Goal: Task Accomplishment & Management: Manage account settings

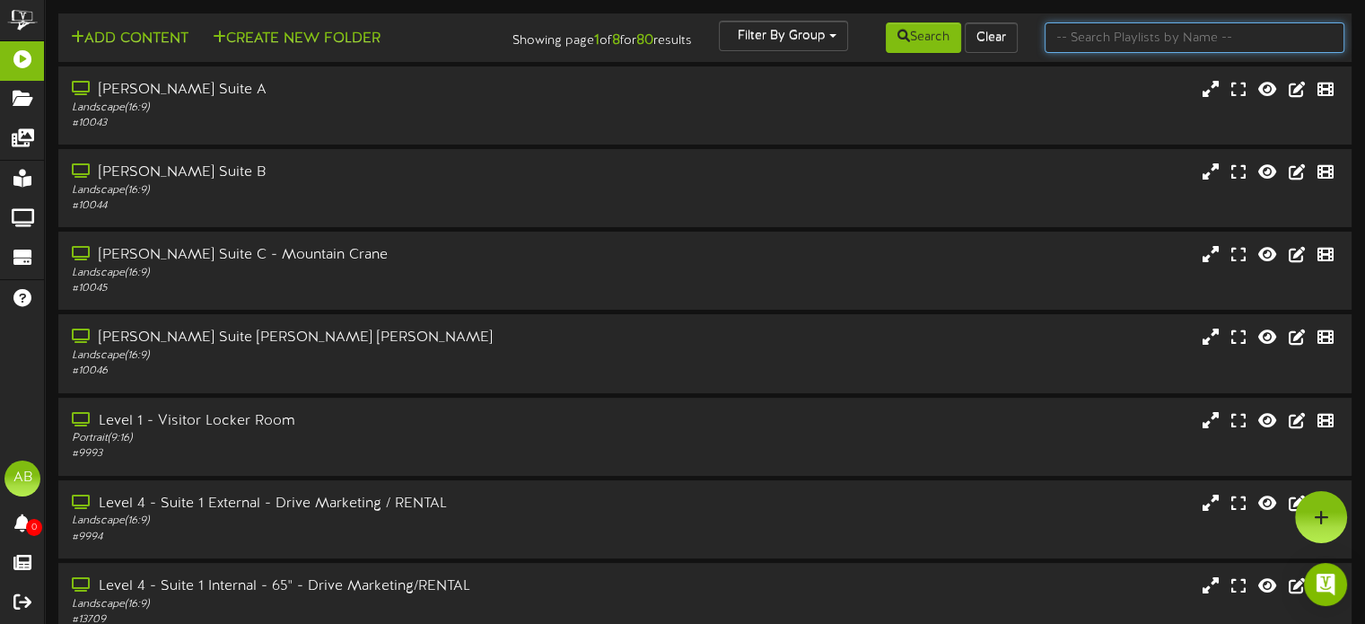
click at [1077, 42] on input "text" at bounding box center [1195, 37] width 300 height 31
type input "1"
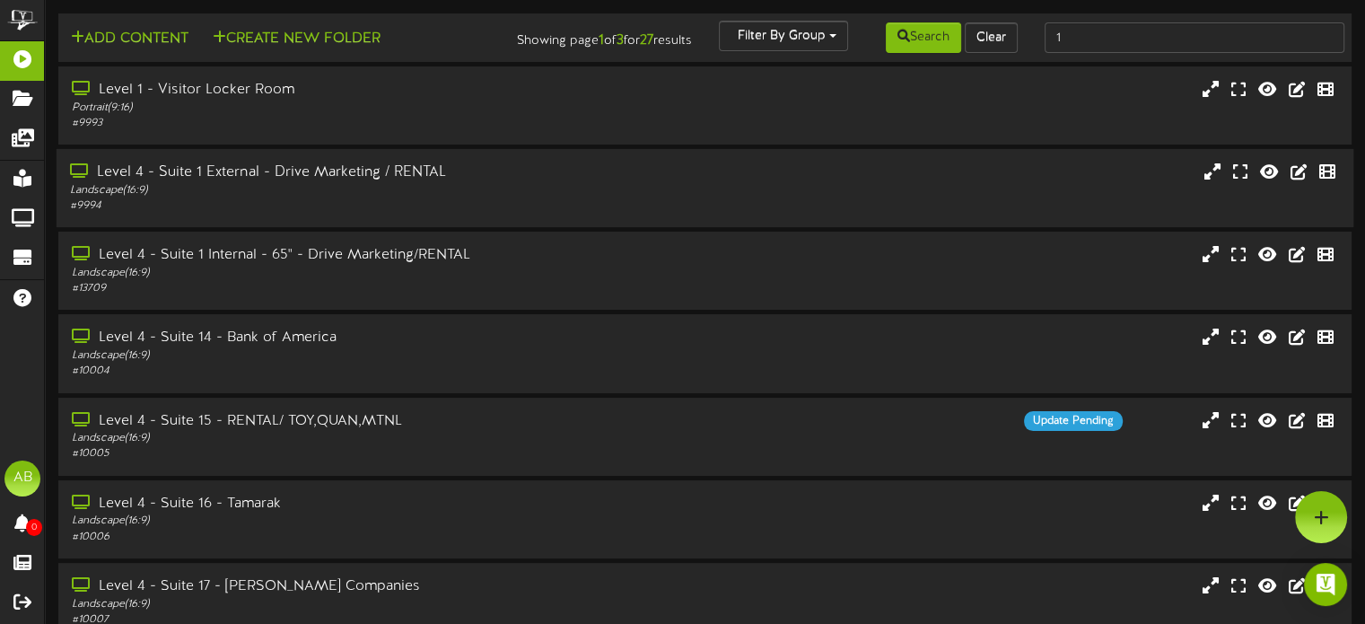
click at [333, 183] on div "Level 4 - Suite 1 External - Drive Marketing / RENTAL" at bounding box center [326, 172] width 513 height 21
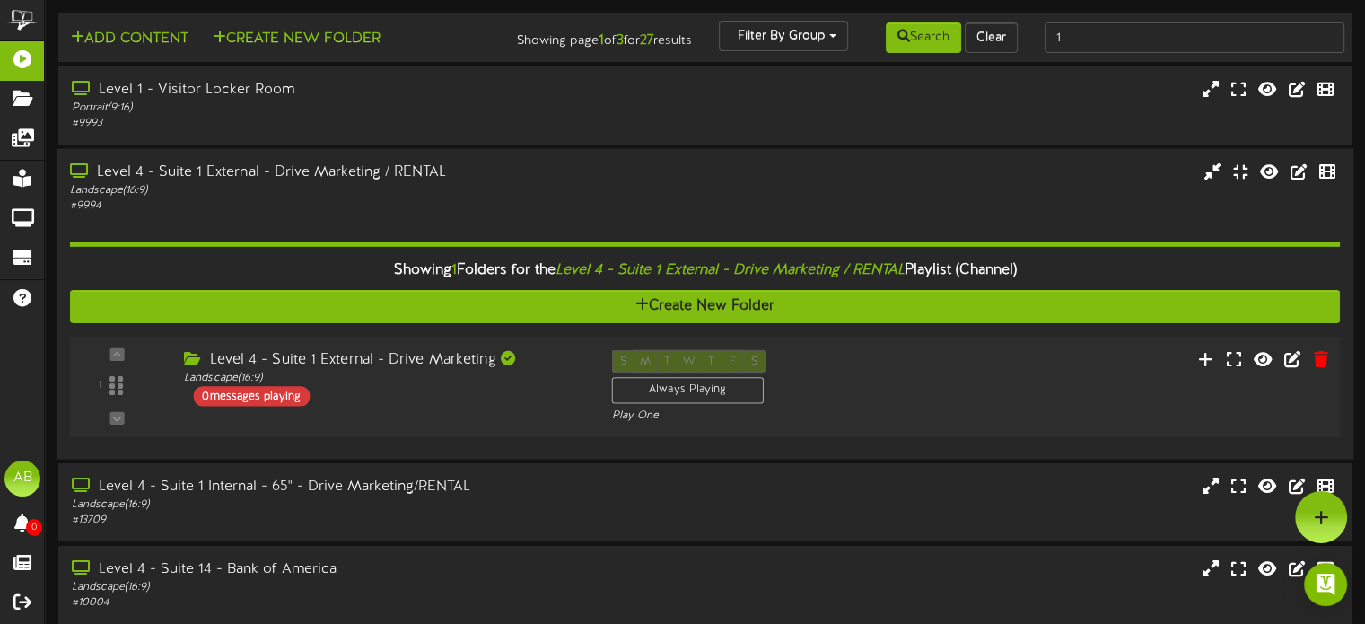
click at [284, 406] on div "0 messages playing" at bounding box center [251, 396] width 117 height 20
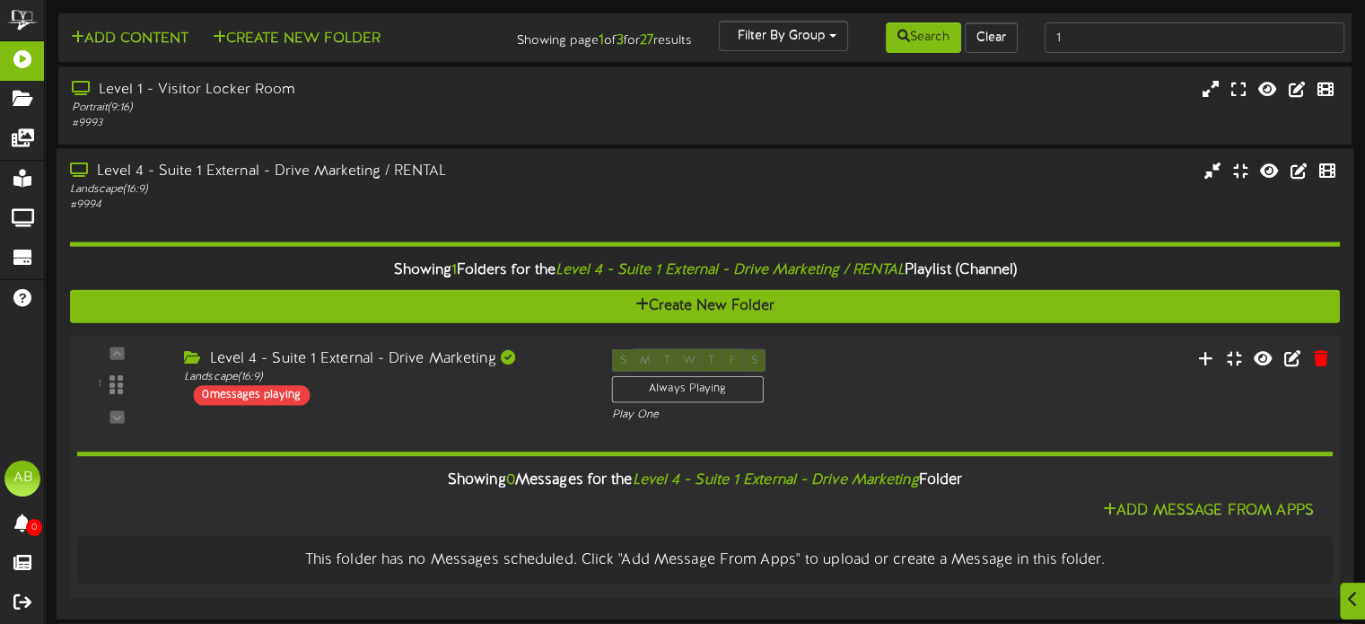
scroll to position [287, 0]
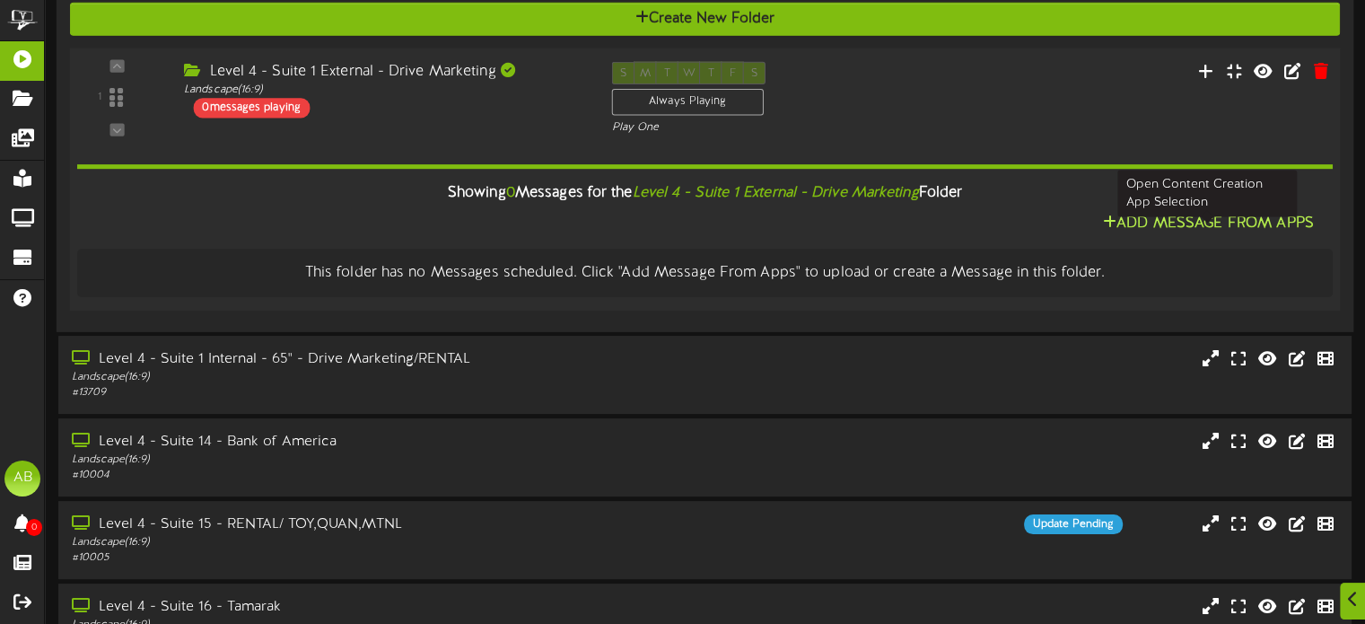
click at [1235, 226] on button "Add Message From Apps" at bounding box center [1209, 224] width 222 height 22
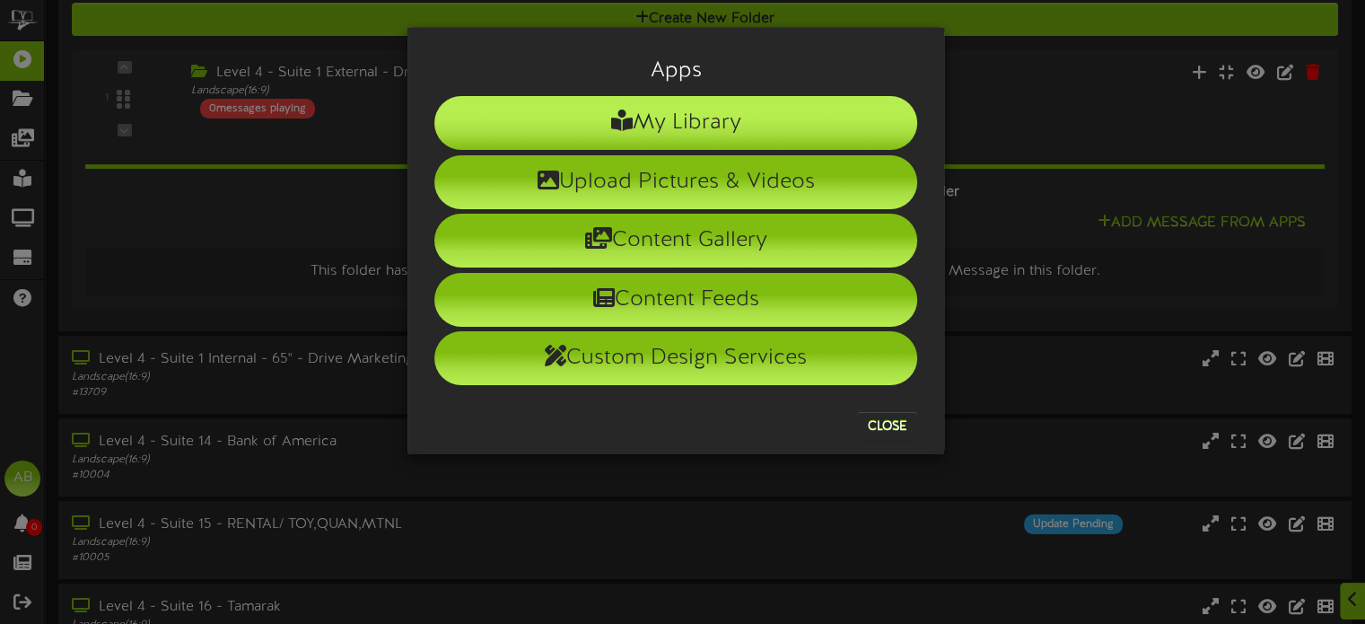
click at [732, 109] on li "My Library" at bounding box center [675, 123] width 483 height 54
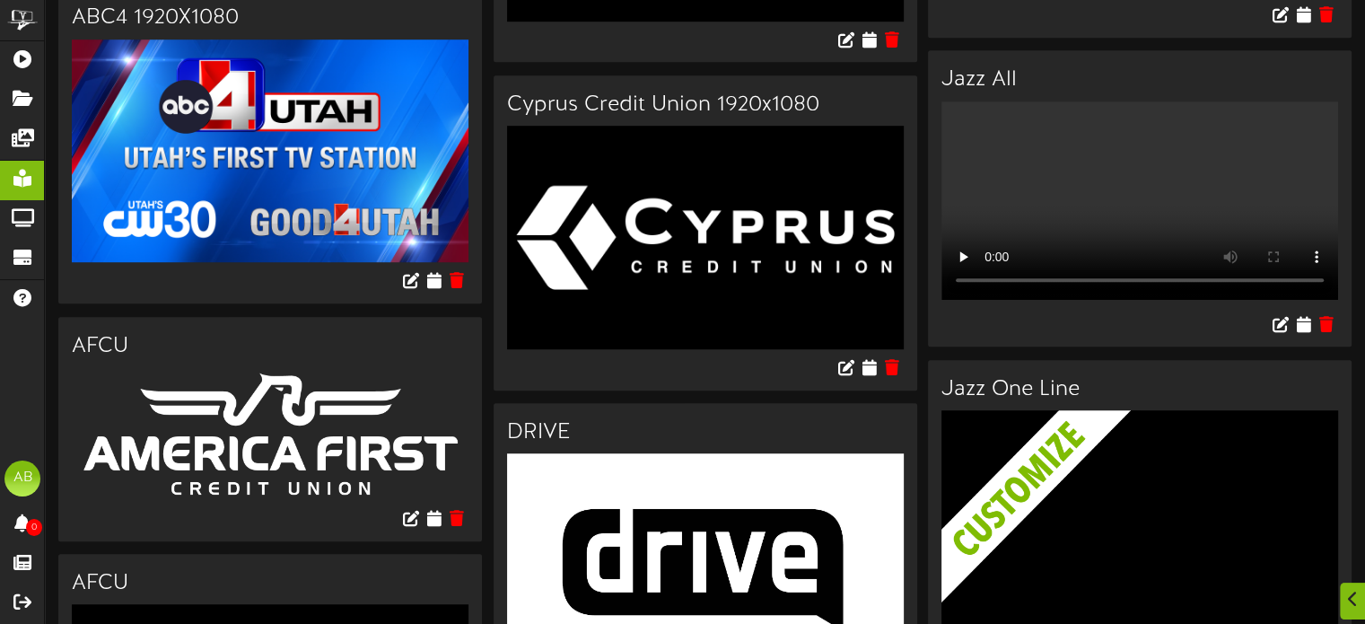
scroll to position [1382, 0]
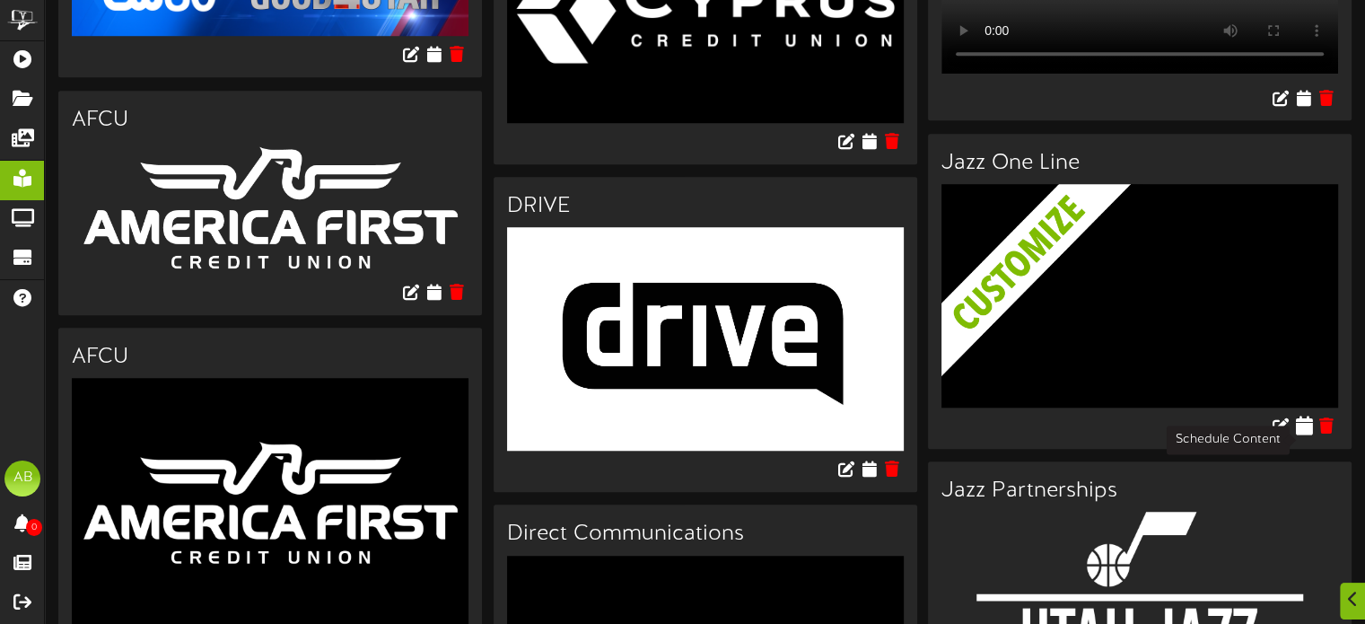
click at [1300, 434] on icon at bounding box center [1303, 425] width 17 height 20
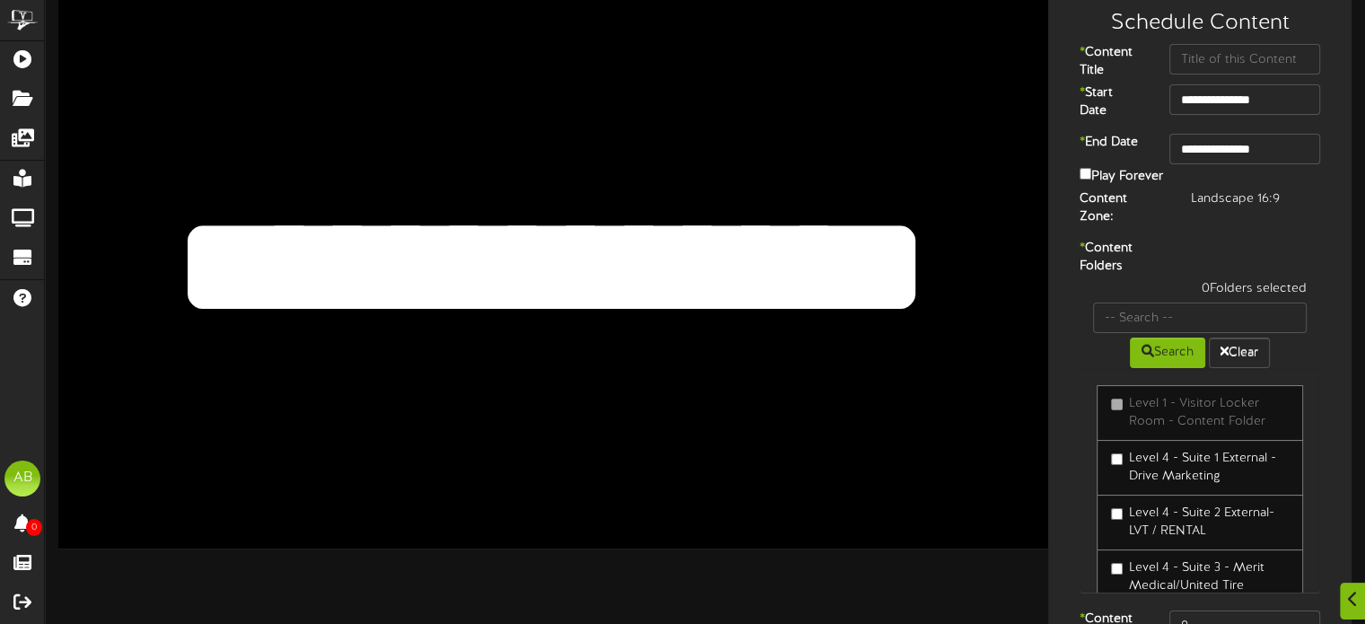
scroll to position [120, 0]
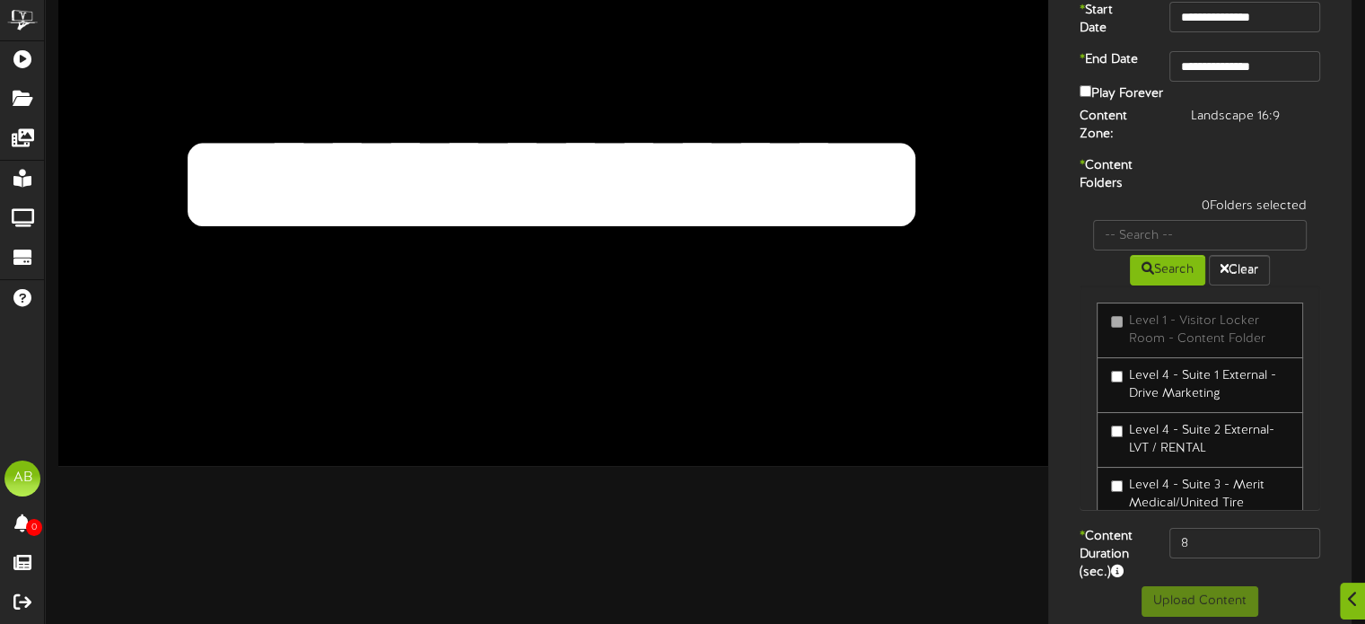
click at [645, 161] on textarea "**********" at bounding box center [551, 185] width 816 height 188
drag, startPoint x: 915, startPoint y: 189, endPoint x: 266, endPoint y: 136, distance: 651.2
click at [266, 136] on textarea "**********" at bounding box center [551, 185] width 816 height 188
type textarea "*"
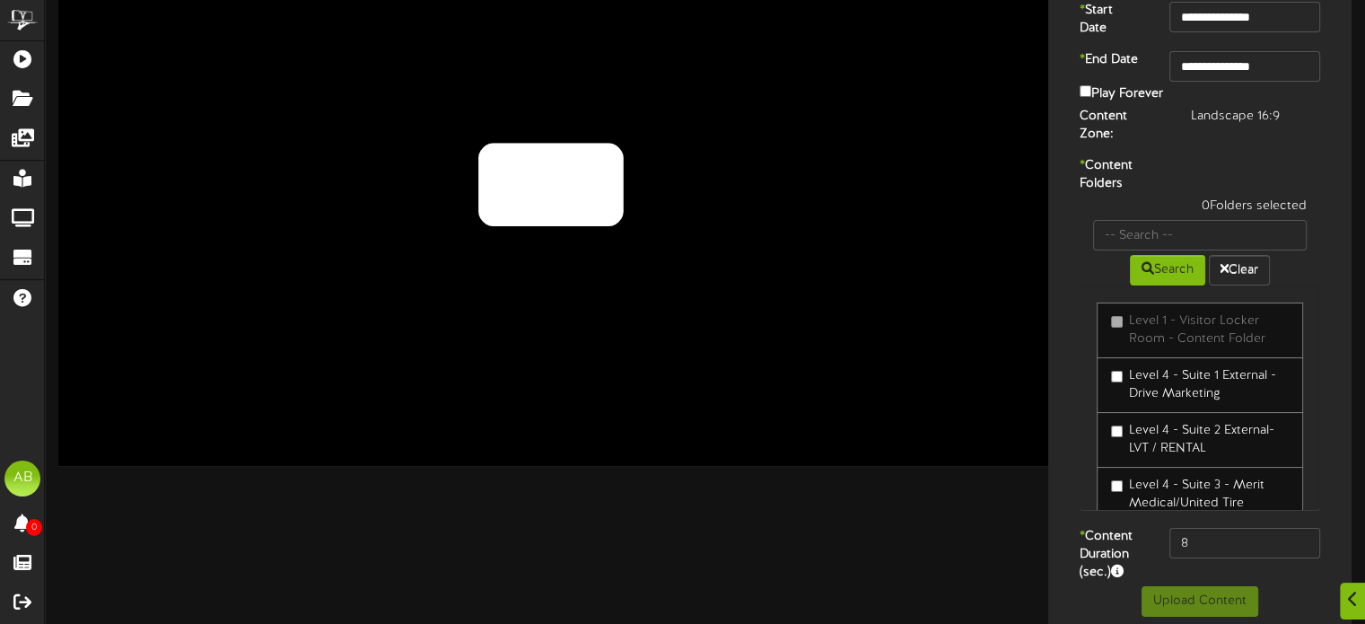
type textarea "***"
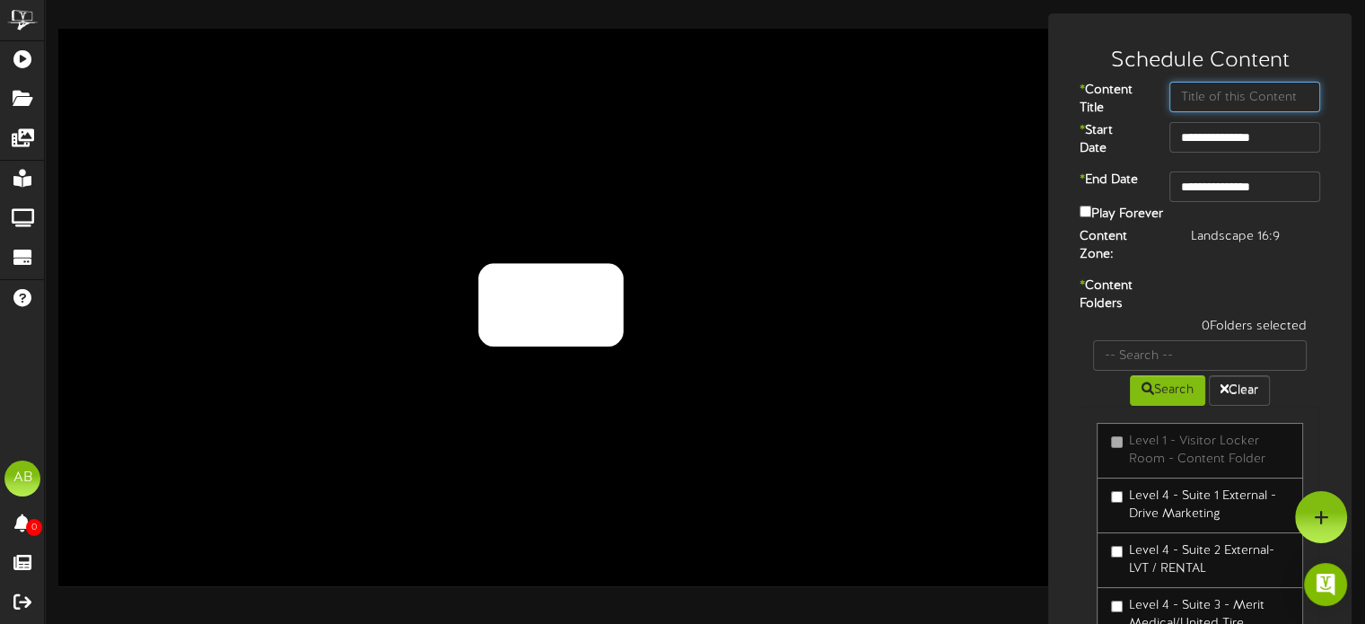
click at [1197, 97] on input "text" at bounding box center [1246, 97] width 152 height 31
type input "FTH"
click at [1255, 192] on input "**********" at bounding box center [1246, 186] width 152 height 31
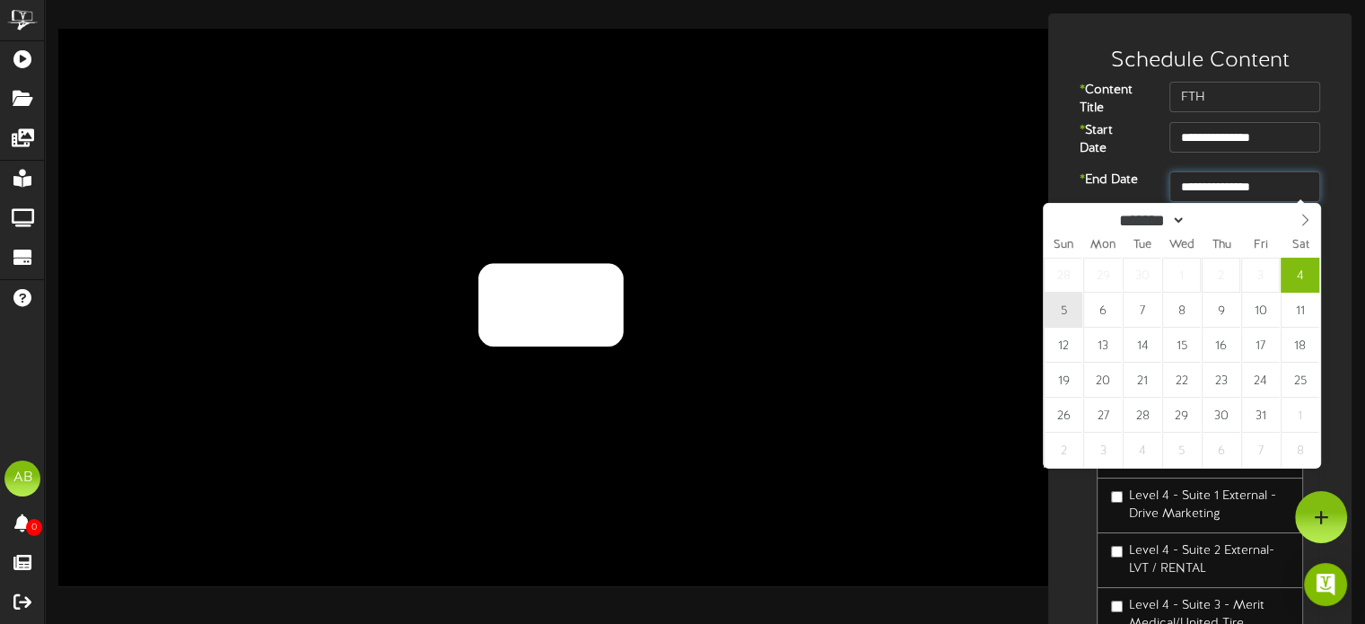
type input "**********"
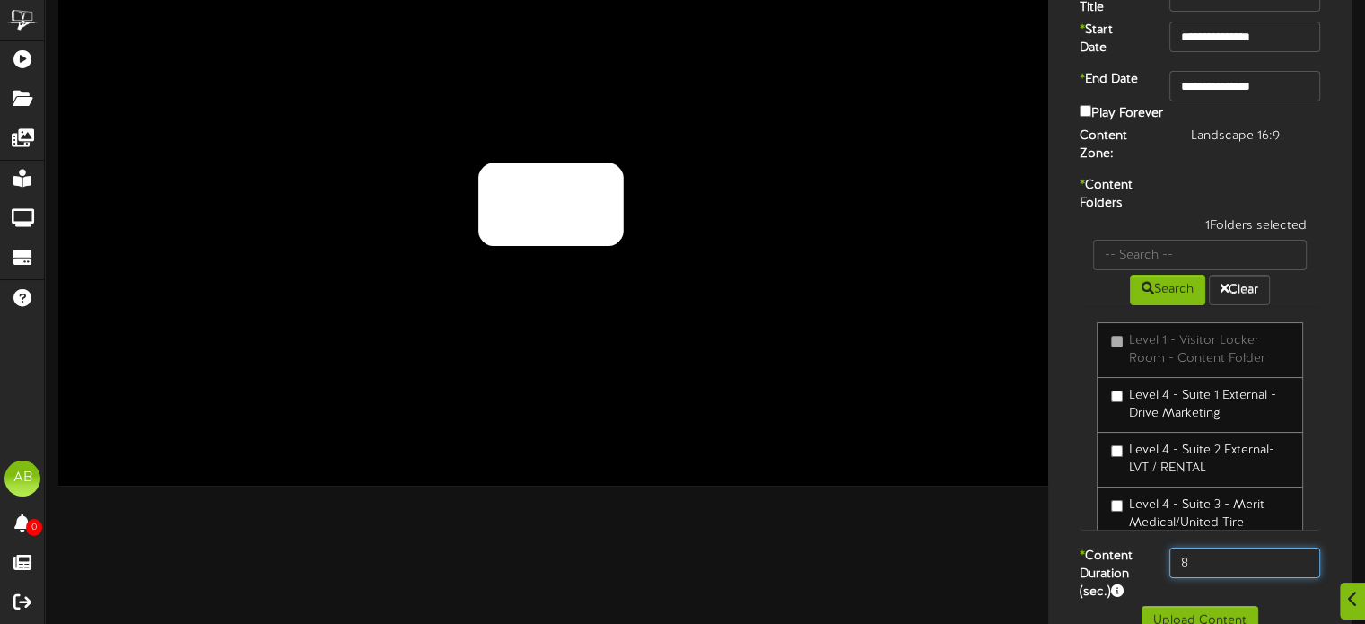
click at [1212, 548] on input "8" at bounding box center [1246, 563] width 152 height 31
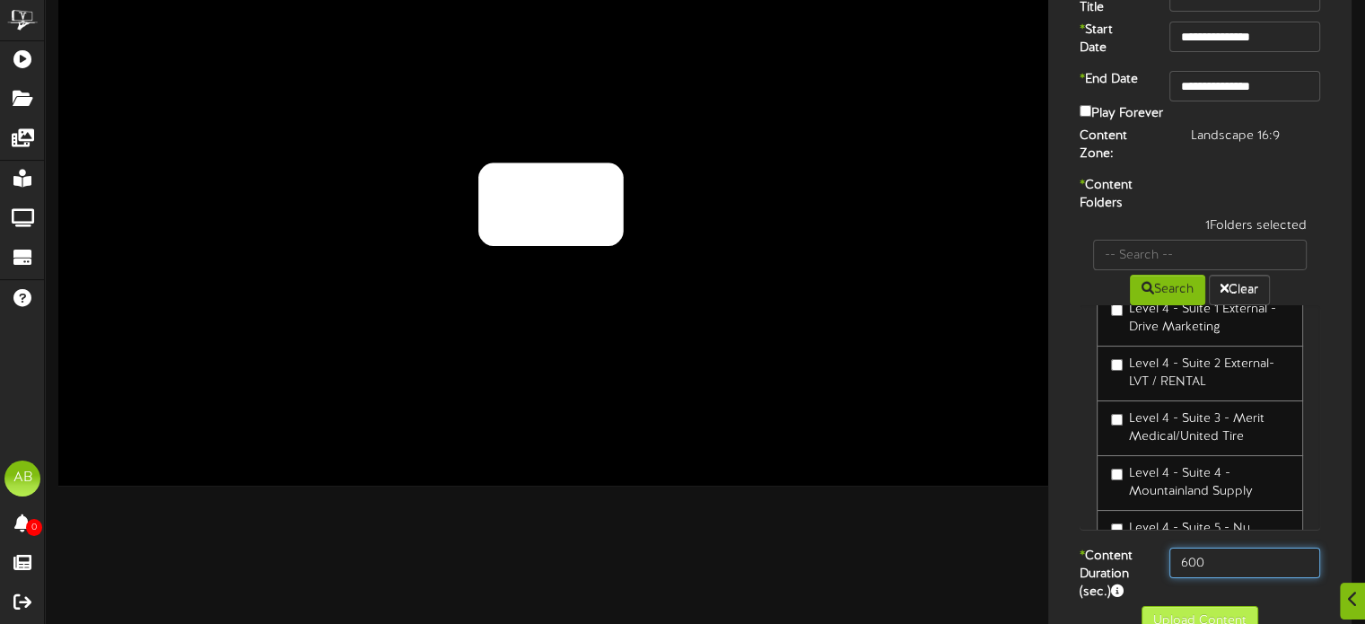
type input "600"
click at [1185, 608] on button "Upload Content" at bounding box center [1200, 621] width 117 height 31
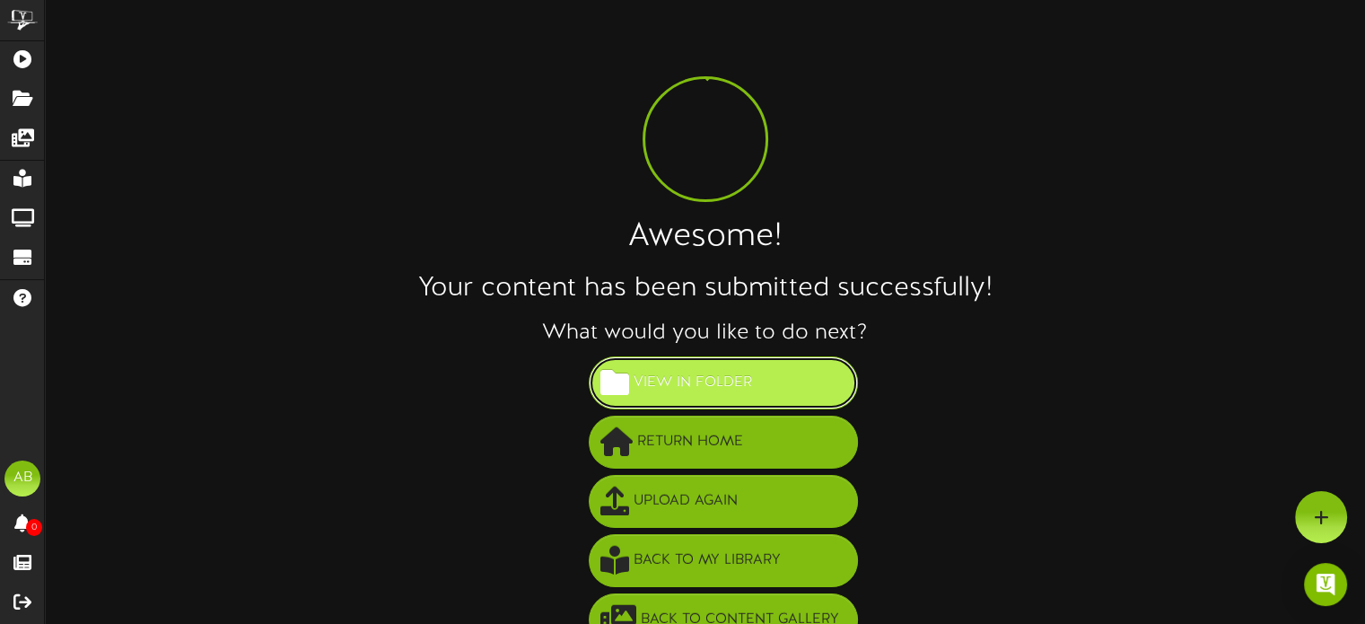
click at [675, 382] on span "View in Folder" at bounding box center [692, 383] width 127 height 30
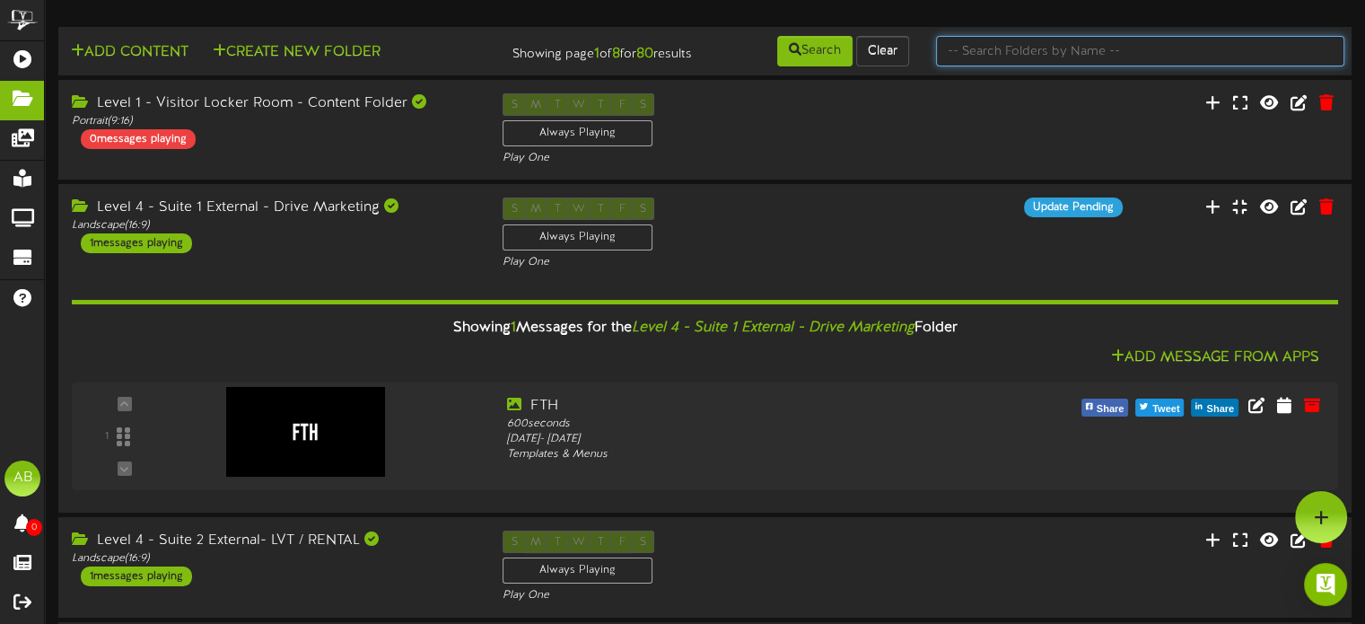
click at [976, 54] on input "text" at bounding box center [1140, 51] width 408 height 31
type input "suite 1"
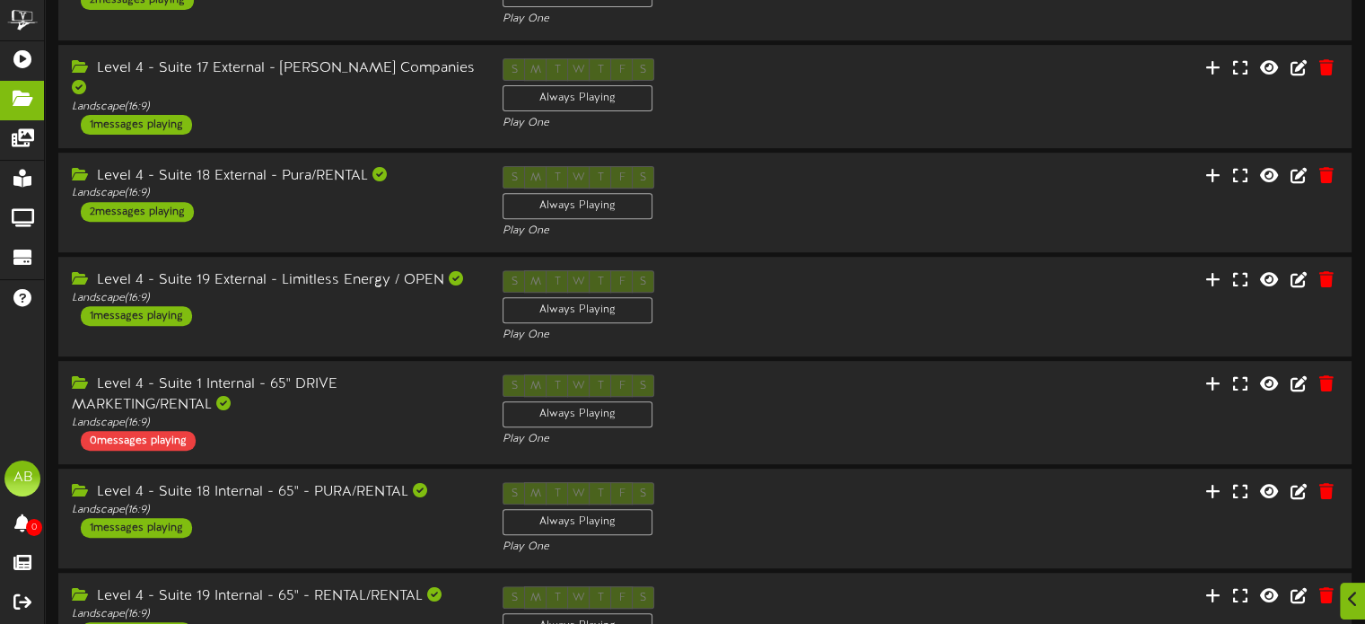
scroll to position [809, 0]
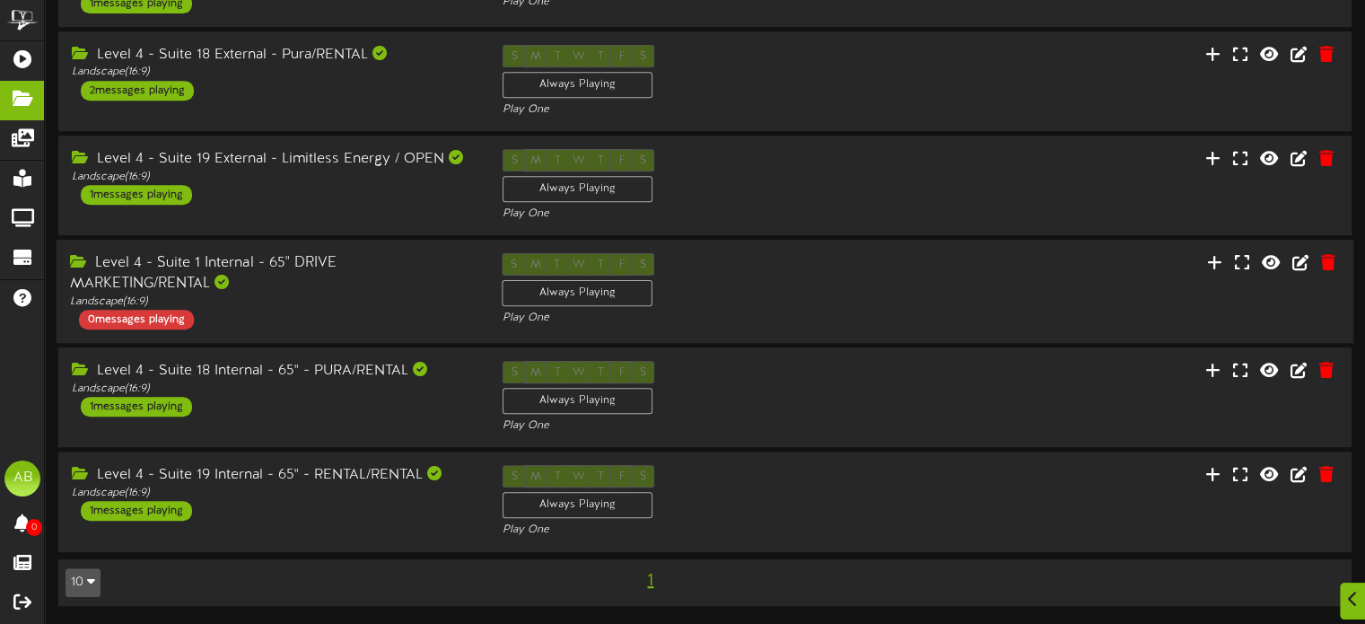
click at [152, 320] on div "0 messages playing" at bounding box center [136, 320] width 115 height 20
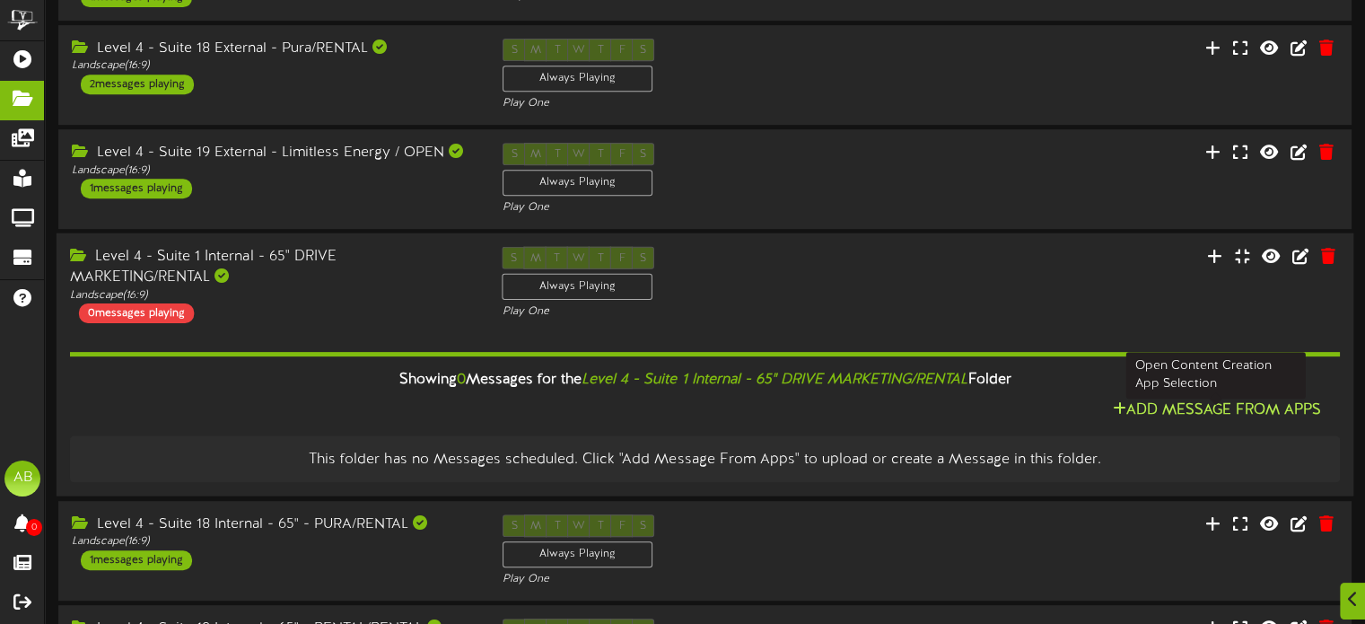
click at [1180, 409] on button "Add Message From Apps" at bounding box center [1217, 410] width 220 height 22
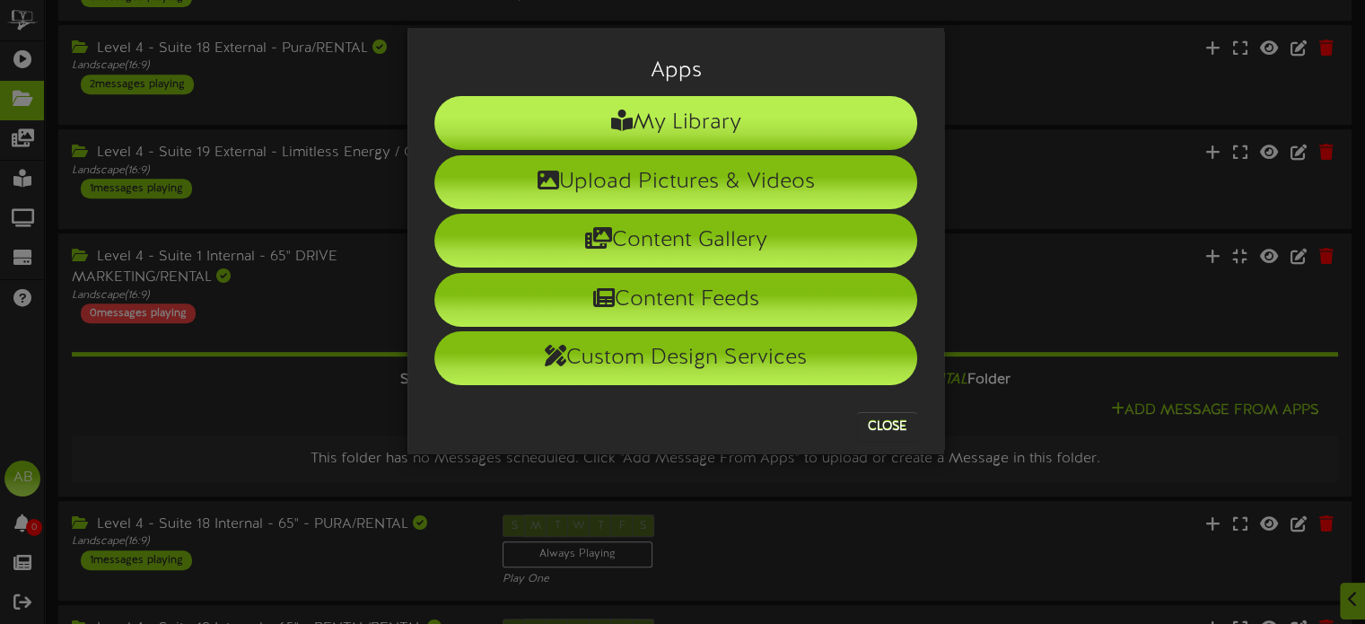
click at [701, 104] on li "My Library" at bounding box center [675, 123] width 483 height 54
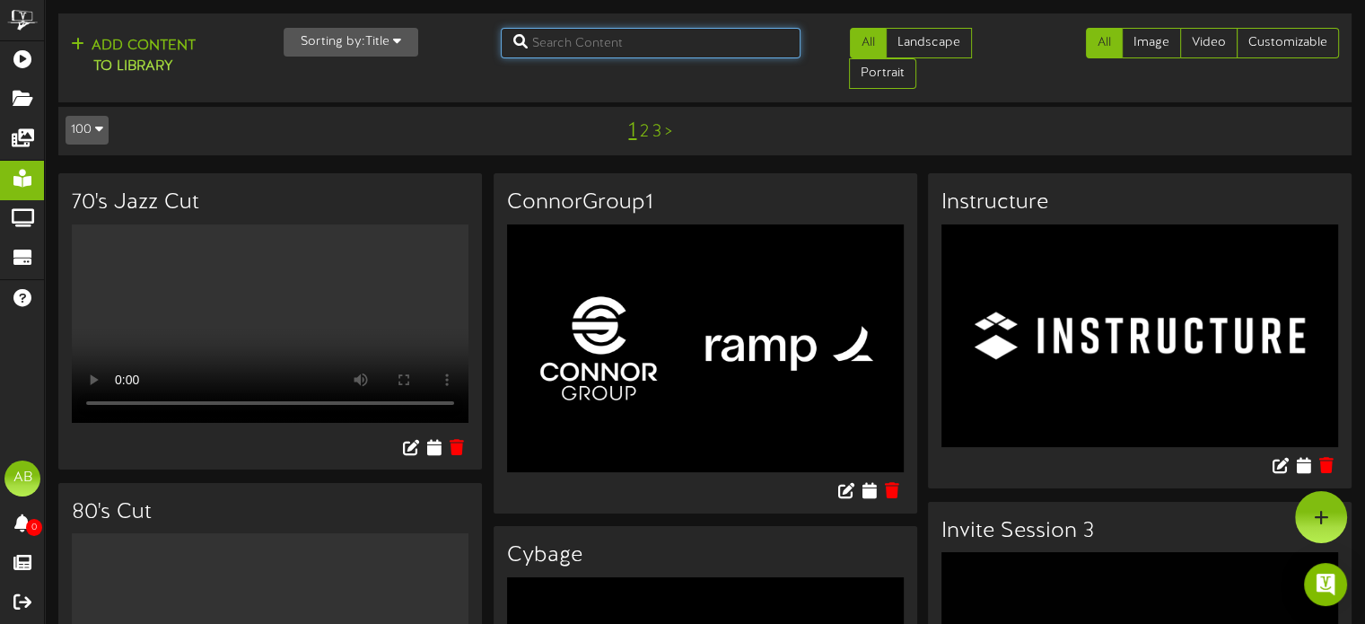
click at [552, 41] on input "text" at bounding box center [651, 43] width 300 height 31
type input "united"
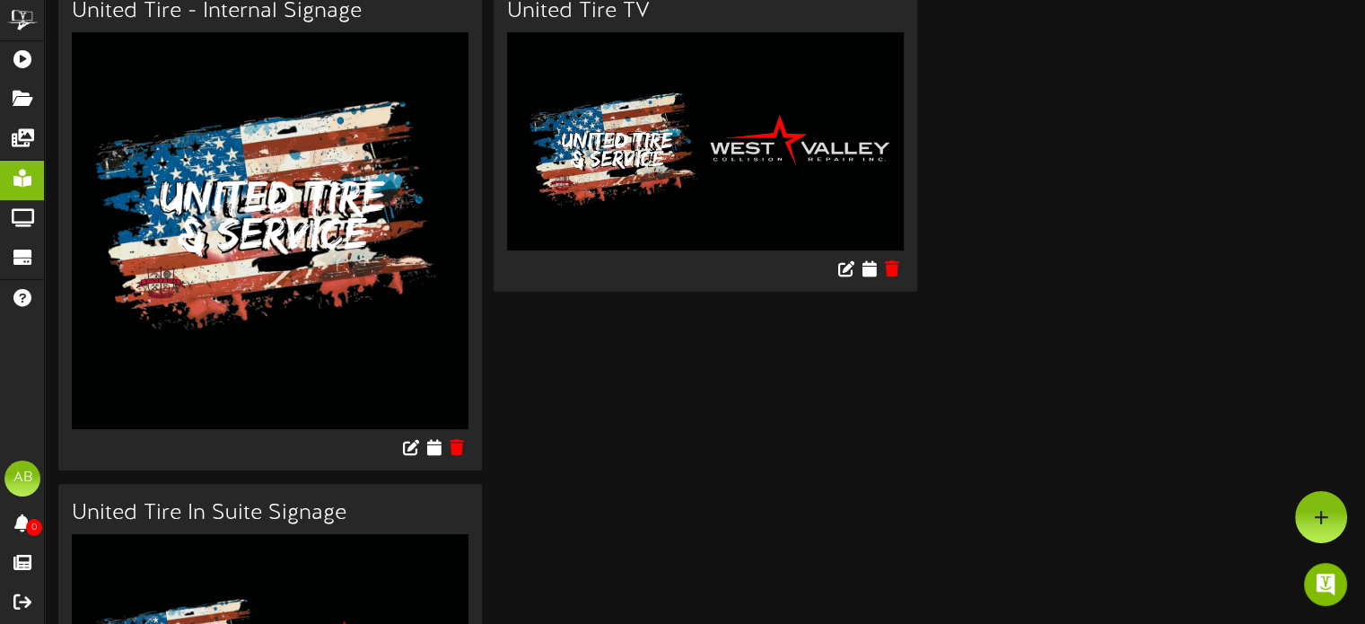
scroll to position [122, 0]
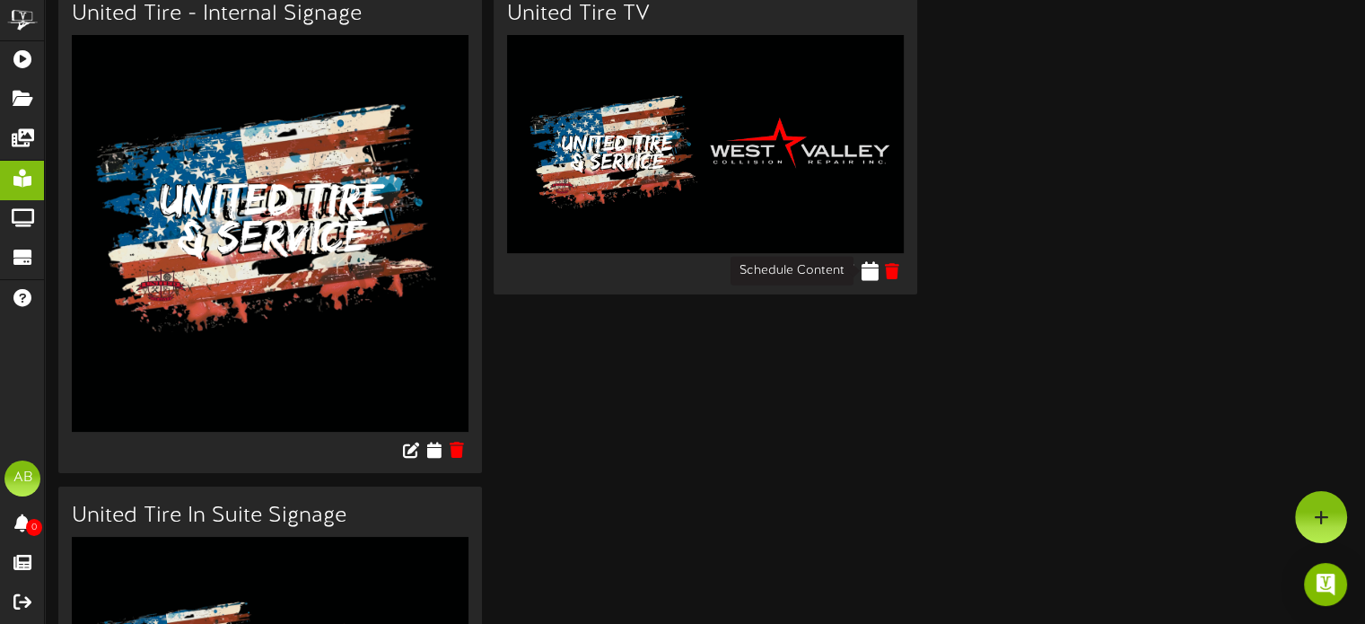
click at [869, 264] on icon at bounding box center [869, 271] width 17 height 20
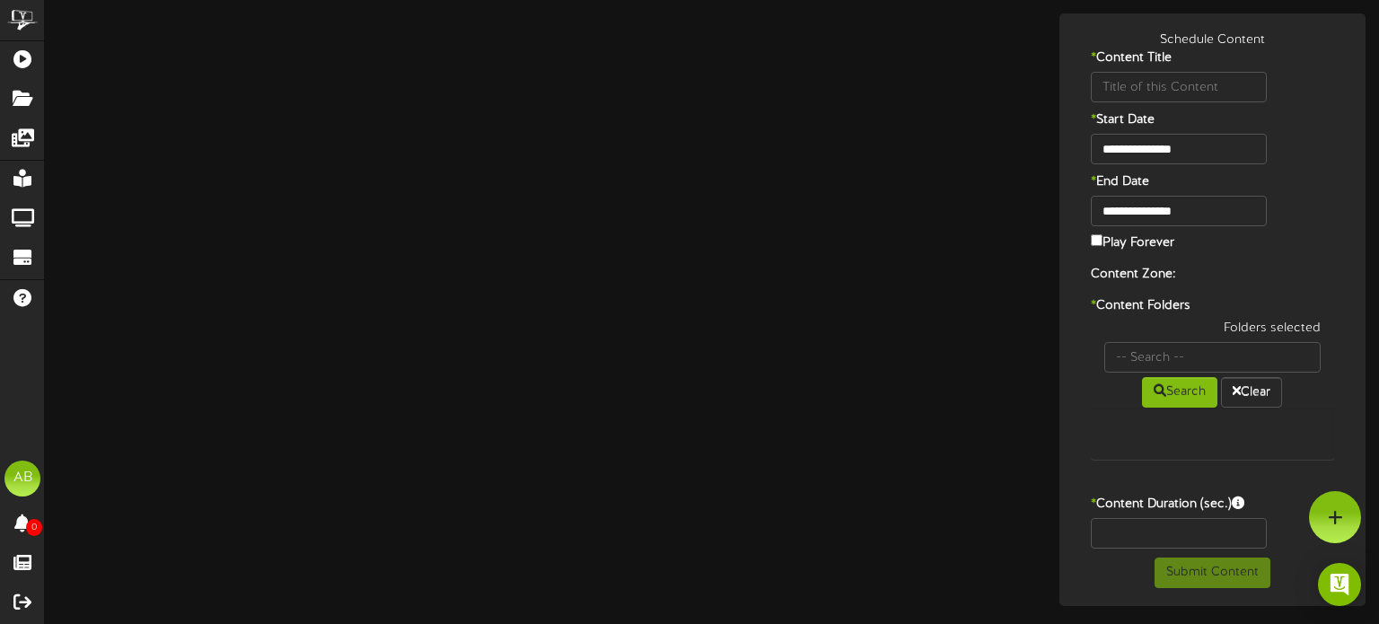
type input "United Tire TV"
type input "8"
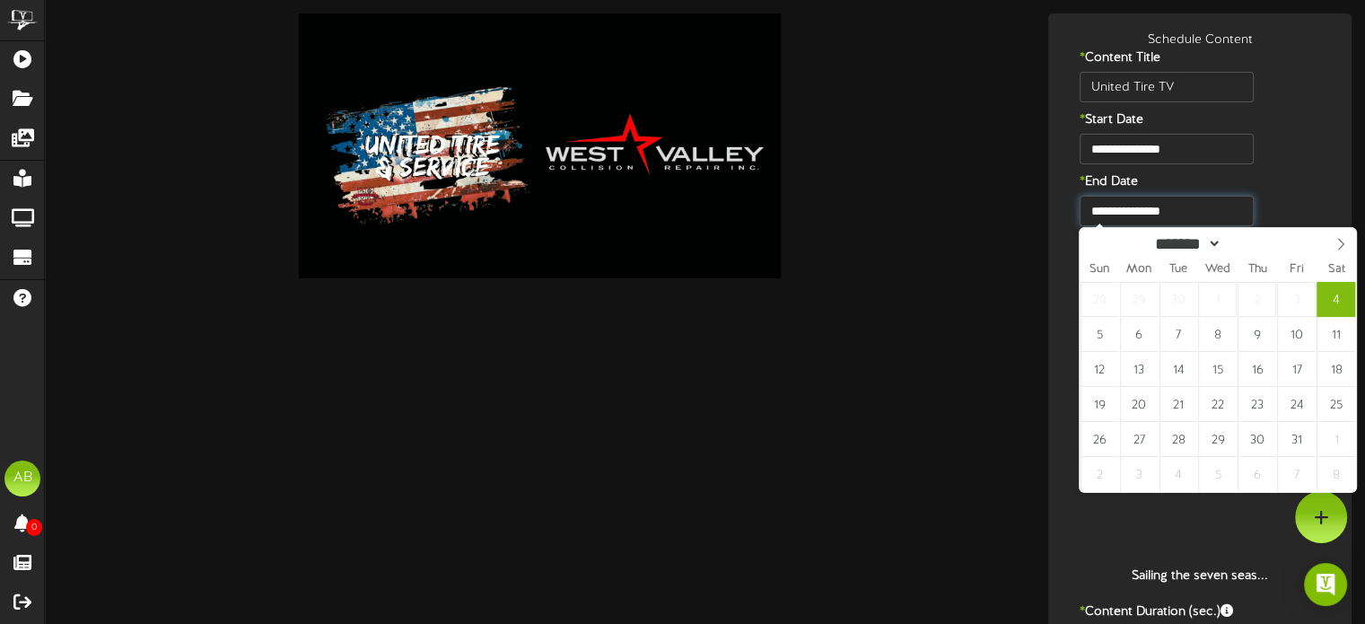
click at [1174, 215] on input "**********" at bounding box center [1166, 211] width 173 height 31
type input "**********"
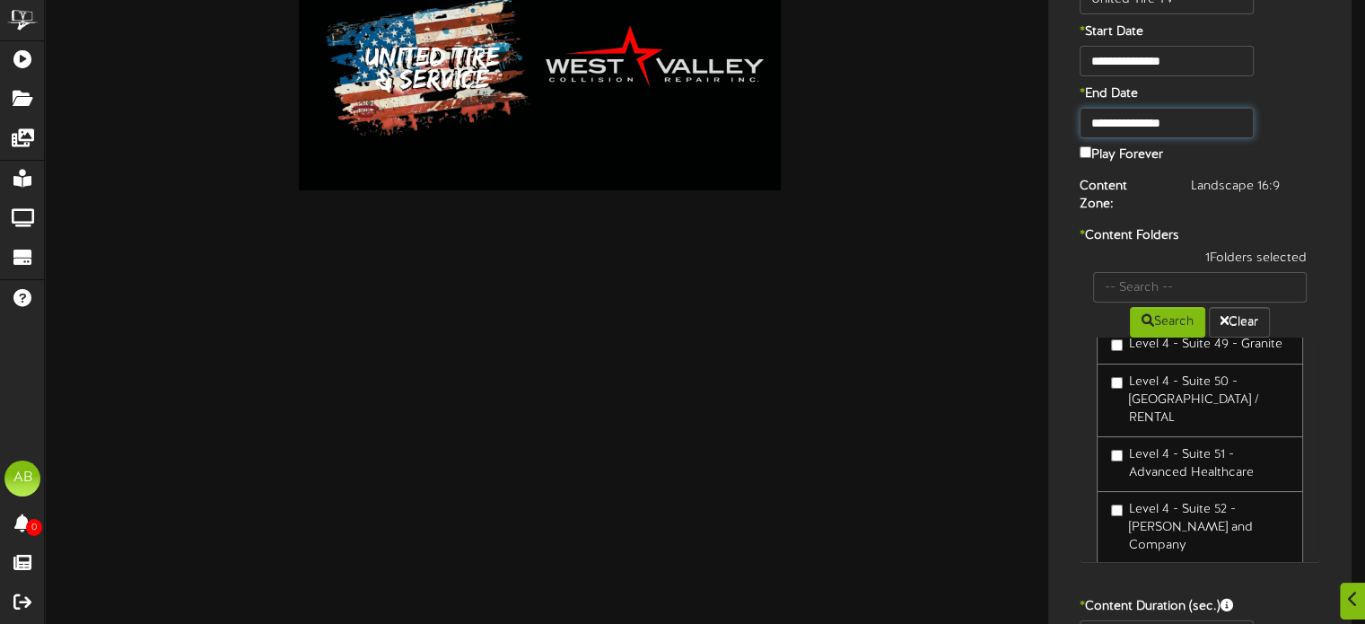
scroll to position [2266, 0]
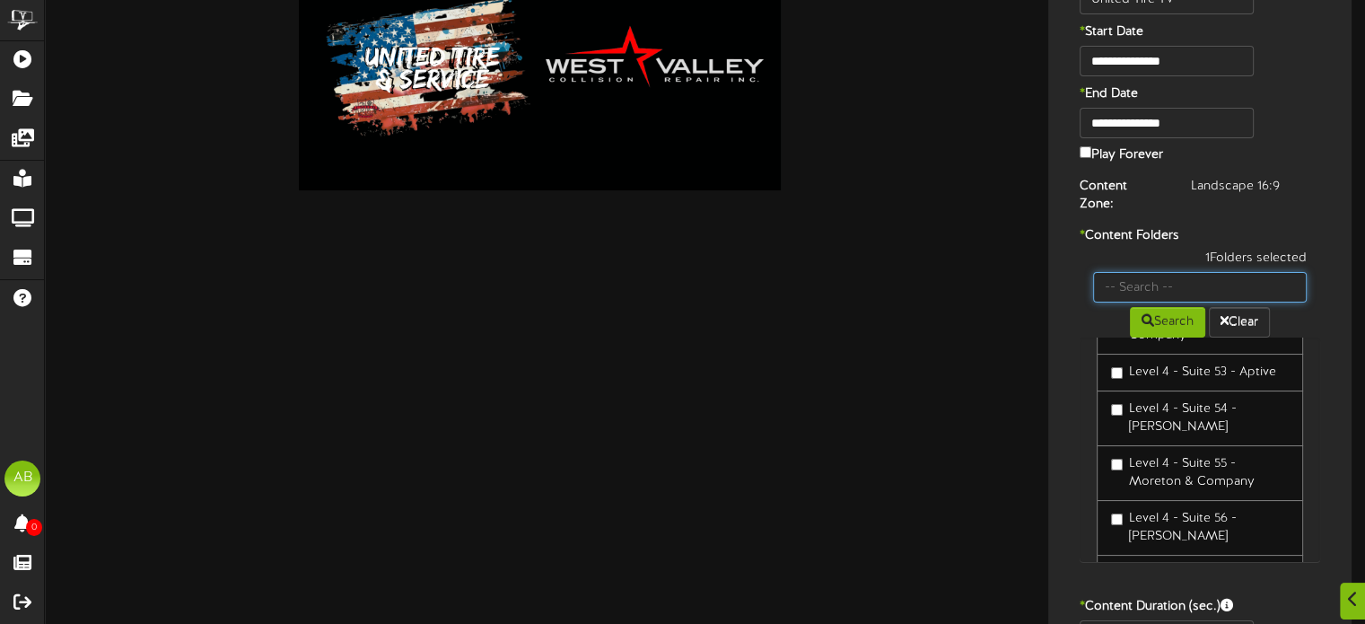
click at [1126, 272] on input "text" at bounding box center [1200, 287] width 214 height 31
type input "inter"
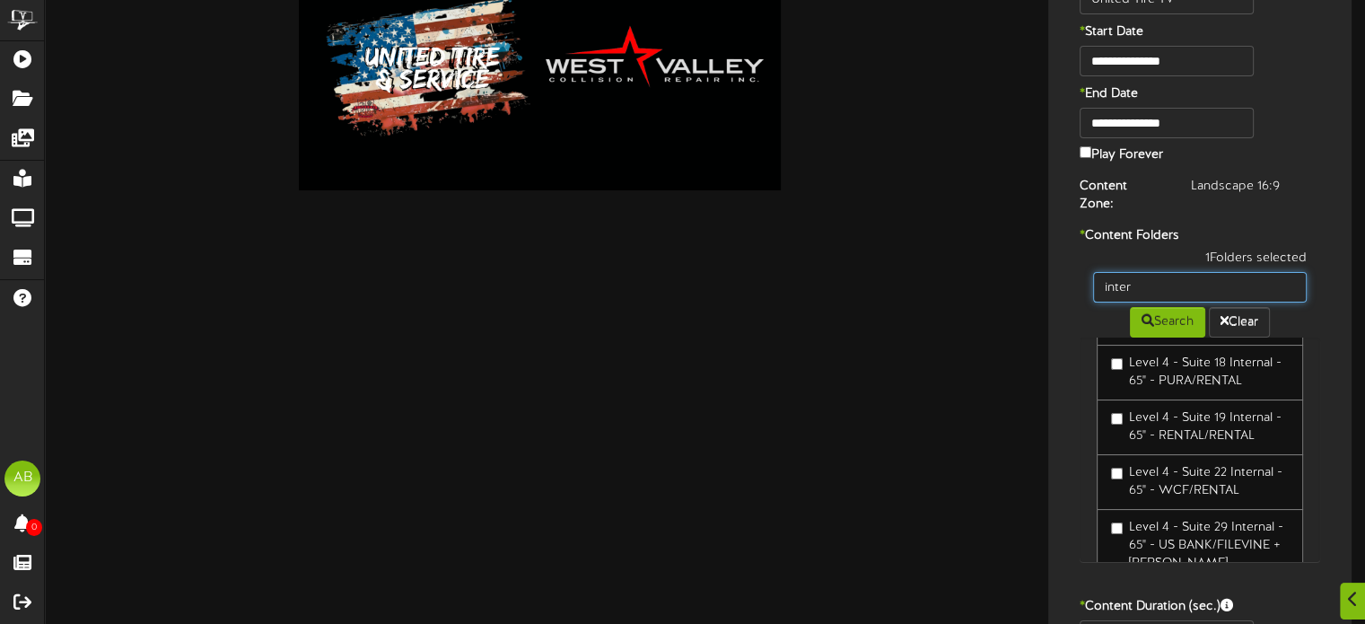
scroll to position [156, 0]
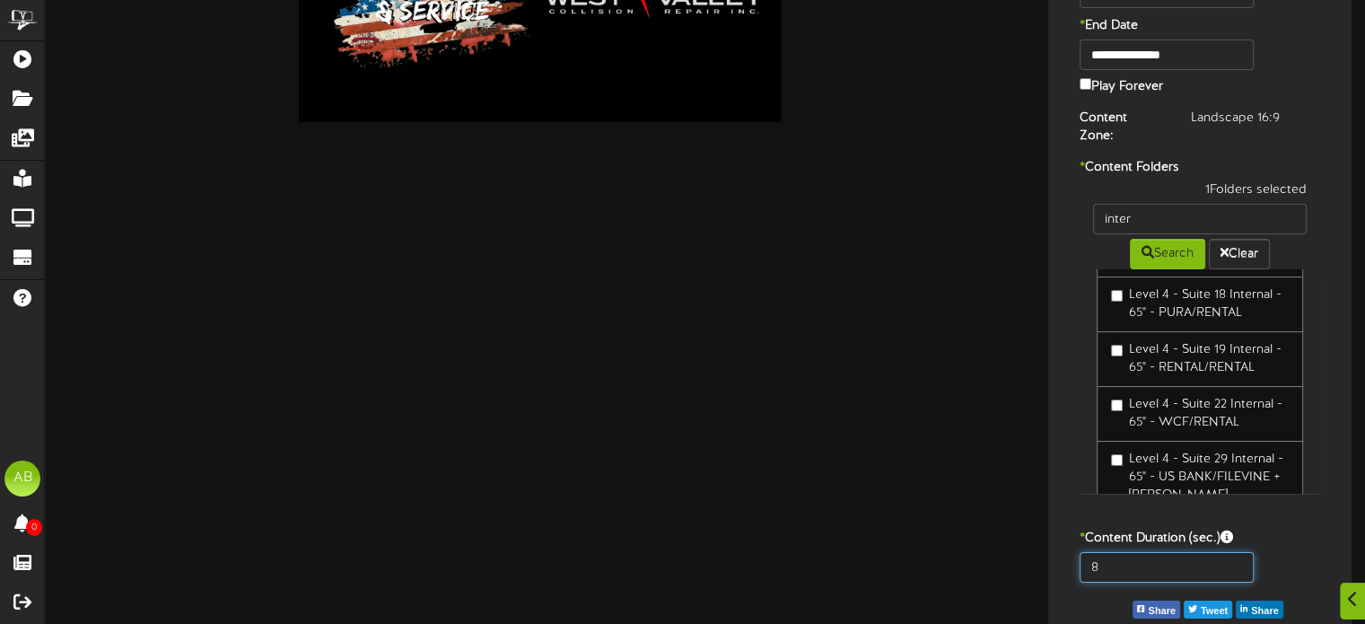
click at [1130, 552] on input "8" at bounding box center [1166, 567] width 173 height 31
type input "600"
click at [1099, 592] on div "**********" at bounding box center [1200, 266] width 294 height 783
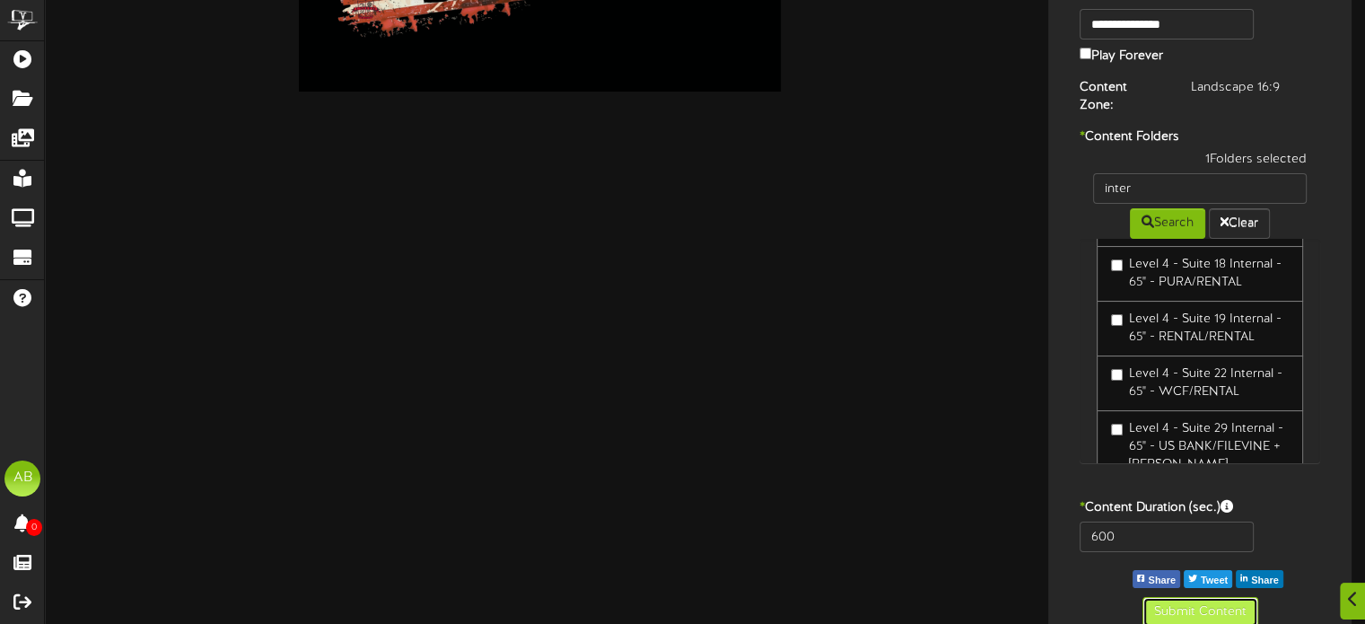
click at [1215, 597] on button "Submit Content" at bounding box center [1201, 612] width 116 height 31
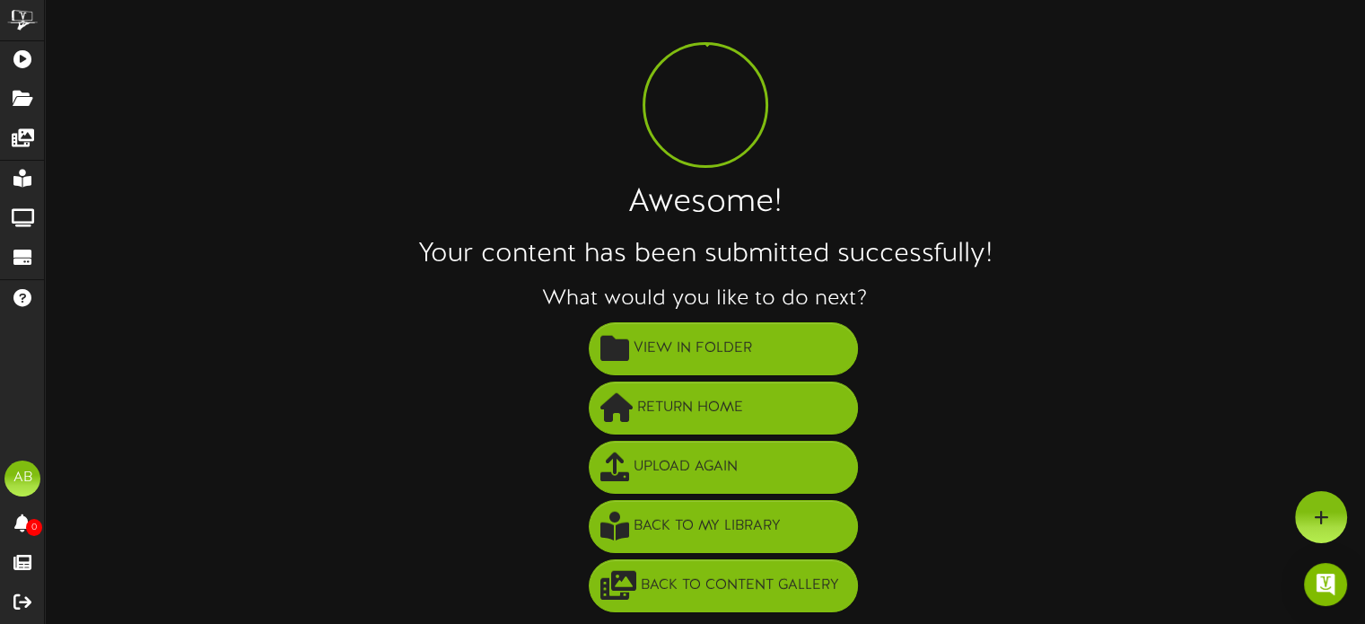
scroll to position [32, 0]
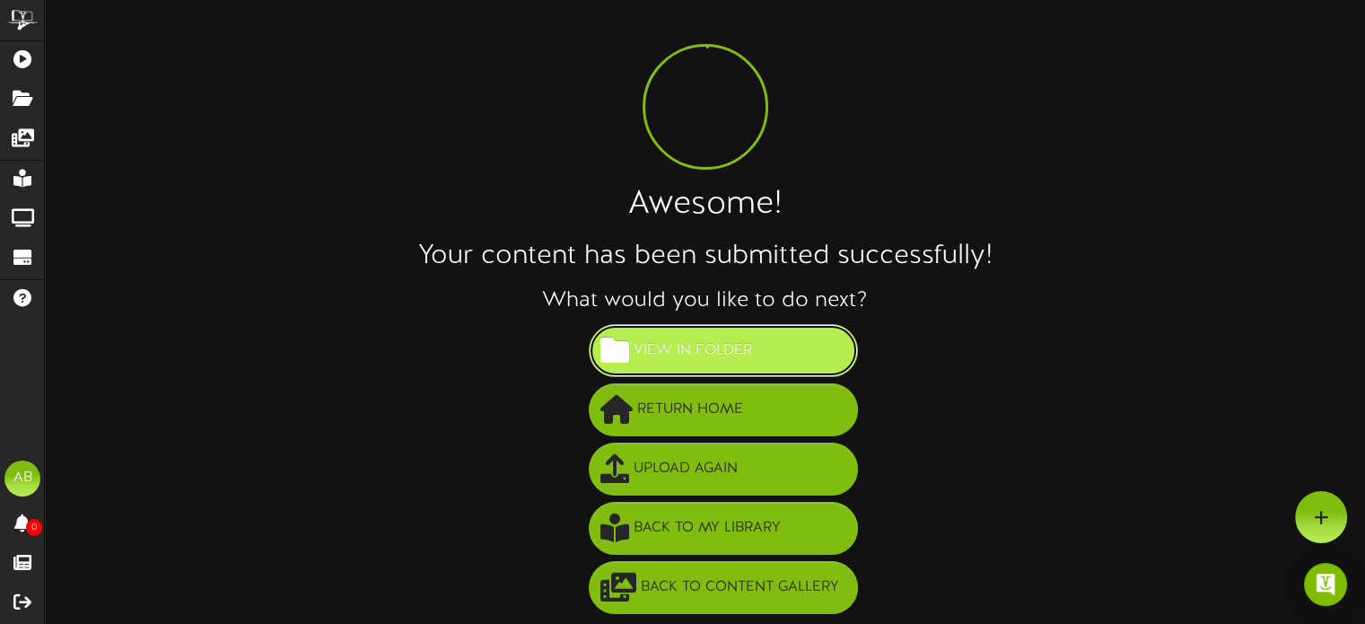
click at [748, 355] on span "View in Folder" at bounding box center [692, 351] width 127 height 30
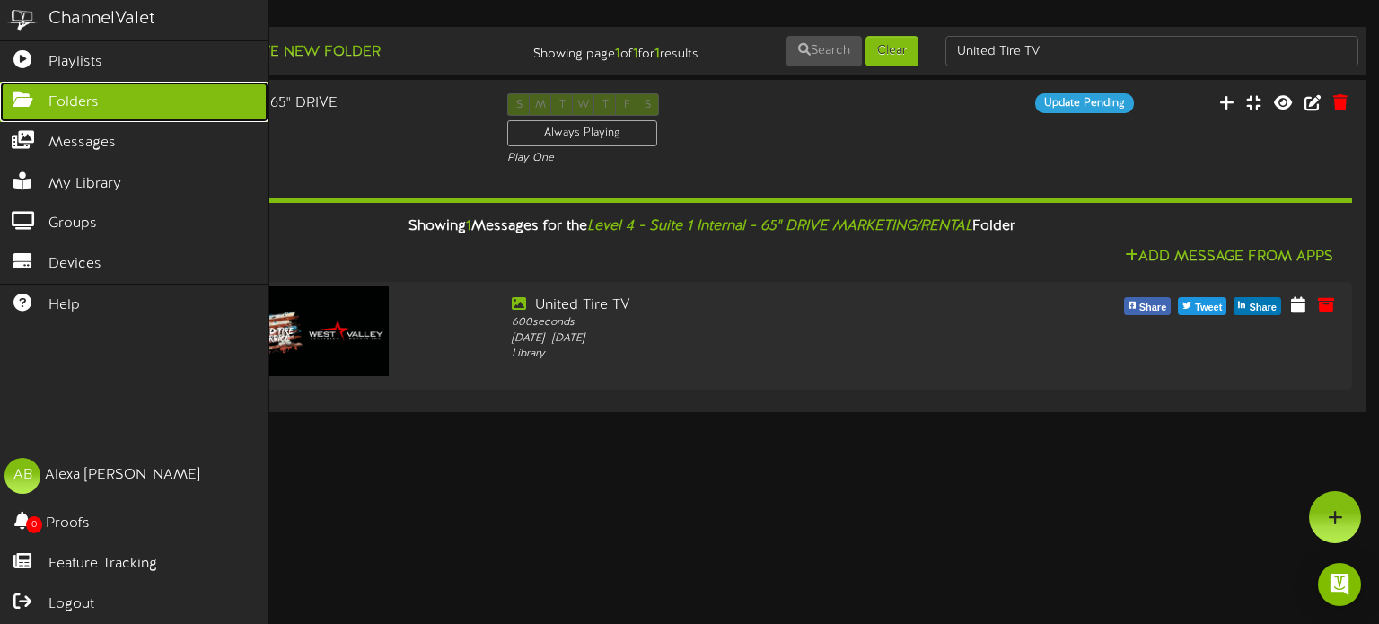
click at [18, 104] on icon at bounding box center [22, 97] width 45 height 13
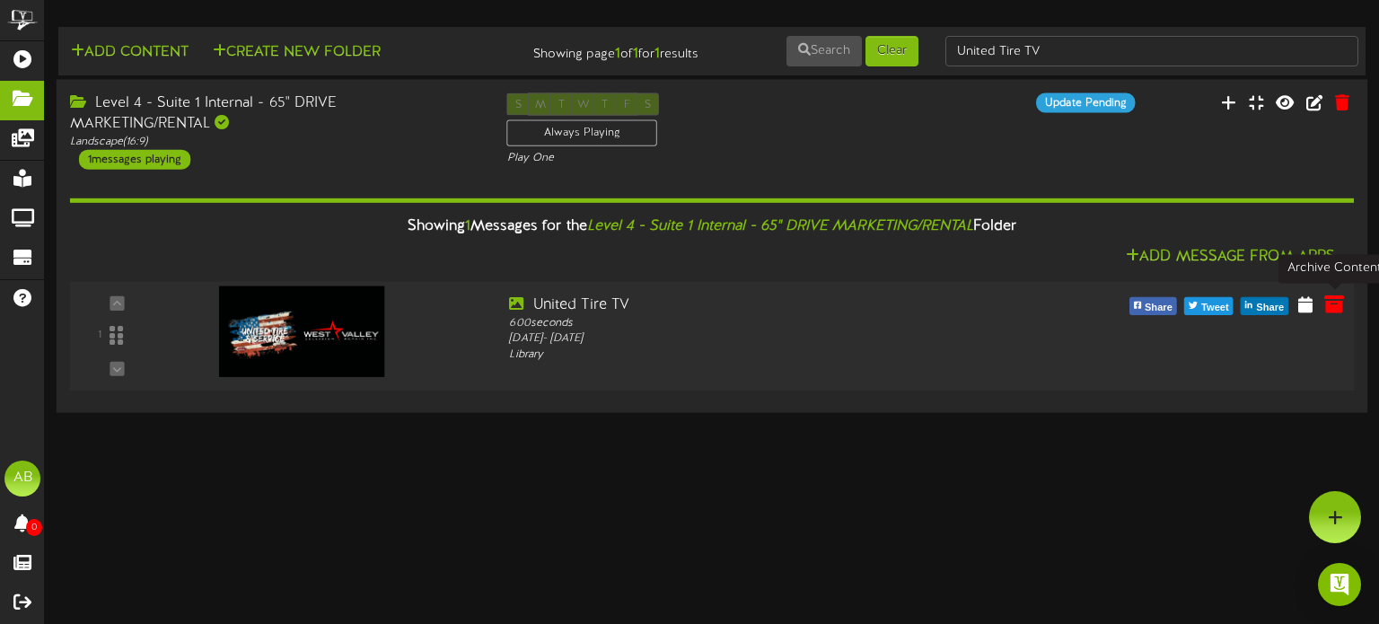
click at [1328, 304] on icon at bounding box center [1334, 304] width 20 height 20
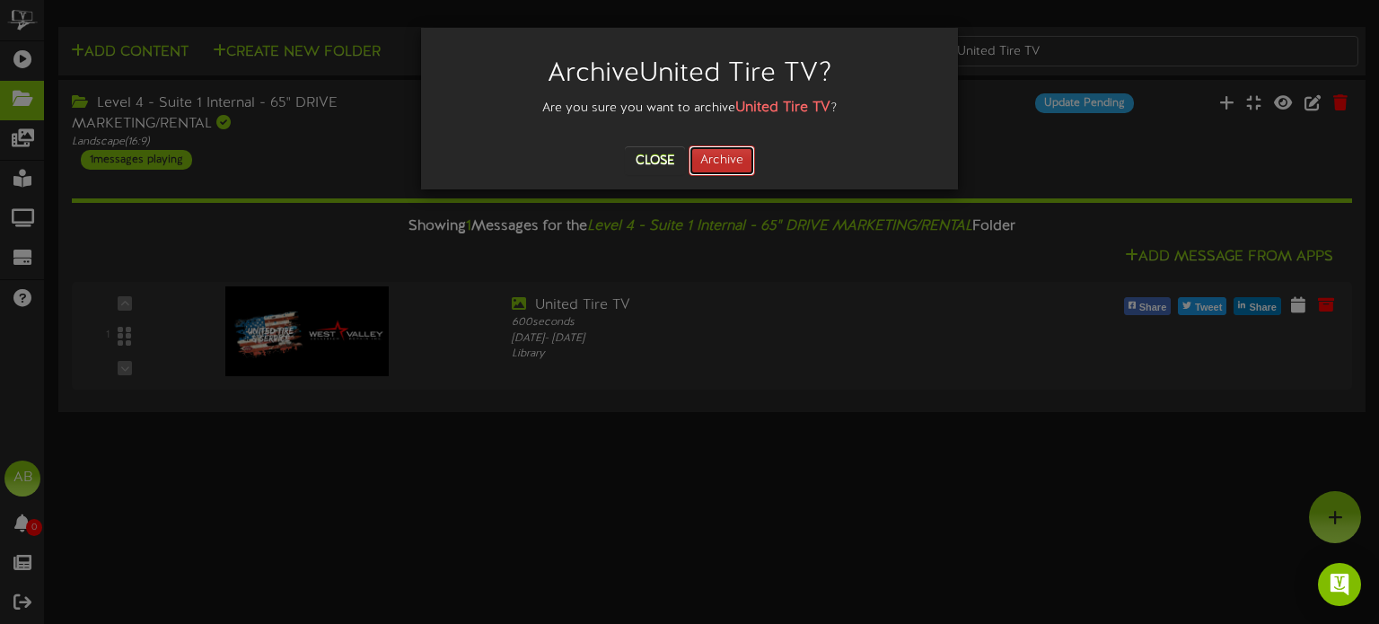
click at [719, 164] on button "Archive" at bounding box center [722, 160] width 66 height 31
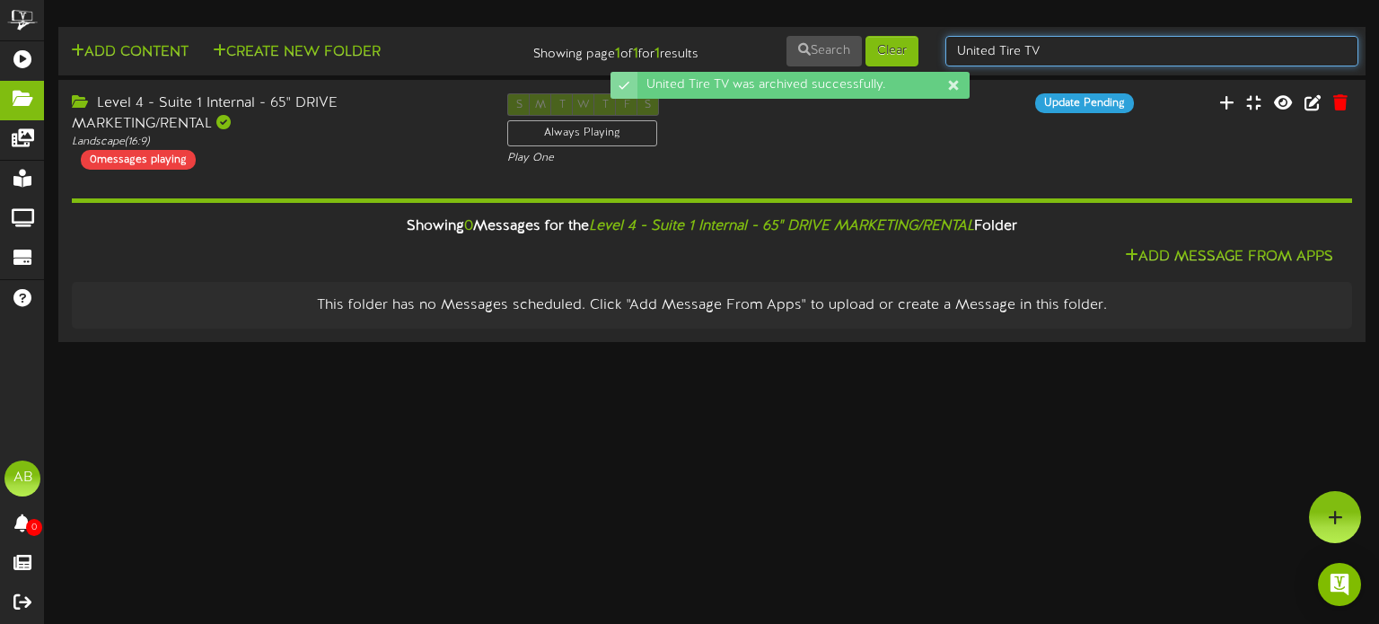
click at [1108, 54] on input "United Tire TV" at bounding box center [1151, 51] width 413 height 31
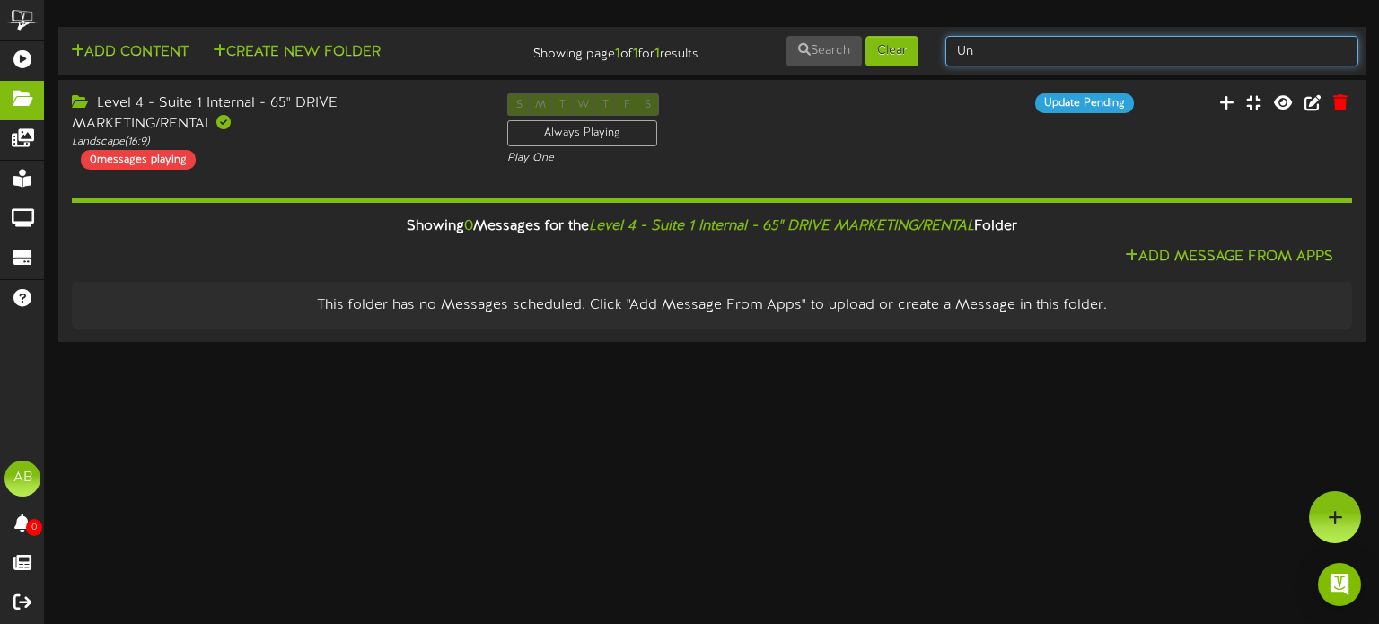
type input "U"
type input "1"
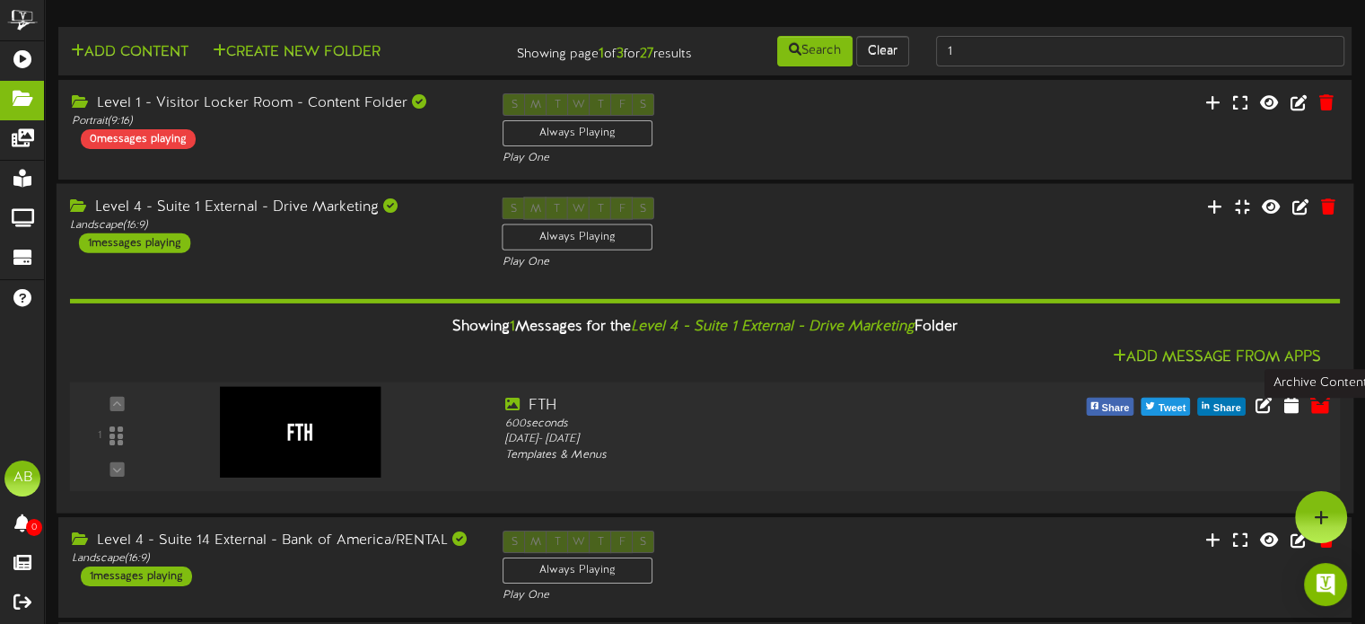
click at [1315, 414] on icon at bounding box center [1321, 405] width 20 height 20
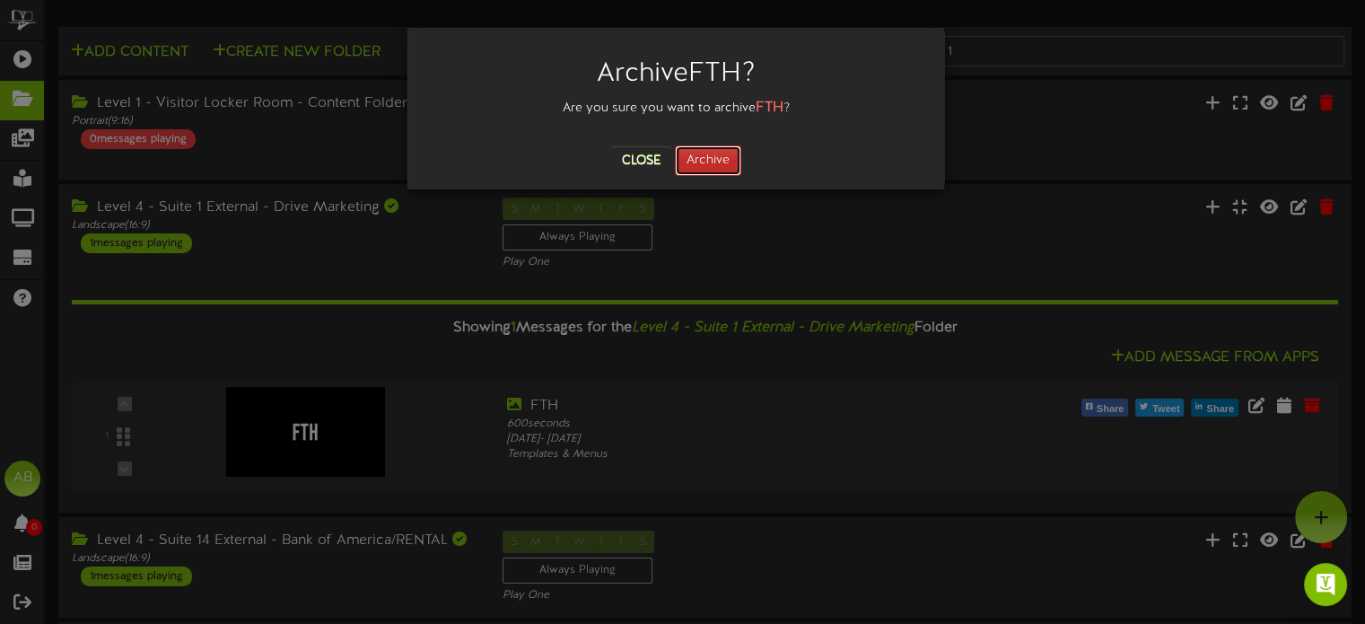
click at [697, 147] on button "Archive" at bounding box center [708, 160] width 66 height 31
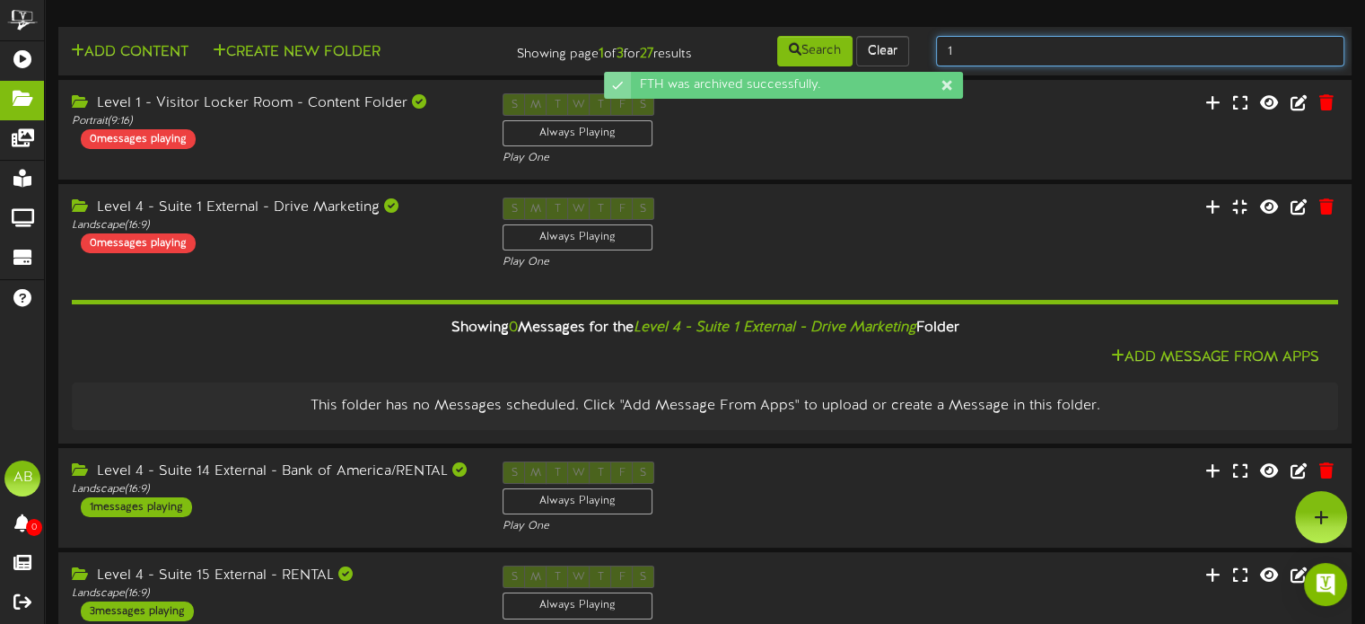
click at [1009, 47] on input "1" at bounding box center [1140, 51] width 408 height 31
type input "2"
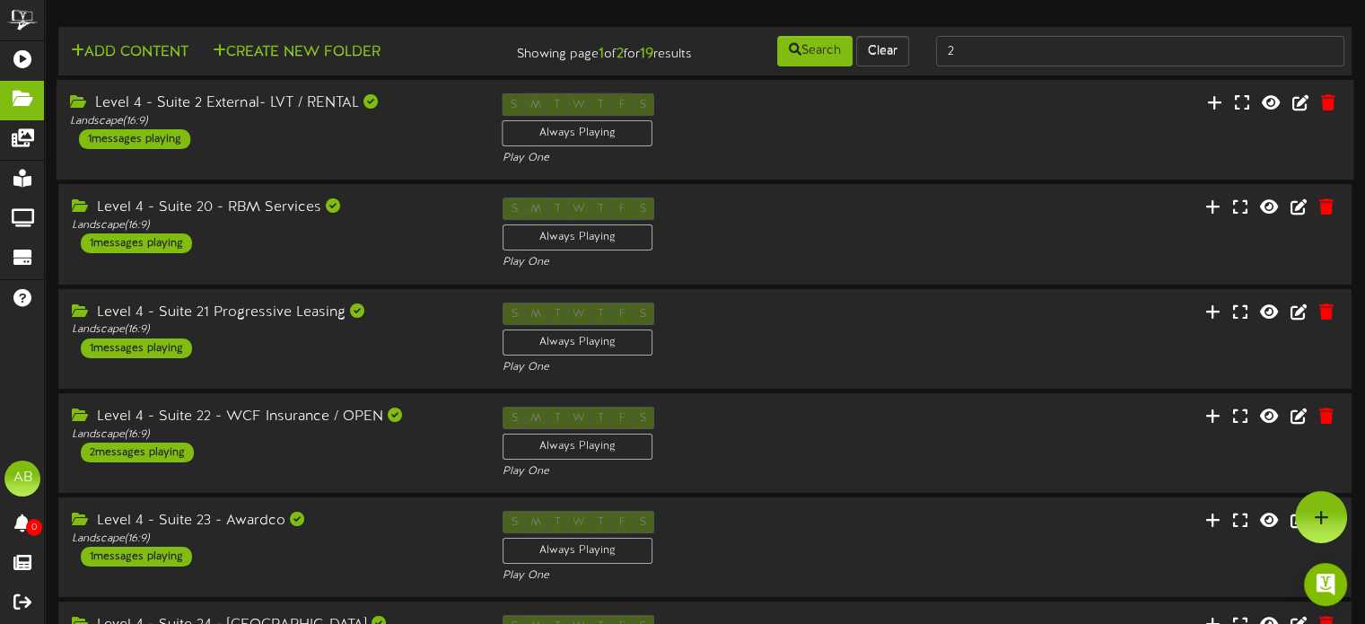
click at [282, 145] on div "Level 4 - Suite 2 External- LVT / RENTAL Landscape ( 16:9 ) 1 messages playing" at bounding box center [273, 121] width 433 height 56
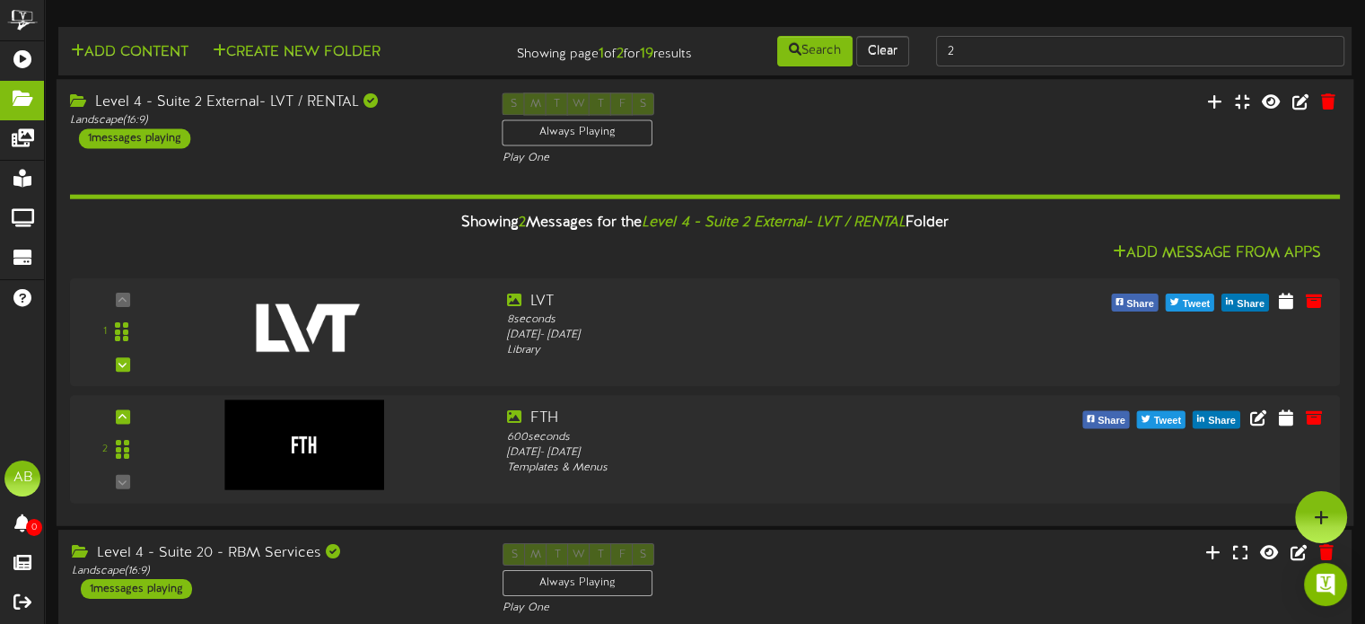
click at [282, 145] on div "Level 4 - Suite 2 External- LVT / RENTAL Landscape ( 16:9 ) 1 messages playing" at bounding box center [273, 120] width 433 height 56
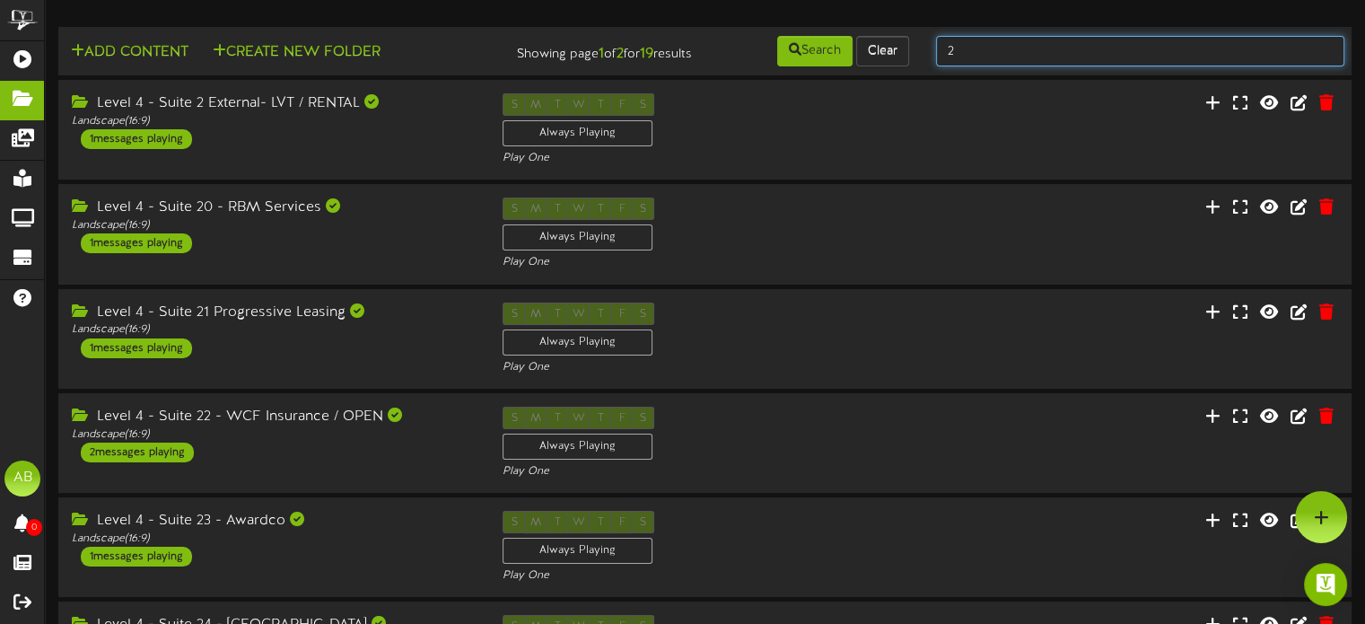
click at [988, 57] on input "2" at bounding box center [1140, 51] width 408 height 31
type input "internal"
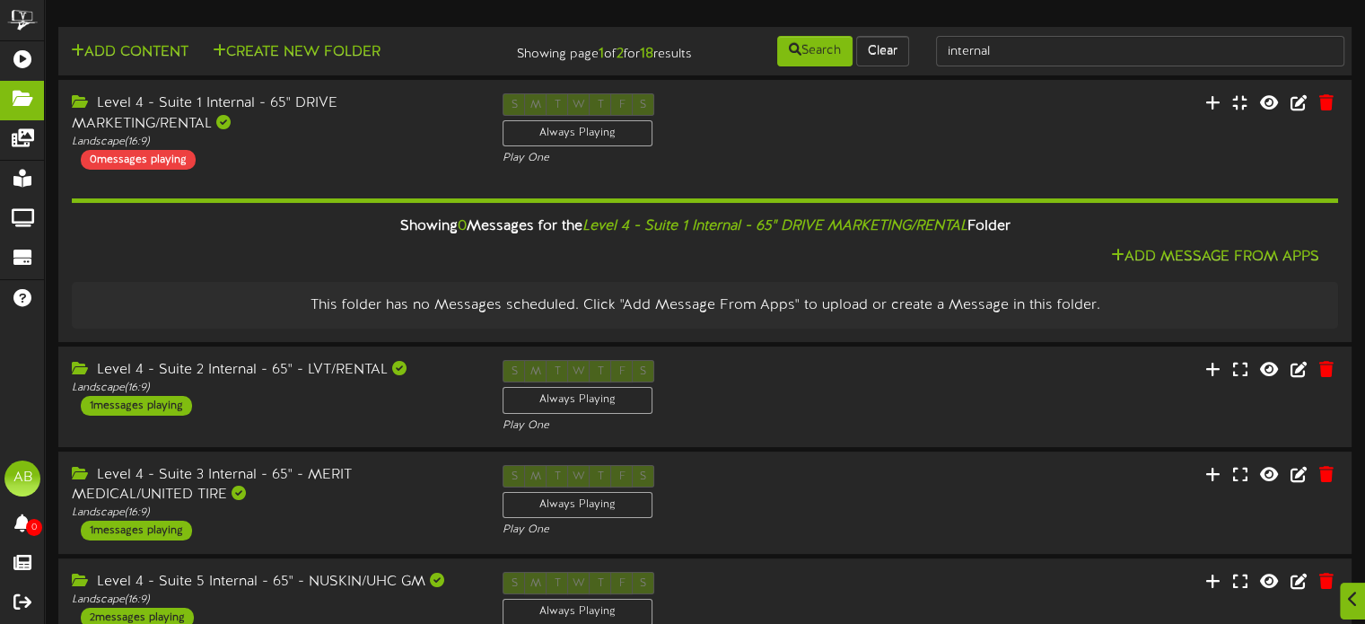
scroll to position [121, 0]
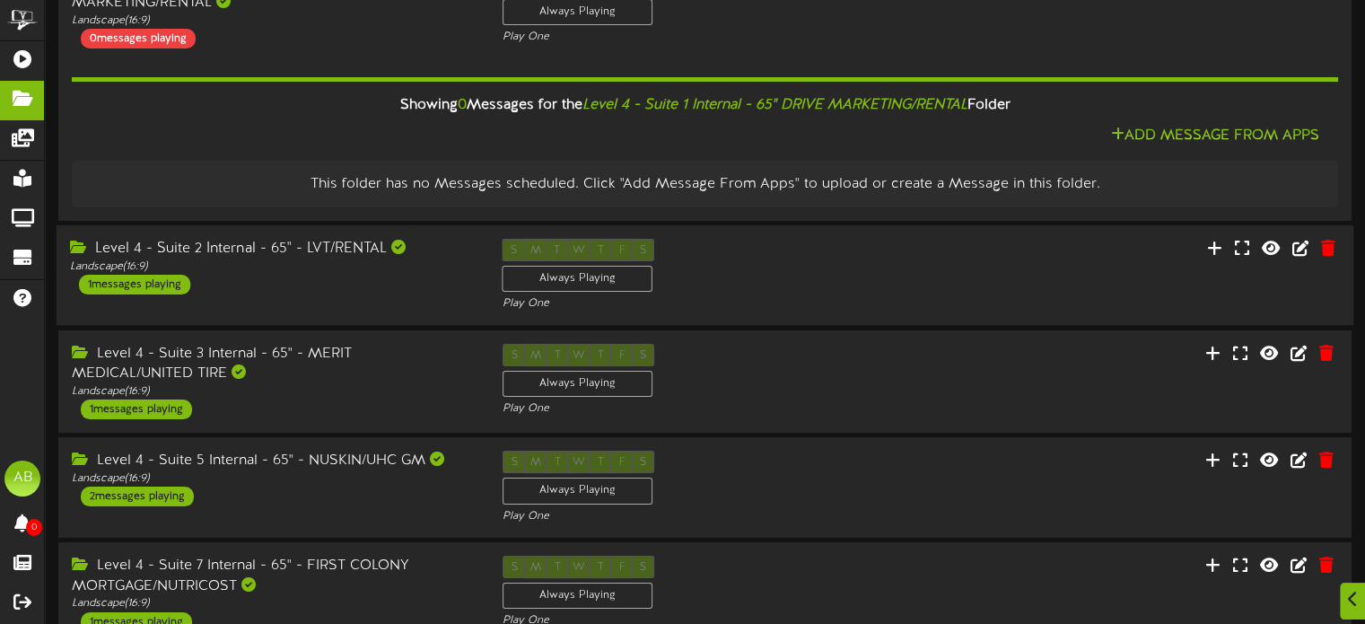
click at [285, 294] on div "Level 4 - Suite 2 Internal - 65" - LVT/RENTAL Landscape ( 16:9 ) 1 messages pla…" at bounding box center [273, 267] width 433 height 56
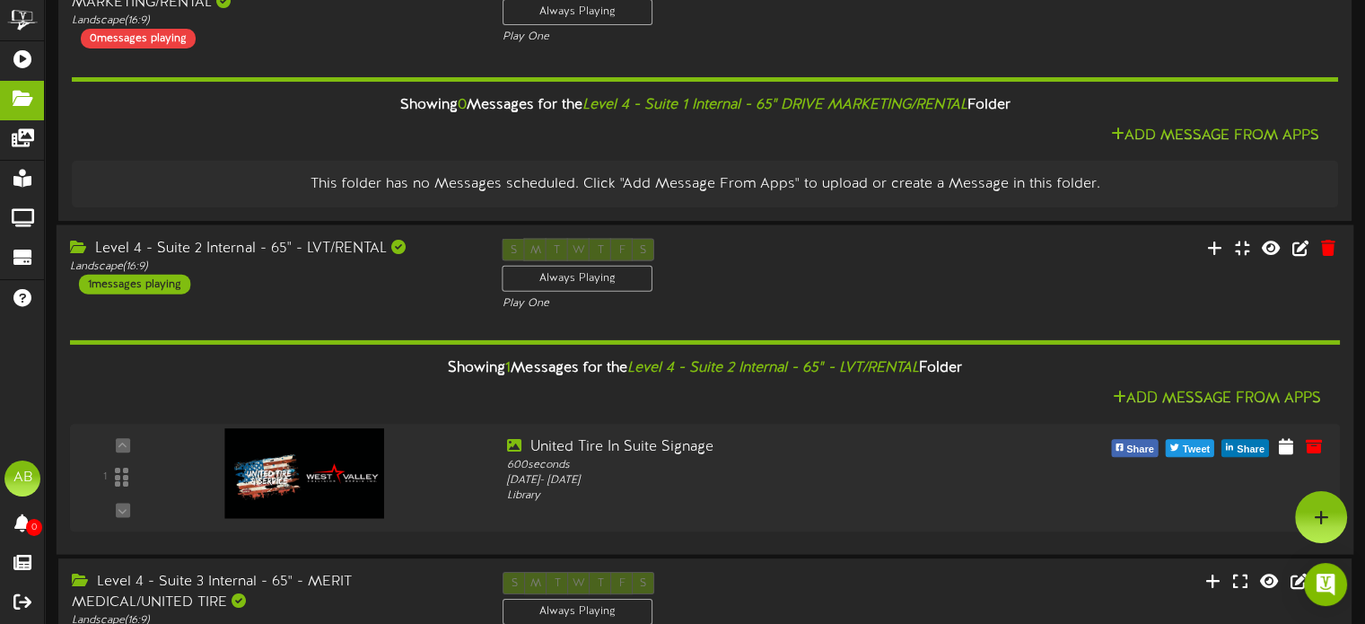
scroll to position [0, 0]
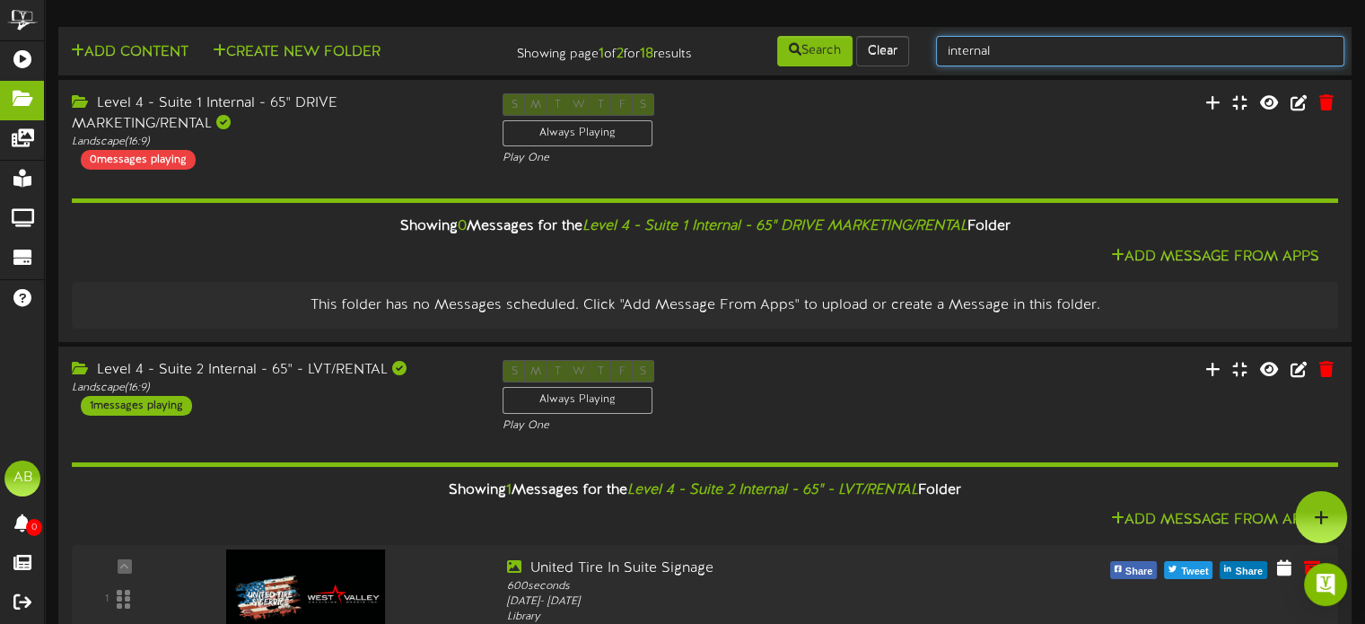
drag, startPoint x: 1031, startPoint y: 46, endPoint x: 830, endPoint y: 30, distance: 200.8
click at [830, 30] on td "Add Content Create New Folder Showing page 1 of 2 for 18 results Search Clear i…" at bounding box center [705, 51] width 1294 height 48
type input "3"
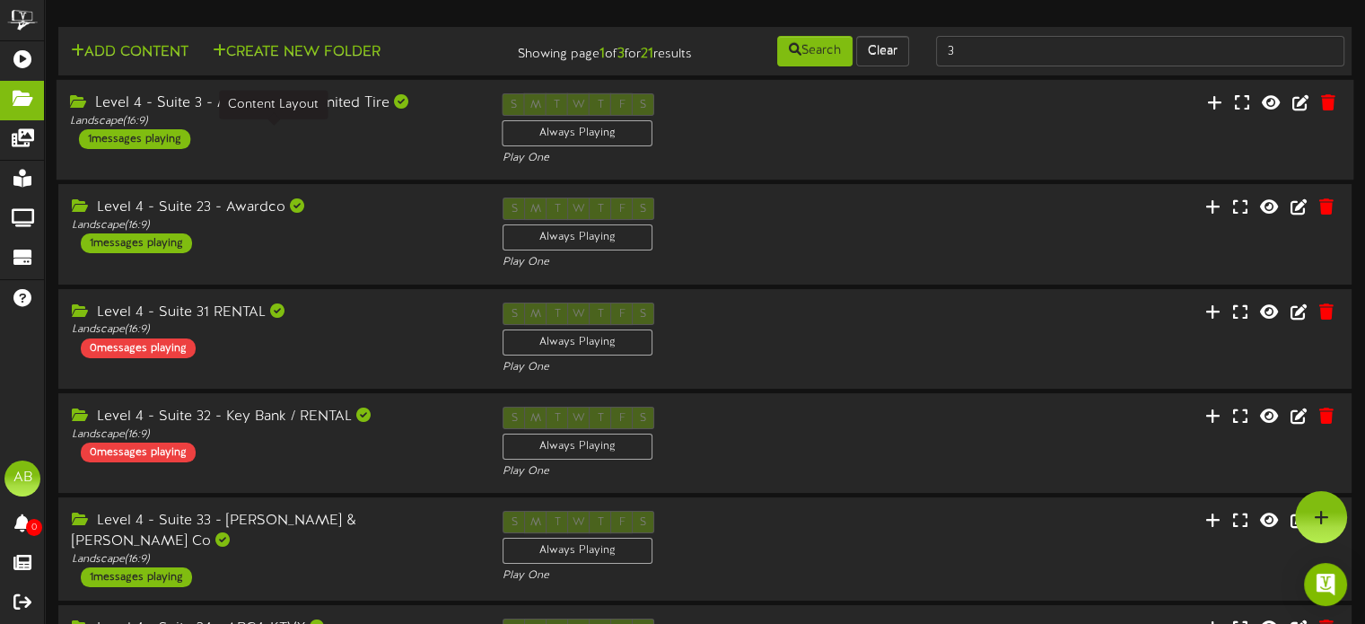
click at [305, 129] on div "Landscape ( 16:9 )" at bounding box center [273, 121] width 406 height 15
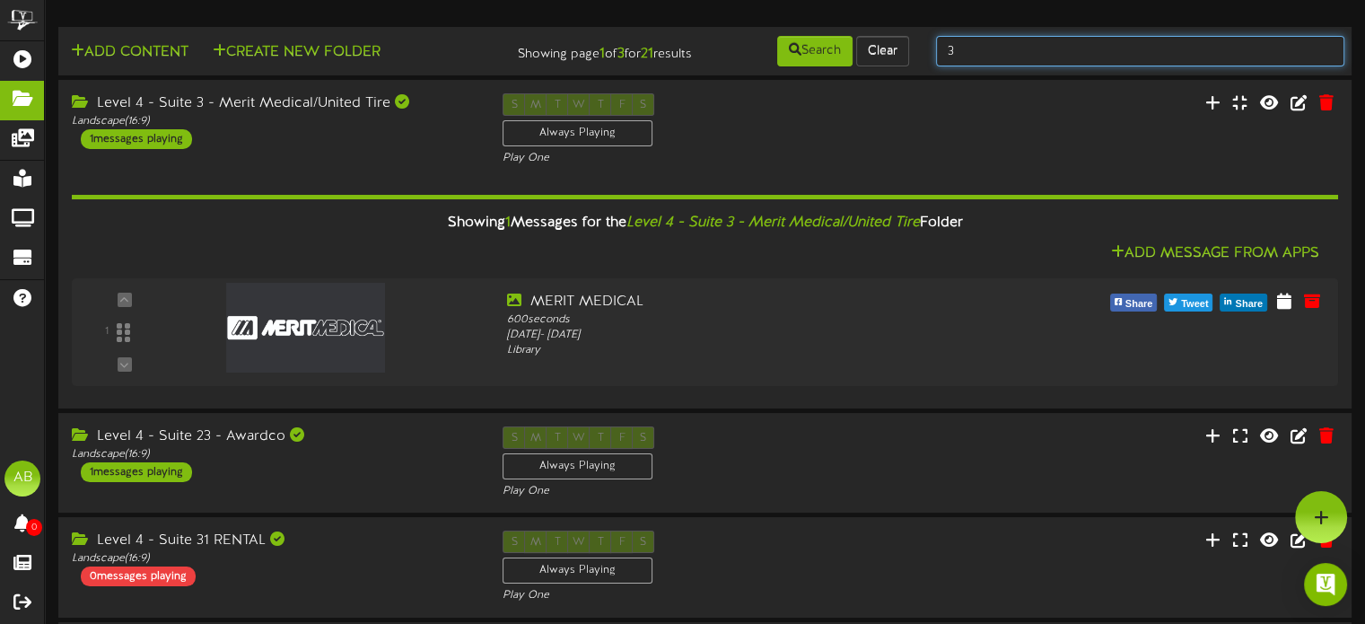
click at [959, 39] on input "3" at bounding box center [1140, 51] width 408 height 31
type input "4"
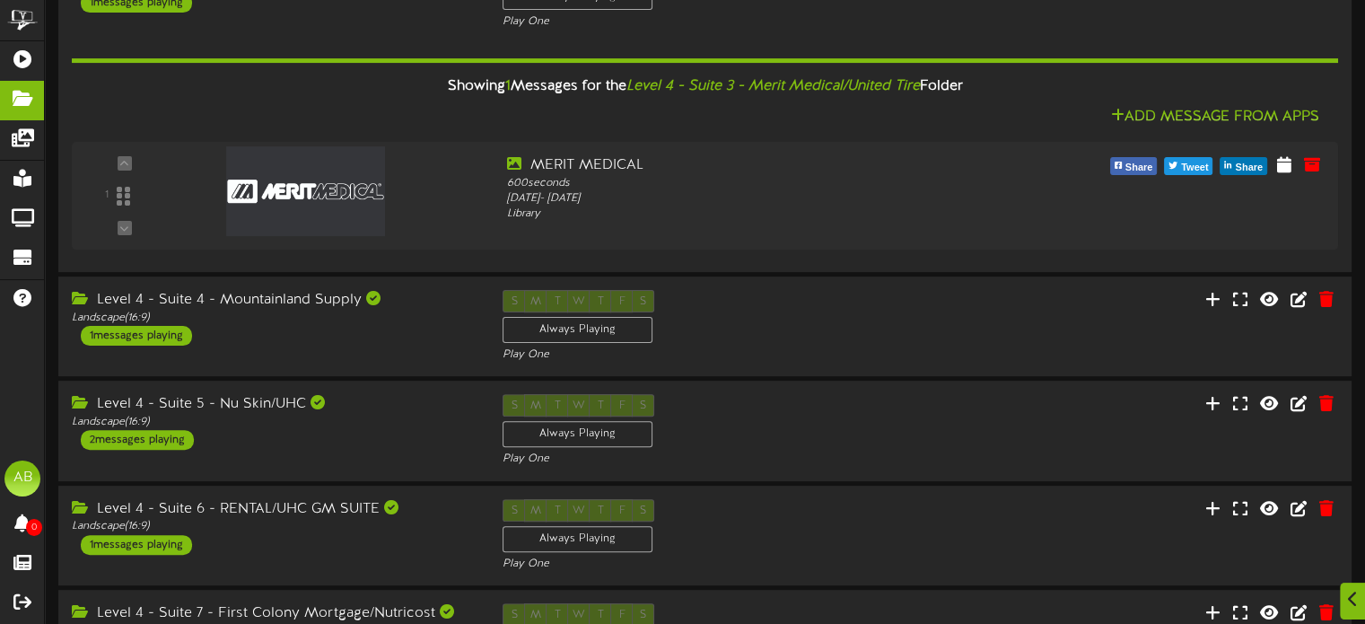
scroll to position [509, 0]
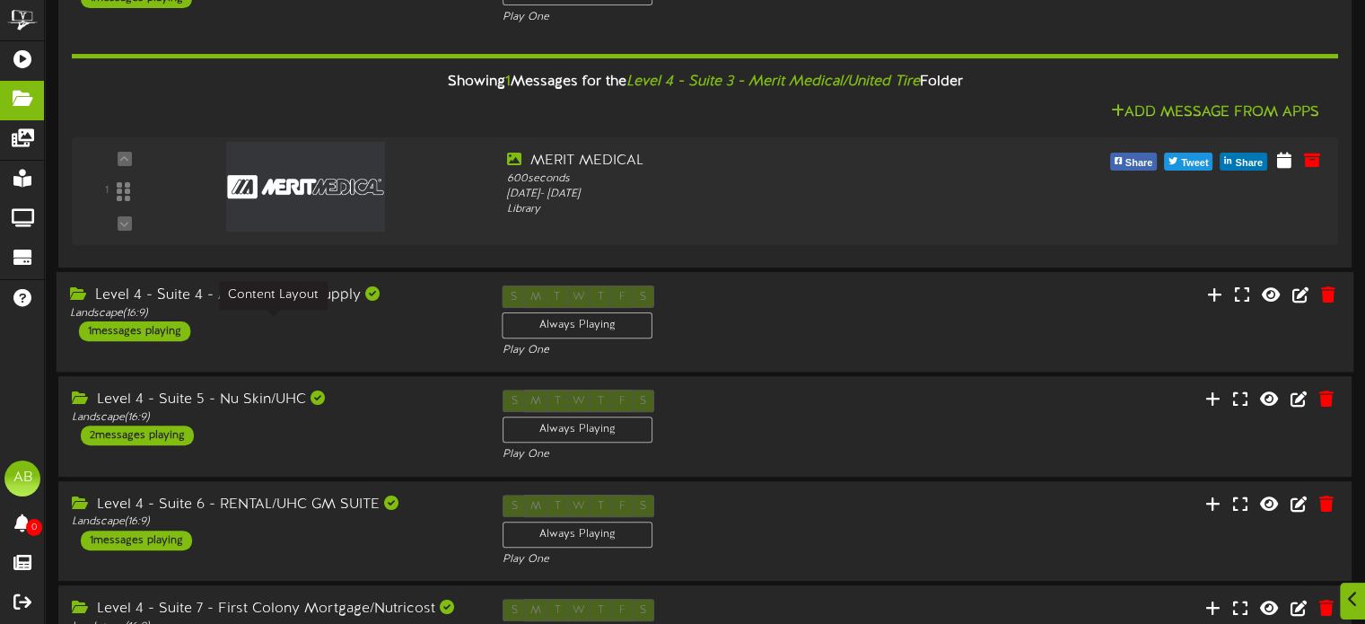
click at [382, 319] on div "Landscape ( 16:9 )" at bounding box center [273, 313] width 406 height 15
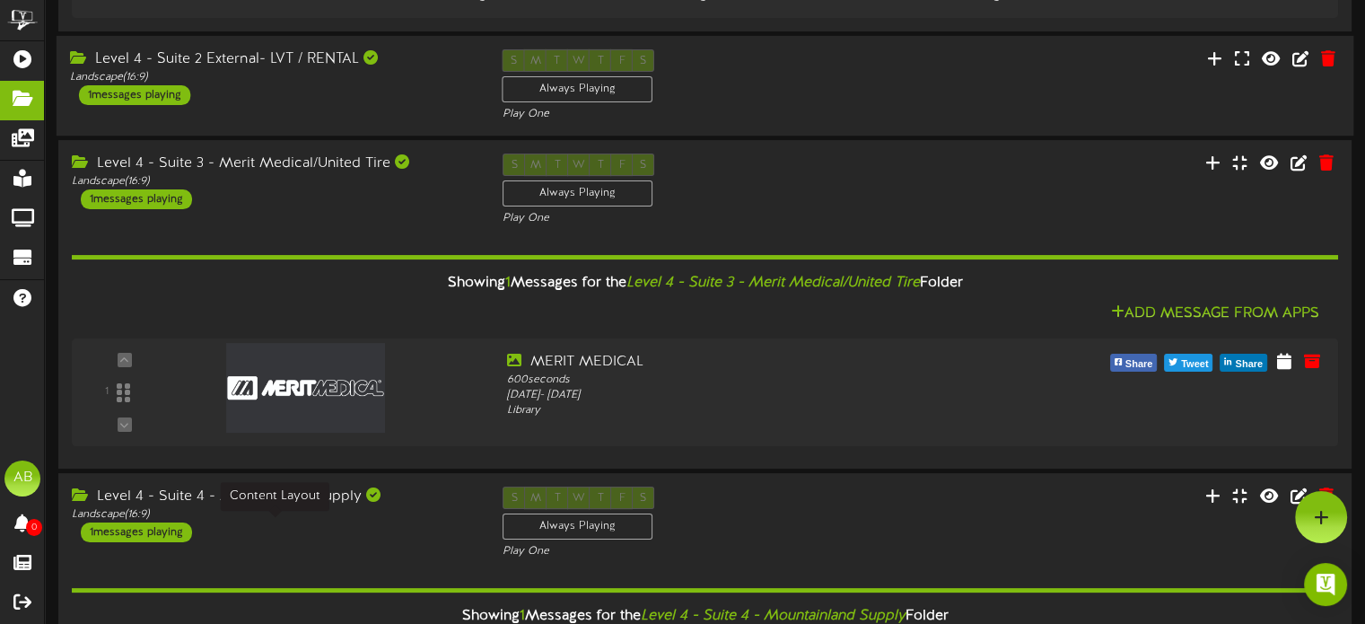
scroll to position [0, 0]
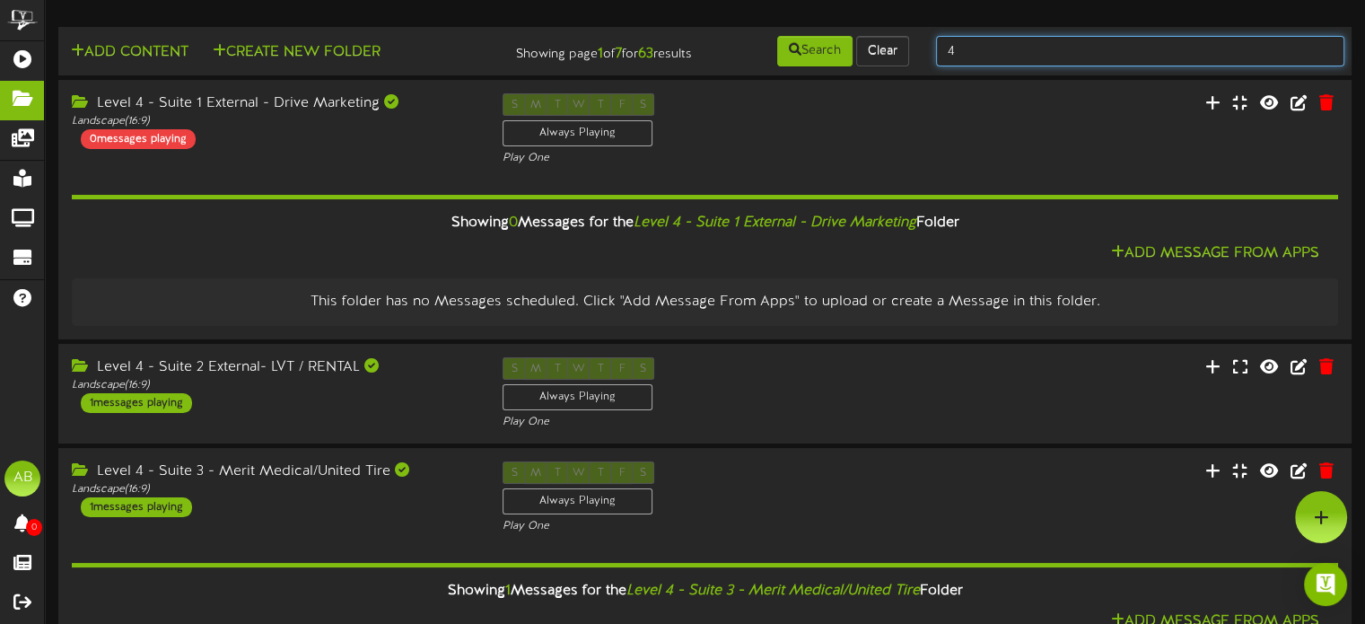
click at [987, 52] on input "4" at bounding box center [1140, 51] width 408 height 31
type input "5"
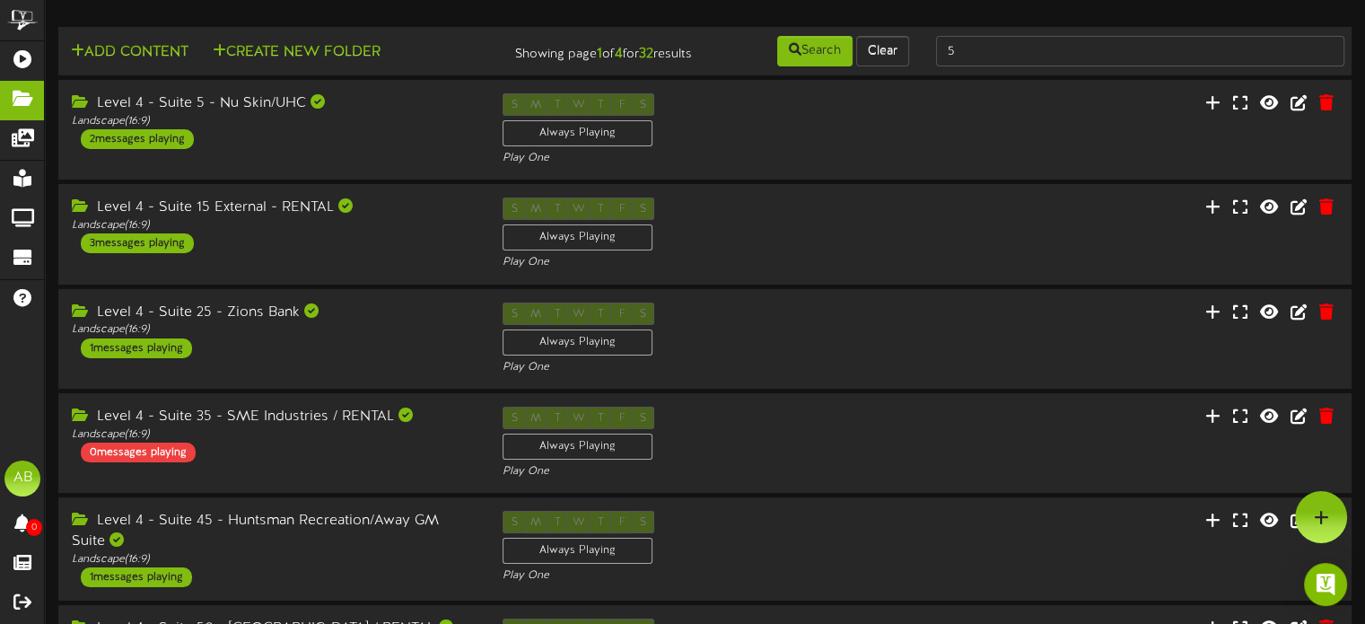
click at [280, 166] on div "Level 4 - Suite 5 - Nu Skin/UHC Landscape ( 16:9 ) 2 messages playing S M T W T…" at bounding box center [705, 129] width 1294 height 73
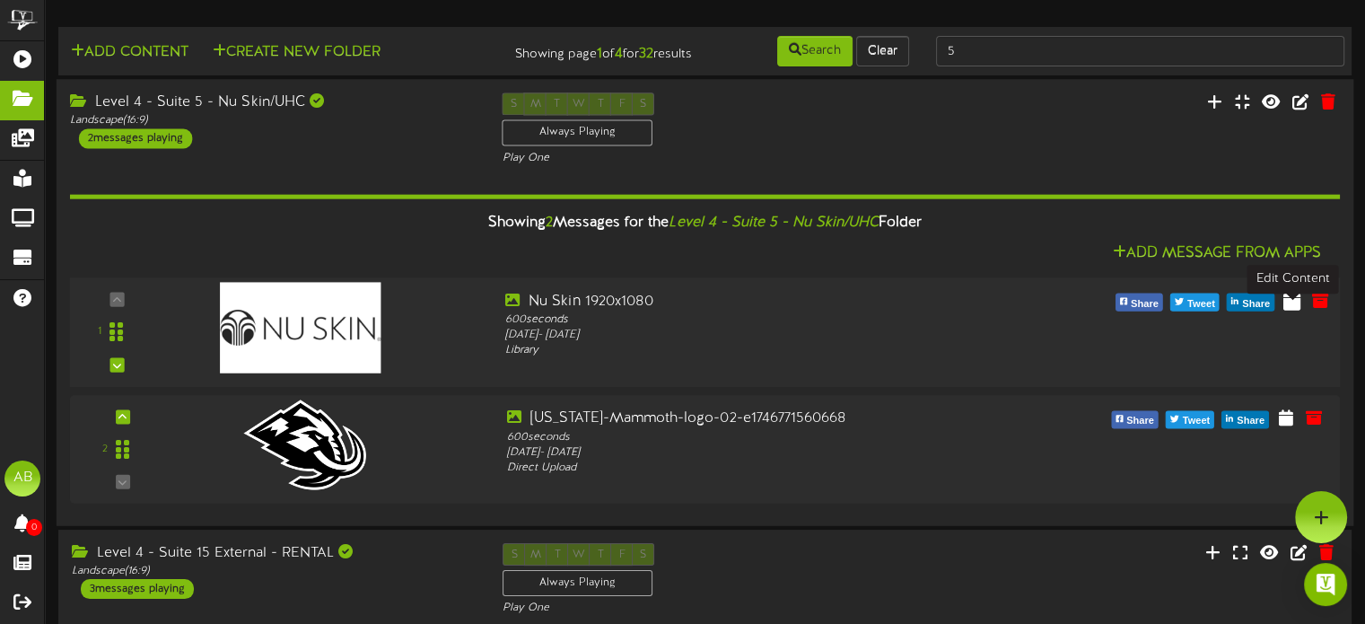
click at [1292, 310] on icon at bounding box center [1292, 300] width 17 height 20
select select "*"
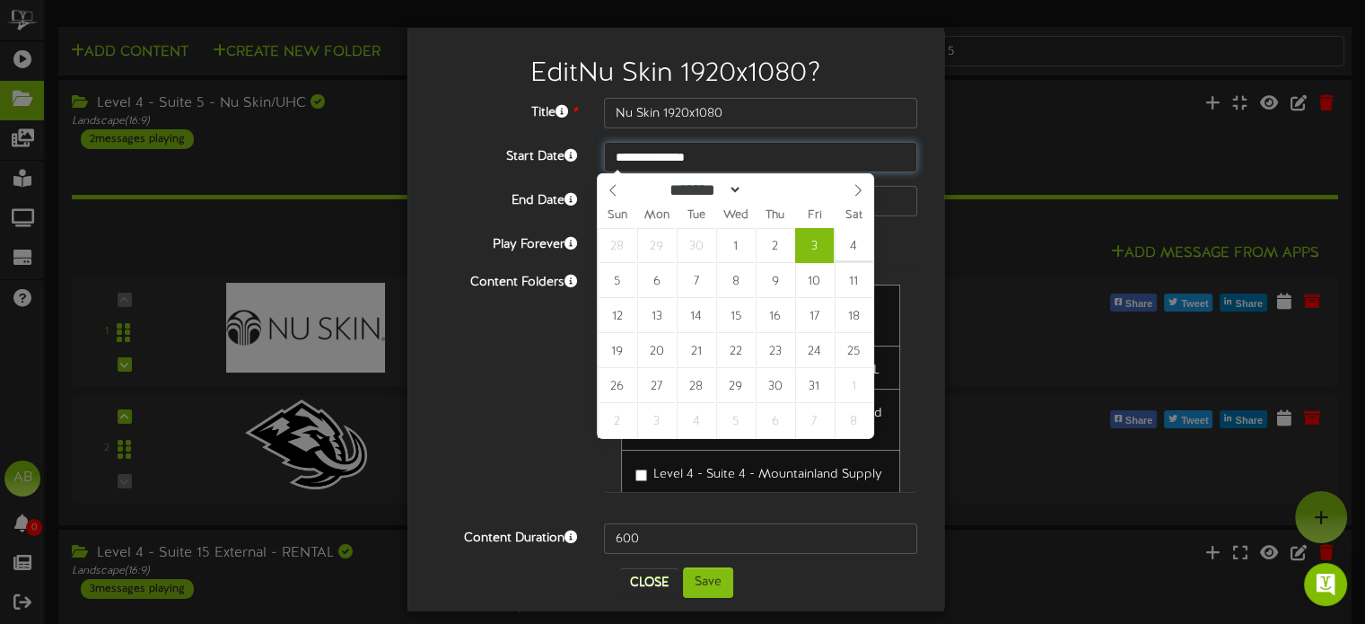
click at [668, 163] on input "**********" at bounding box center [760, 157] width 313 height 31
type input "**********"
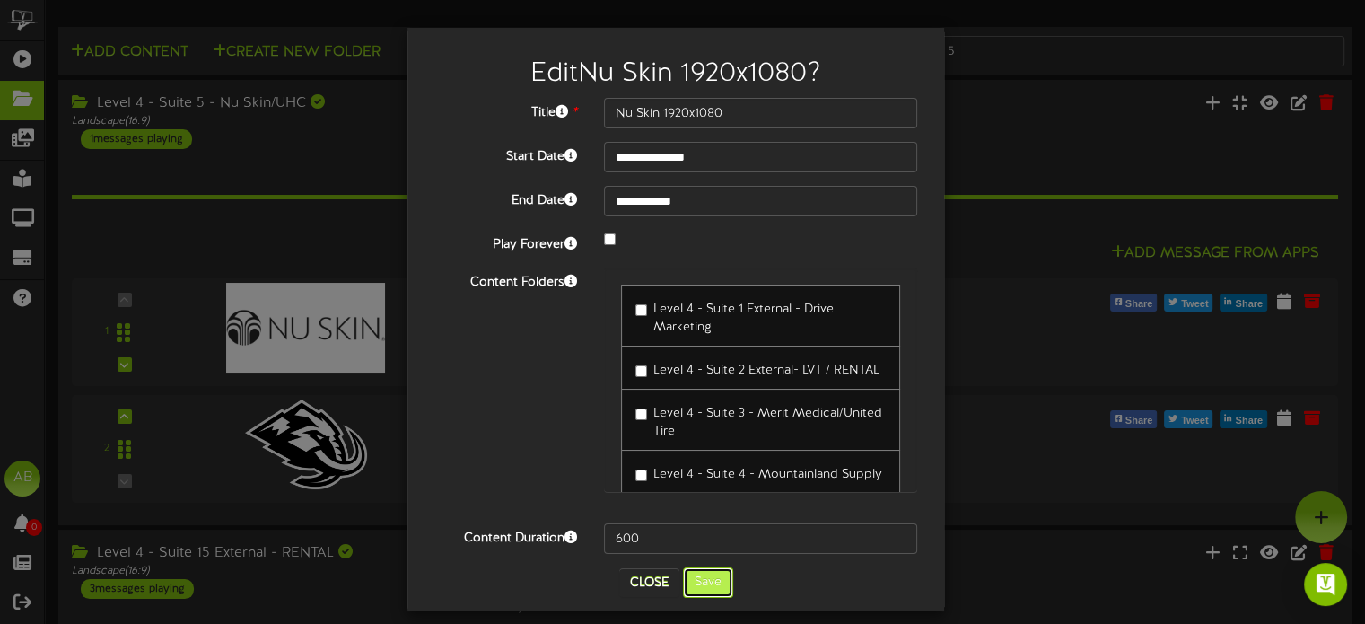
click at [700, 588] on button "Save" at bounding box center [708, 582] width 50 height 31
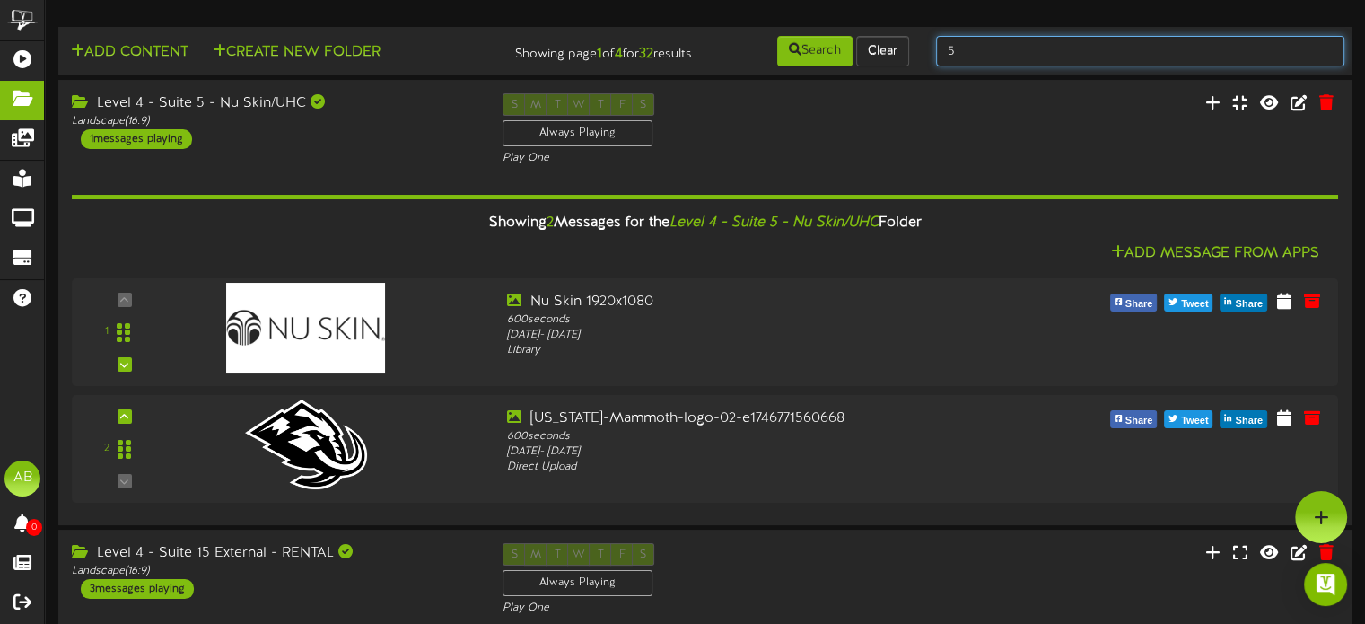
click at [977, 42] on input "5" at bounding box center [1140, 51] width 408 height 31
type input "6"
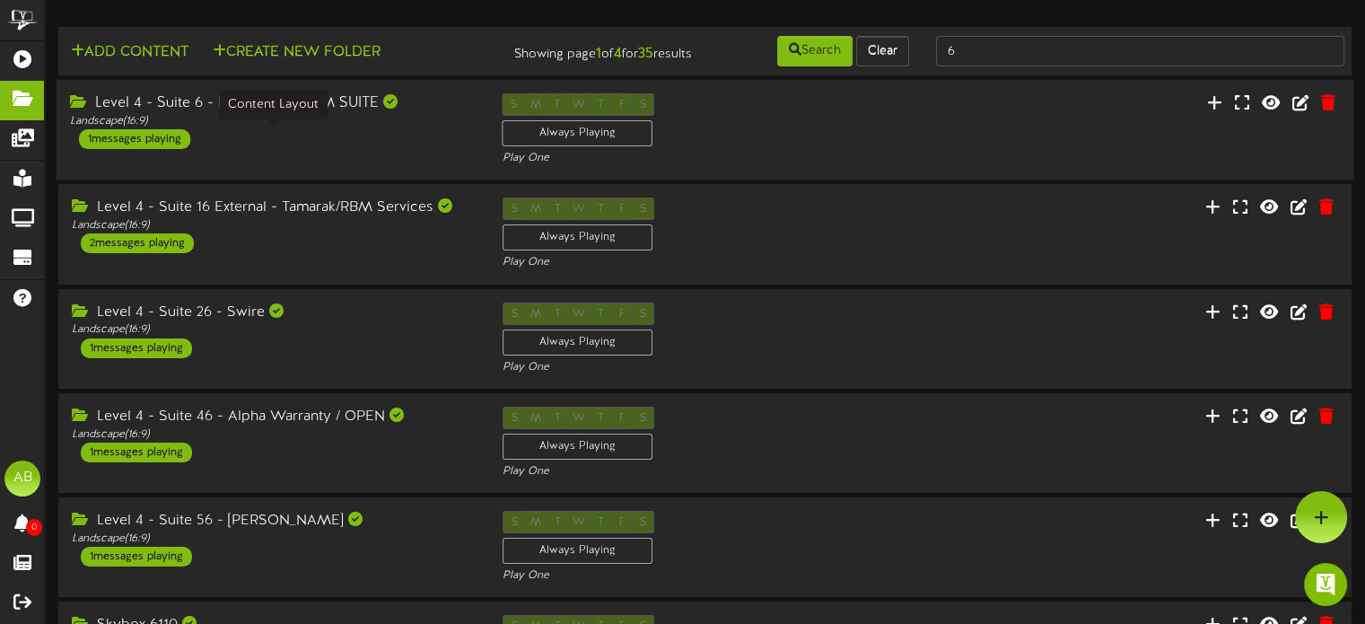
click at [361, 129] on div "Landscape ( 16:9 )" at bounding box center [273, 121] width 406 height 15
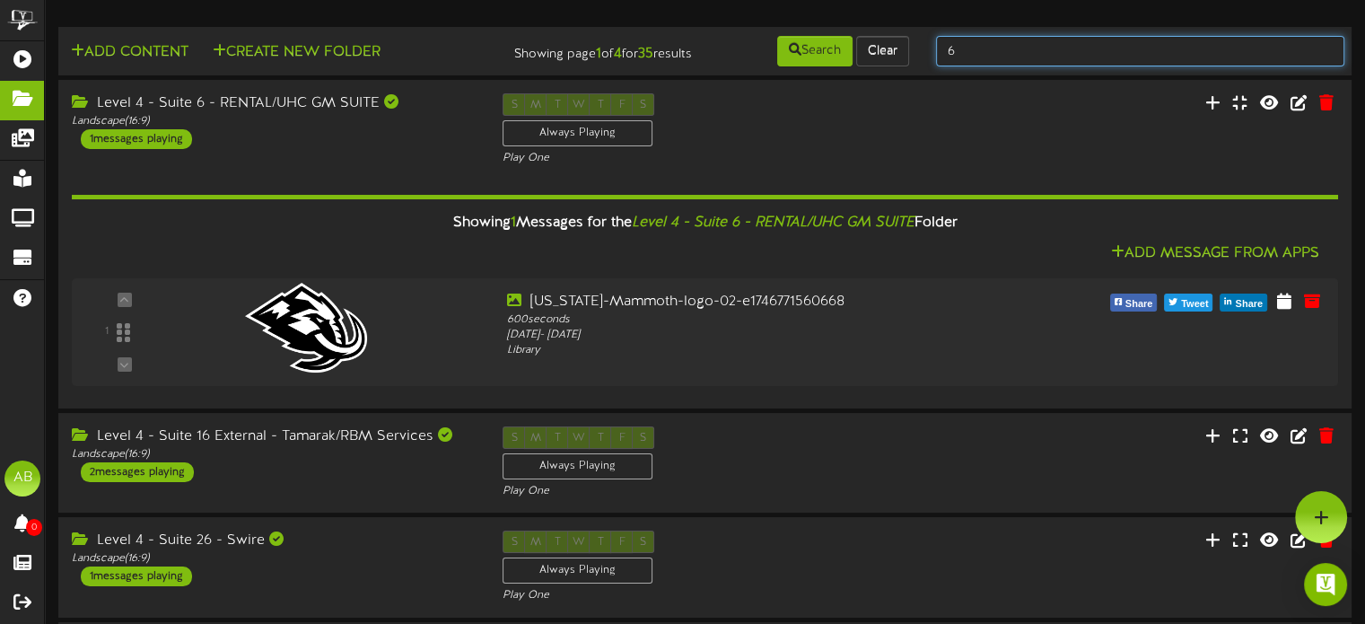
click at [966, 49] on input "6" at bounding box center [1140, 51] width 408 height 31
type input "7"
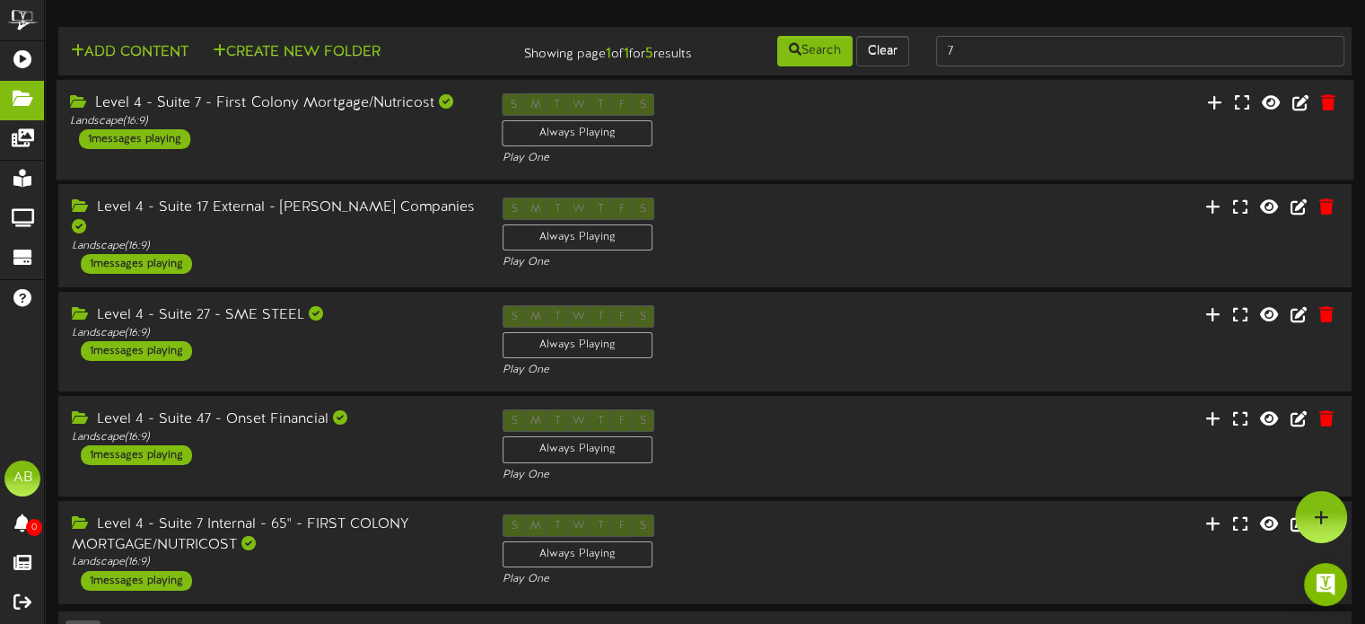
click at [329, 154] on div "Level 4 - Suite 7 - First Colony Mortgage/Nutricost Landscape ( 16:9 ) 1 messag…" at bounding box center [705, 130] width 1297 height 74
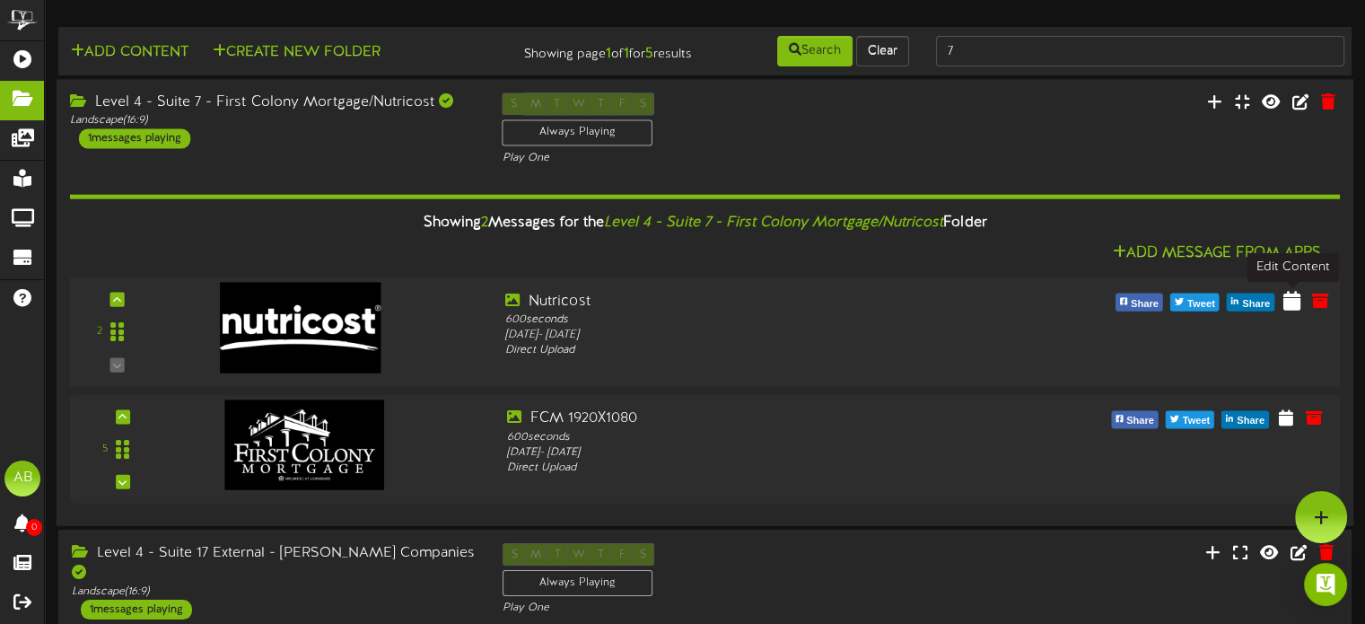
click at [1295, 300] on icon at bounding box center [1292, 300] width 17 height 20
select select "*"
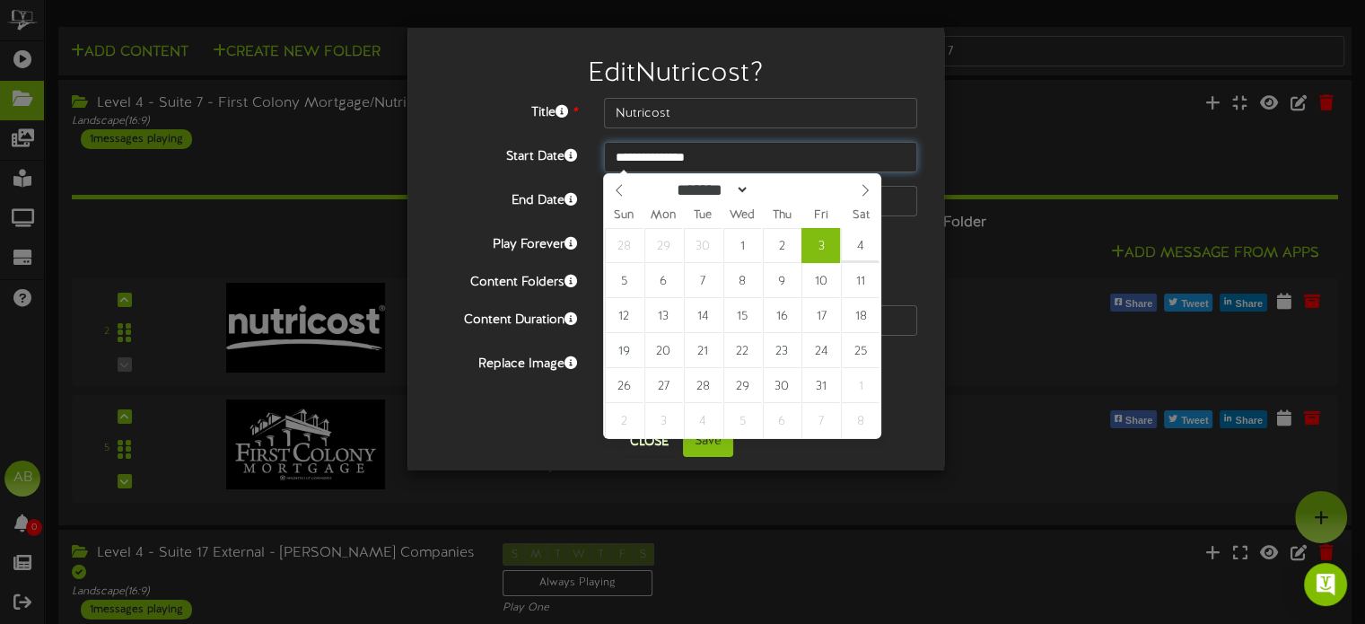
click at [750, 158] on input "**********" at bounding box center [760, 157] width 313 height 31
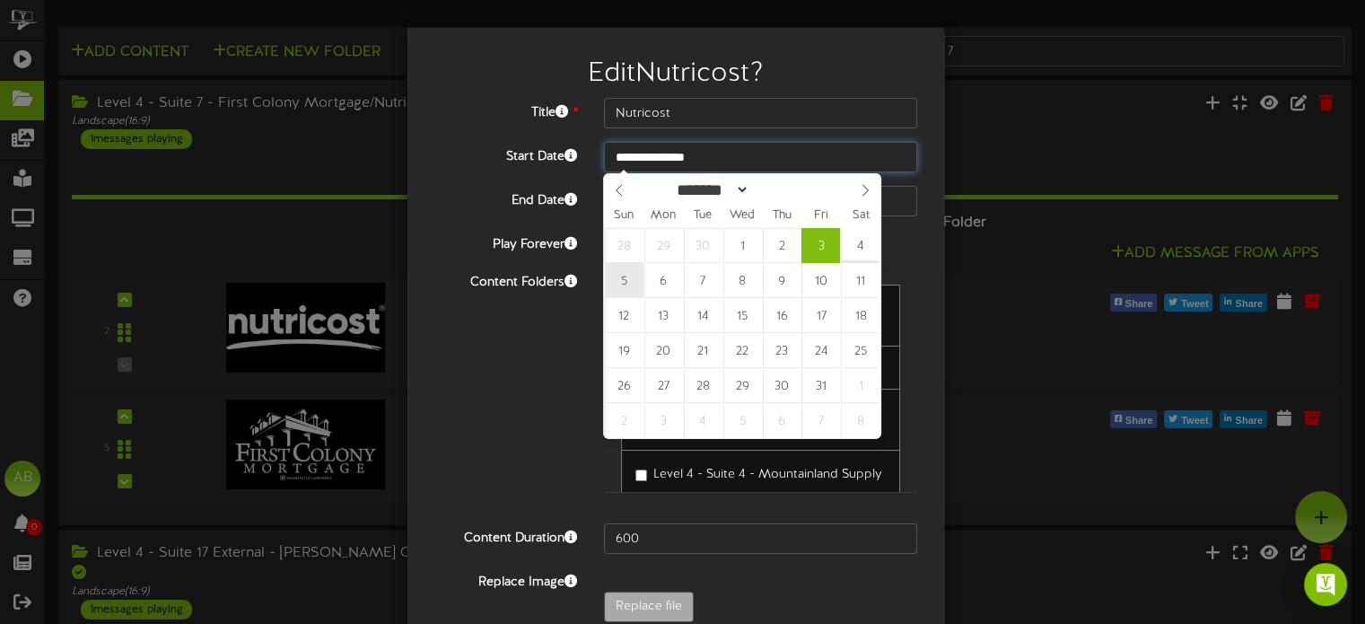
type input "**********"
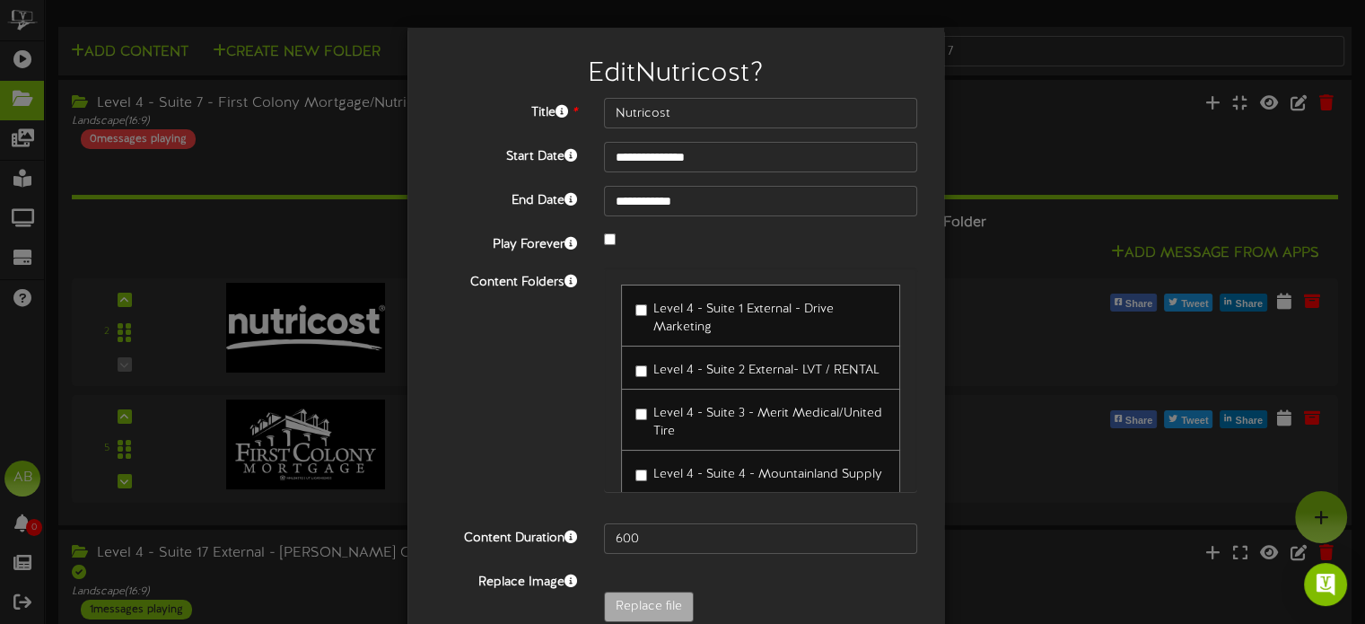
drag, startPoint x: 639, startPoint y: 381, endPoint x: 469, endPoint y: 326, distance: 178.3
click at [469, 326] on div "Content Folders Level 4 - Suite 1 External - Drive Marketing" at bounding box center [676, 389] width 510 height 242
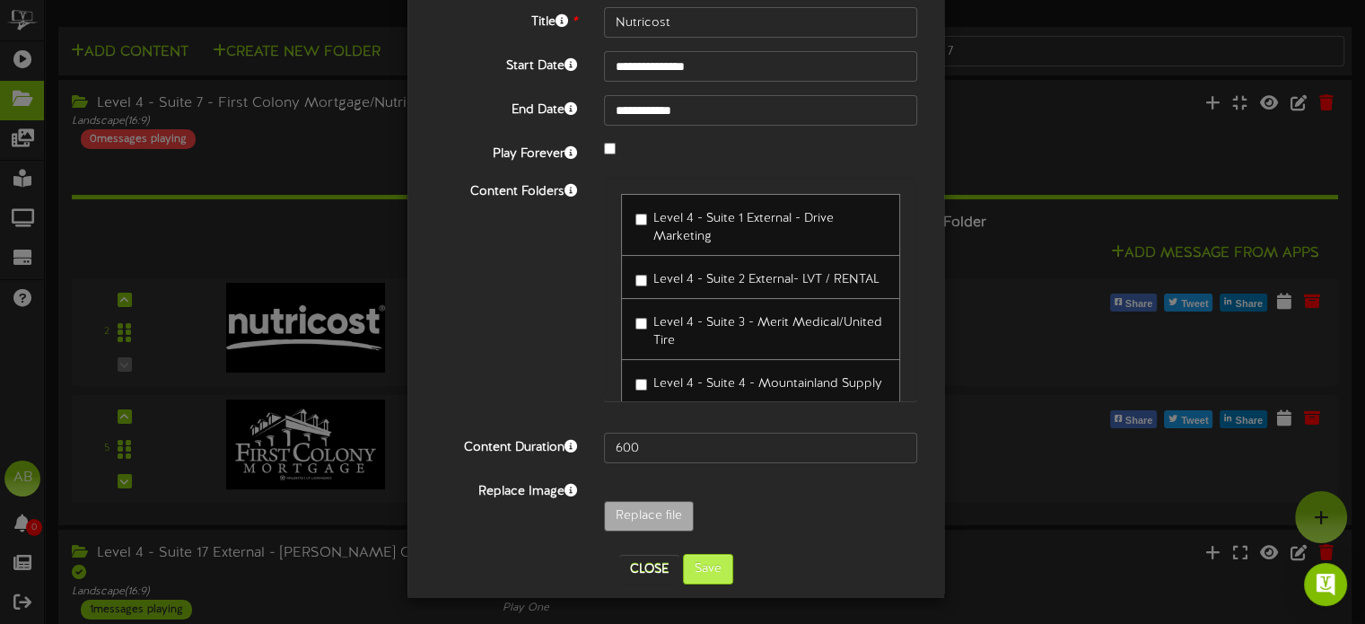
drag, startPoint x: 724, startPoint y: 583, endPoint x: 704, endPoint y: 559, distance: 31.2
click at [704, 559] on div "**********" at bounding box center [676, 267] width 537 height 661
click at [704, 559] on button "Save" at bounding box center [708, 569] width 50 height 31
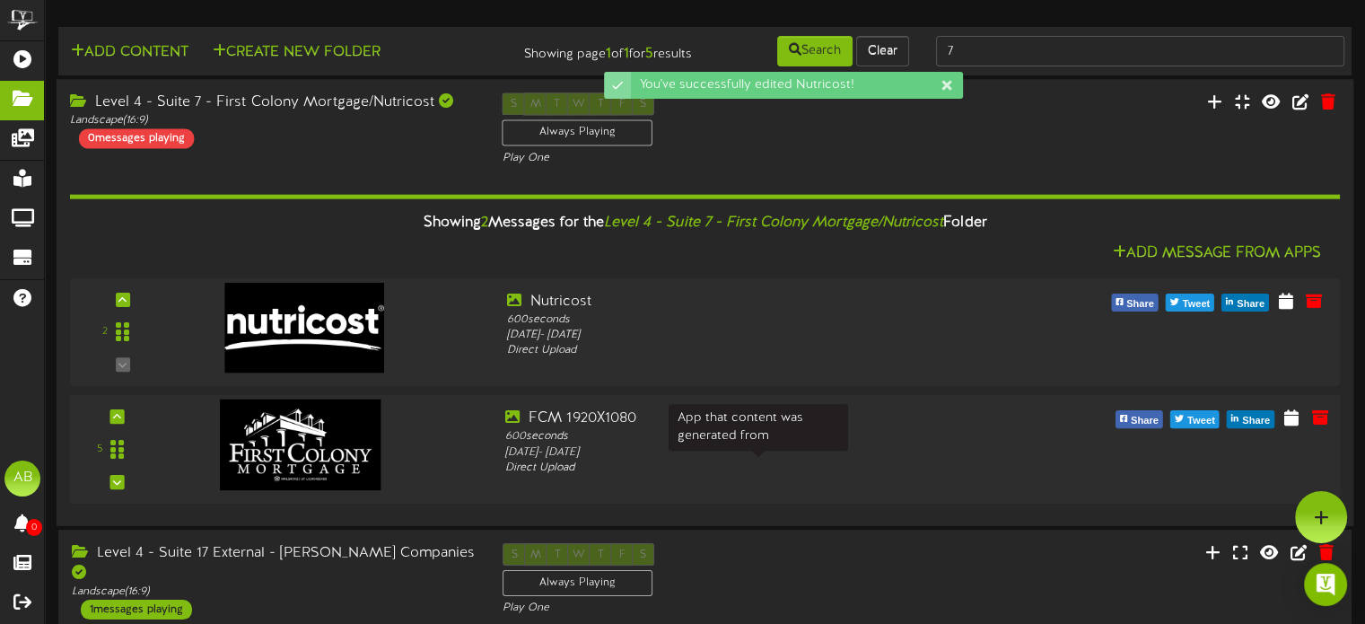
click at [785, 467] on div "Direct Upload" at bounding box center [757, 468] width 507 height 15
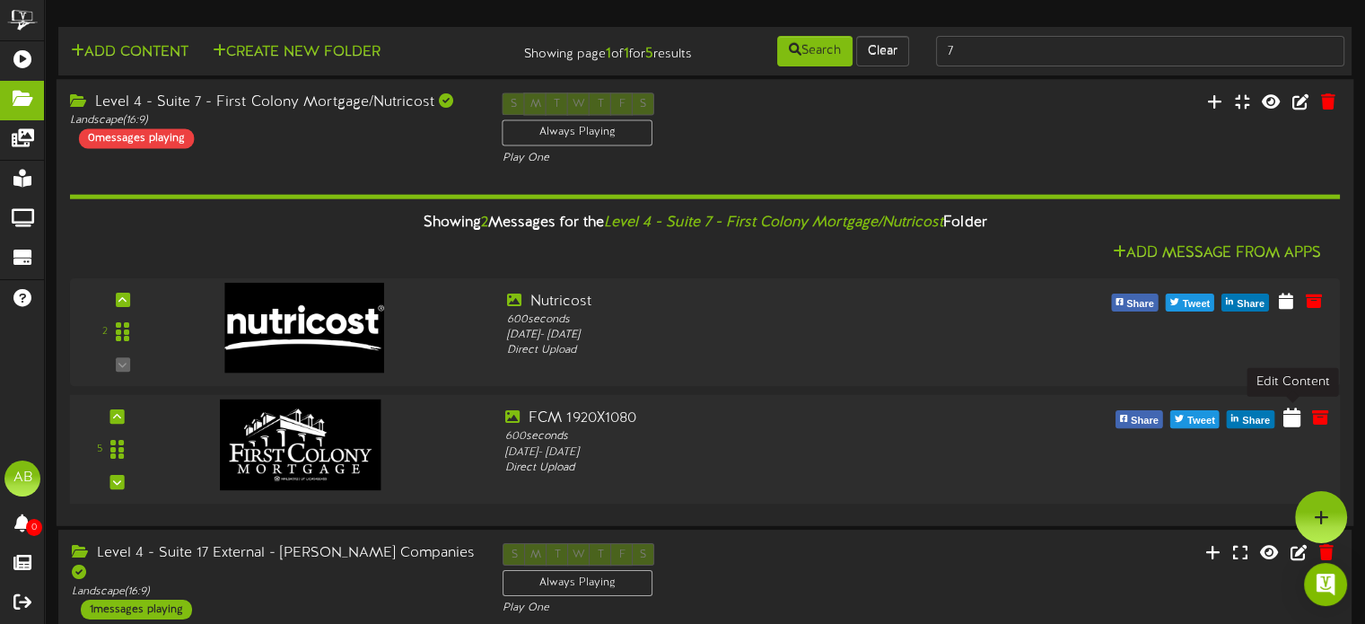
click at [1289, 418] on icon at bounding box center [1292, 417] width 17 height 20
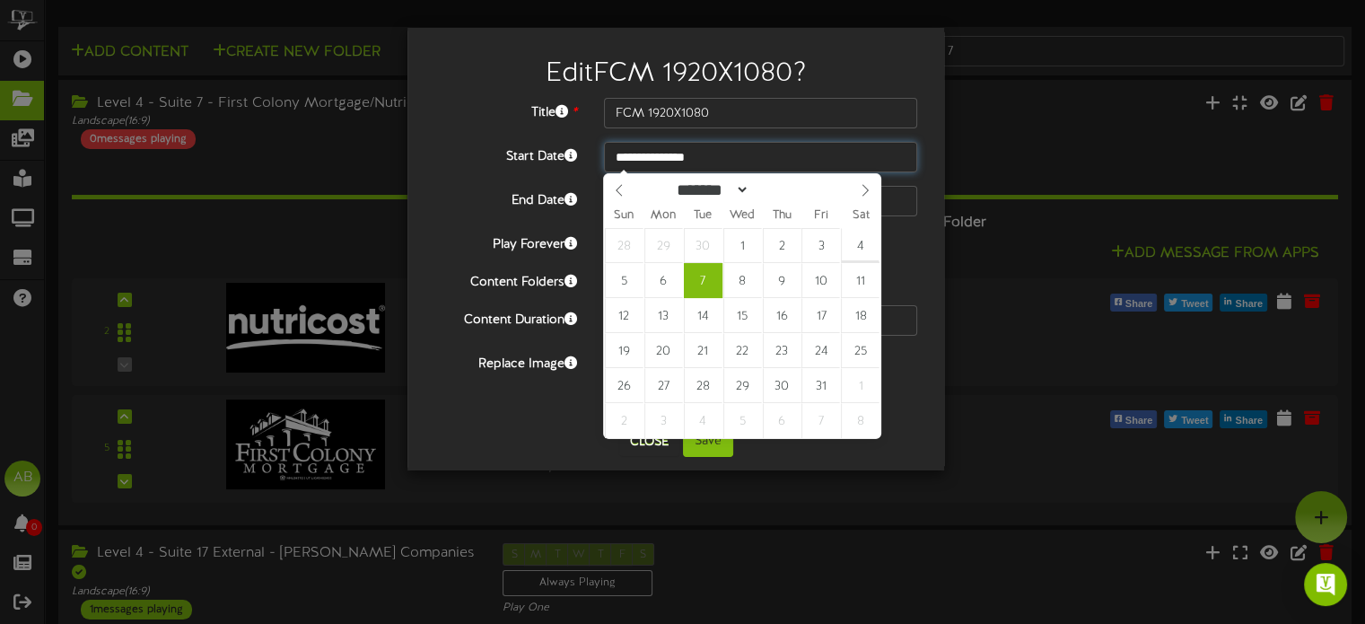
click at [697, 151] on input "**********" at bounding box center [760, 157] width 313 height 31
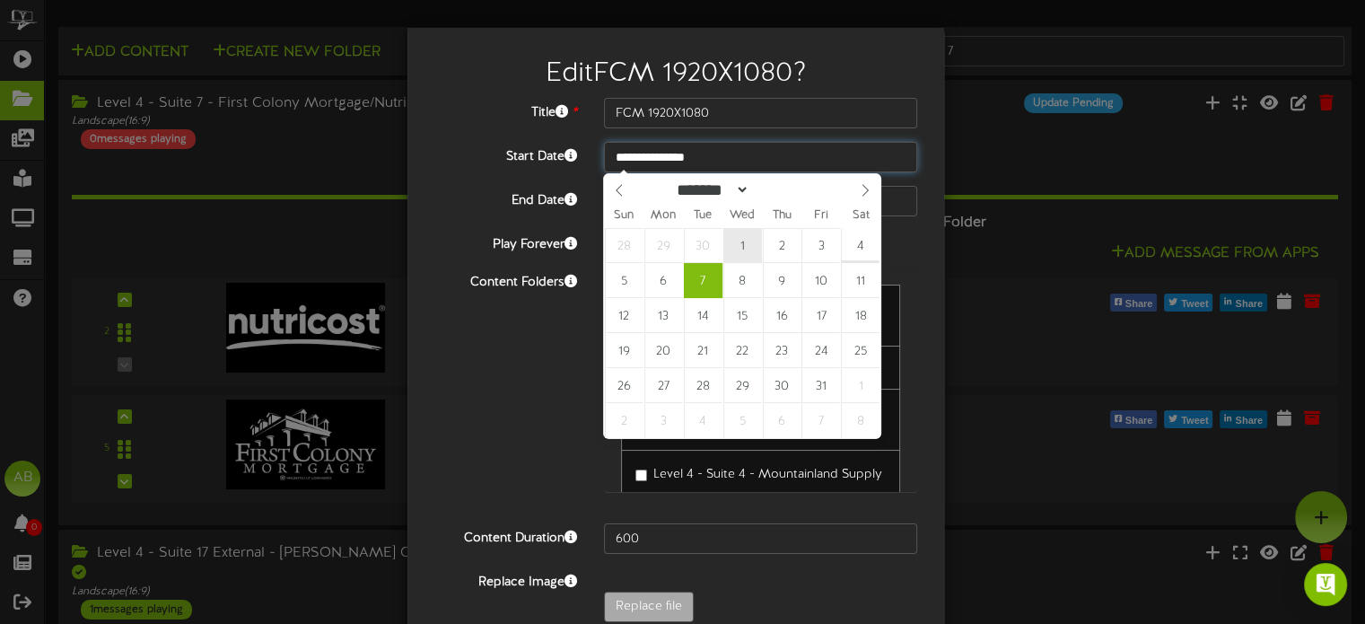
type input "**********"
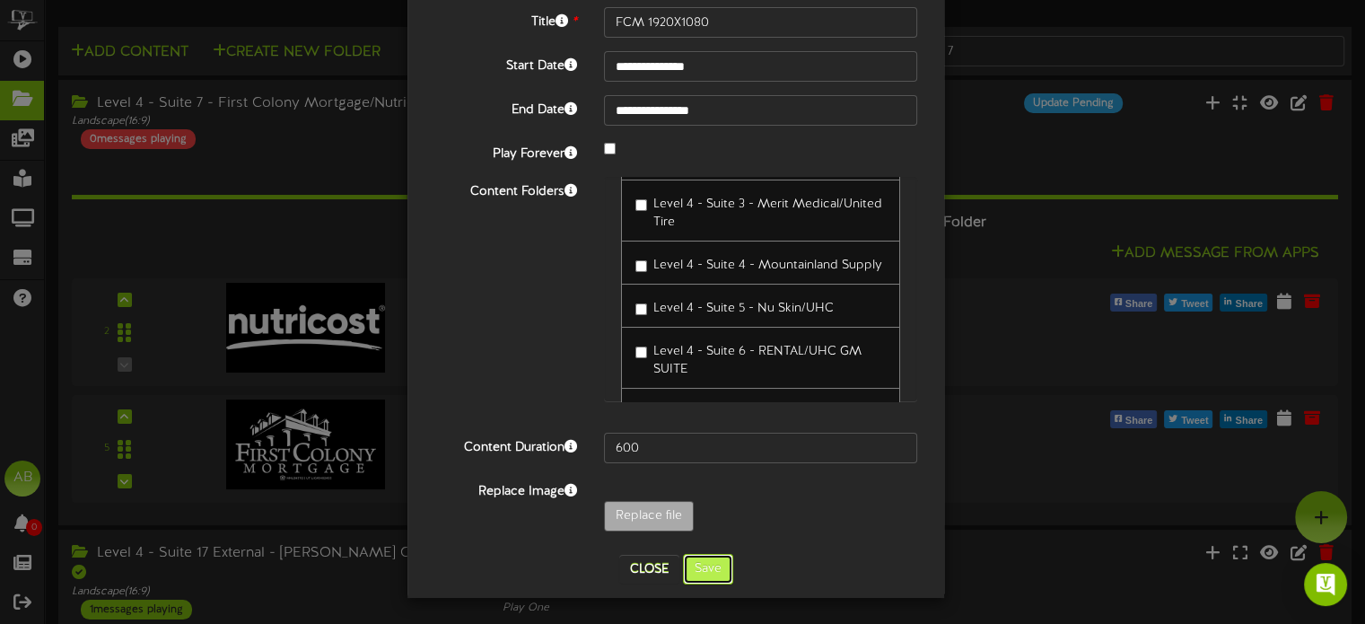
click at [688, 566] on button "Save" at bounding box center [708, 569] width 50 height 31
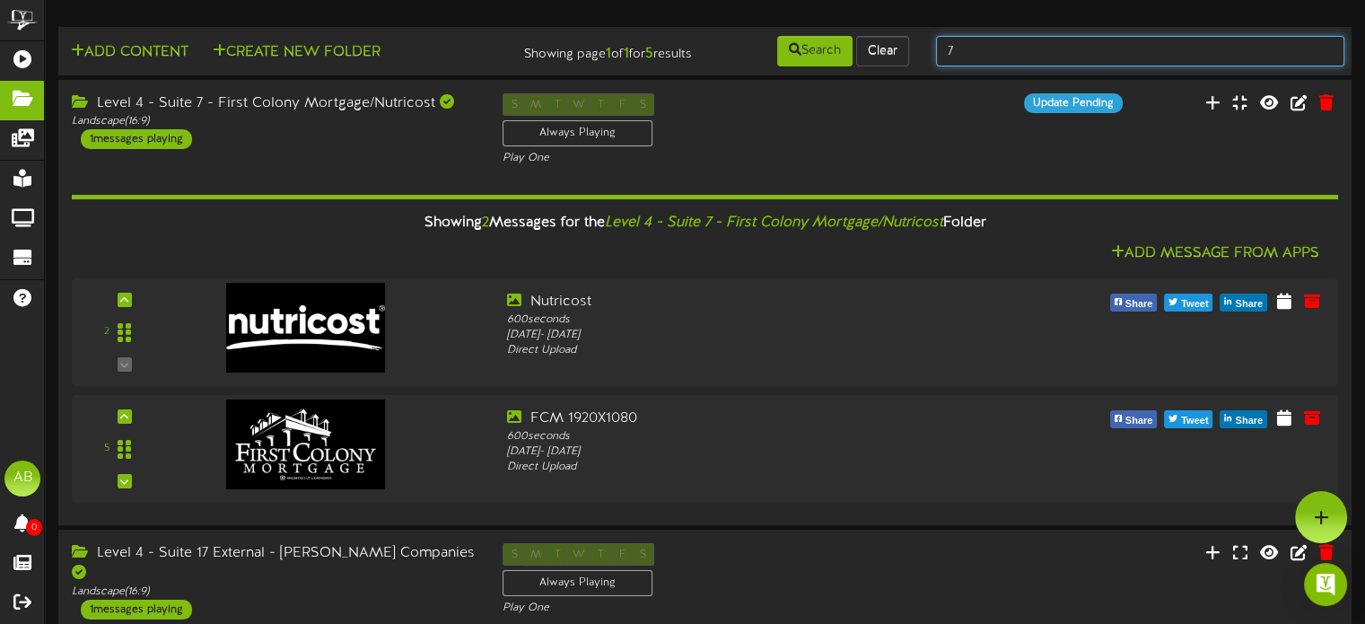
click at [980, 60] on input "7" at bounding box center [1140, 51] width 408 height 31
type input "8"
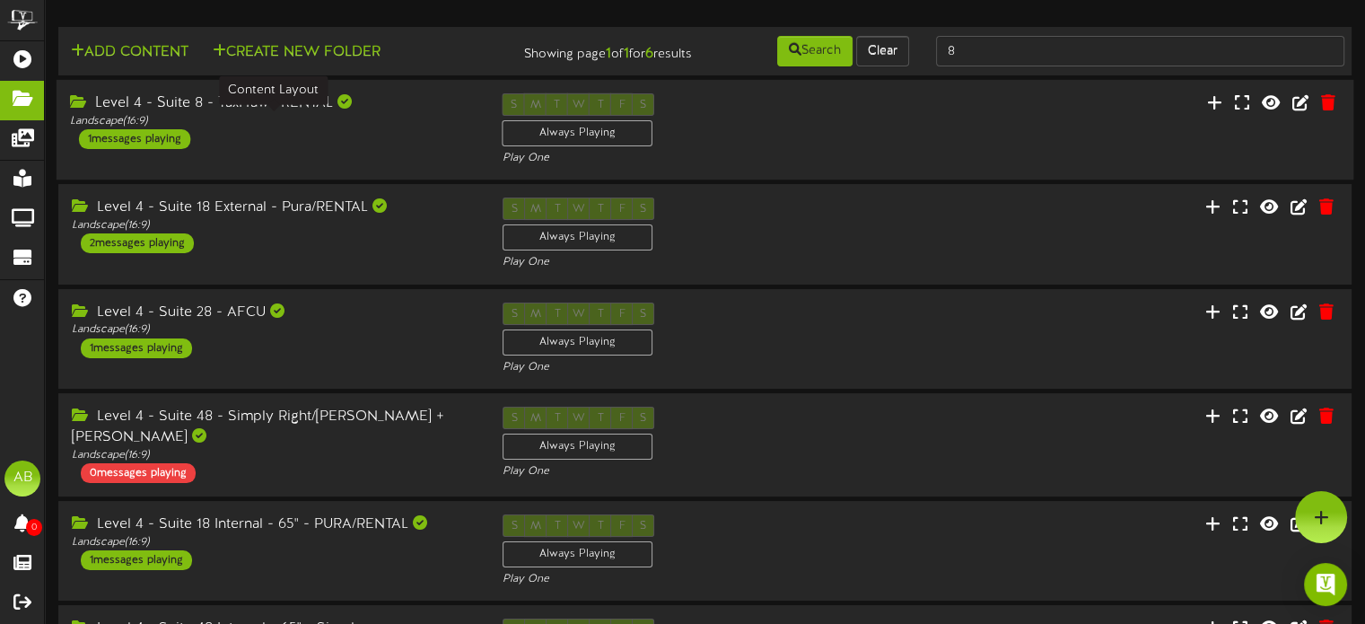
click at [215, 114] on div "Landscape ( 16:9 )" at bounding box center [273, 121] width 406 height 15
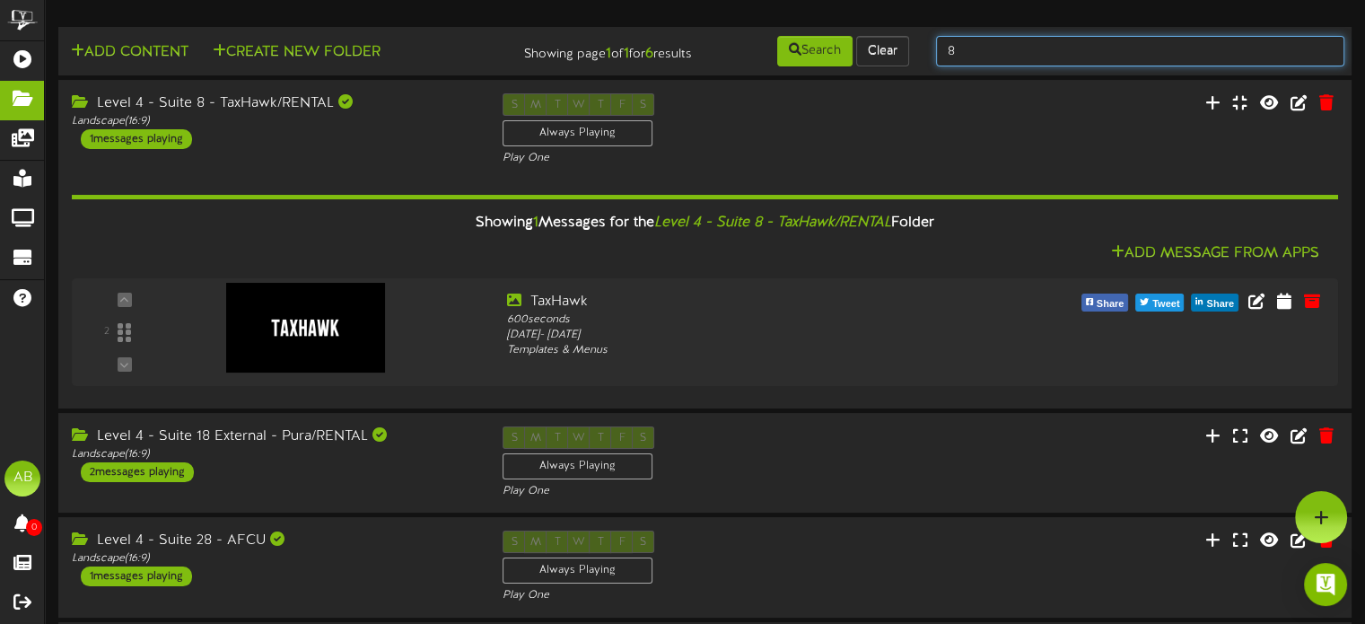
click at [970, 64] on input "8" at bounding box center [1140, 51] width 408 height 31
type input "9"
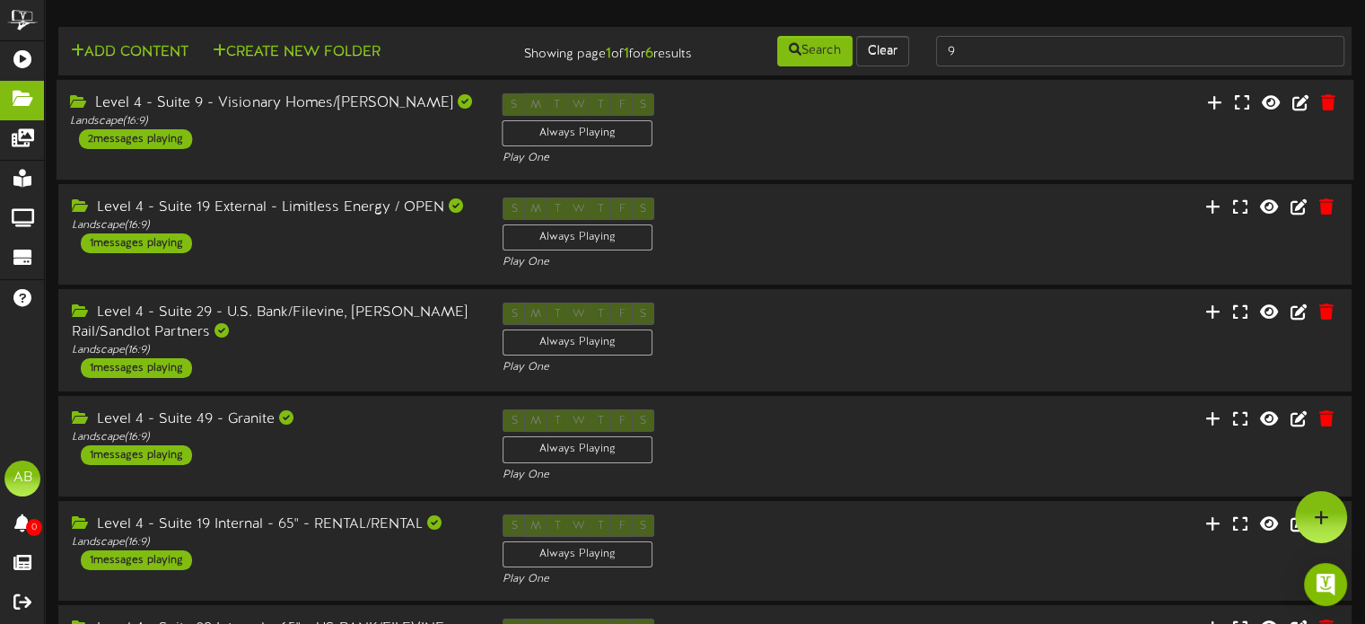
click at [348, 112] on div "Level 4 - Suite 9 - Visionary Homes/[PERSON_NAME]" at bounding box center [273, 103] width 406 height 21
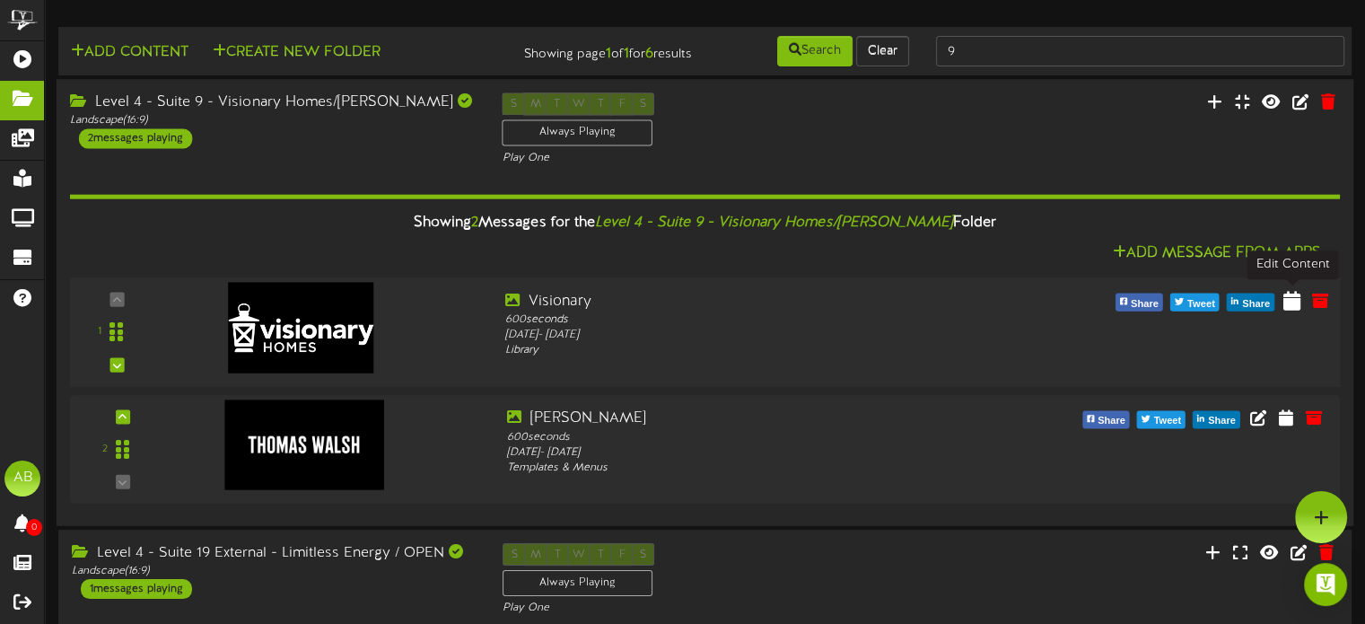
click at [1285, 302] on icon at bounding box center [1292, 300] width 17 height 20
select select "*"
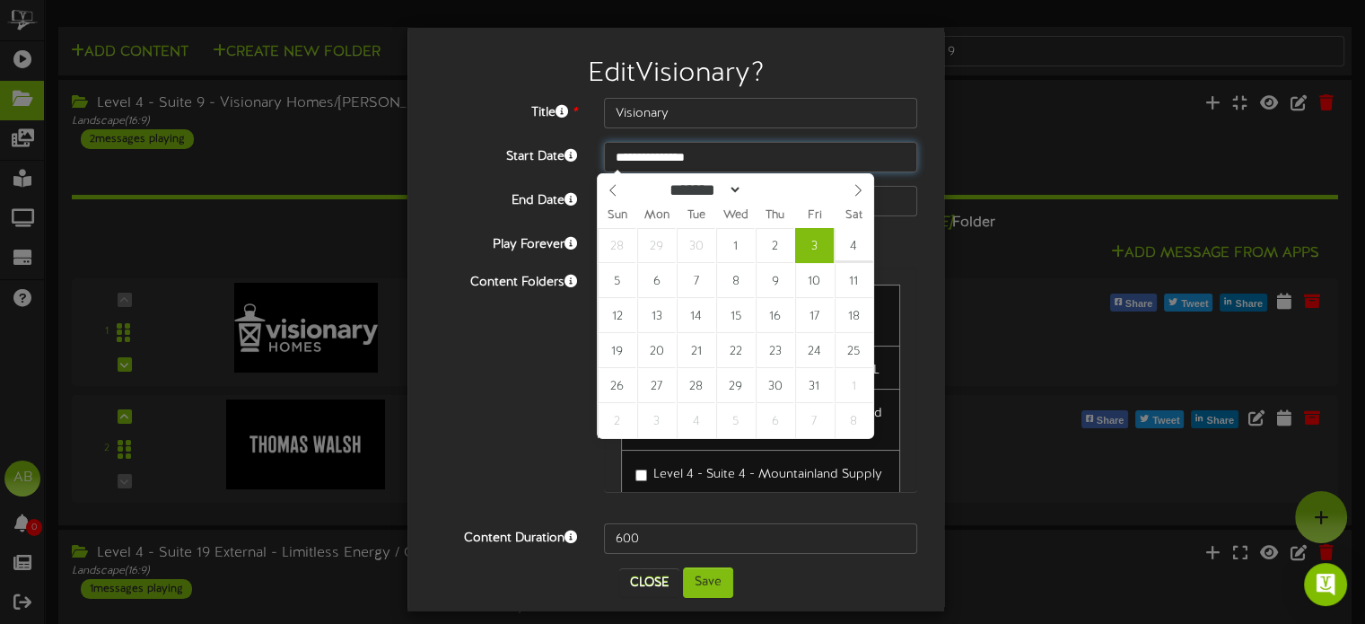
click at [686, 164] on input "**********" at bounding box center [760, 157] width 313 height 31
type input "**********"
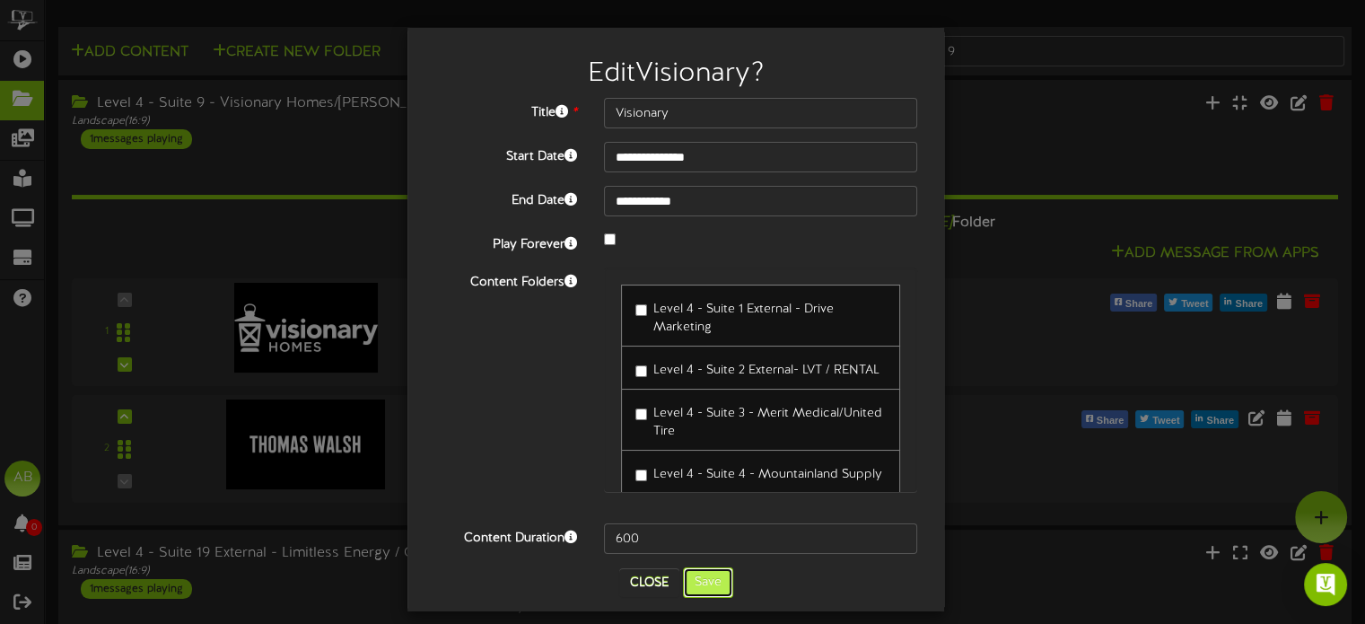
click at [708, 581] on button "Save" at bounding box center [708, 582] width 50 height 31
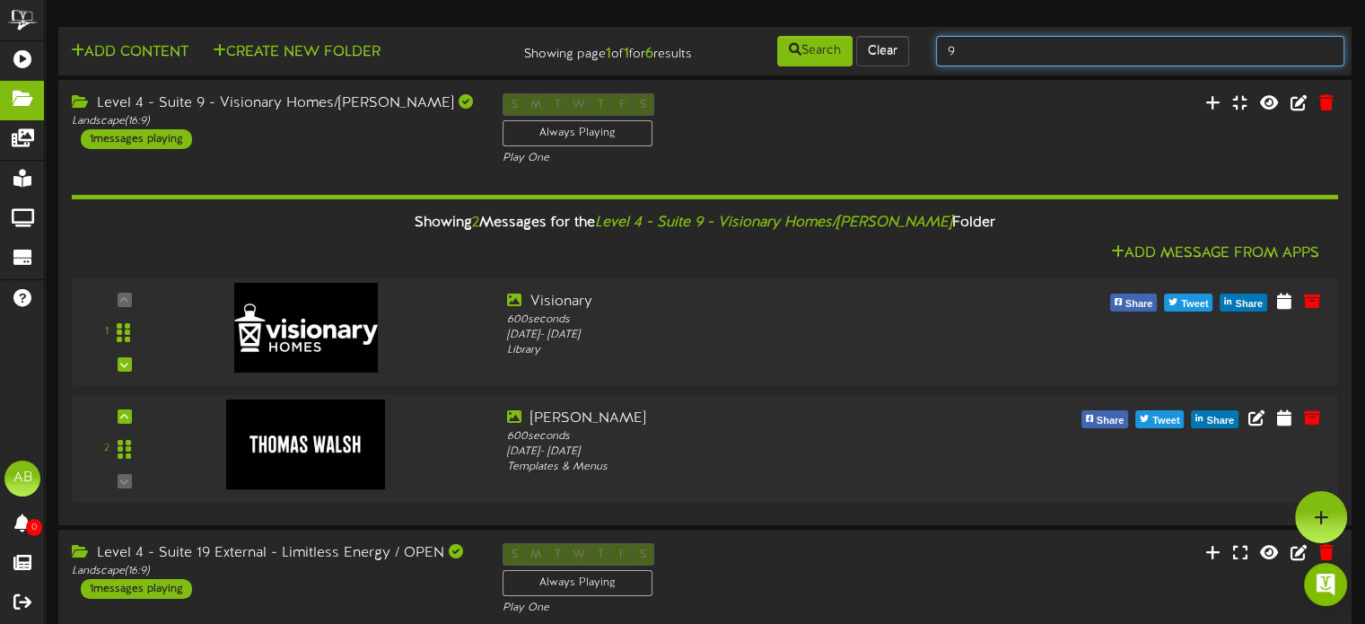
click at [966, 53] on input "9" at bounding box center [1140, 51] width 408 height 31
type input "14"
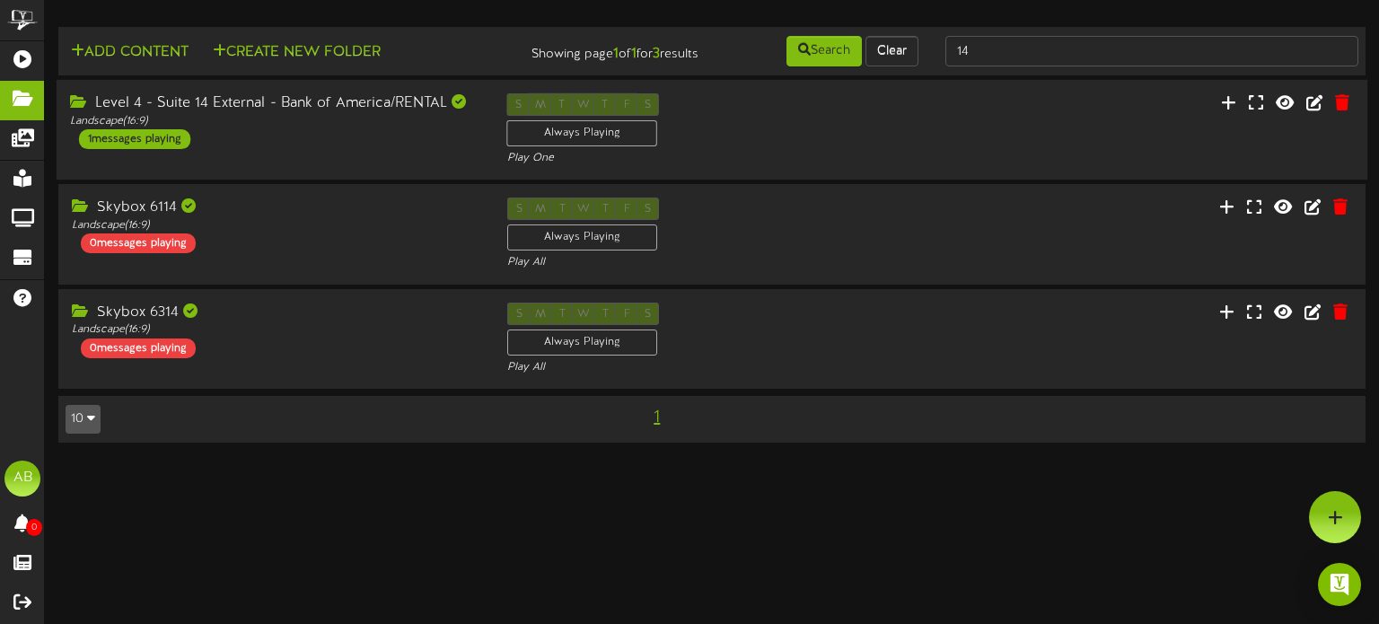
click at [336, 146] on div "Level 4 - Suite 14 External - Bank of America/RENTAL Landscape ( 16:9 ) 1 messa…" at bounding box center [275, 121] width 437 height 56
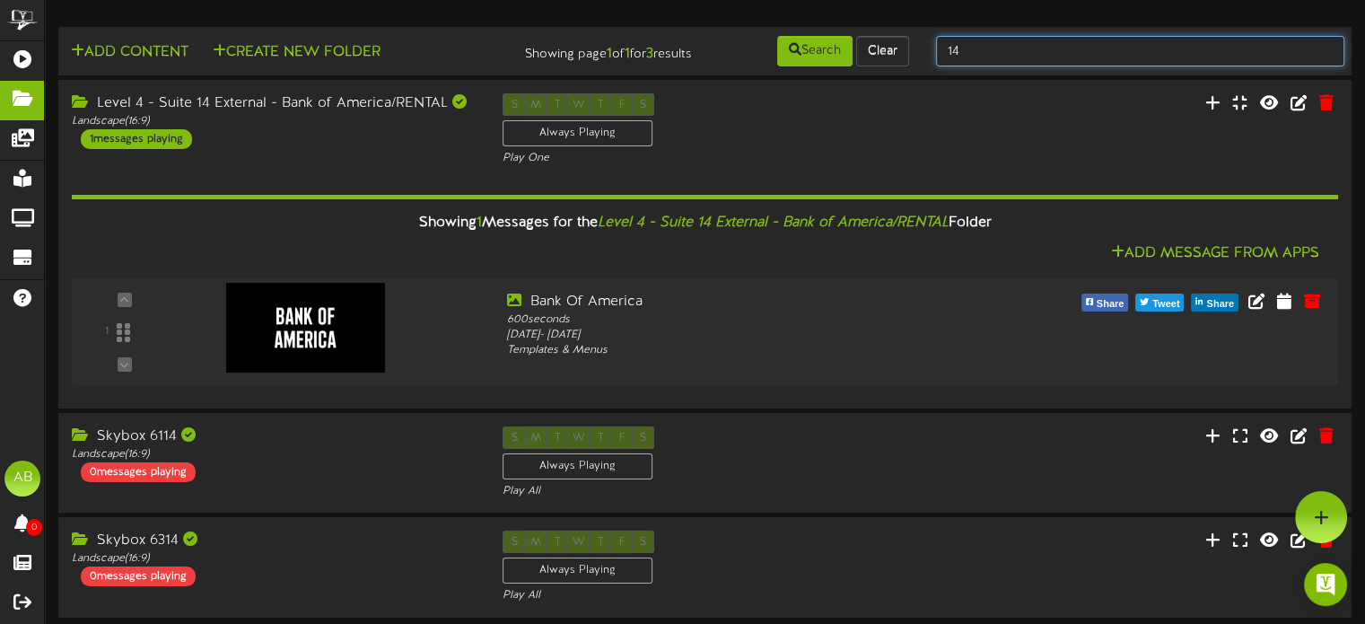
click at [1036, 53] on input "14" at bounding box center [1140, 51] width 408 height 31
type input "16"
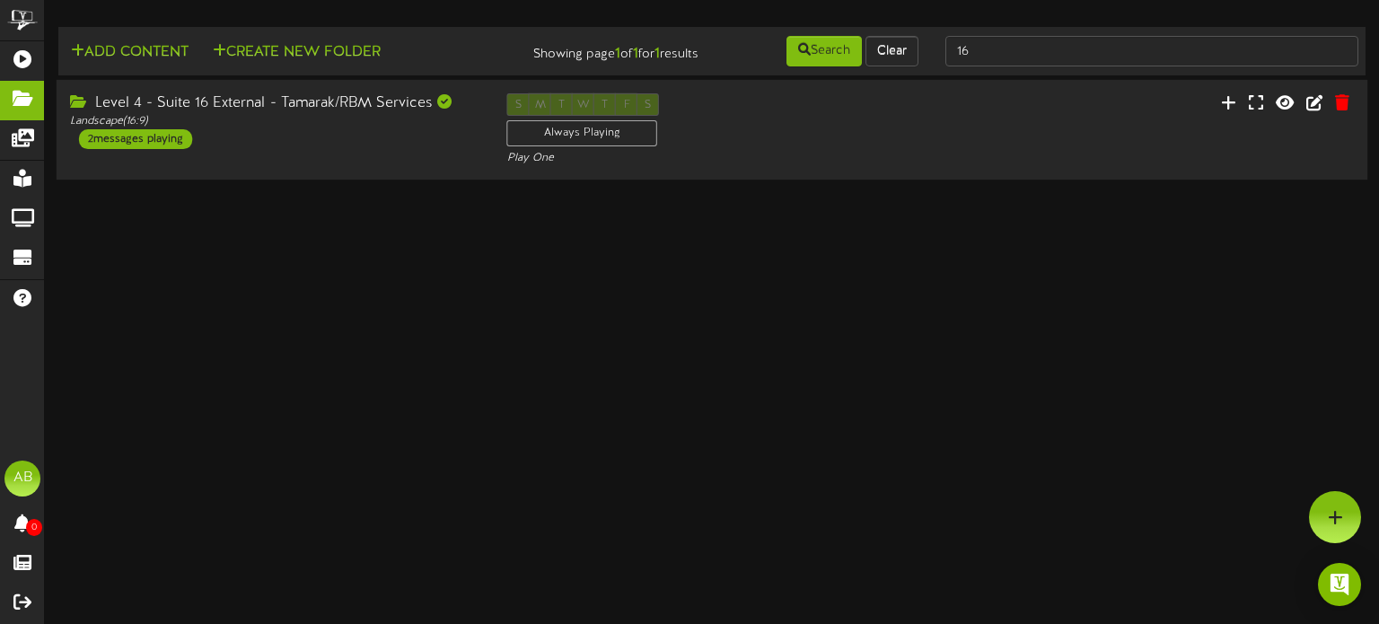
click at [318, 154] on div "Level 4 - Suite 16 External - Tamarak/RBM Services Landscape ( 16:9 ) 2 message…" at bounding box center [712, 130] width 1311 height 74
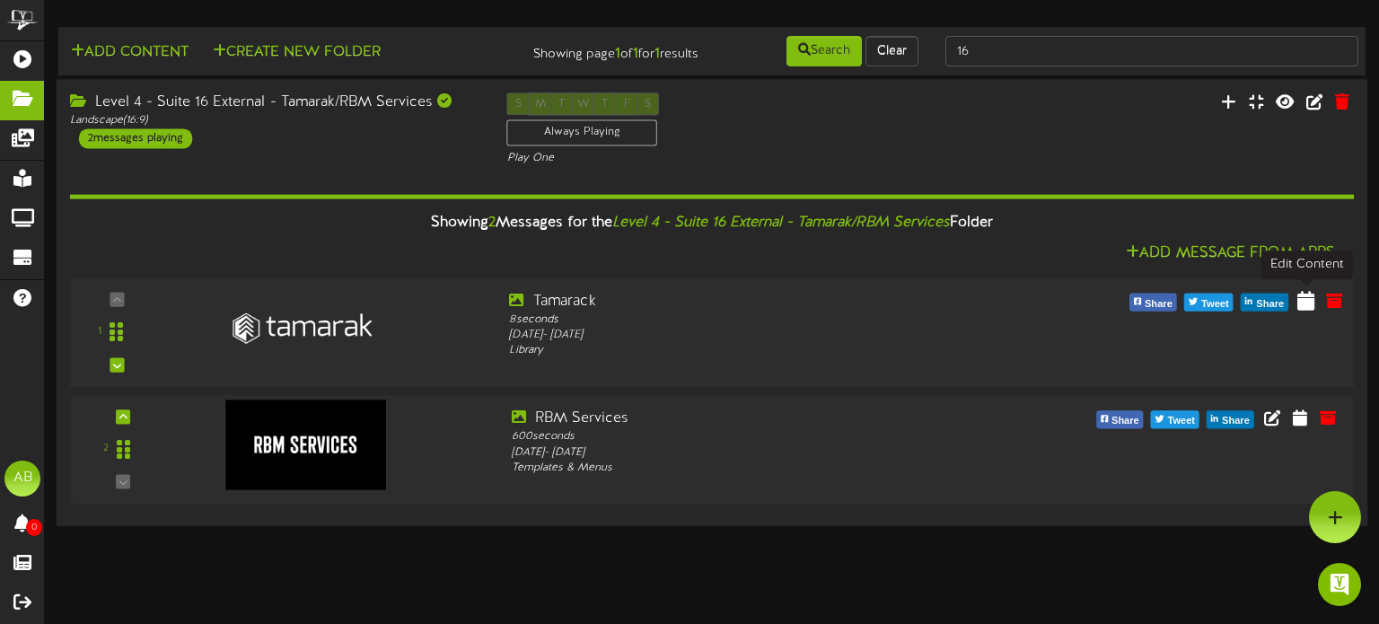
click at [1305, 303] on icon at bounding box center [1305, 300] width 17 height 20
select select "*"
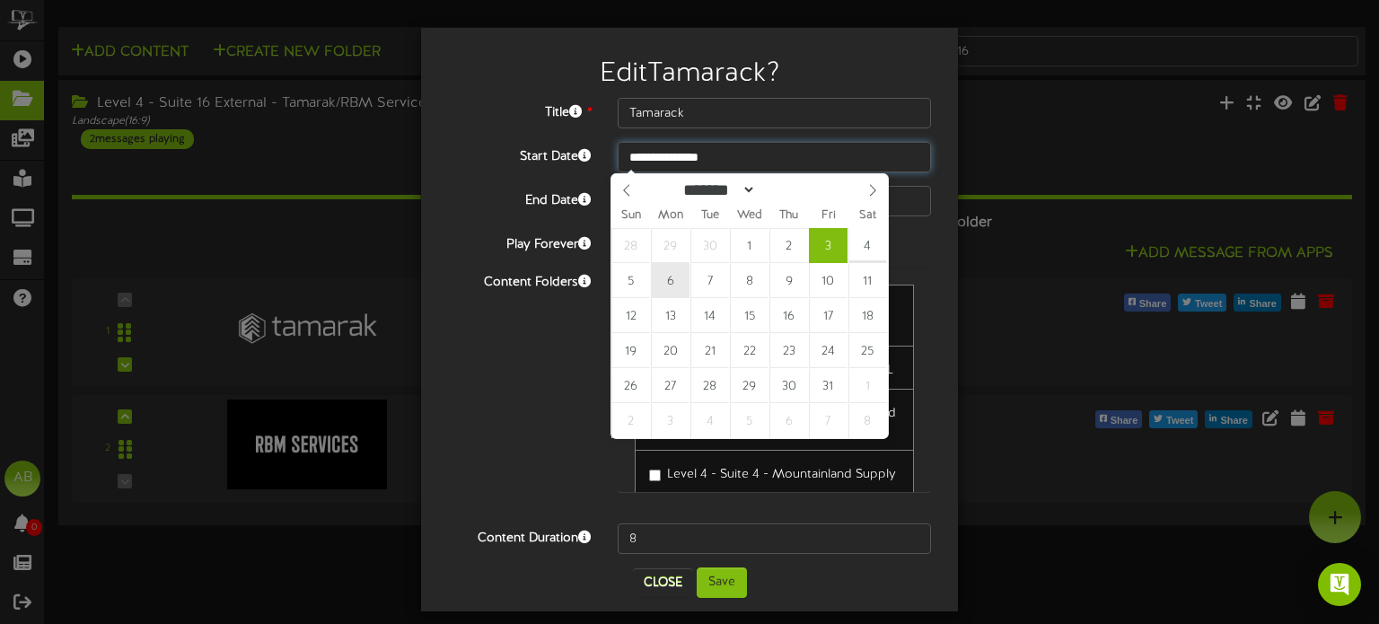
drag, startPoint x: 758, startPoint y: 157, endPoint x: 673, endPoint y: 283, distance: 151.4
click at [673, 283] on body "**********" at bounding box center [689, 265] width 1379 height 530
type input "**********"
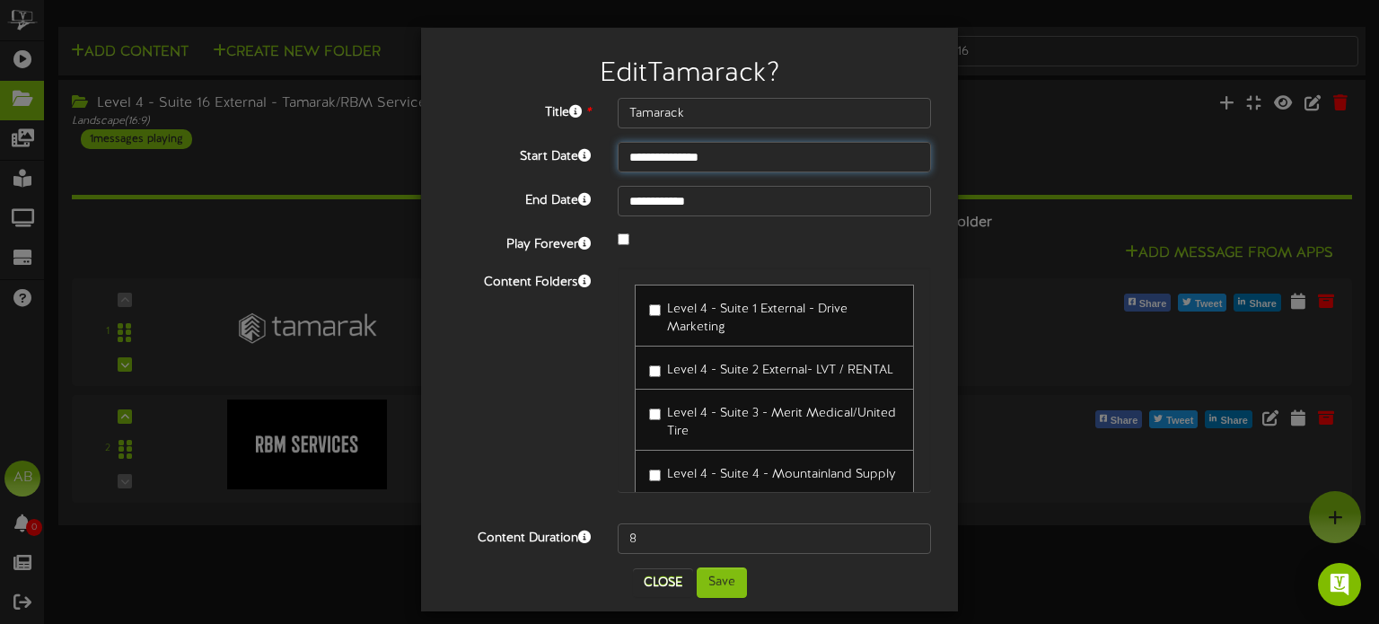
scroll to position [14, 0]
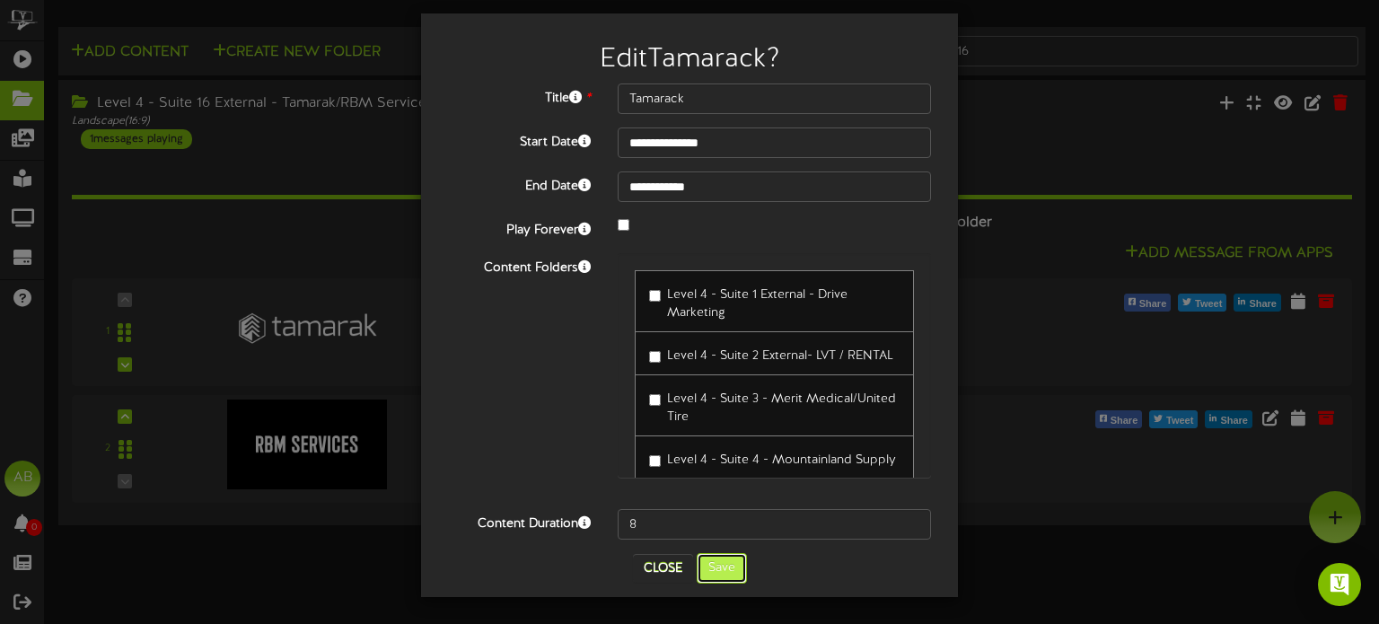
click at [709, 568] on button "Save" at bounding box center [722, 568] width 50 height 31
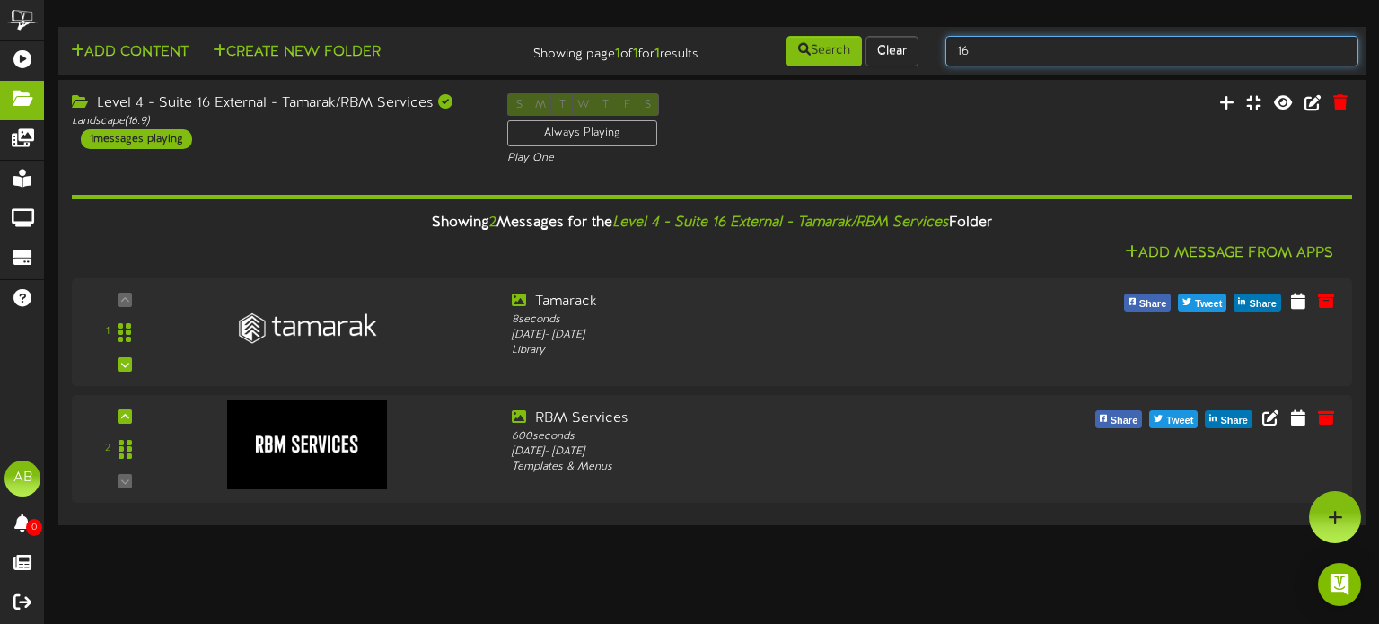
click at [998, 45] on input "16" at bounding box center [1151, 51] width 413 height 31
type input "17"
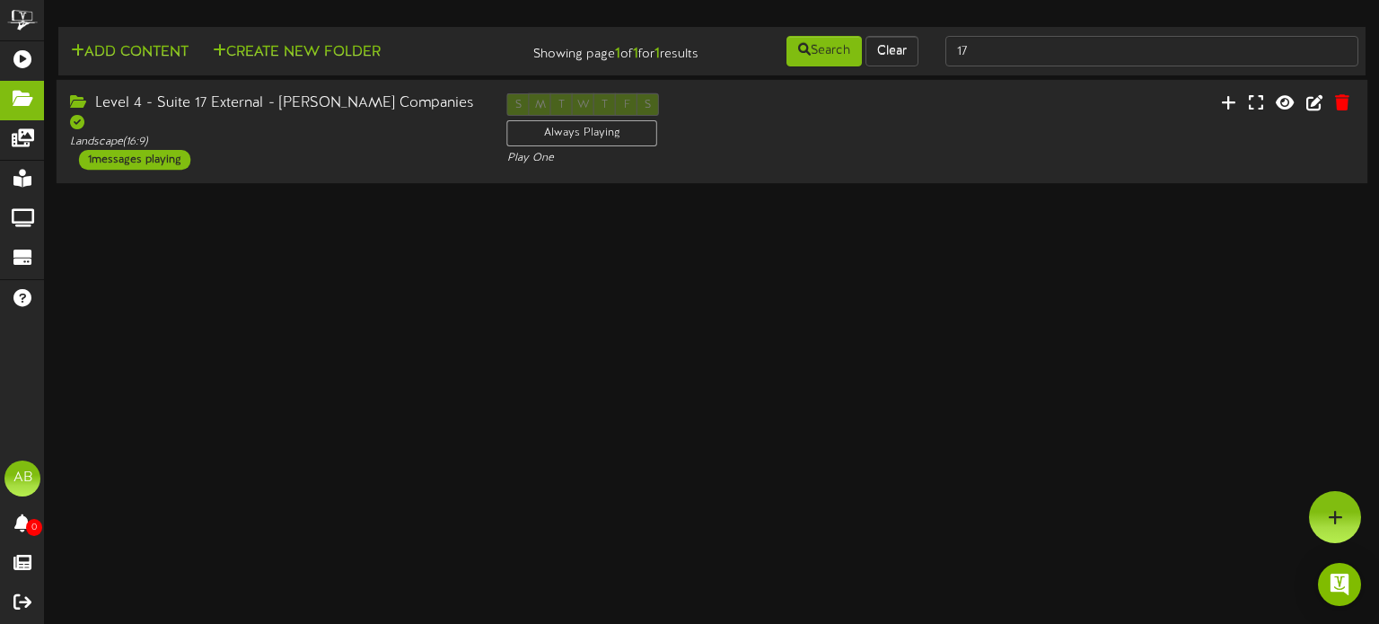
click at [342, 112] on div "Level 4 - Suite 17 External - [PERSON_NAME] Companies" at bounding box center [275, 113] width 410 height 41
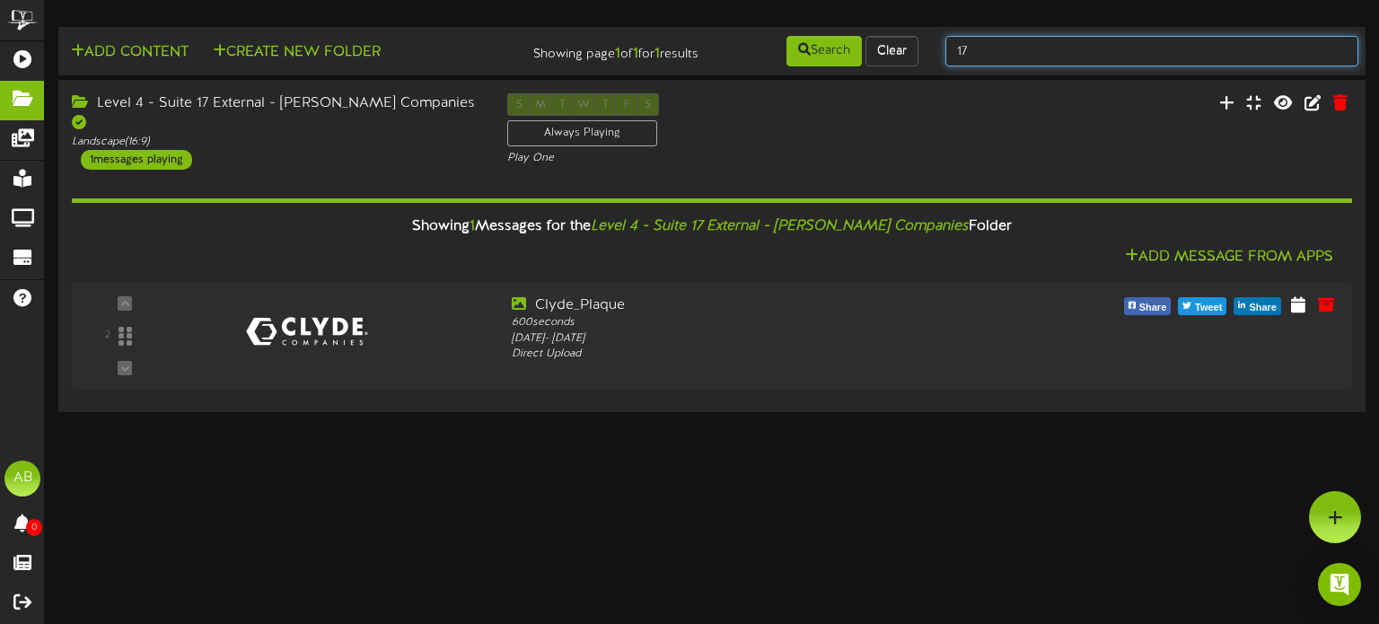
click at [1020, 50] on input "17" at bounding box center [1151, 51] width 413 height 31
type input "19"
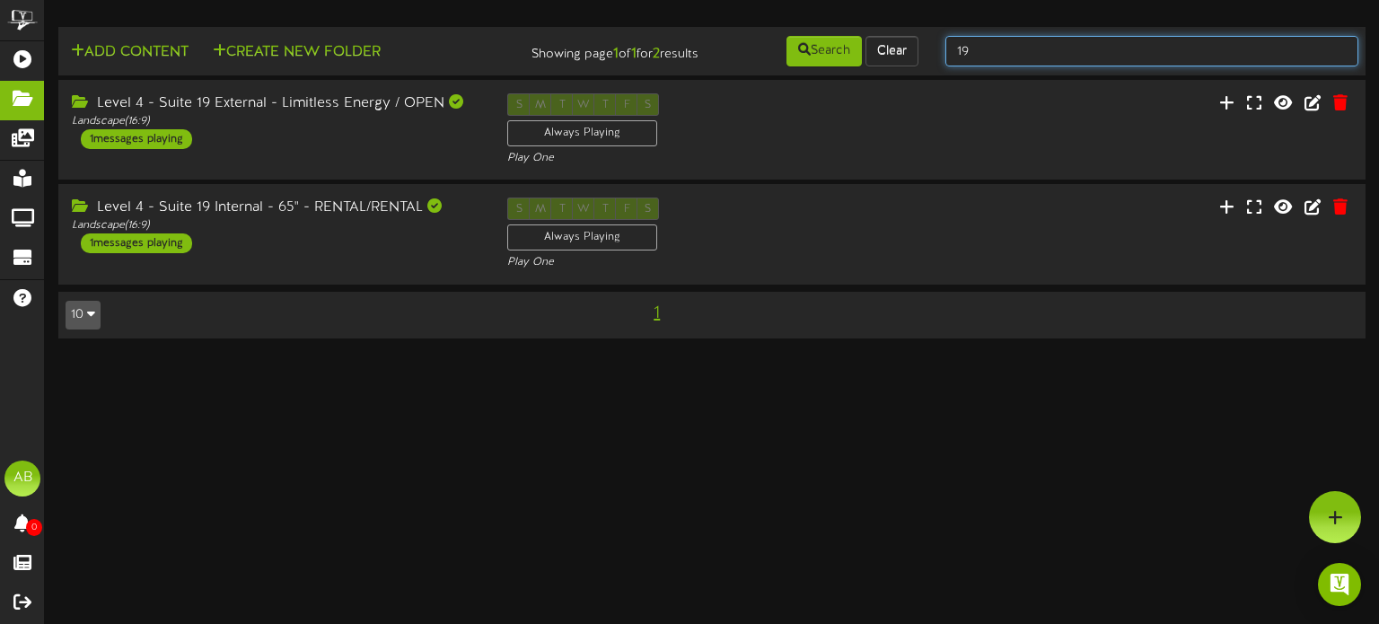
click at [995, 46] on input "19" at bounding box center [1151, 51] width 413 height 31
type input "1"
type input "20"
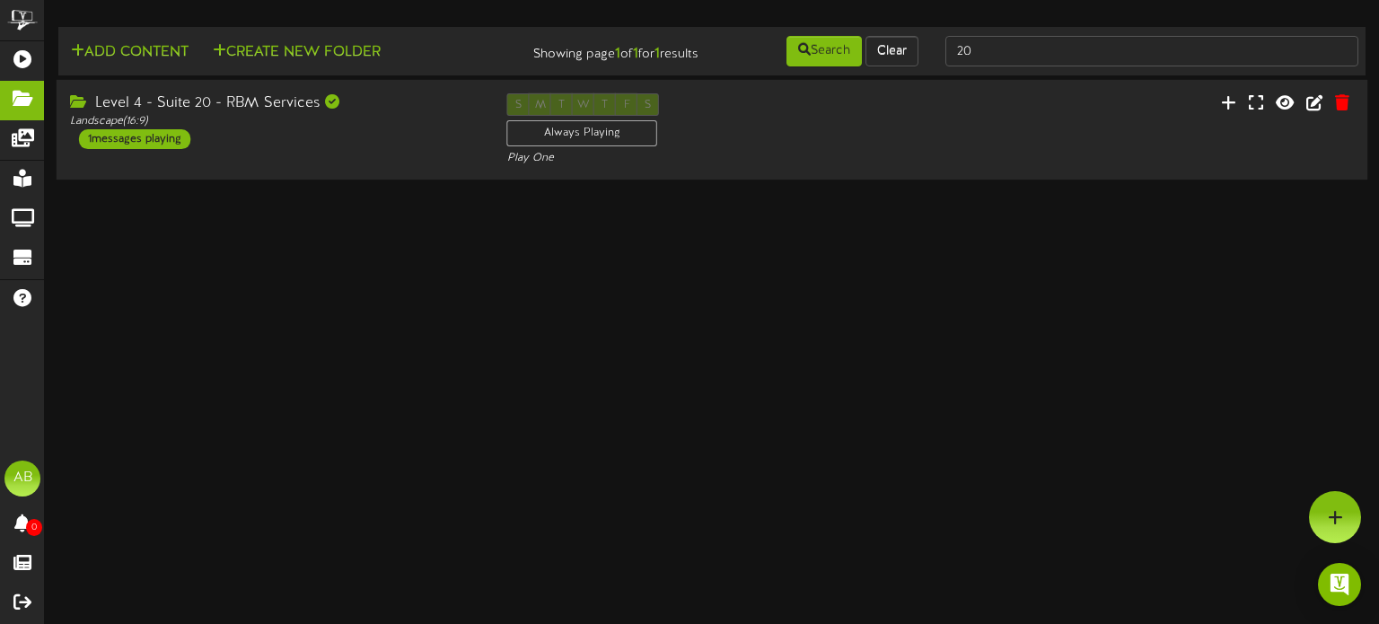
click at [335, 135] on div "Level 4 - Suite 20 - RBM Services Landscape ( 16:9 ) 1 messages playing" at bounding box center [275, 121] width 437 height 56
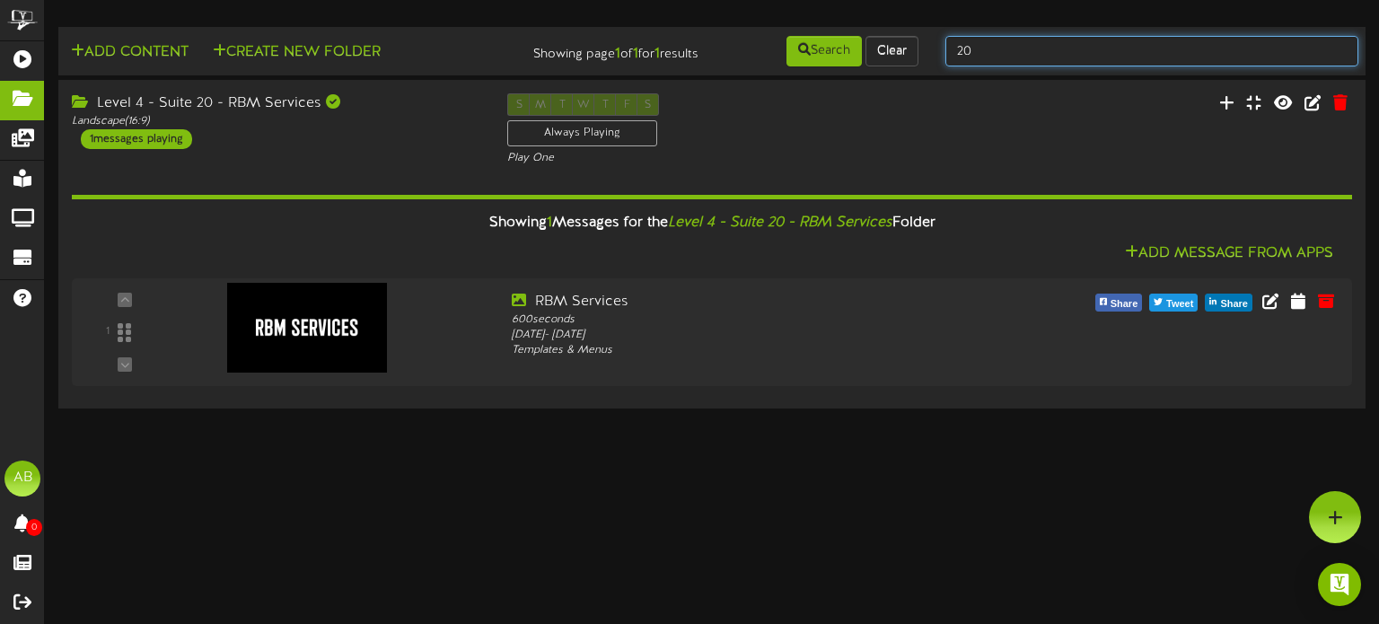
click at [987, 56] on input "20" at bounding box center [1151, 51] width 413 height 31
type input "21"
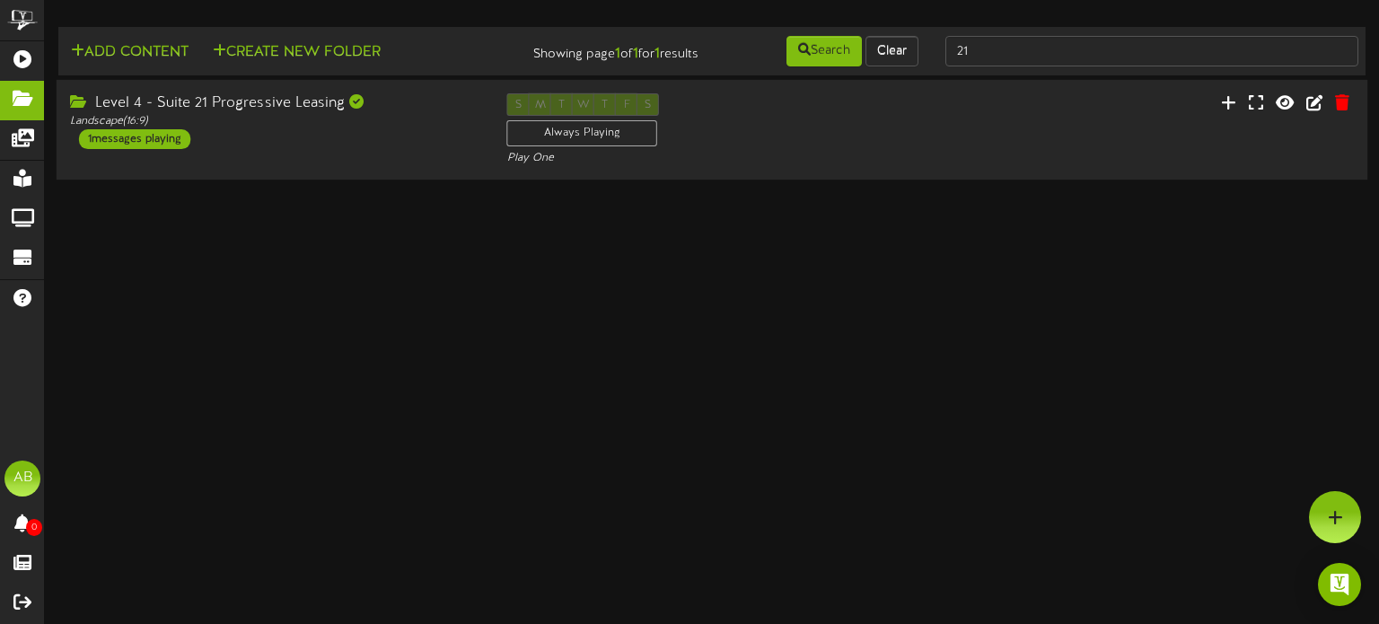
click at [352, 145] on div "Level 4 - Suite 21 Progressive Leasing Landscape ( 16:9 ) 1 messages playing" at bounding box center [275, 121] width 437 height 56
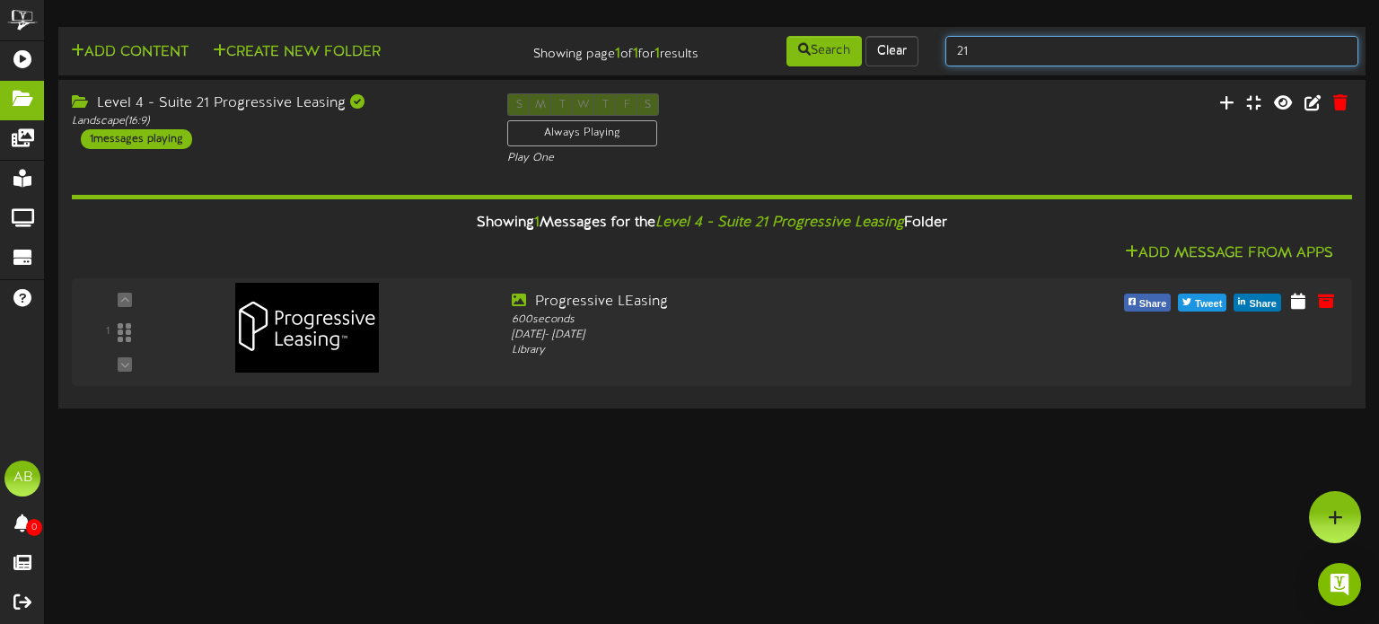
click at [1032, 48] on input "21" at bounding box center [1151, 51] width 413 height 31
type input "23"
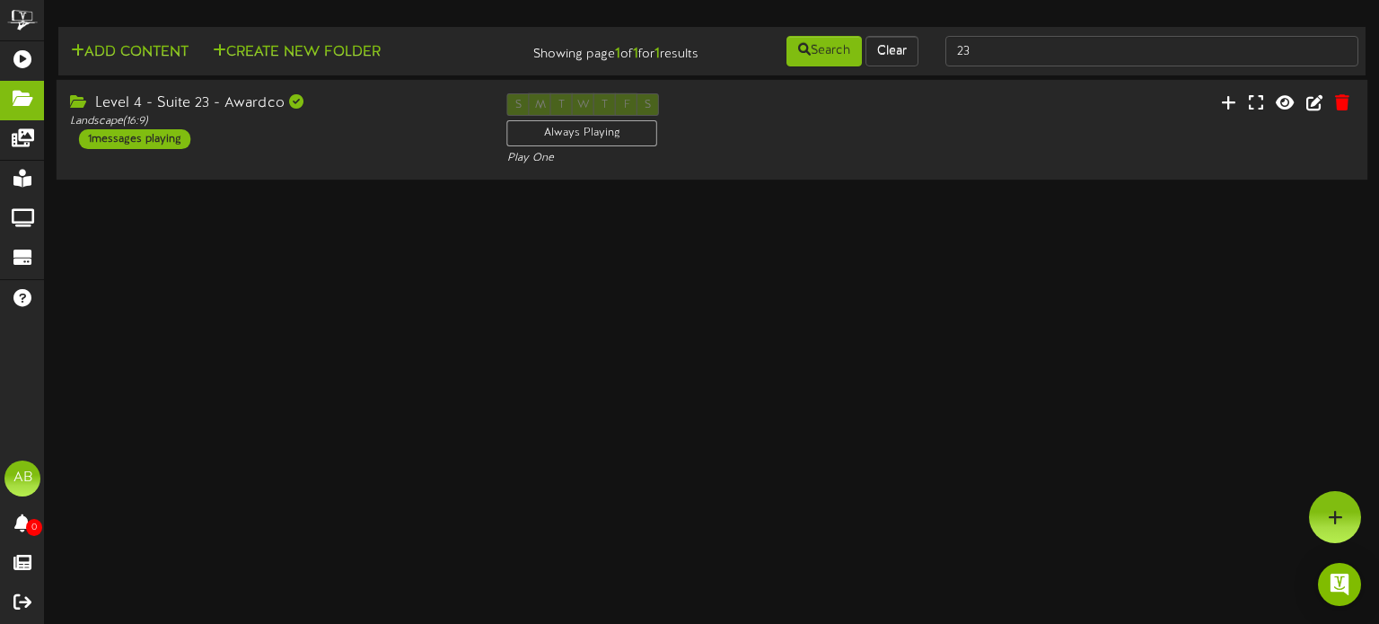
click at [307, 106] on div "Level 4 - Suite 23 - Awardco" at bounding box center [275, 103] width 410 height 21
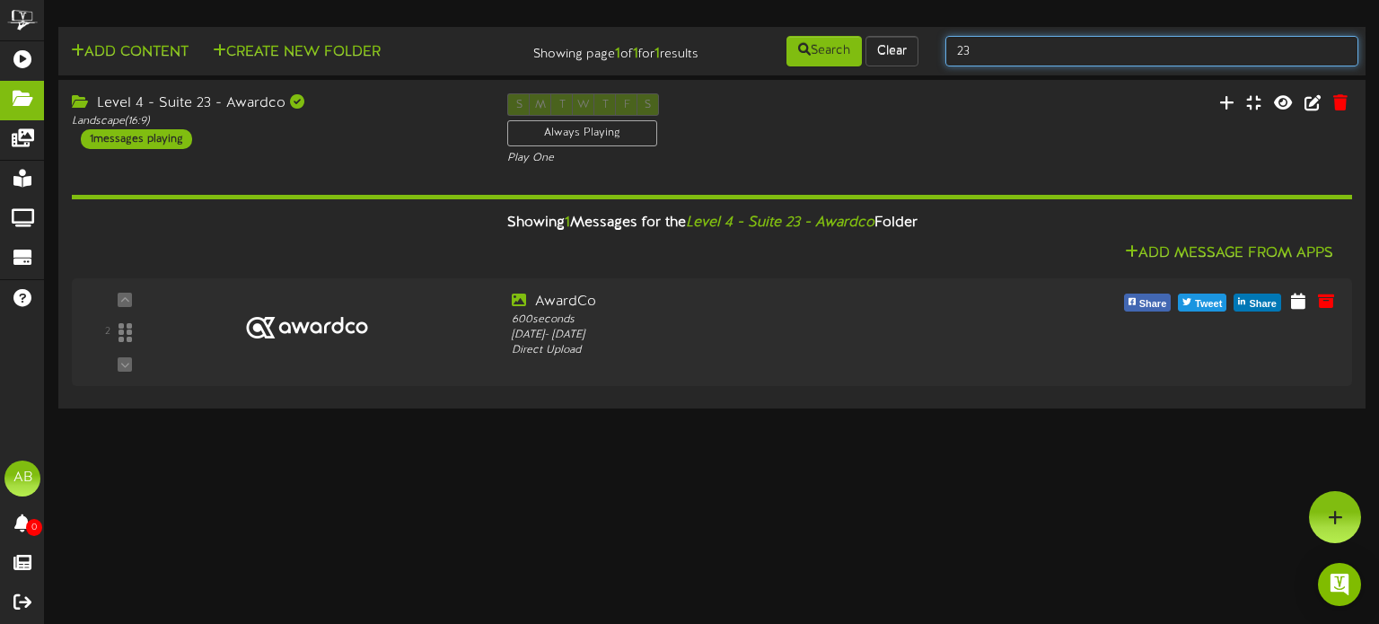
click at [991, 60] on input "23" at bounding box center [1151, 51] width 413 height 31
type input "24"
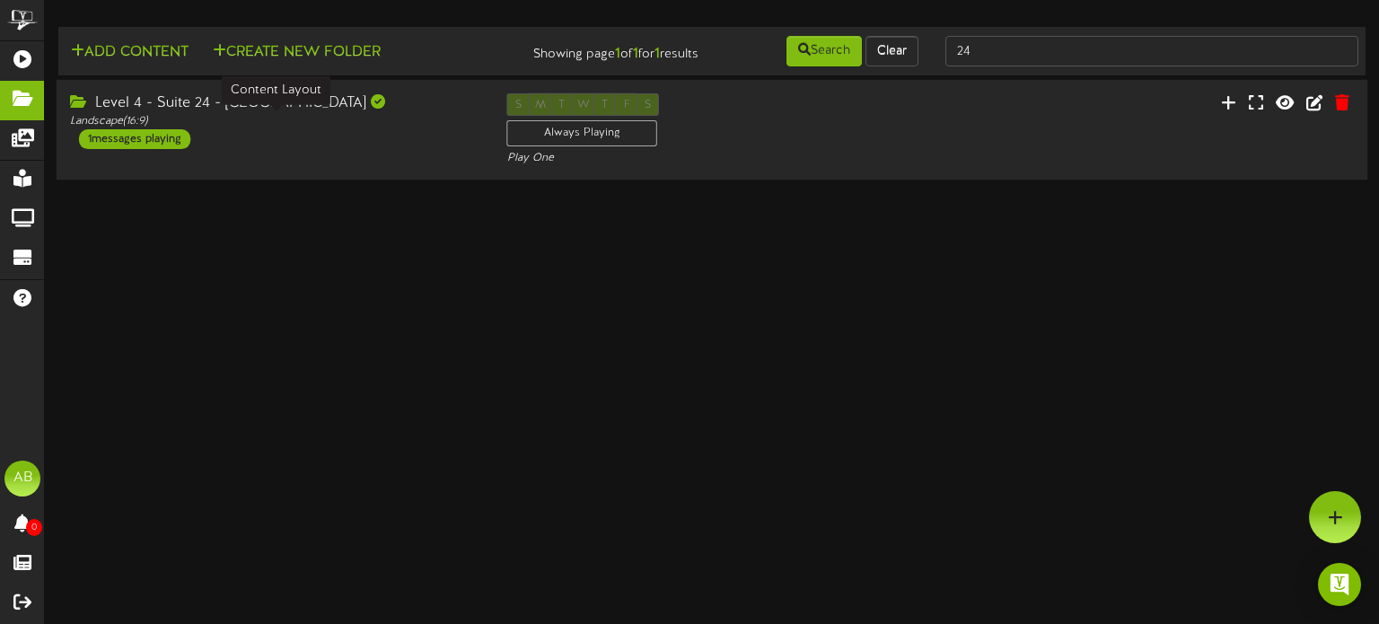
click at [376, 125] on div "Landscape ( 16:9 )" at bounding box center [275, 121] width 410 height 15
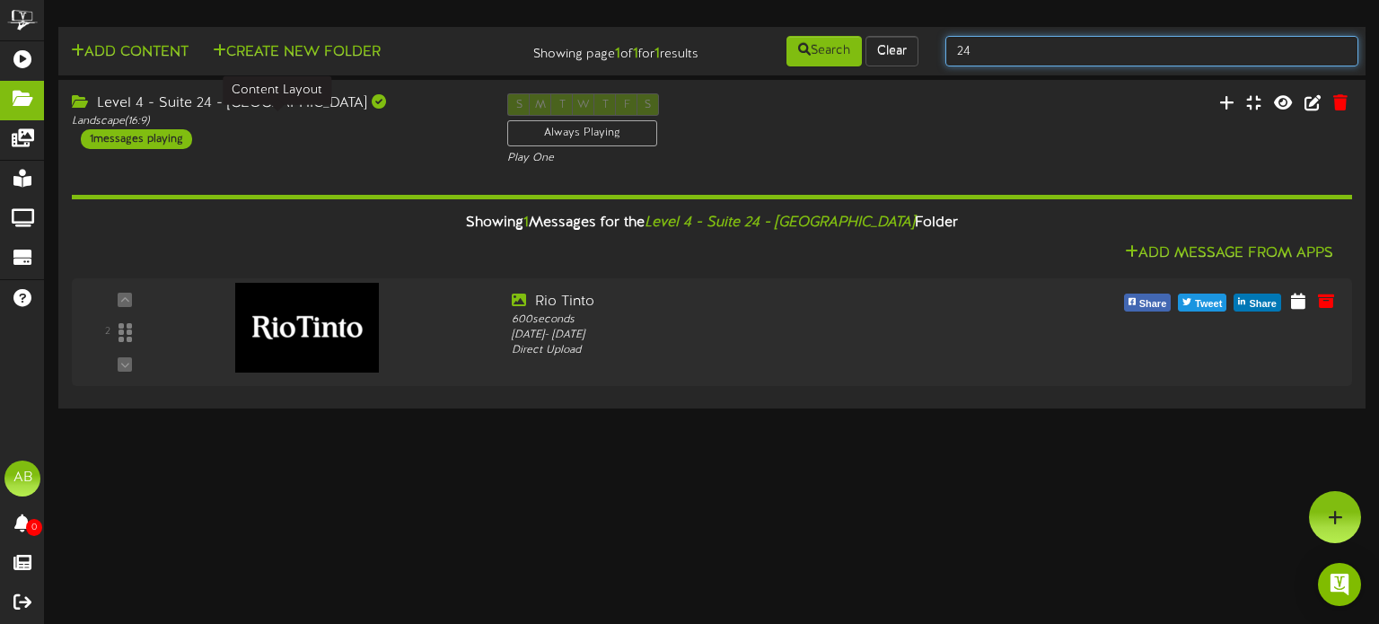
click at [992, 49] on input "24" at bounding box center [1151, 51] width 413 height 31
type input "25"
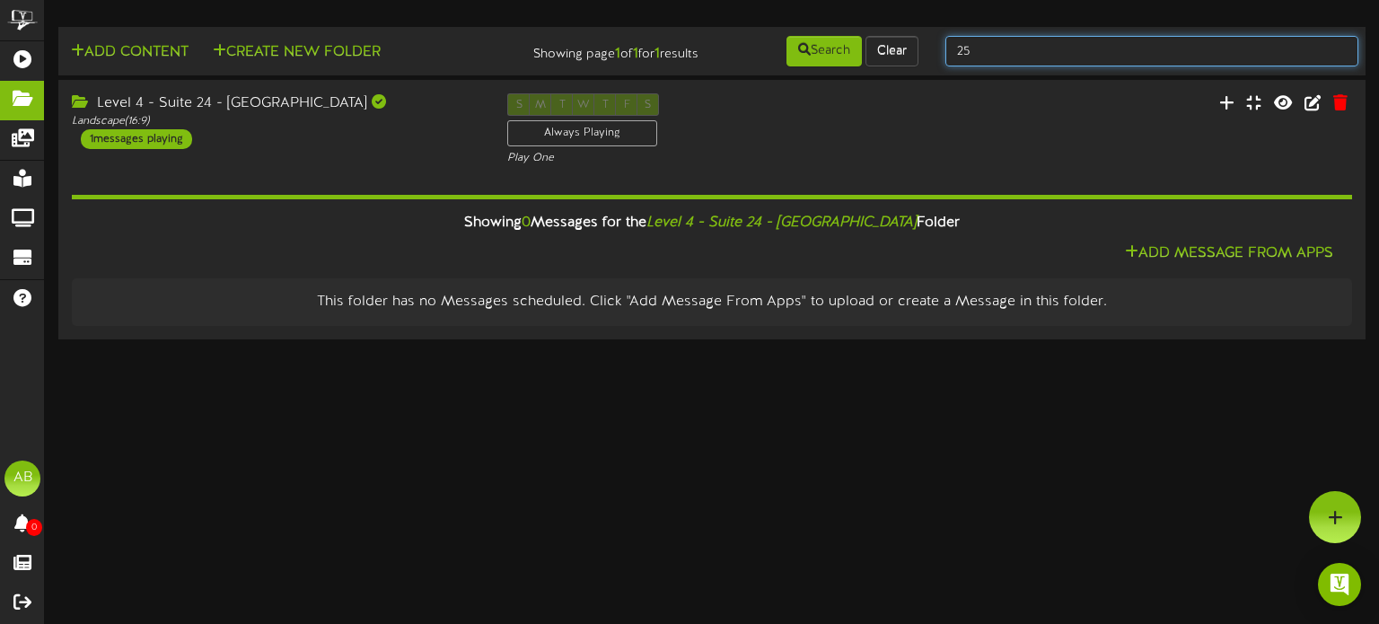
click at [1031, 45] on input "25" at bounding box center [1151, 51] width 413 height 31
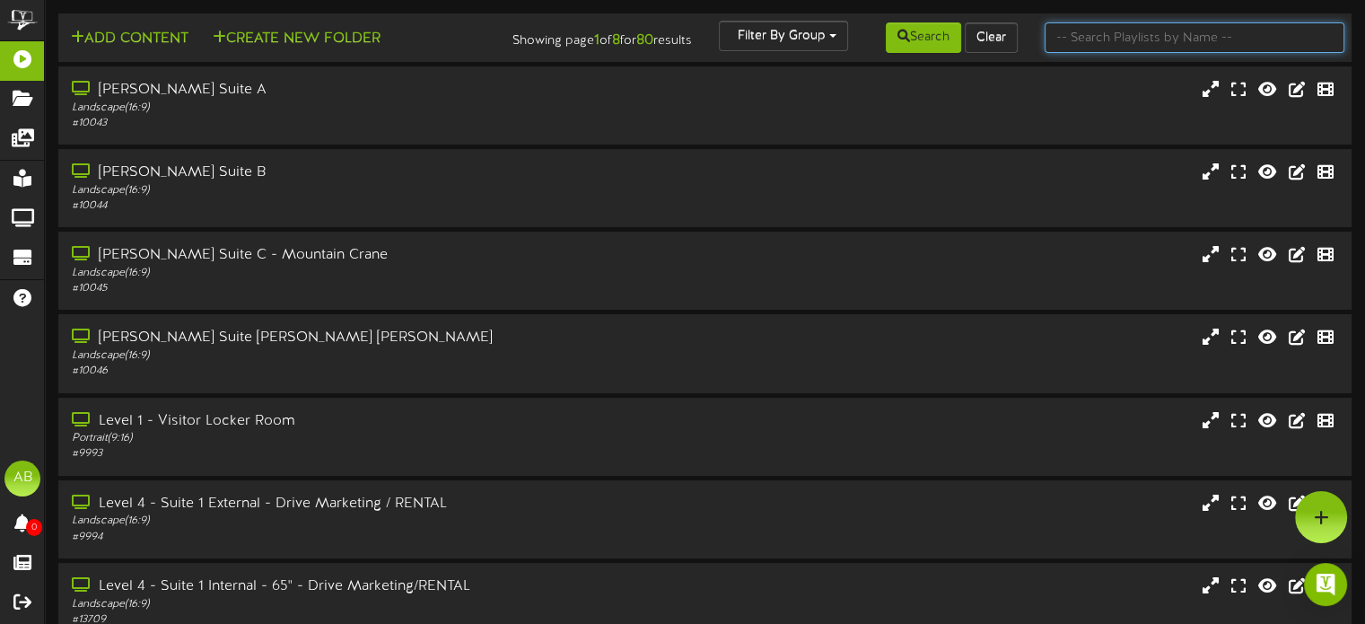
click at [1109, 42] on input "text" at bounding box center [1195, 37] width 300 height 31
type input "25"
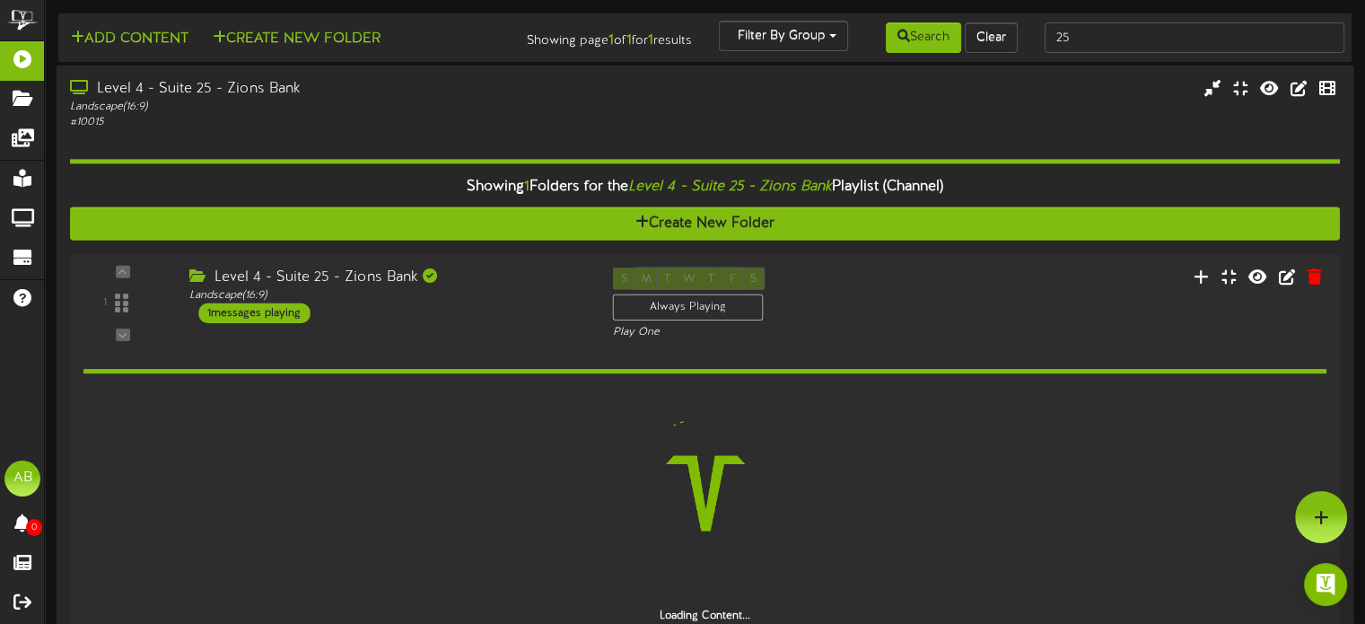
click at [415, 98] on div "Level 4 - Suite 25 - Zions Bank" at bounding box center [326, 89] width 513 height 21
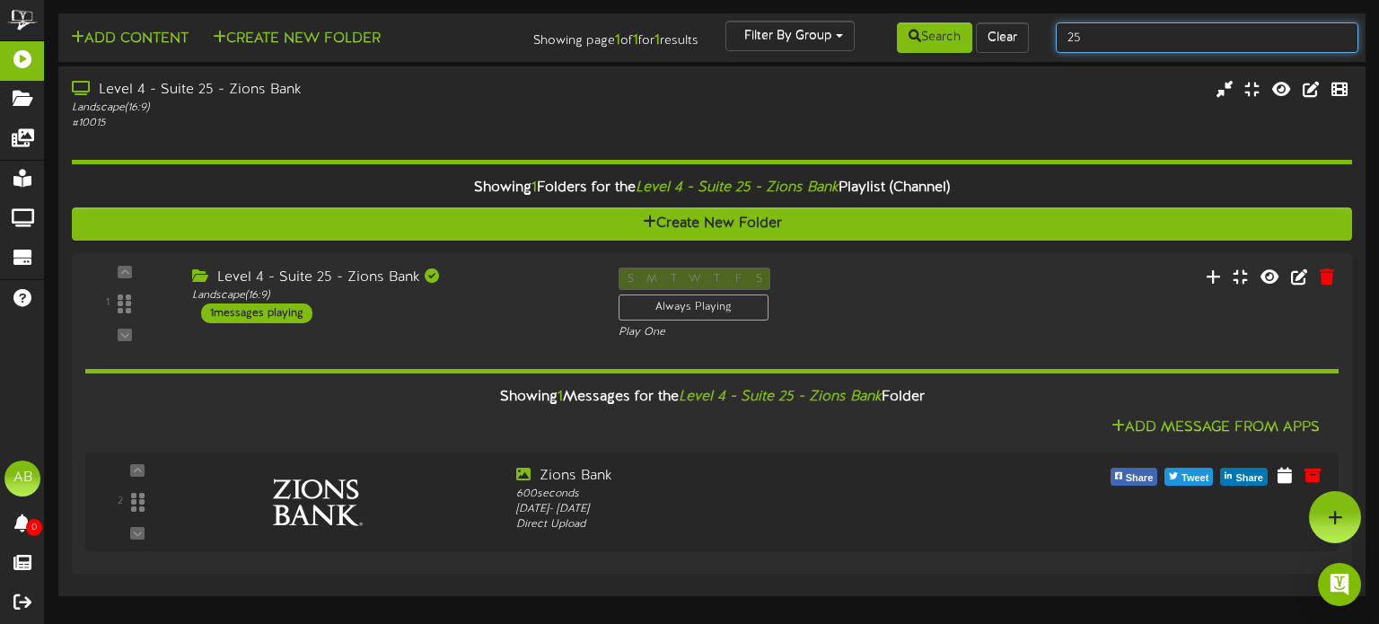
click at [1091, 23] on input "25" at bounding box center [1207, 37] width 303 height 31
type input "26"
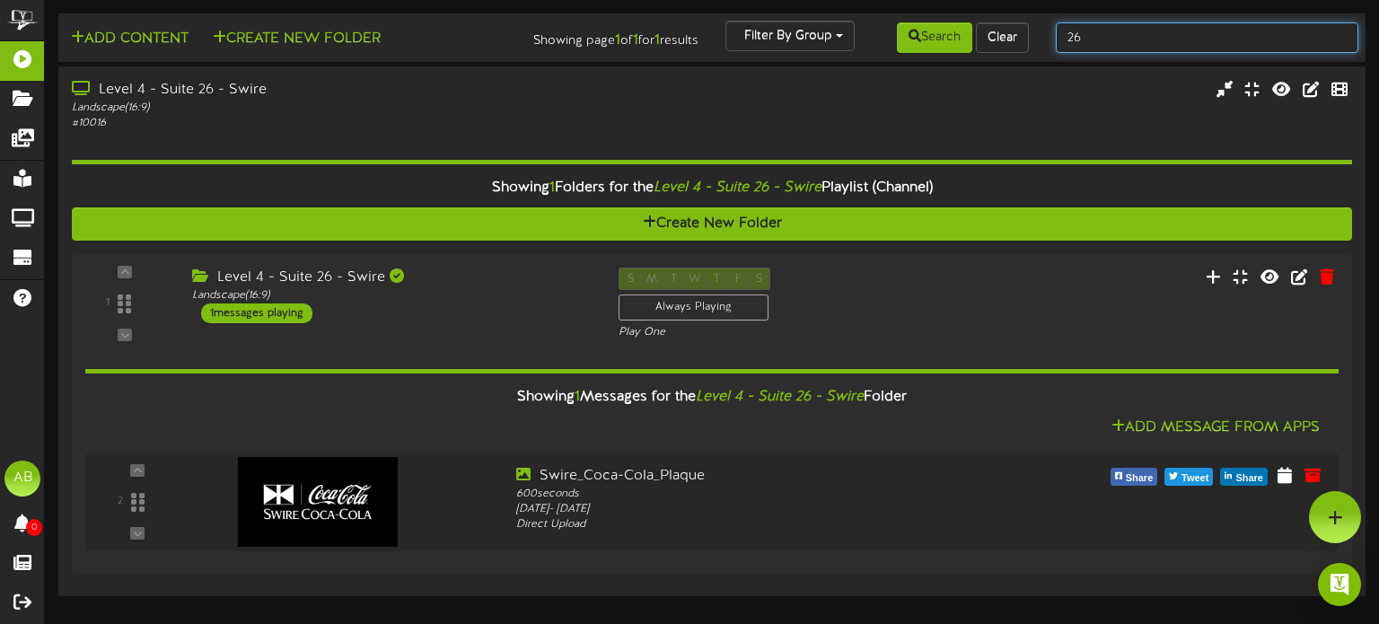
click at [1094, 39] on input "26" at bounding box center [1207, 37] width 303 height 31
type input "27"
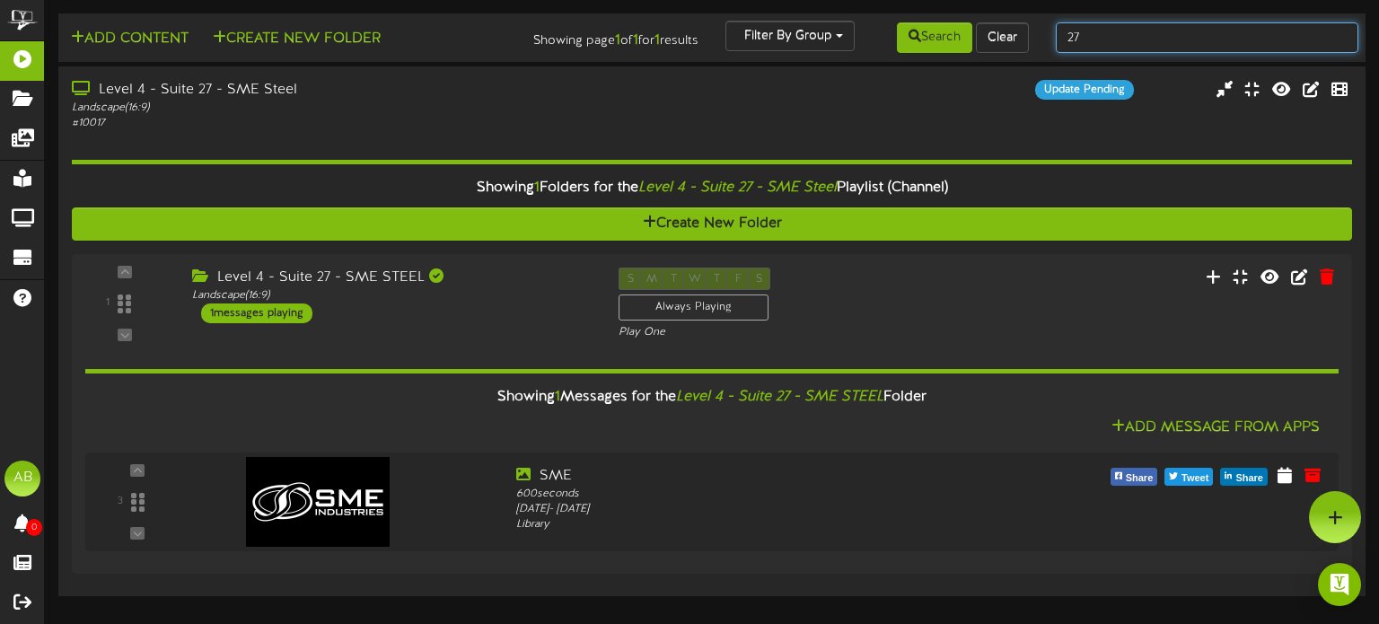
click at [1092, 40] on input "27" at bounding box center [1207, 37] width 303 height 31
type input "28"
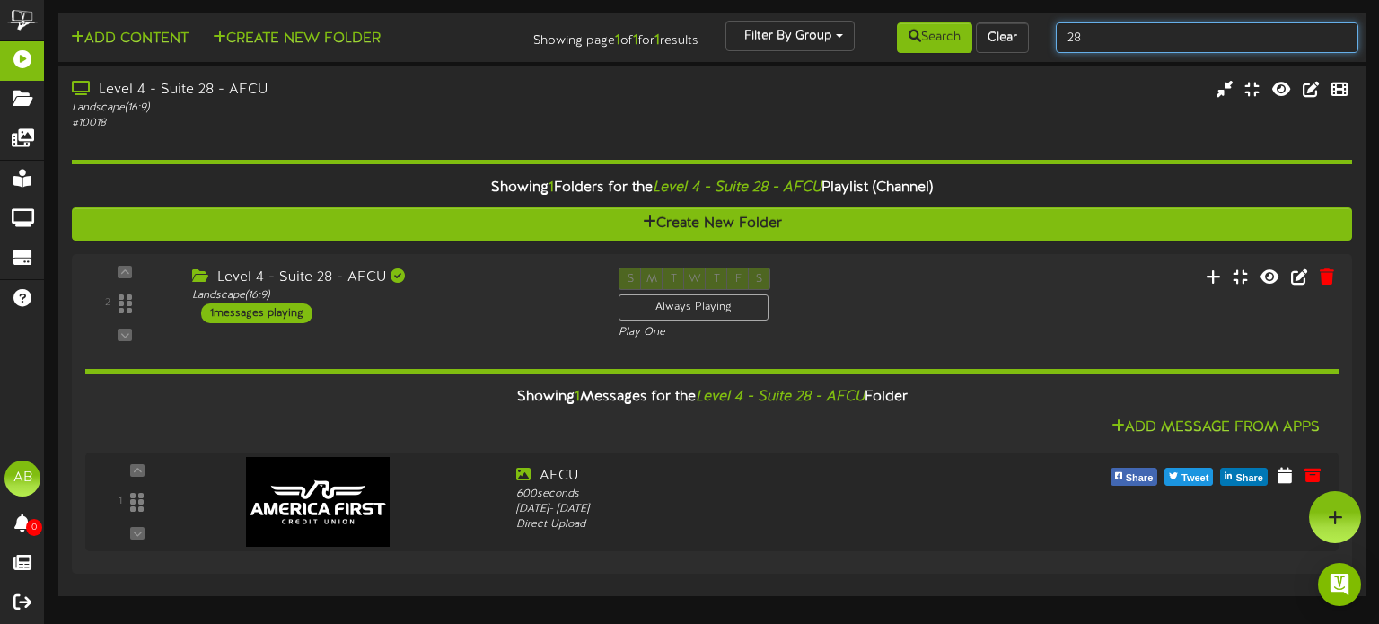
click at [1118, 27] on input "28" at bounding box center [1207, 37] width 303 height 31
type input "29"
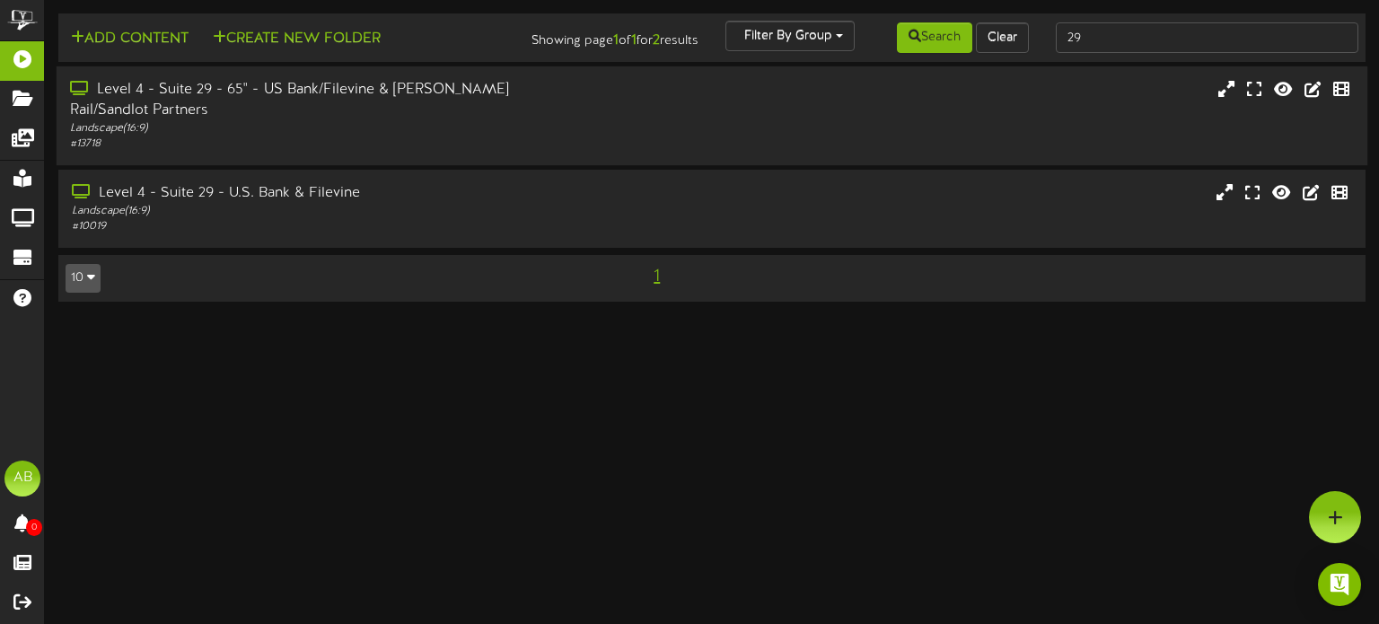
click at [397, 98] on div "Level 4 - Suite 29 - 65" - US Bank/Filevine & Stadler Rail/Sandlot Partners" at bounding box center [329, 100] width 519 height 41
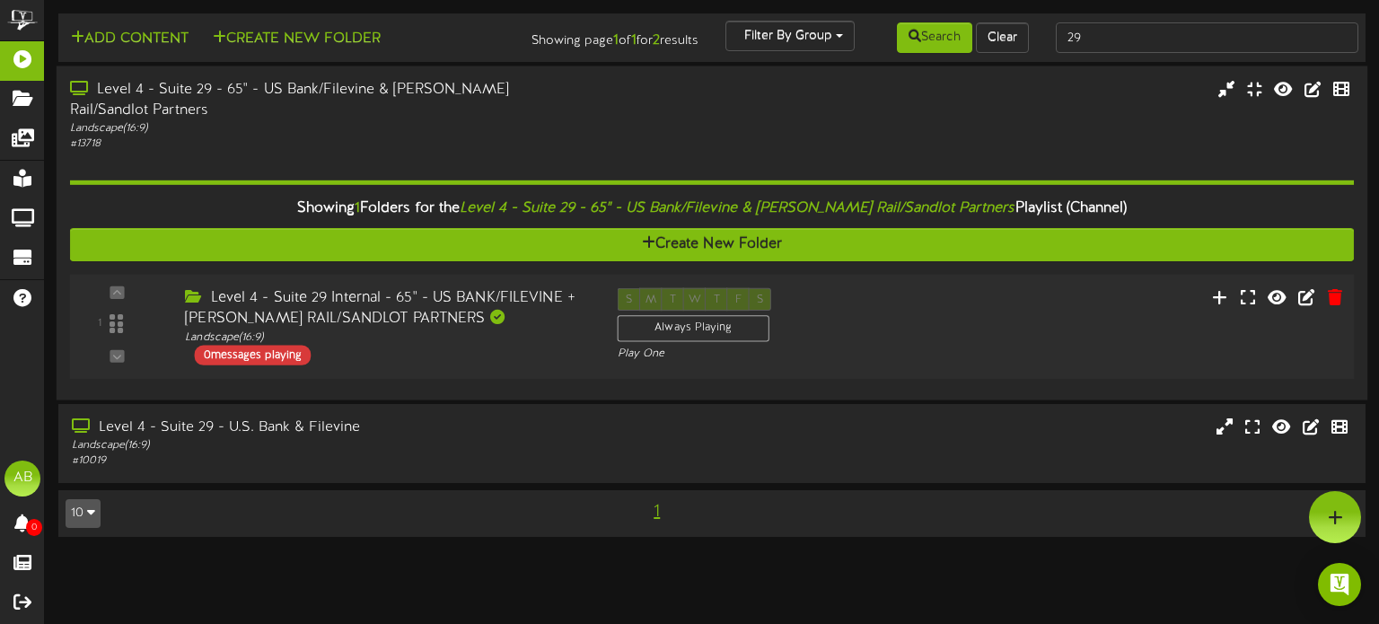
click at [273, 345] on div "0 messages playing" at bounding box center [252, 355] width 117 height 20
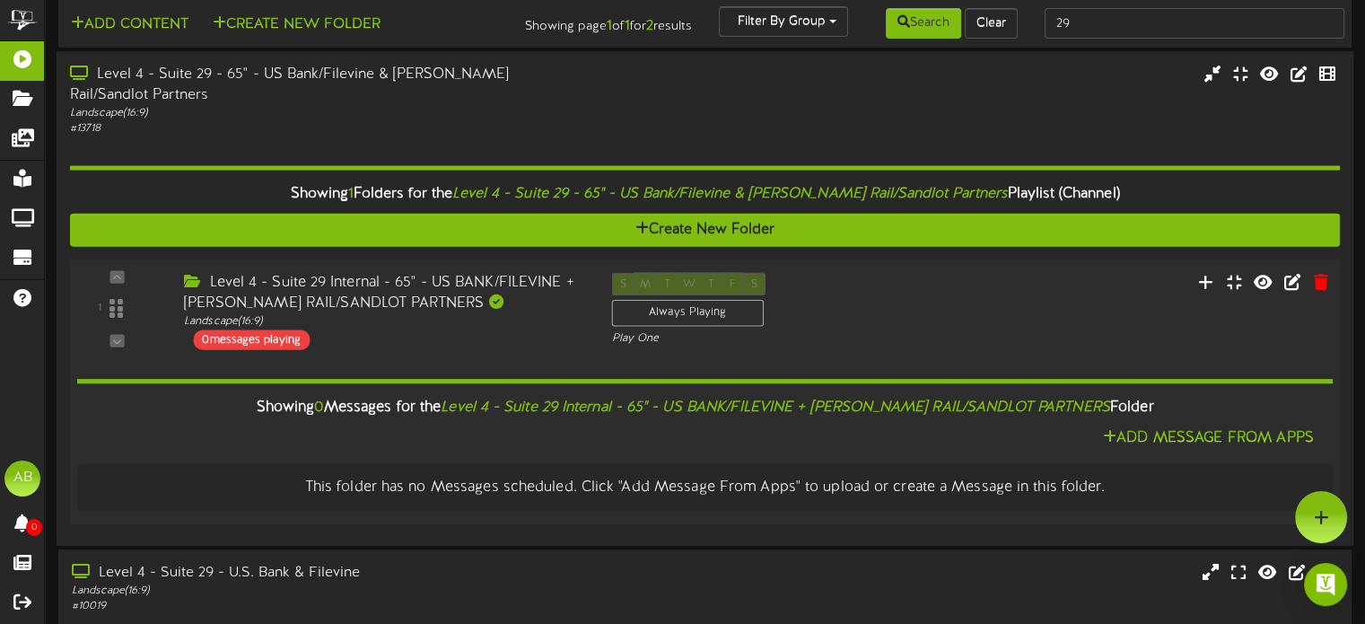
scroll to position [14, 0]
click at [1221, 426] on button "Add Message From Apps" at bounding box center [1209, 437] width 222 height 22
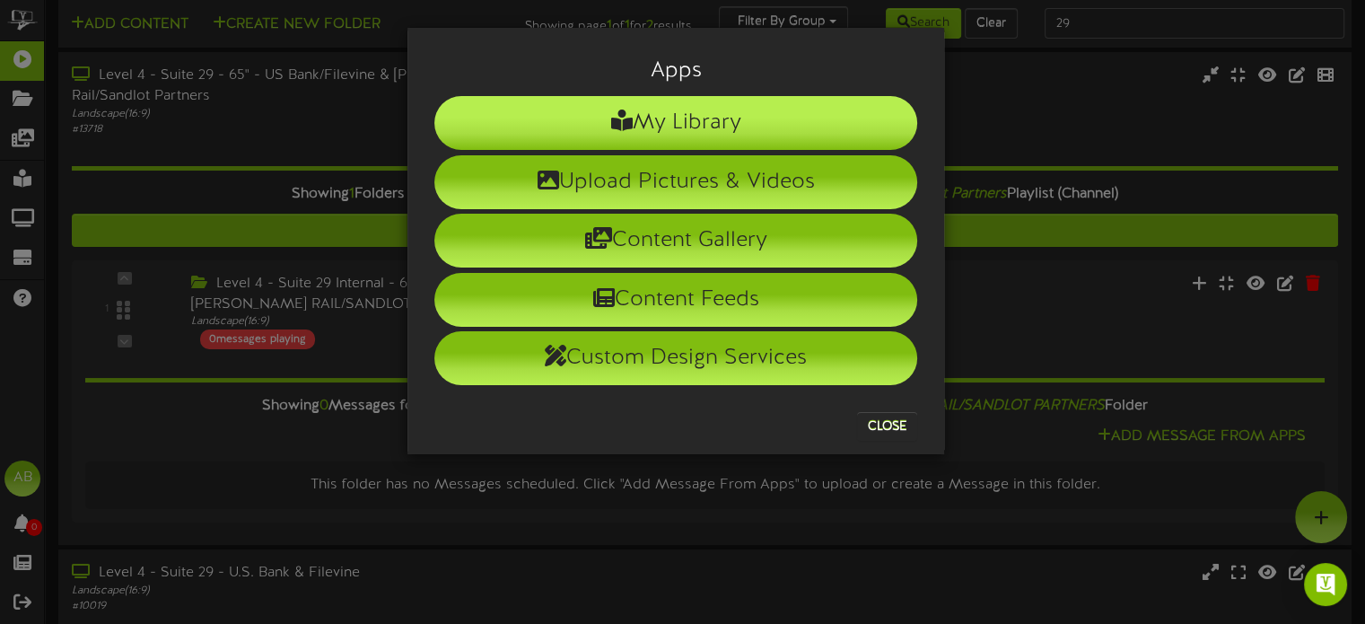
click at [725, 130] on li "My Library" at bounding box center [675, 123] width 483 height 54
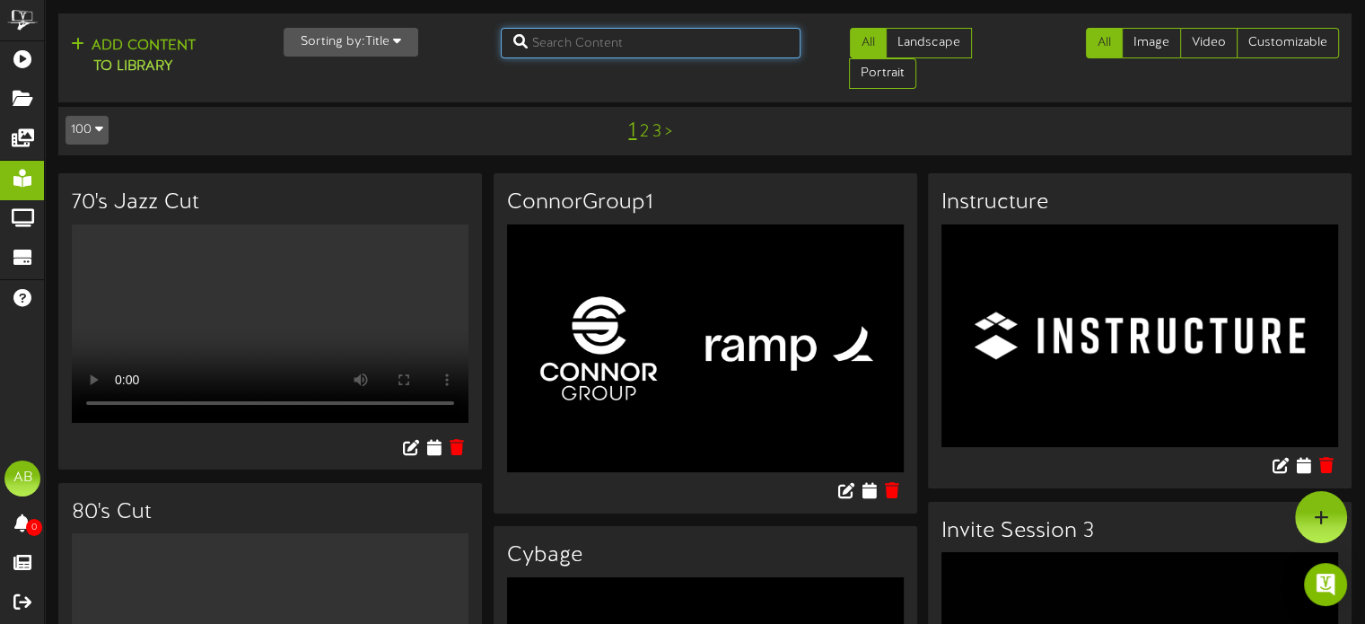
click at [589, 45] on input "text" at bounding box center [651, 43] width 300 height 31
type input "stad"
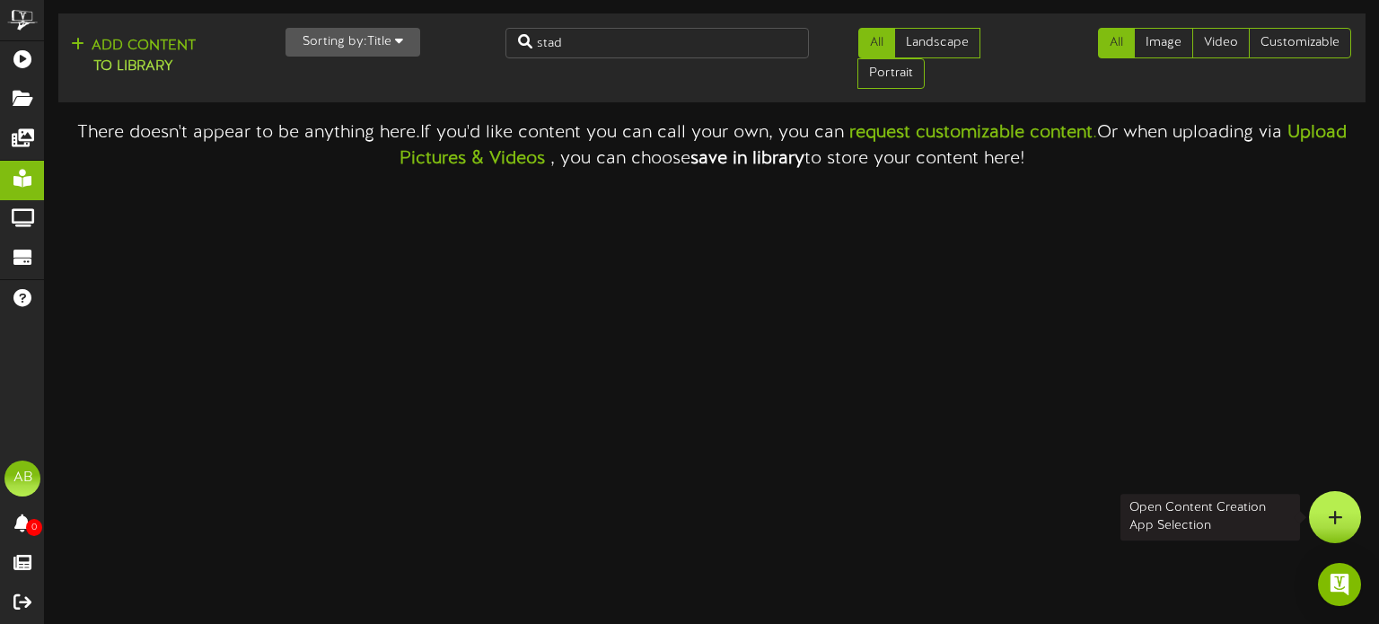
click at [1337, 523] on icon at bounding box center [1335, 517] width 15 height 16
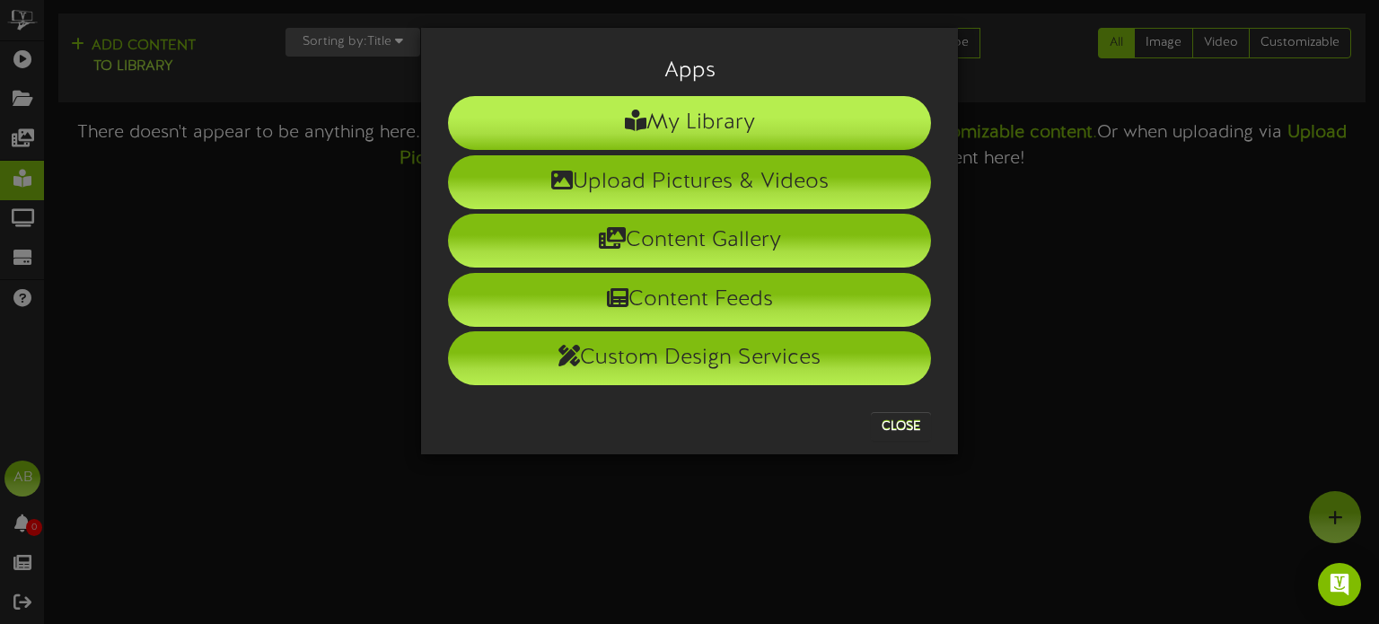
click at [741, 116] on li "My Library" at bounding box center [689, 123] width 483 height 54
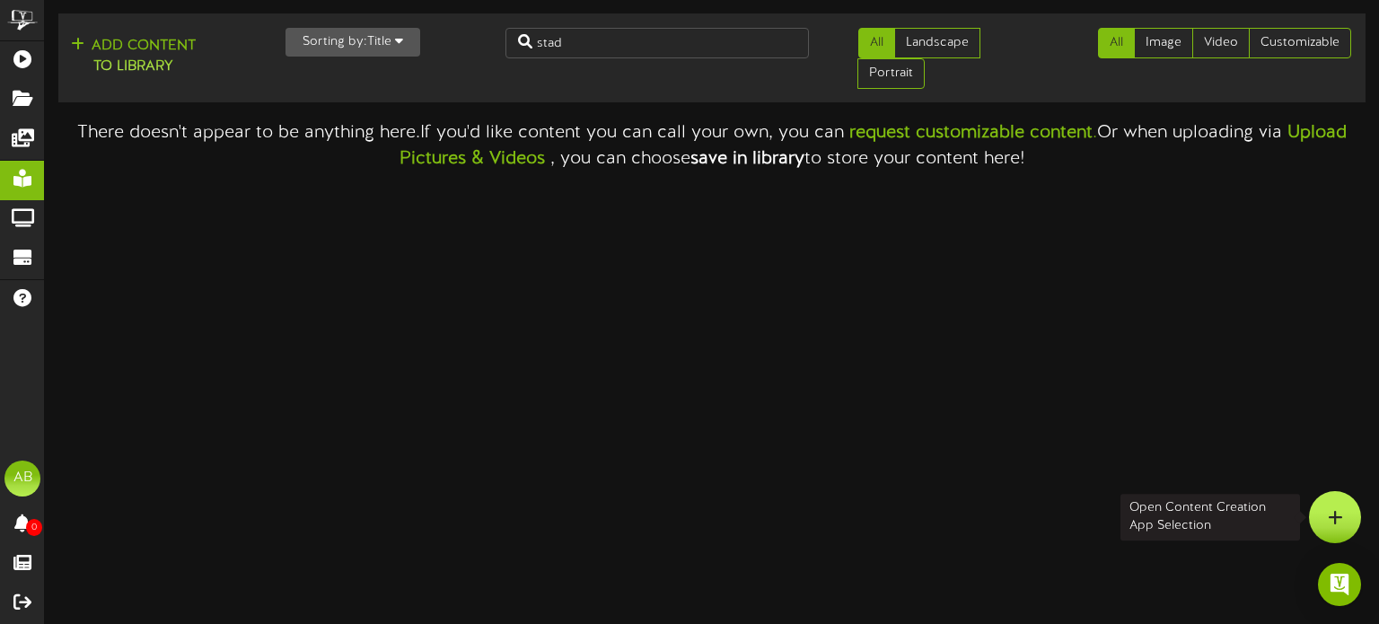
click at [1329, 520] on icon at bounding box center [1335, 517] width 15 height 16
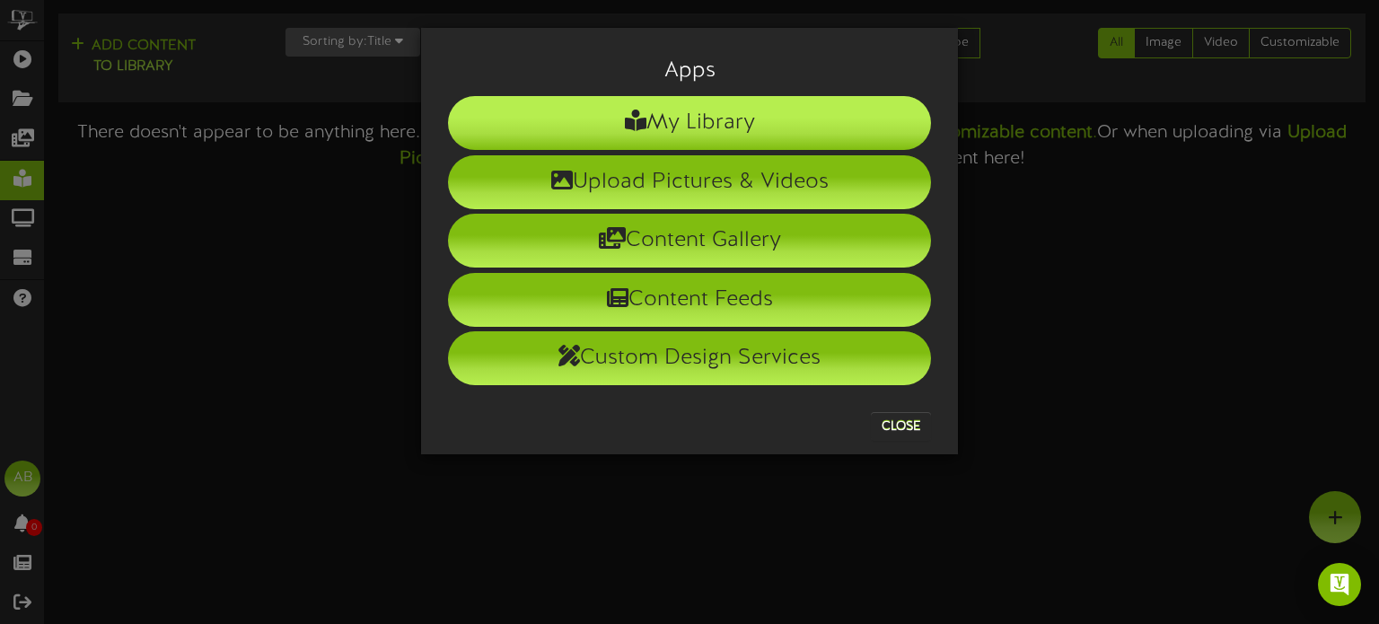
click at [738, 102] on li "My Library" at bounding box center [689, 123] width 483 height 54
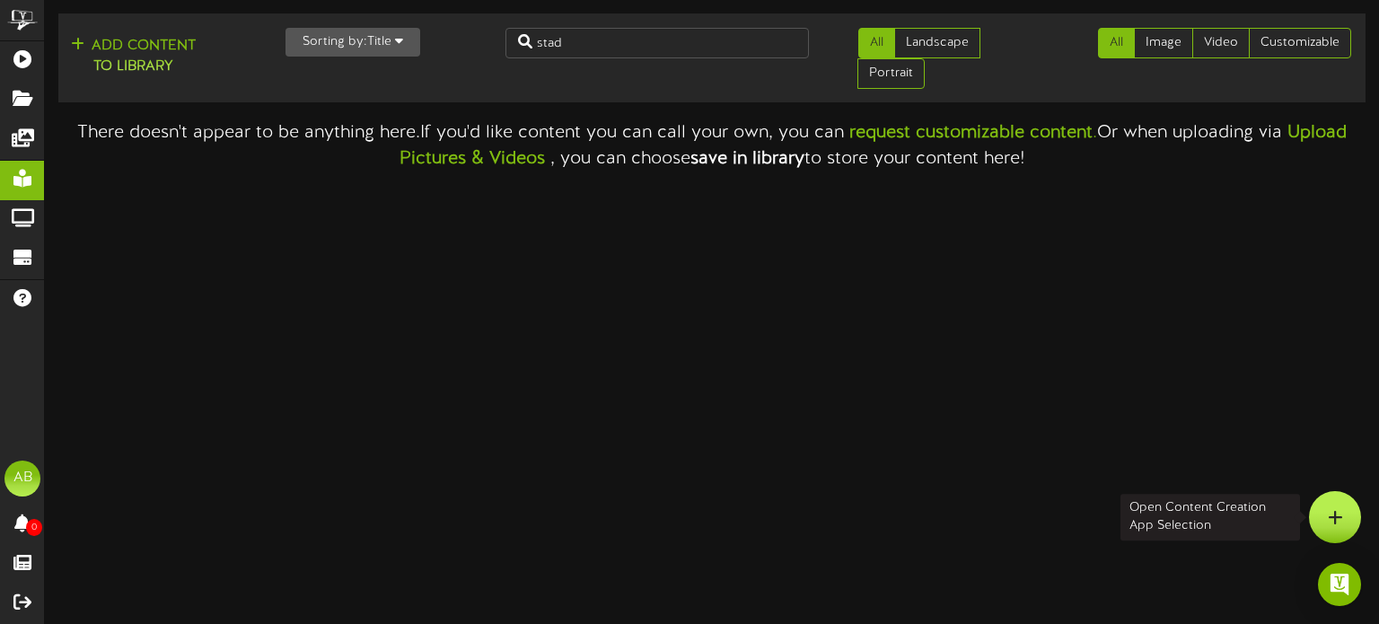
click at [1338, 523] on icon at bounding box center [1335, 517] width 15 height 16
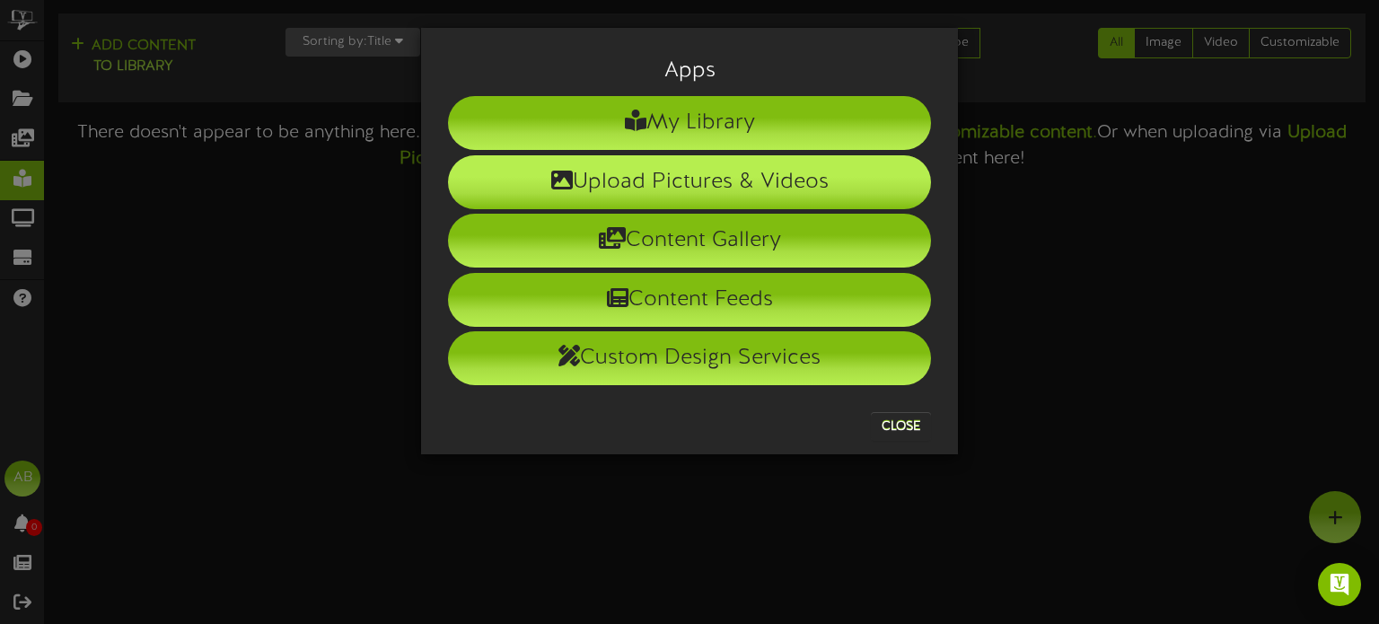
click at [766, 181] on li "Upload Pictures & Videos" at bounding box center [689, 182] width 483 height 54
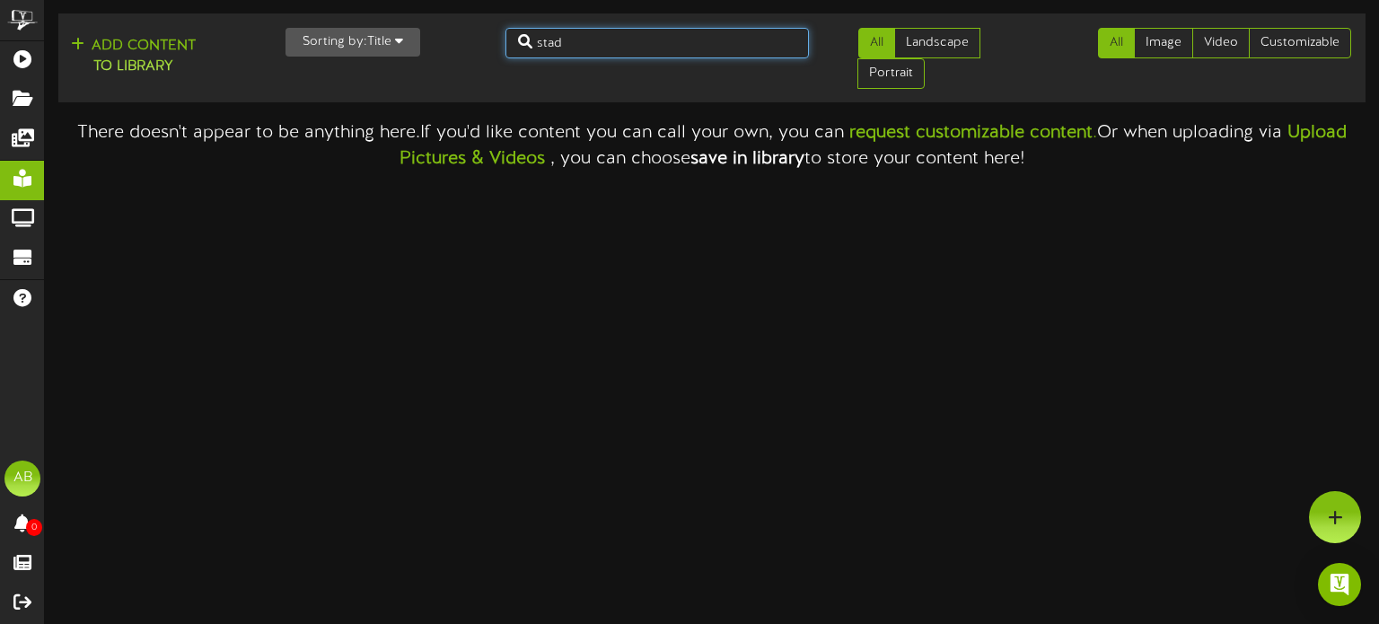
click at [559, 41] on input "stad" at bounding box center [656, 43] width 303 height 31
type input "s"
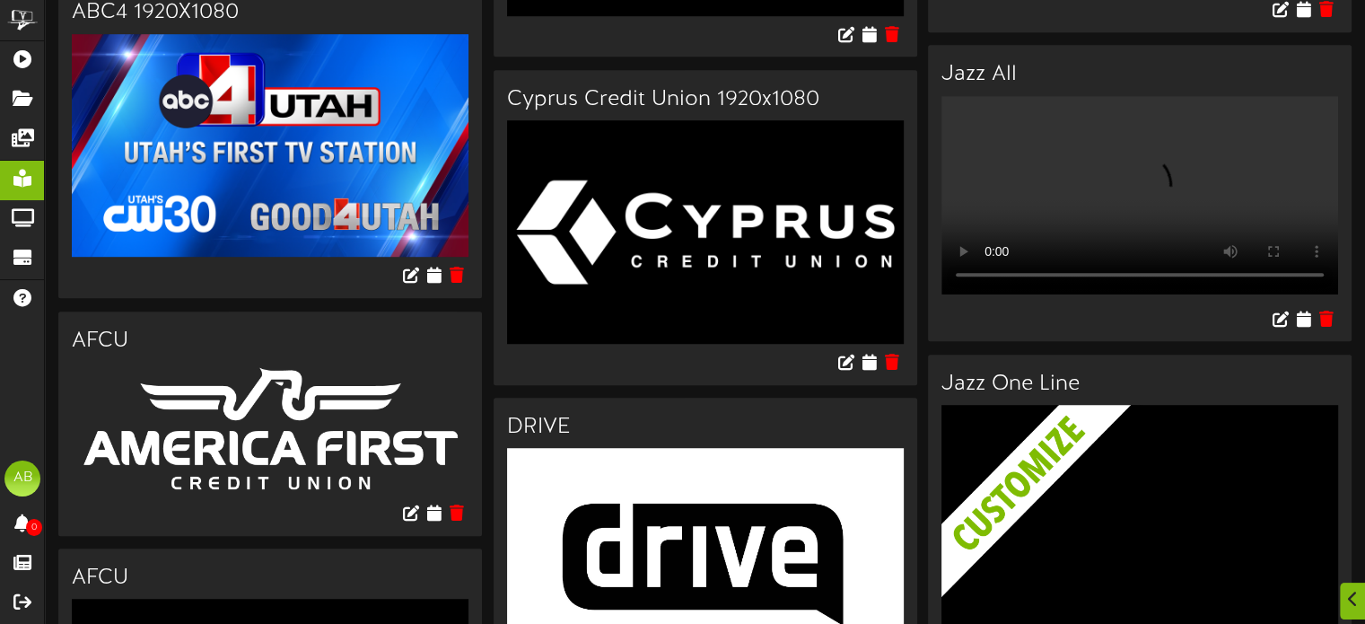
scroll to position [1399, 0]
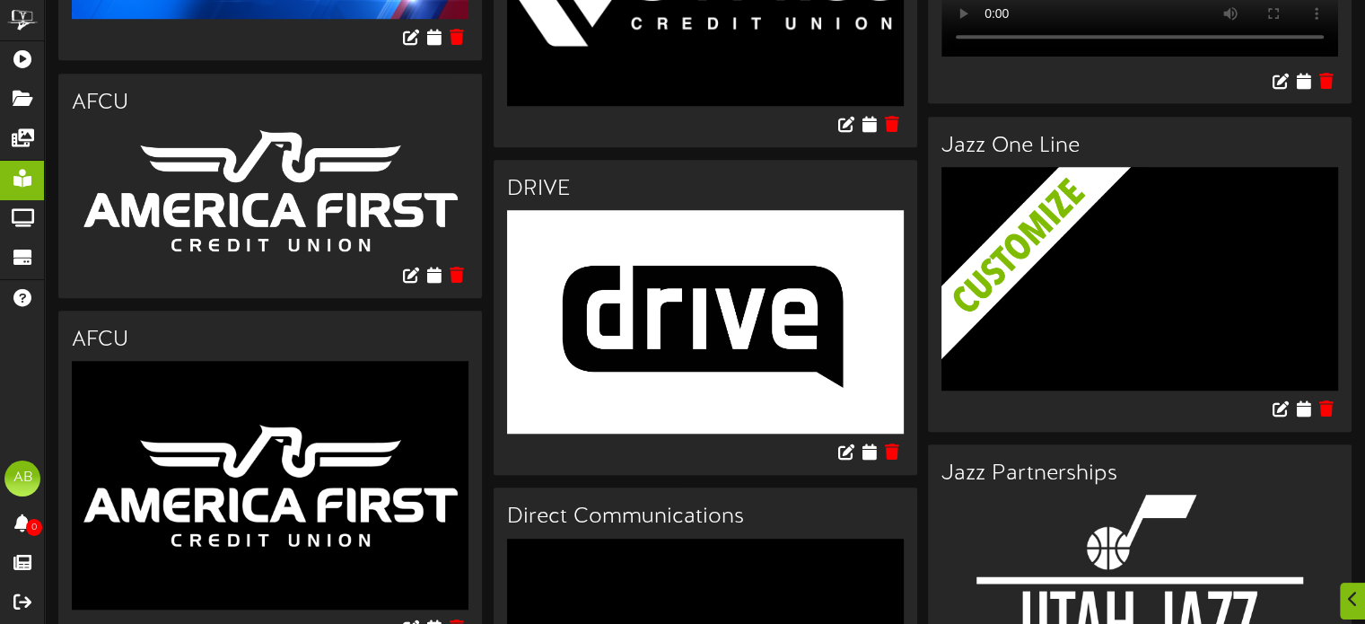
click at [1046, 315] on img at bounding box center [1154, 307] width 424 height 281
click at [1303, 417] on icon at bounding box center [1303, 408] width 17 height 20
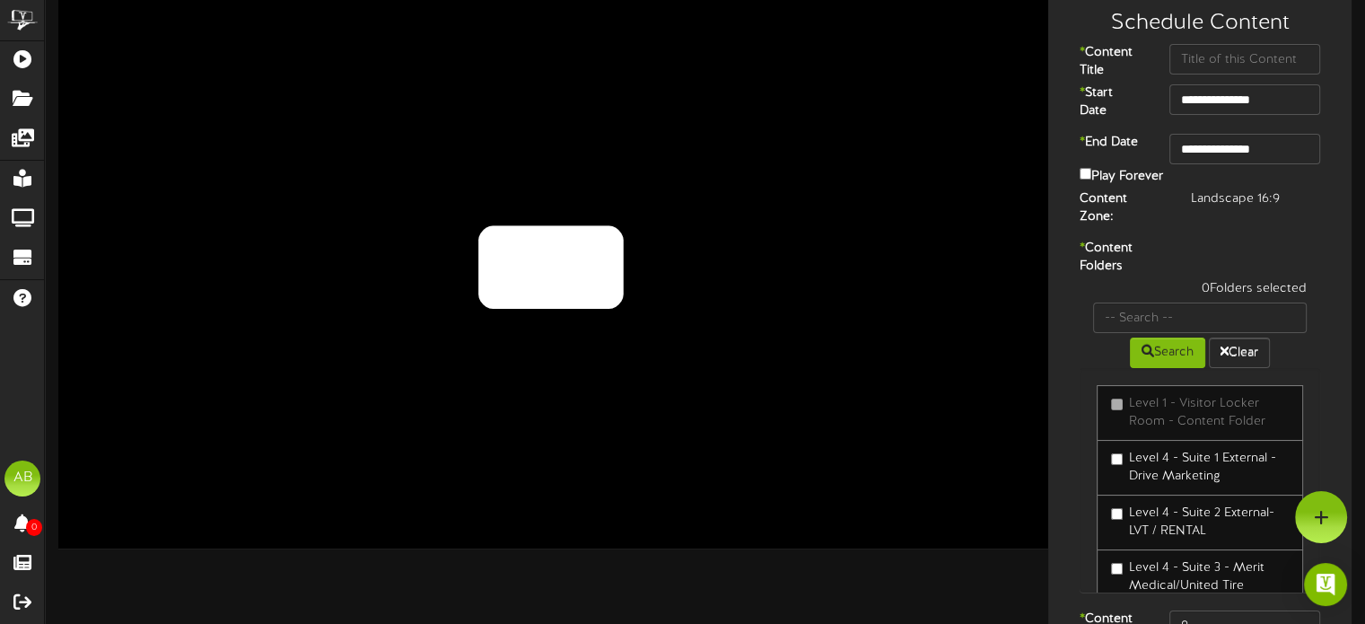
scroll to position [120, 0]
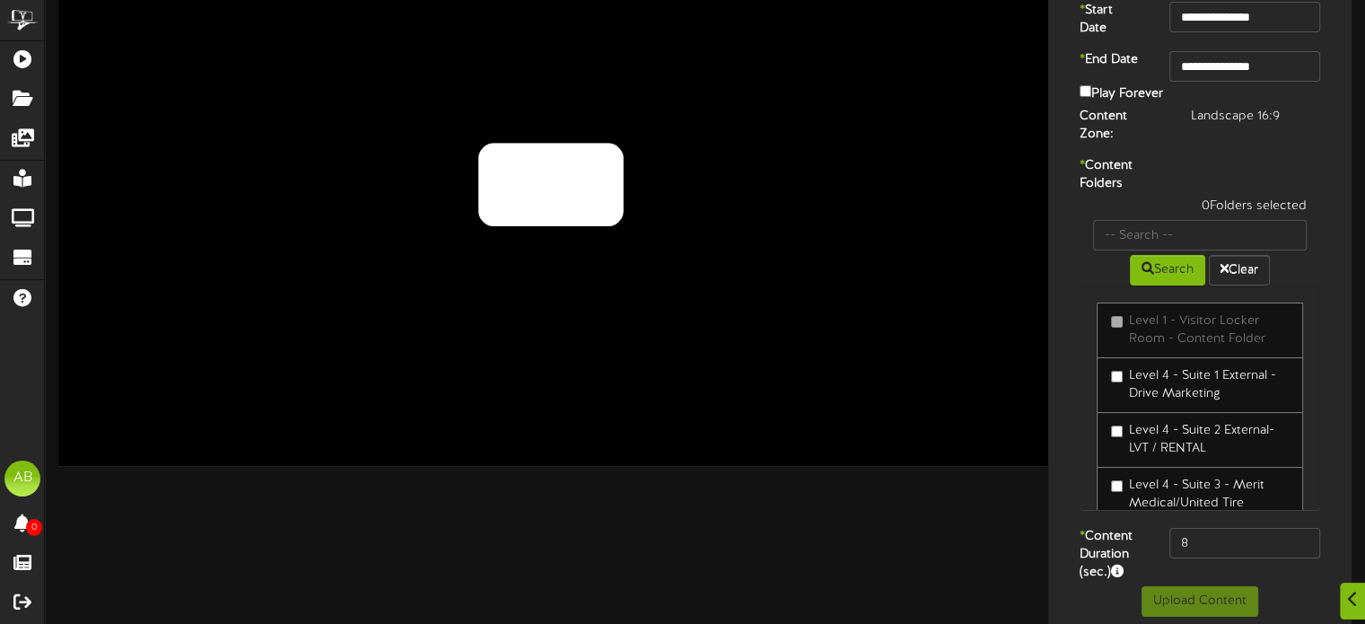
click at [600, 206] on textarea "***" at bounding box center [551, 185] width 816 height 188
paste textarea "*********"
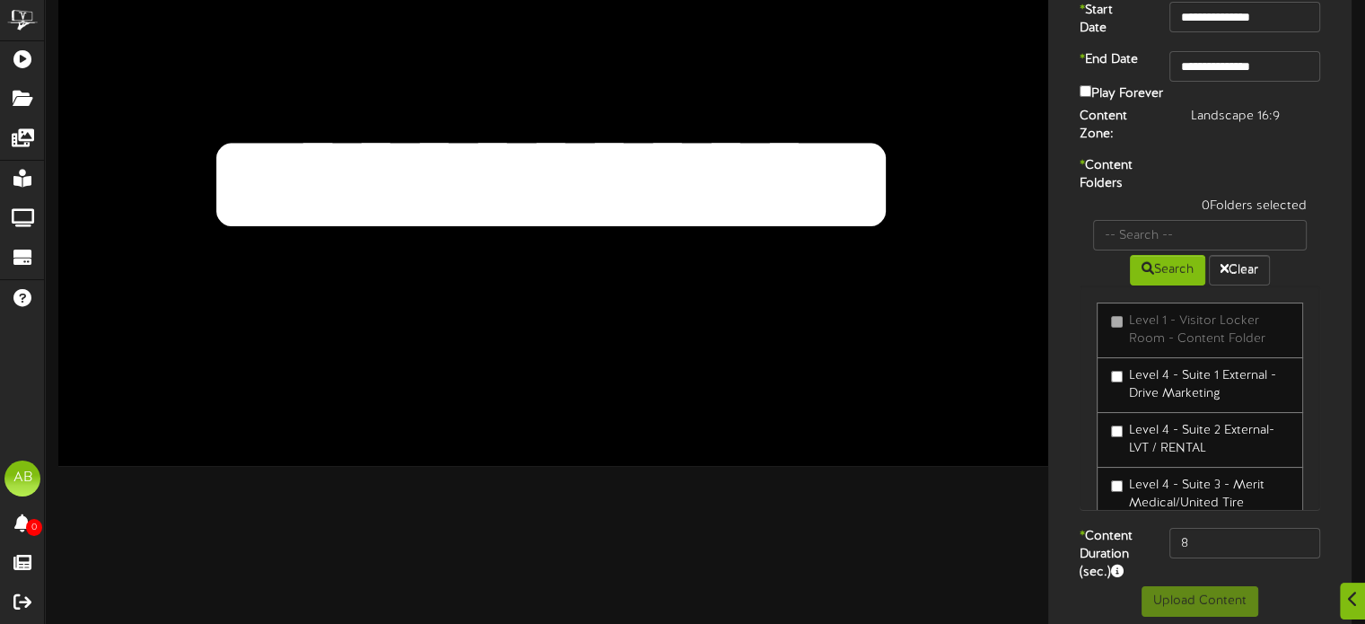
scroll to position [0, 0]
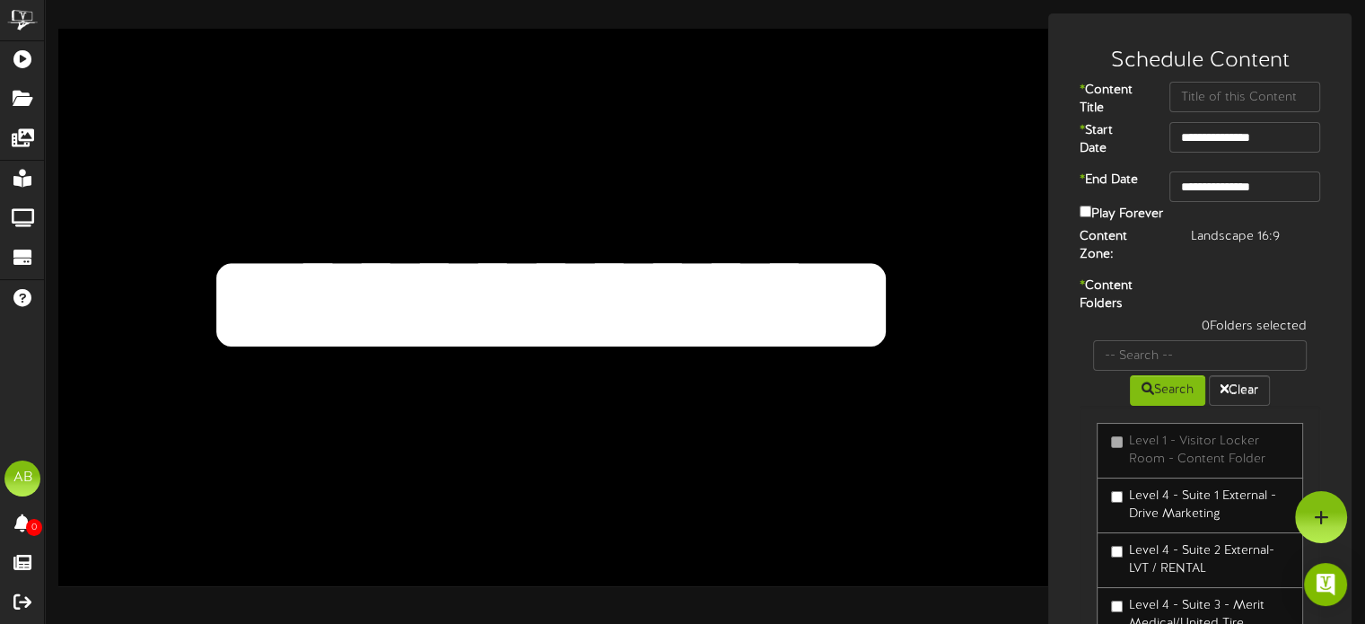
type textarea "**********"
click at [1234, 110] on input "text" at bounding box center [1246, 97] width 152 height 31
paste input "Stadler Rail"
type input "Stadler Rail"
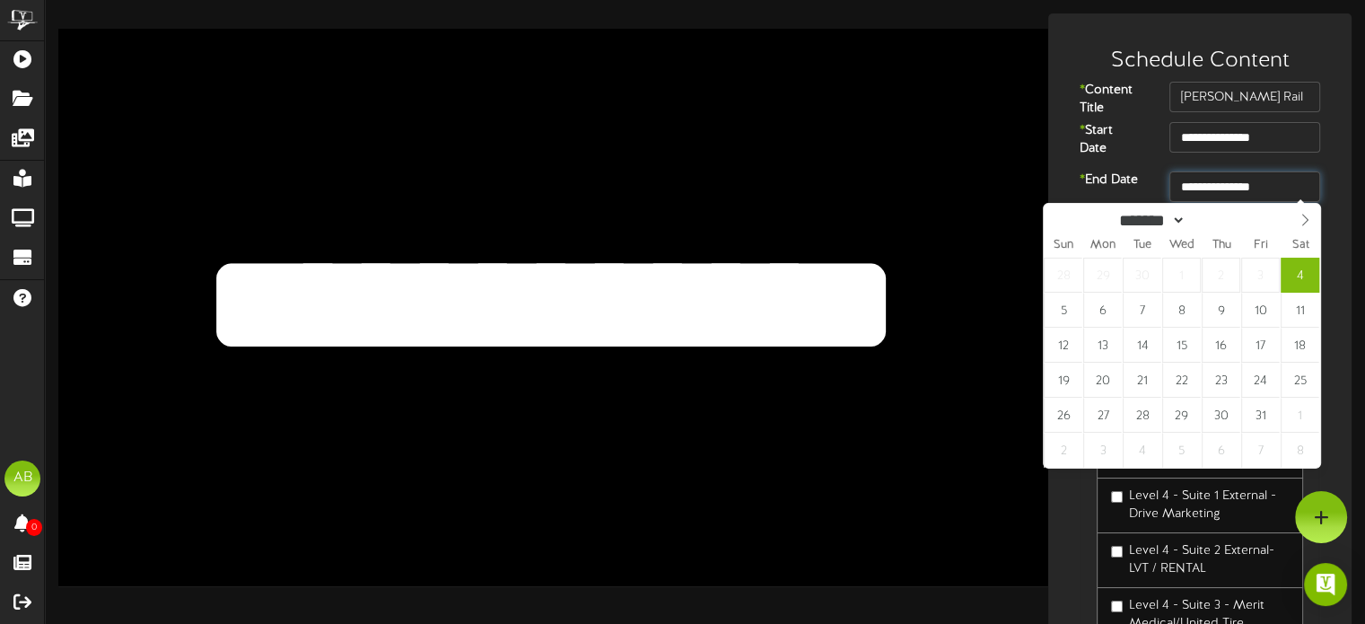
click at [1286, 195] on input "**********" at bounding box center [1246, 186] width 152 height 31
type input "**********"
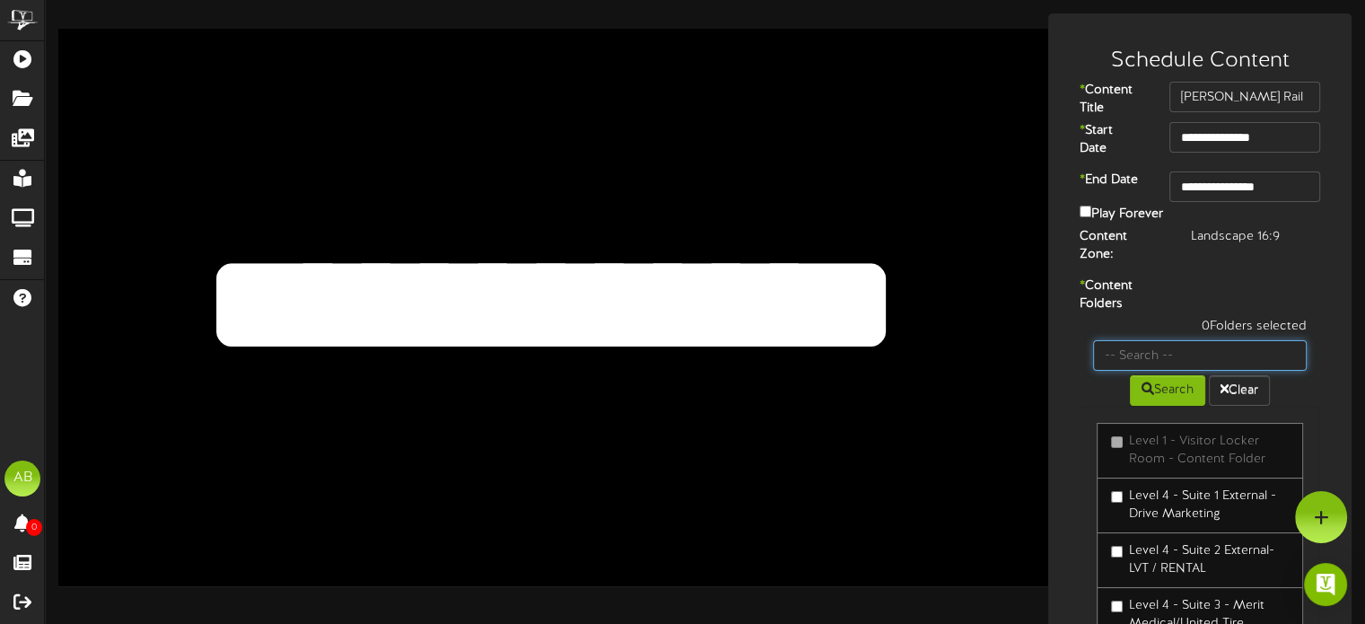
click at [1165, 341] on input "text" at bounding box center [1200, 355] width 214 height 31
type input "29"
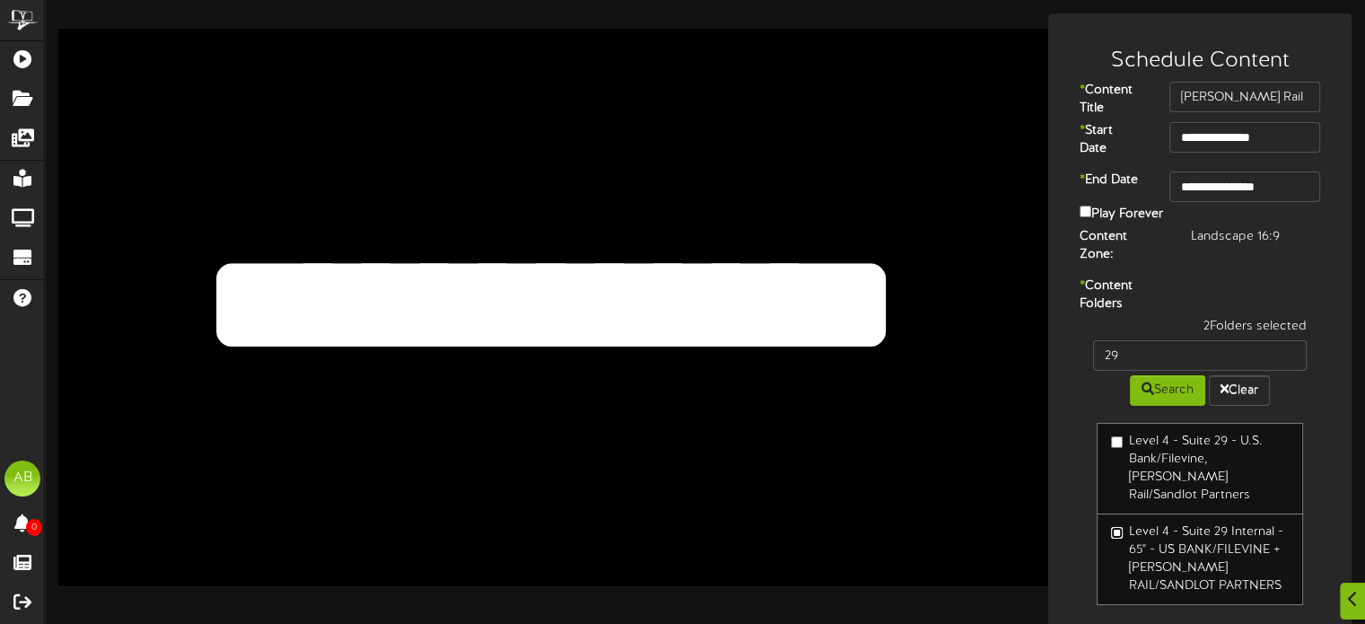
scroll to position [111, 0]
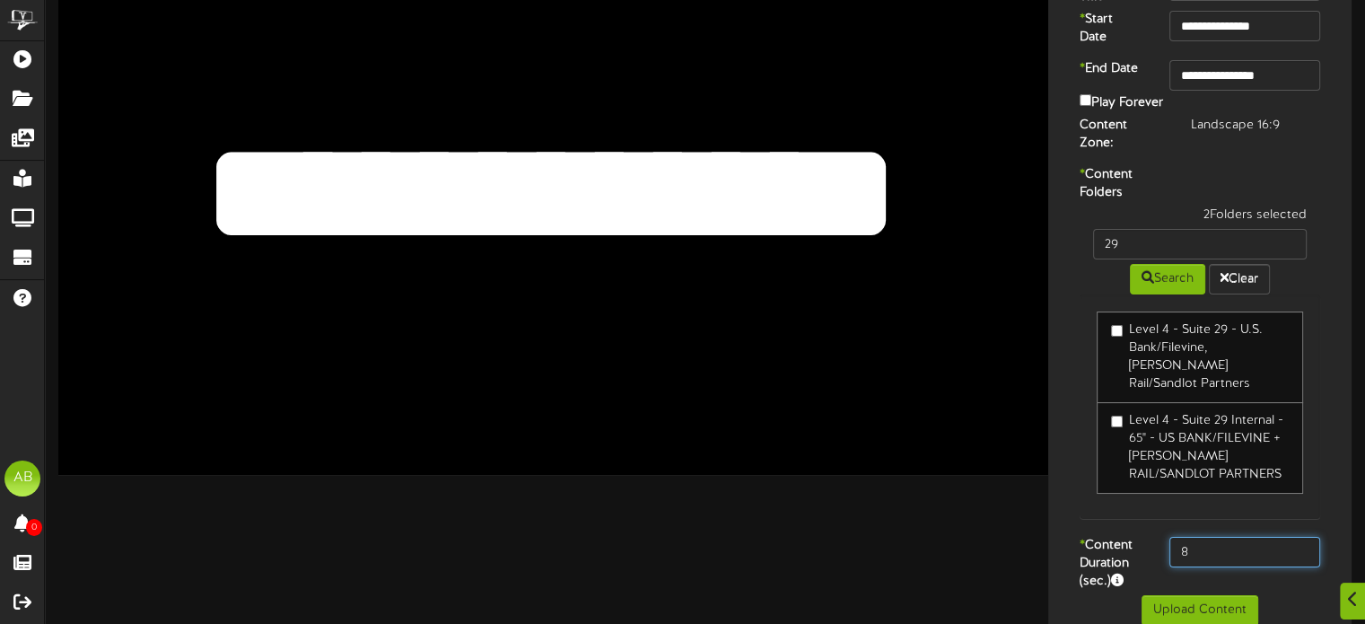
click at [1215, 537] on input "8" at bounding box center [1246, 552] width 152 height 31
type input "600"
click at [1191, 595] on button "Upload Content" at bounding box center [1200, 610] width 117 height 31
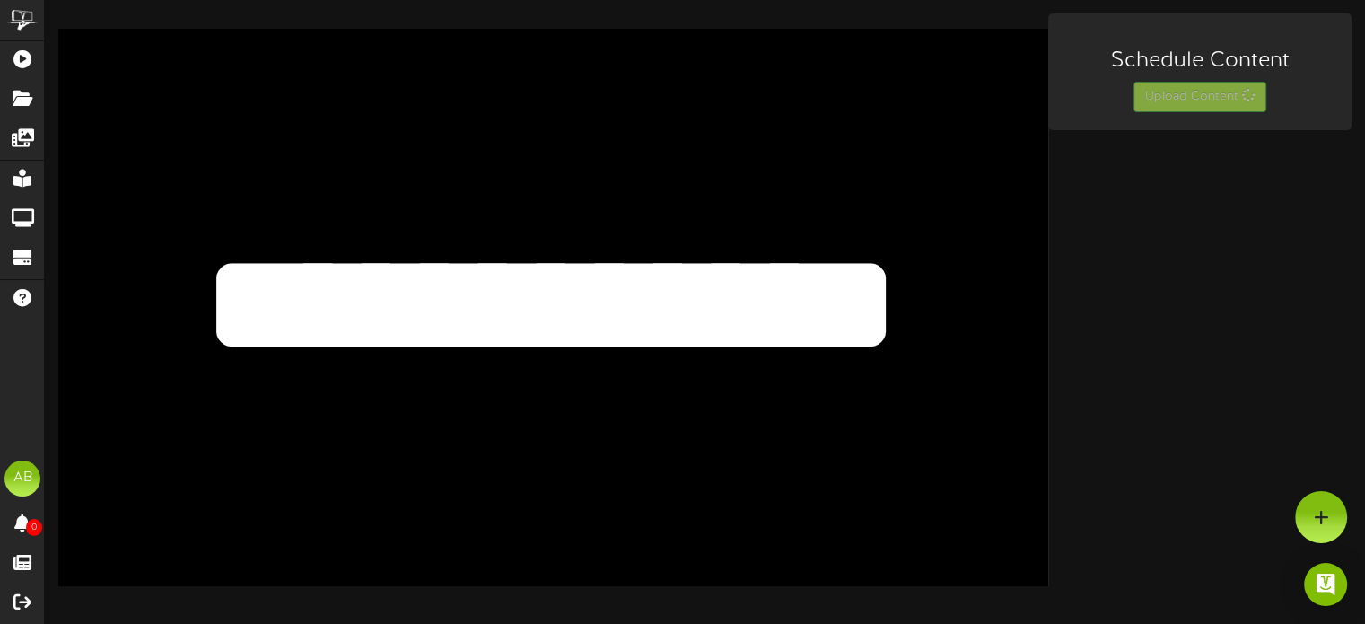
scroll to position [0, 0]
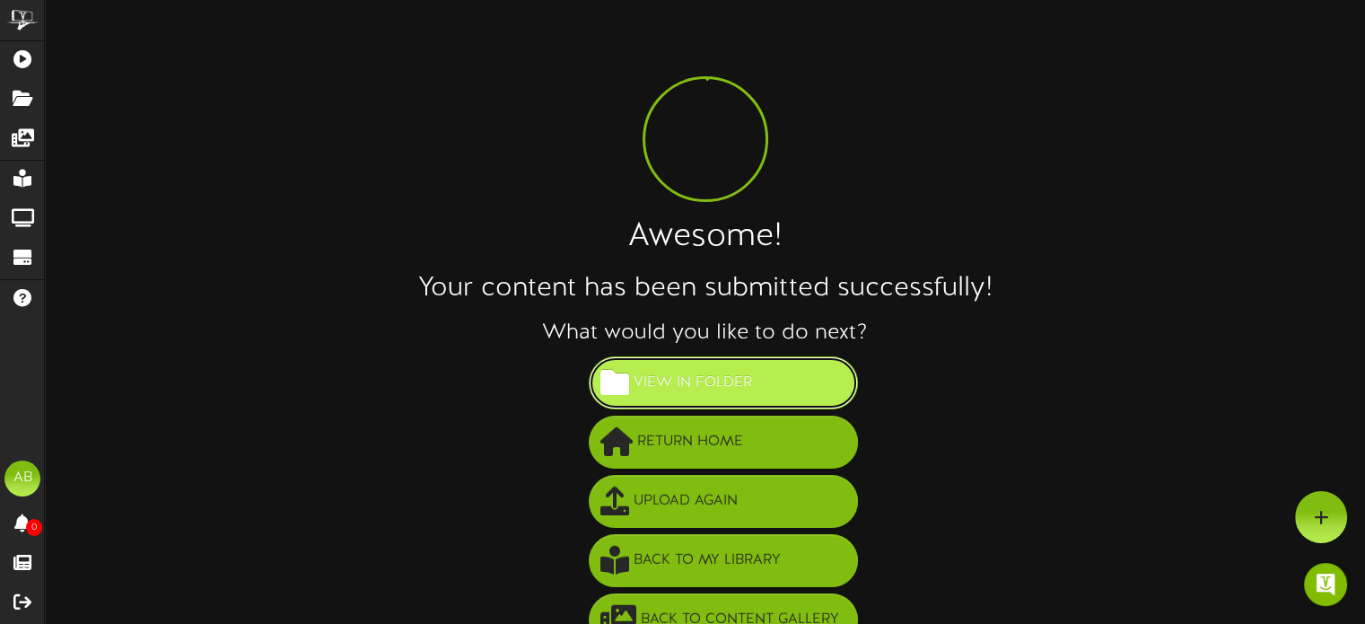
click at [710, 384] on span "View in Folder" at bounding box center [692, 383] width 127 height 30
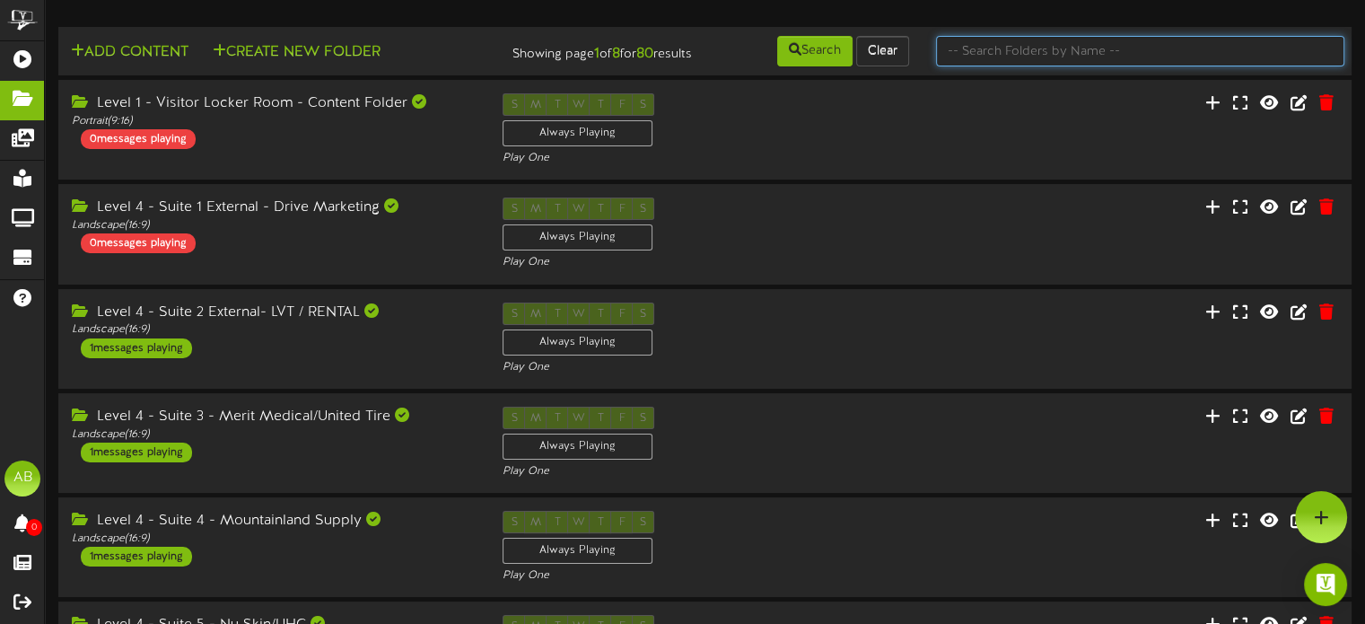
click at [1022, 48] on input "text" at bounding box center [1140, 51] width 408 height 31
type input "33"
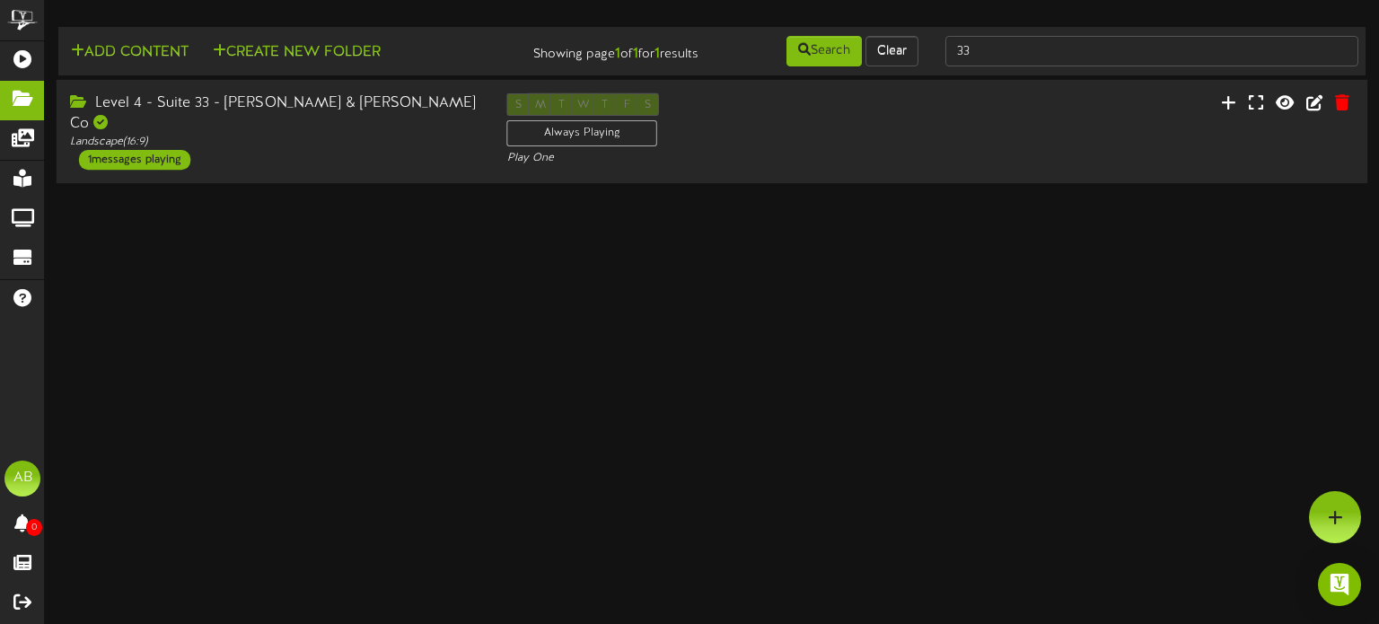
click at [275, 109] on div "Level 4 - Suite 33 - [PERSON_NAME] & [PERSON_NAME] Co" at bounding box center [275, 113] width 410 height 41
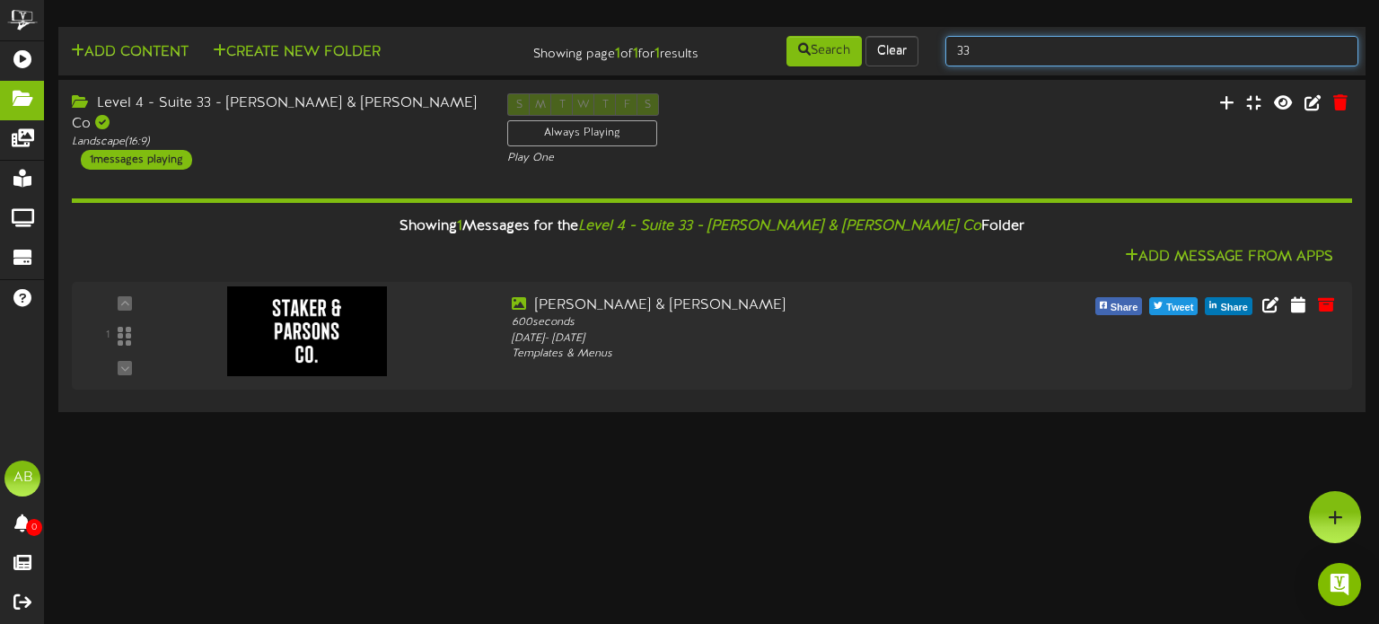
click at [1012, 48] on input "33" at bounding box center [1151, 51] width 413 height 31
type input "3"
type input "44"
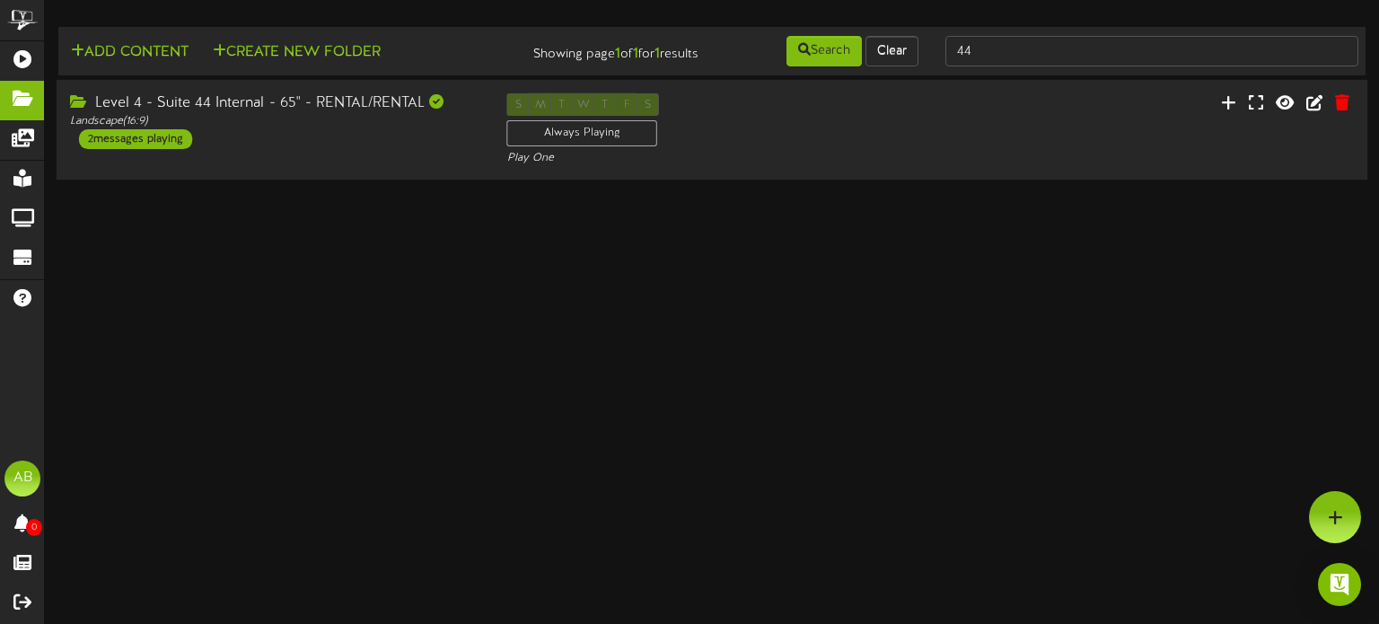
click at [344, 108] on div "Level 4 - Suite 44 Internal - 65" - RENTAL/RENTAL" at bounding box center [275, 103] width 410 height 21
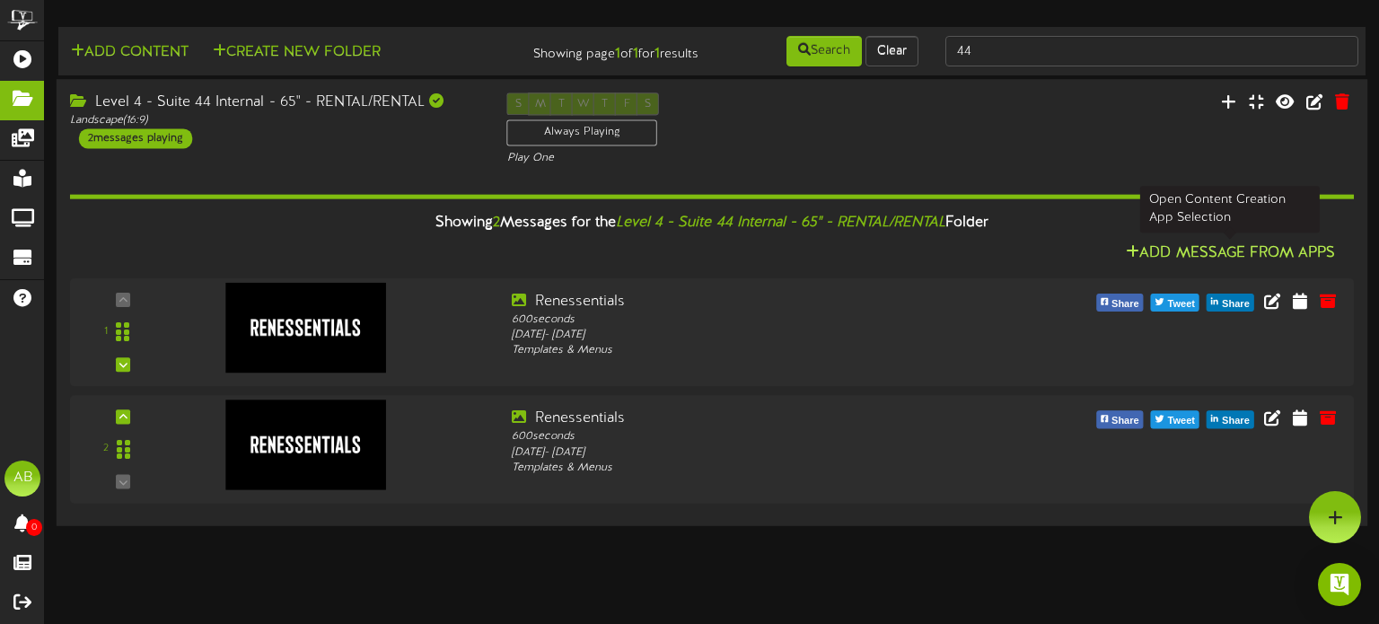
click at [1202, 261] on button "Add Message From Apps" at bounding box center [1230, 253] width 220 height 22
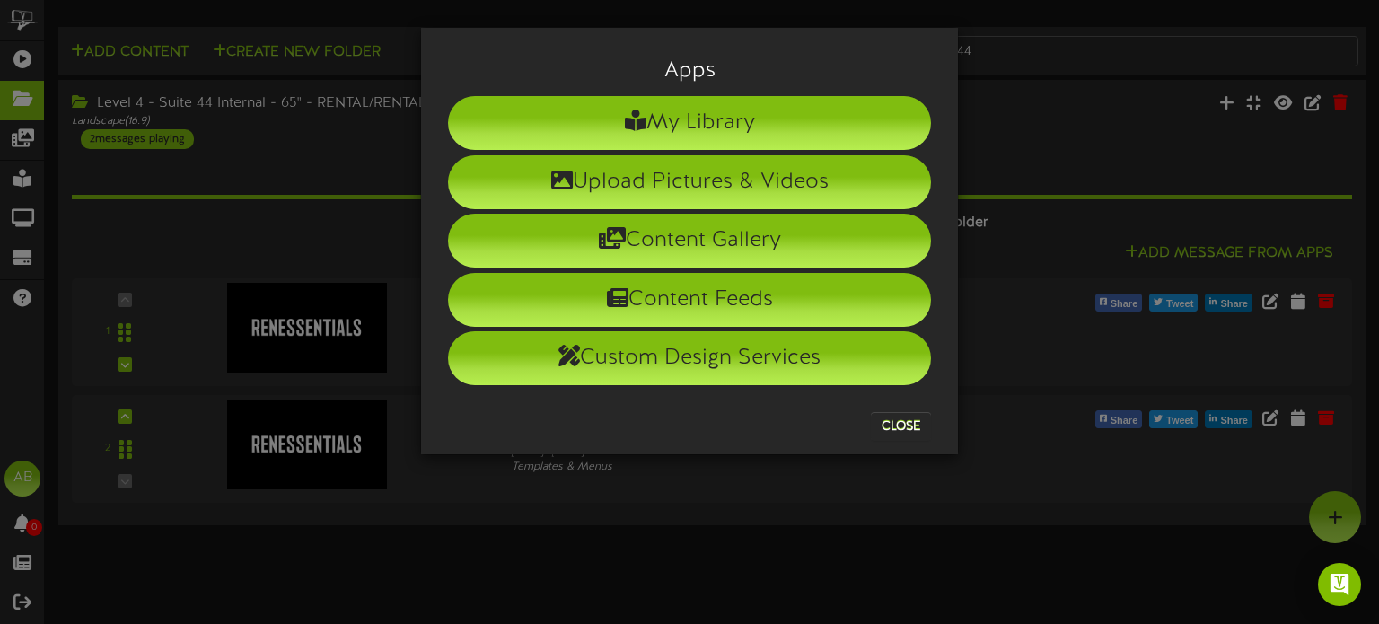
click at [663, 95] on div "My Library" at bounding box center [689, 121] width 510 height 58
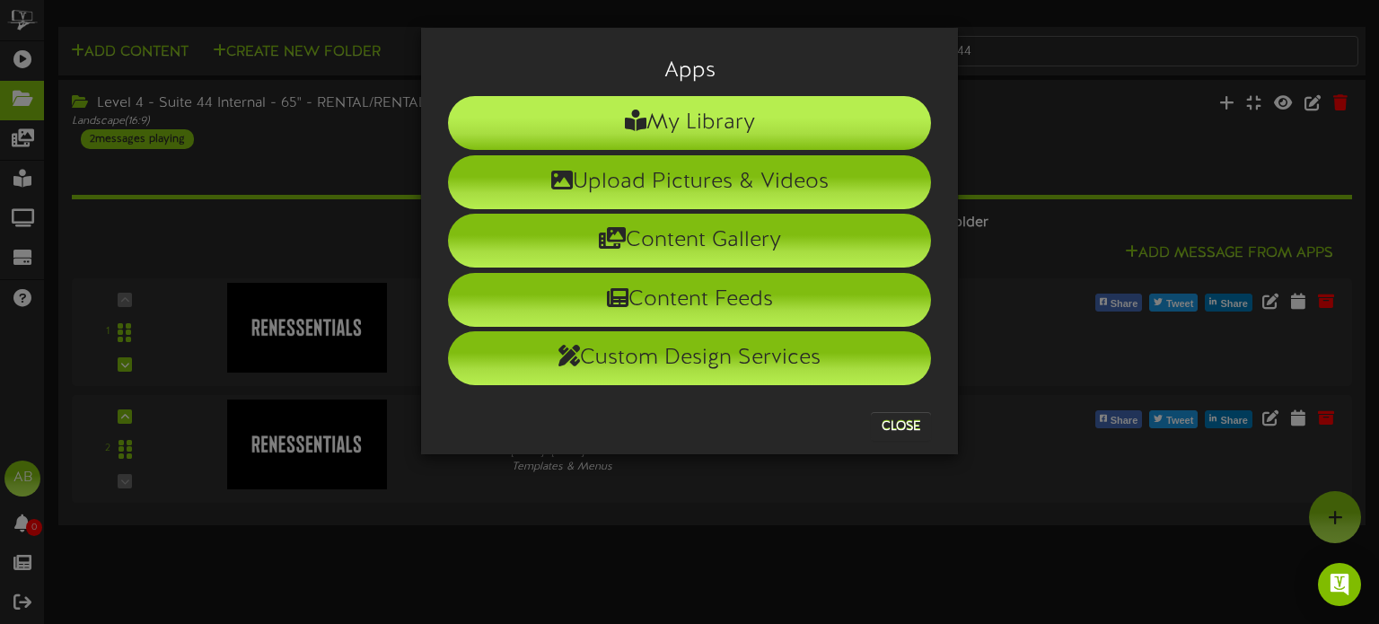
click at [679, 103] on li "My Library" at bounding box center [689, 123] width 483 height 54
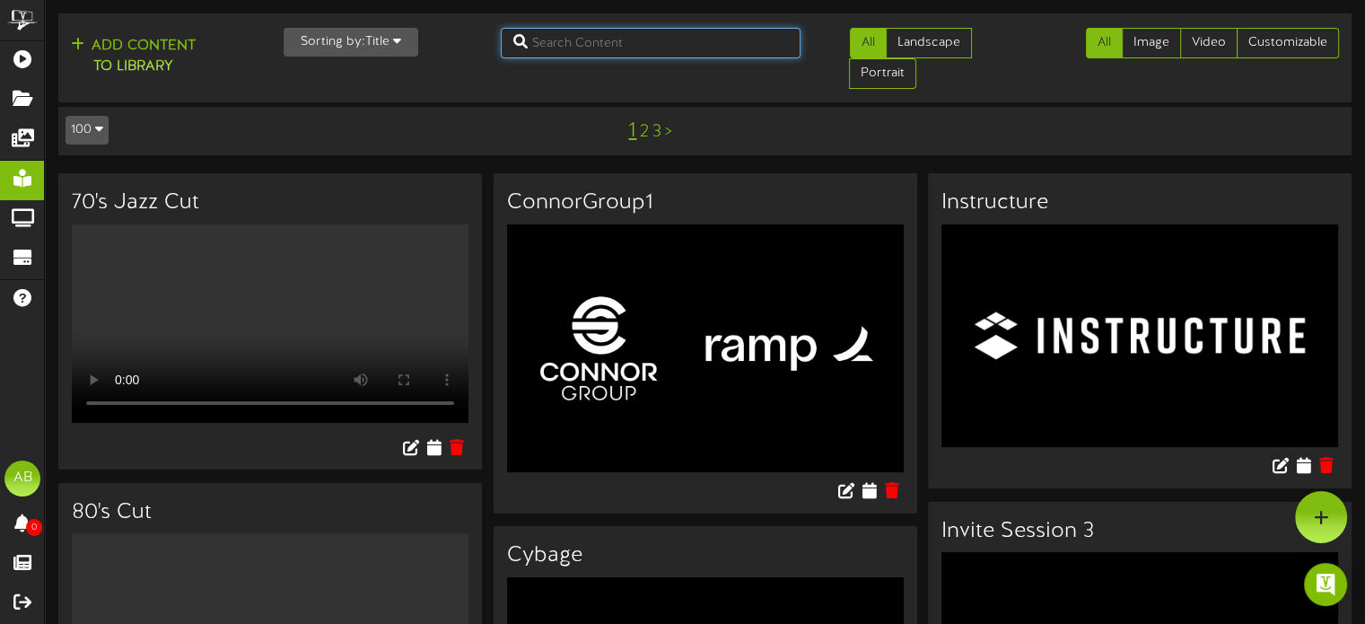
click at [564, 39] on input "text" at bounding box center [651, 43] width 300 height 31
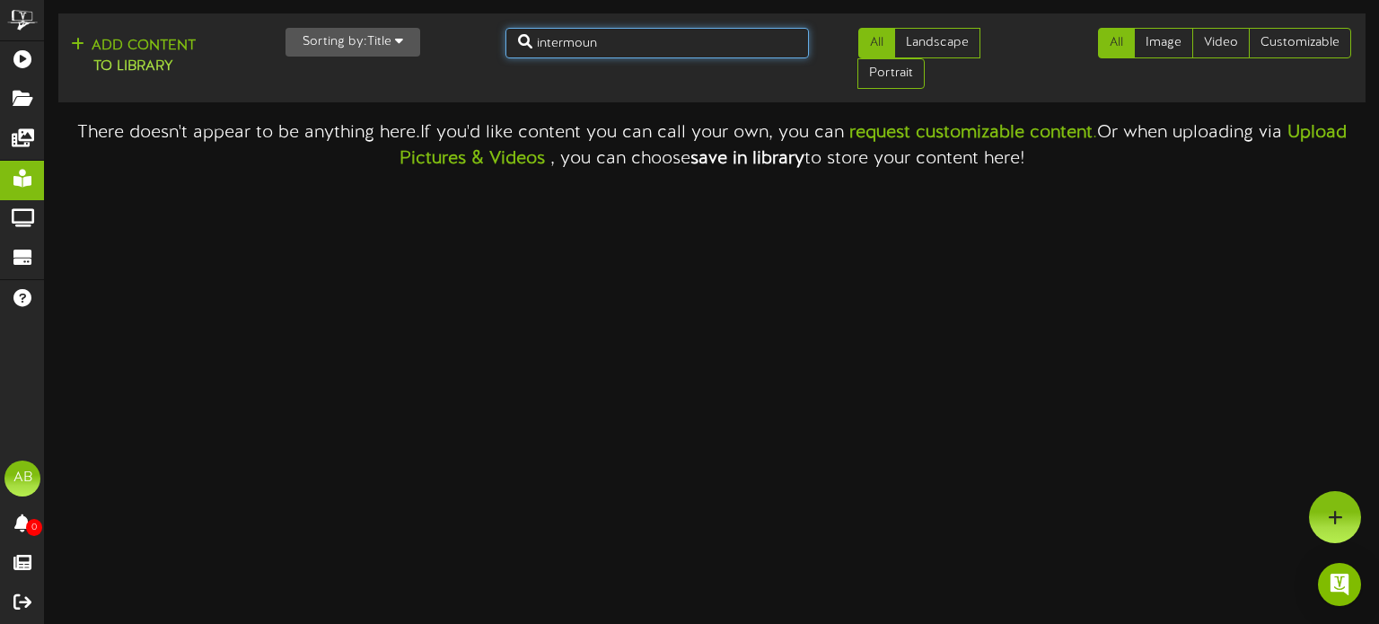
click at [625, 53] on input "intermoun" at bounding box center [656, 43] width 303 height 31
type input "i"
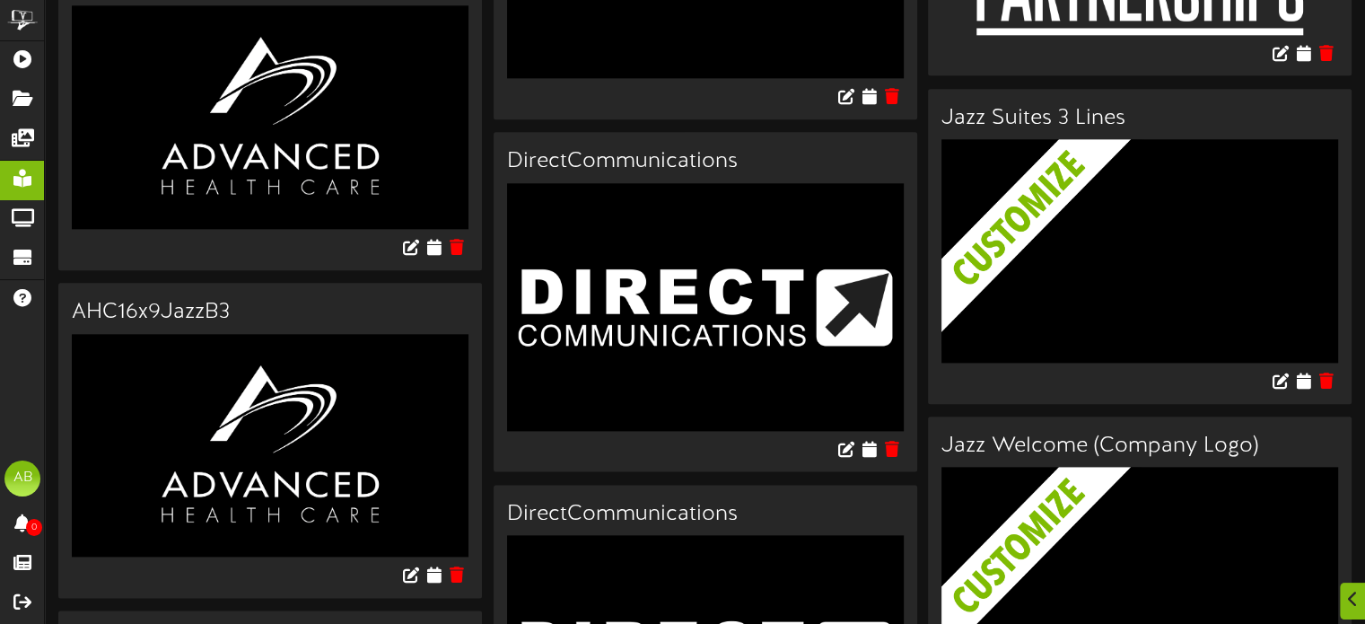
scroll to position [2125, 0]
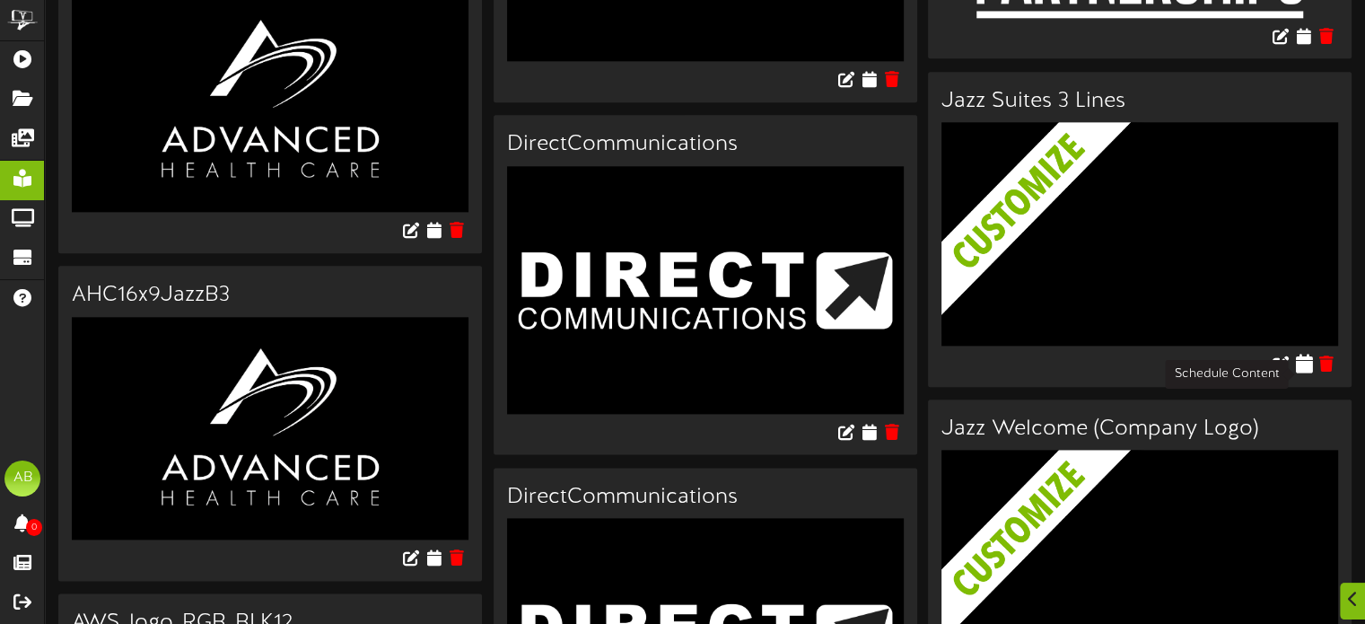
click at [1303, 373] on icon at bounding box center [1303, 363] width 17 height 20
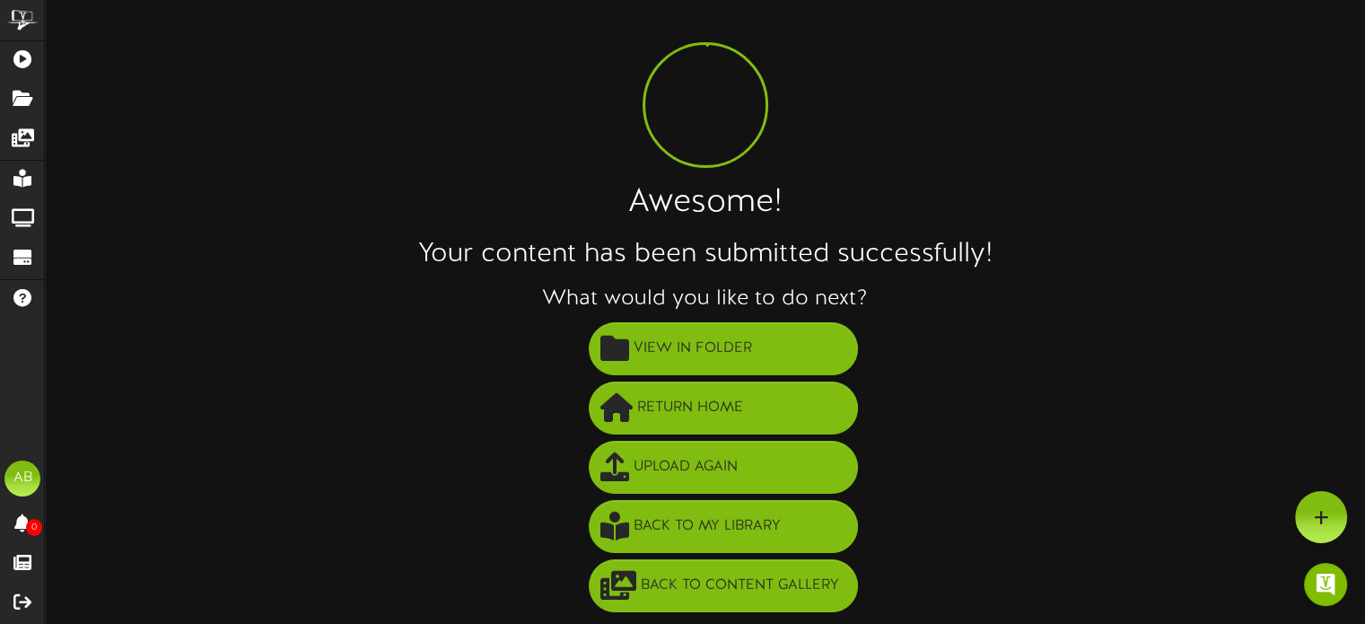
scroll to position [32, 0]
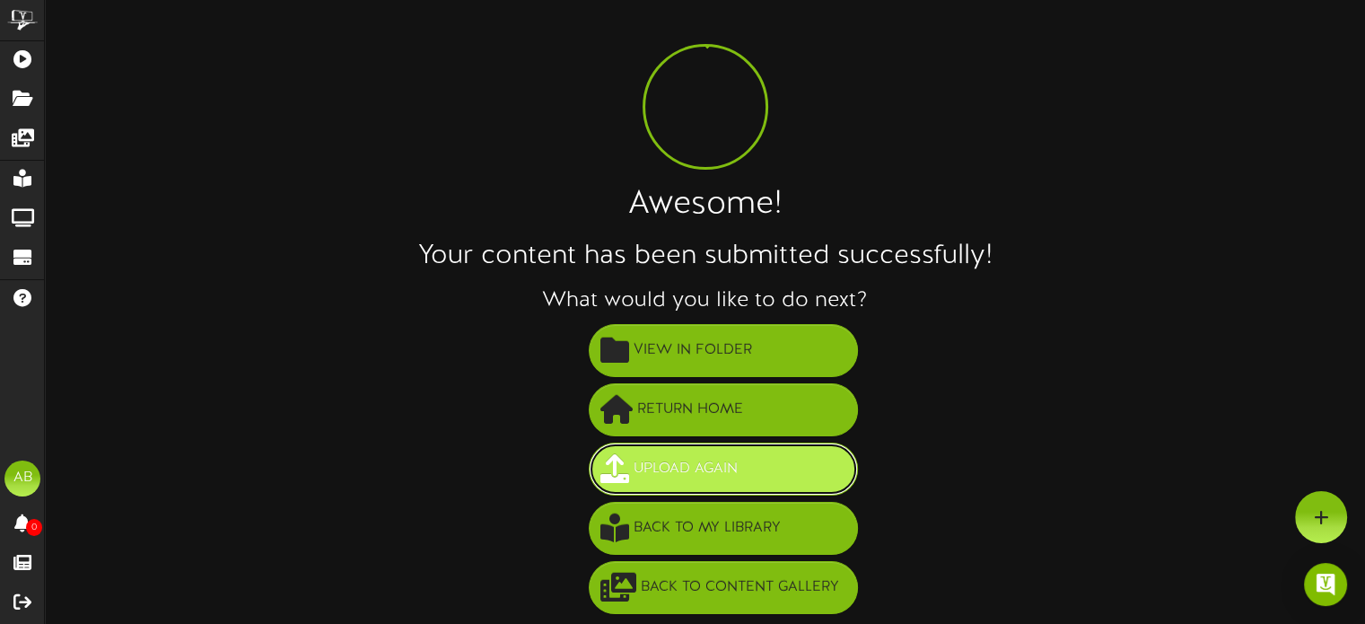
click at [707, 486] on button "Upload Again" at bounding box center [723, 469] width 269 height 53
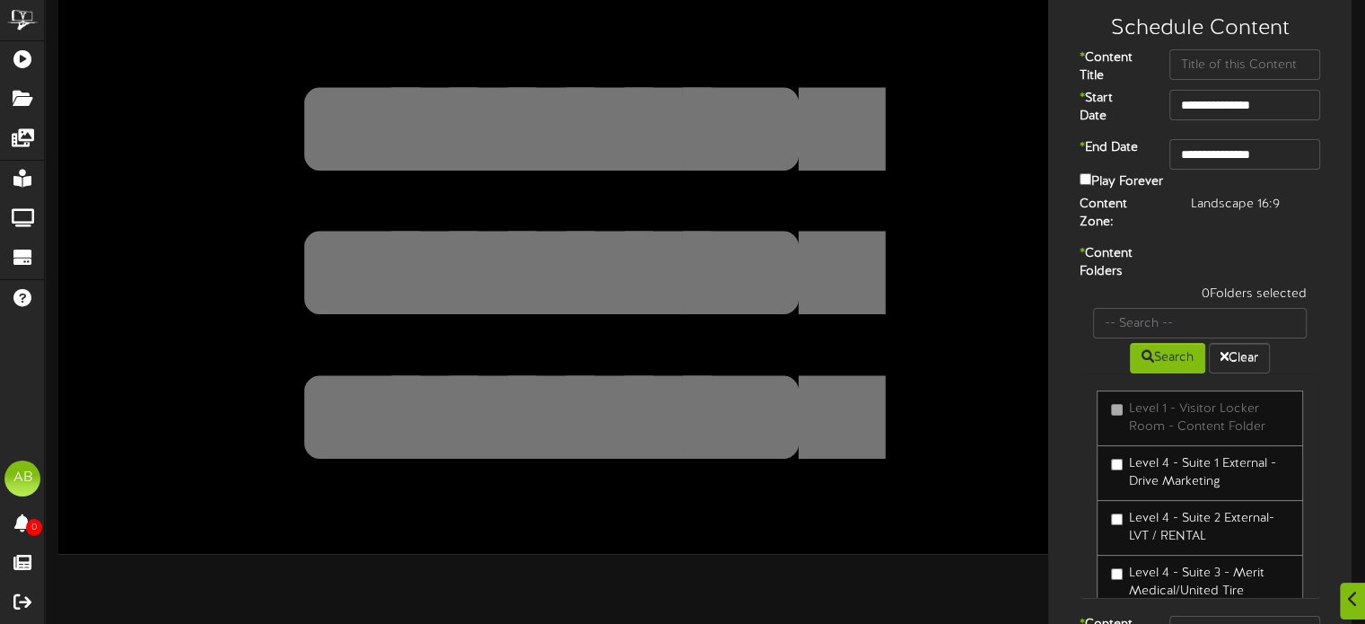
scroll to position [47, 0]
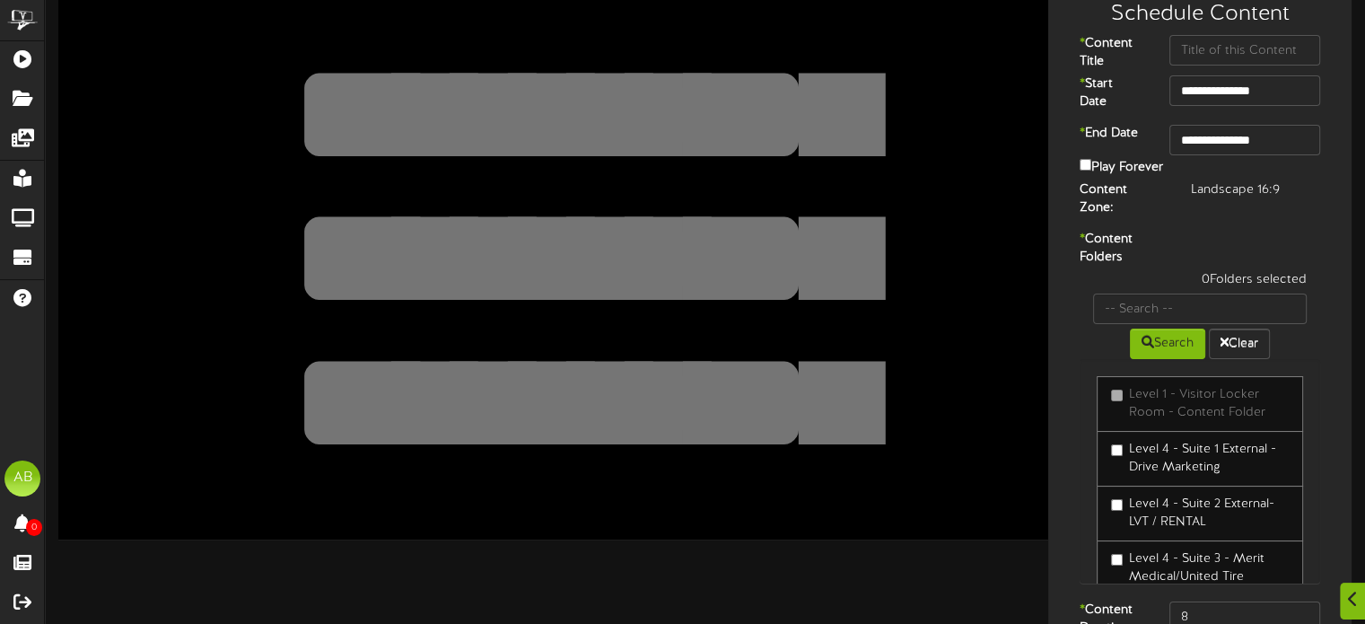
click at [527, 122] on textarea at bounding box center [551, 115] width 816 height 188
paste textarea "**********"
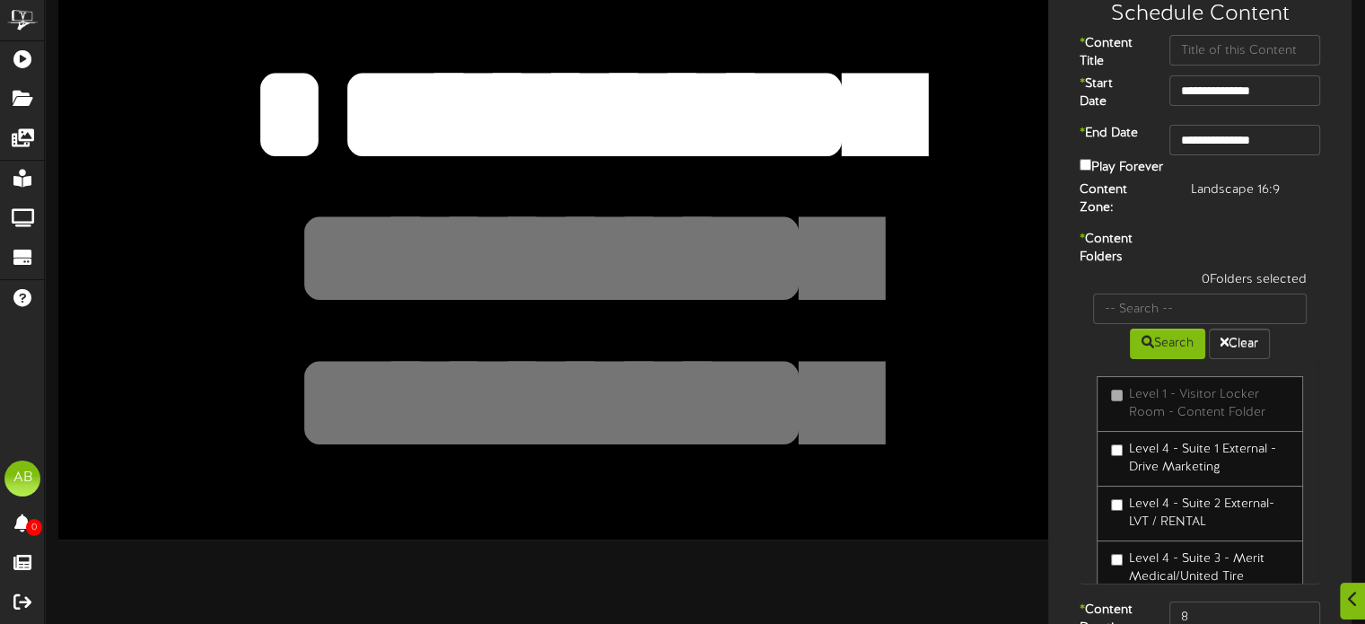
scroll to position [269, 0]
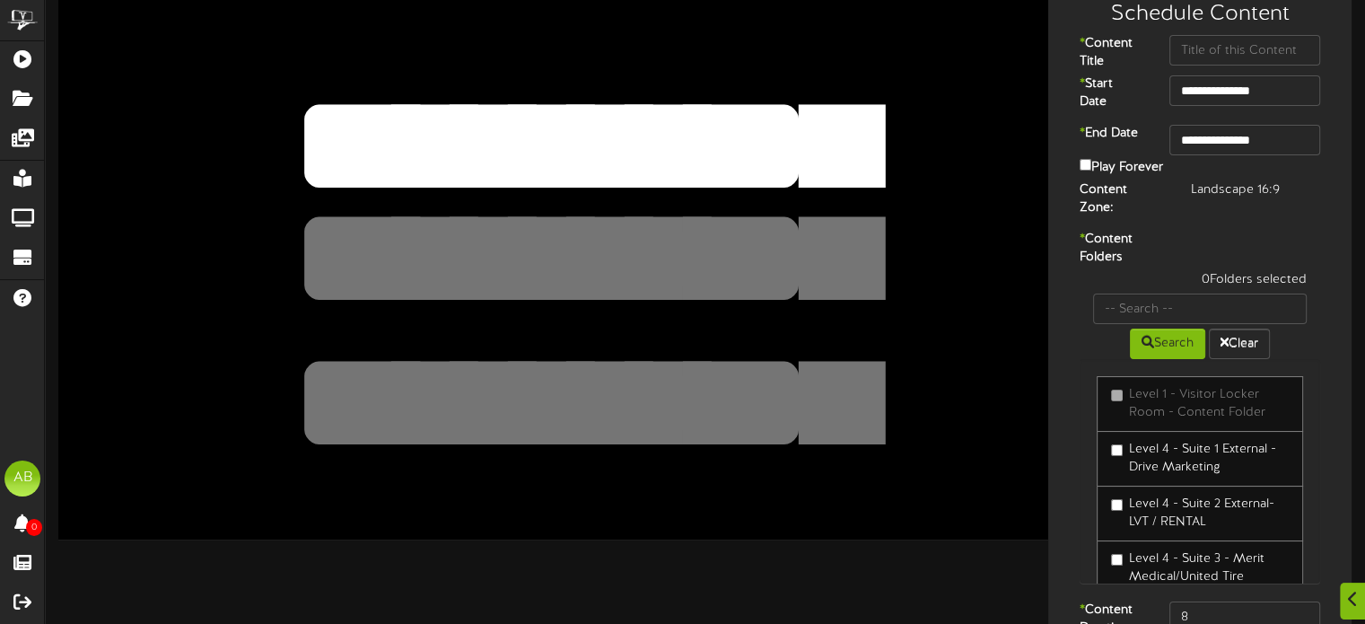
drag, startPoint x: 947, startPoint y: 106, endPoint x: 210, endPoint y: 57, distance: 738.6
click at [210, 57] on textarea at bounding box center [551, 115] width 816 height 188
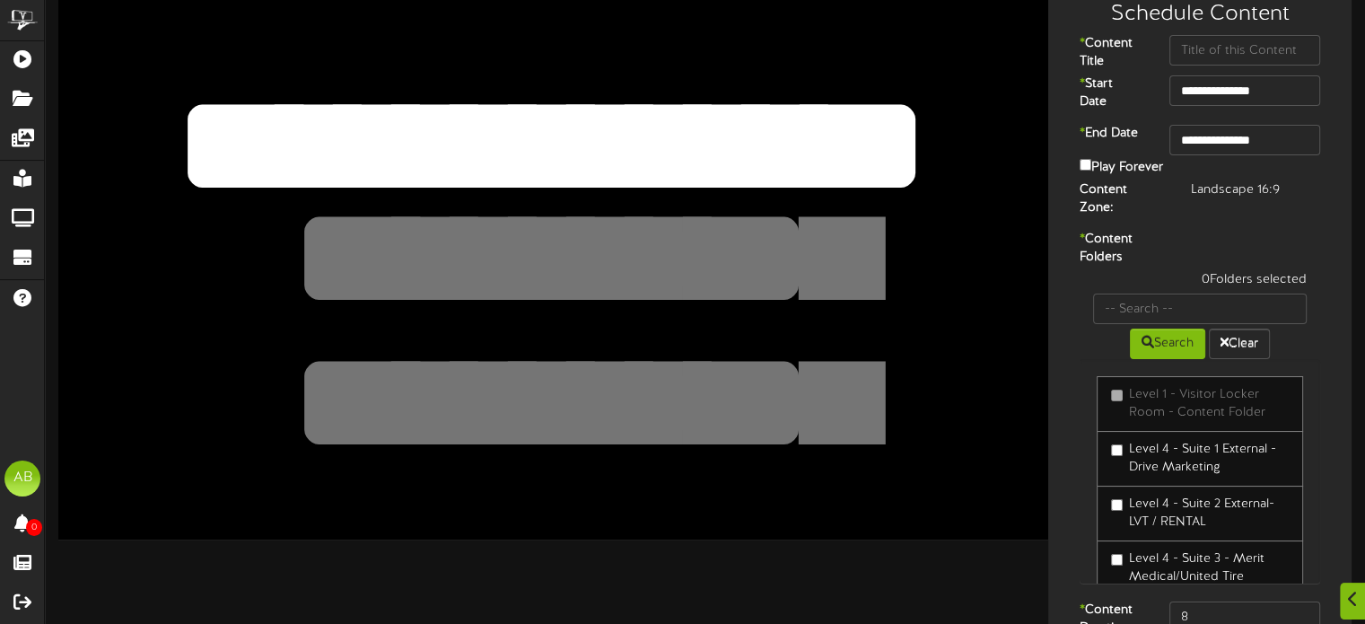
scroll to position [0, 0]
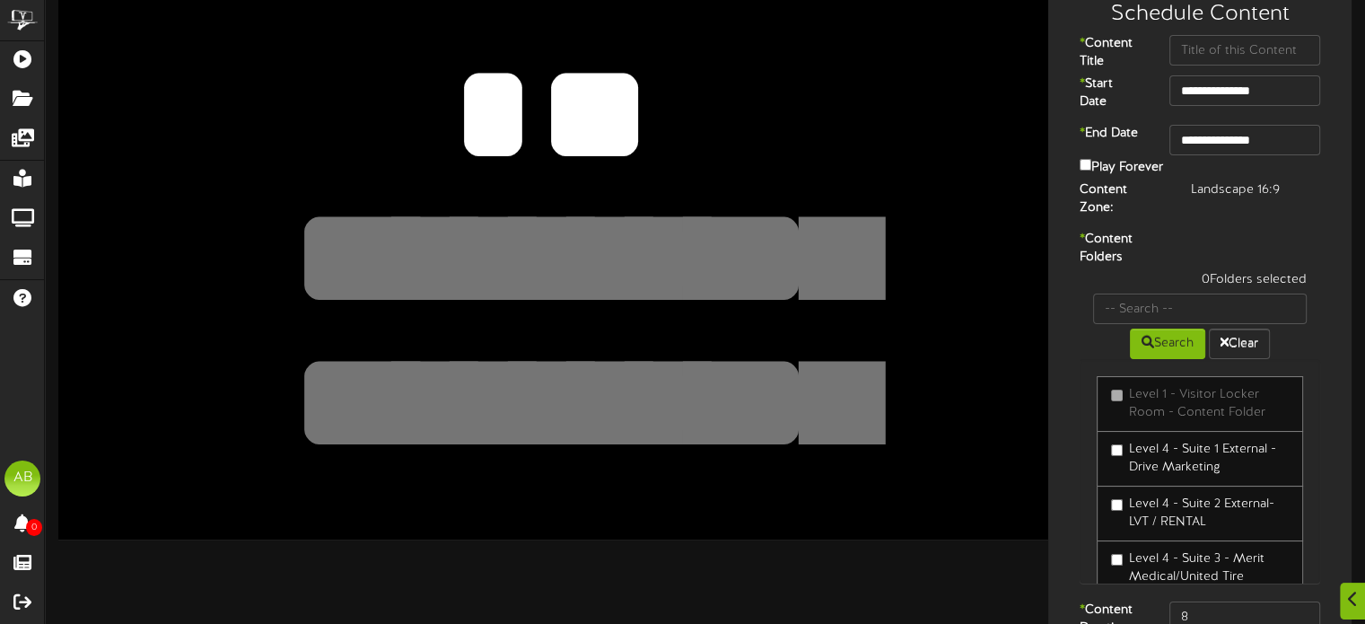
type textarea "*"
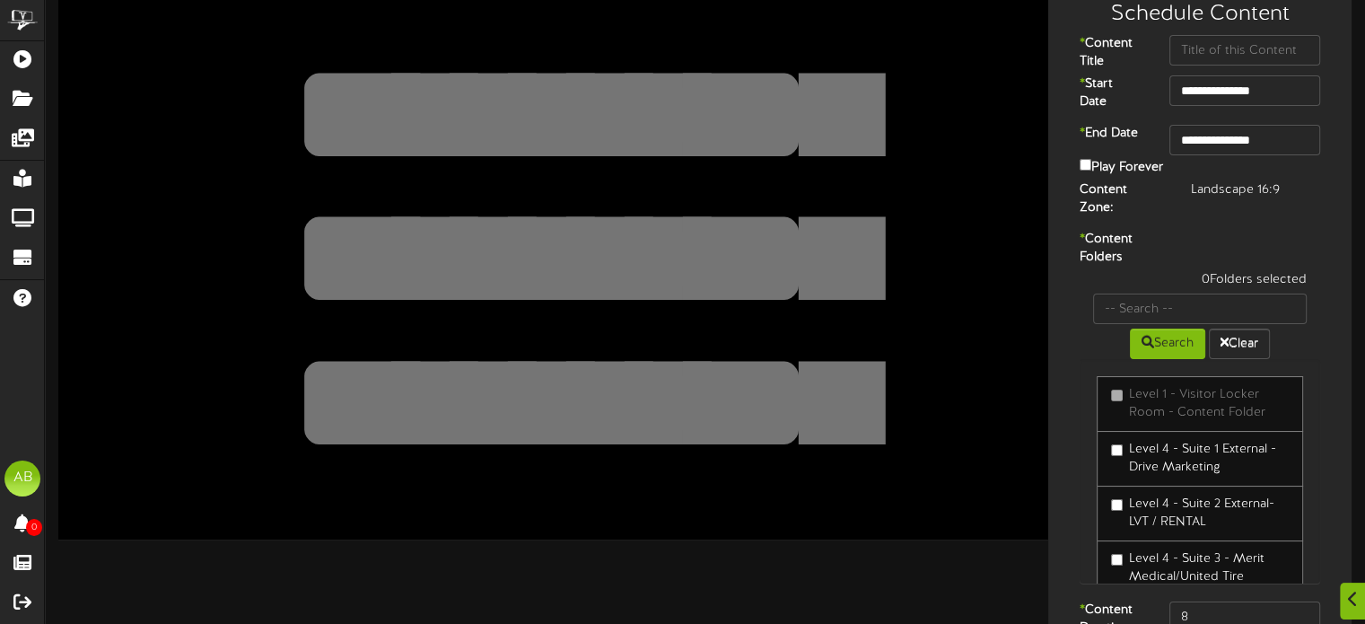
paste textarea "**********"
type textarea "**********"
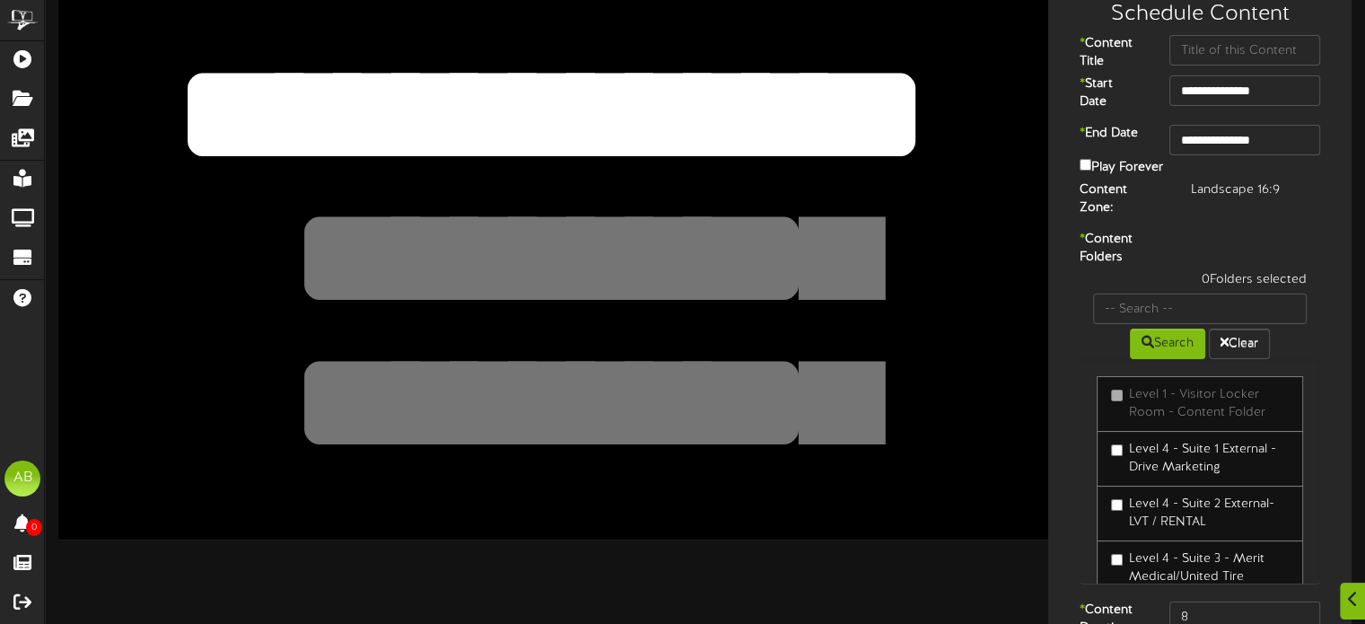
drag, startPoint x: 898, startPoint y: 123, endPoint x: 220, endPoint y: 77, distance: 679.3
click at [220, 77] on textarea at bounding box center [551, 115] width 816 height 188
type textarea "**********"
click at [531, 279] on textarea at bounding box center [551, 258] width 816 height 188
paste textarea "**********"
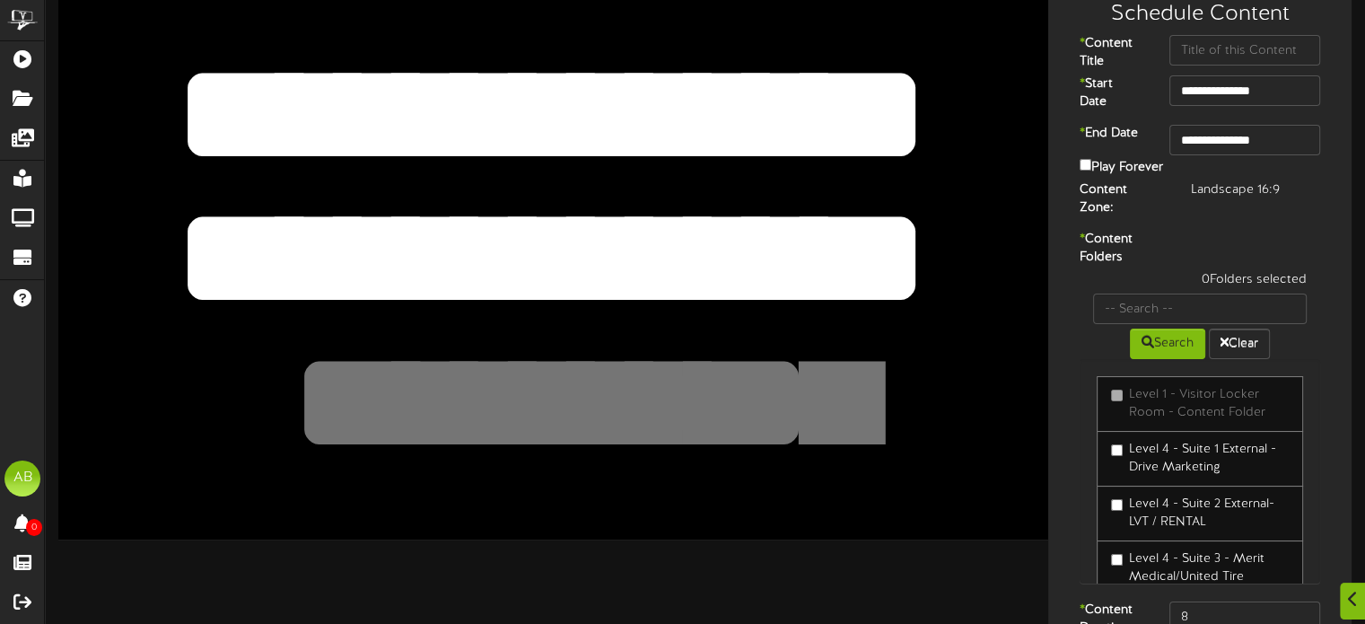
drag, startPoint x: 491, startPoint y: 253, endPoint x: 989, endPoint y: 265, distance: 498.3
click at [989, 265] on div at bounding box center [553, 260] width 990 height 557
drag, startPoint x: 910, startPoint y: 259, endPoint x: 487, endPoint y: 229, distance: 423.9
click at [487, 229] on textarea at bounding box center [551, 258] width 816 height 188
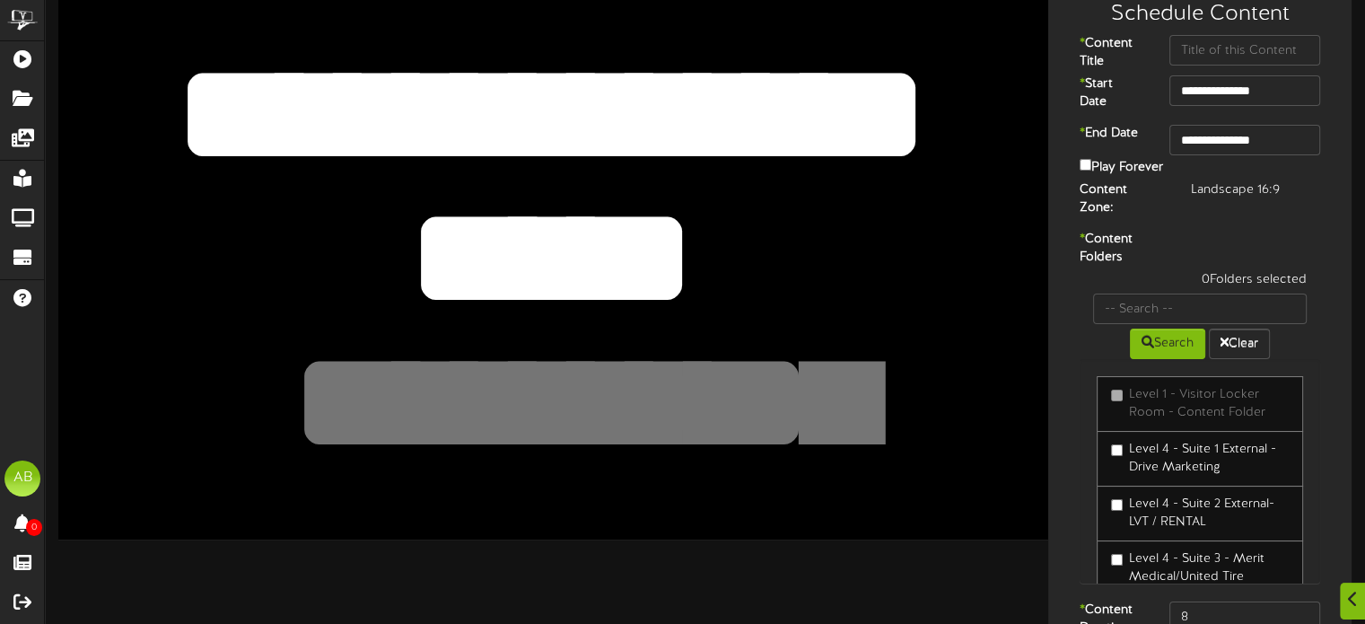
type textarea "****"
click at [530, 429] on textarea at bounding box center [551, 403] width 816 height 188
paste textarea "********"
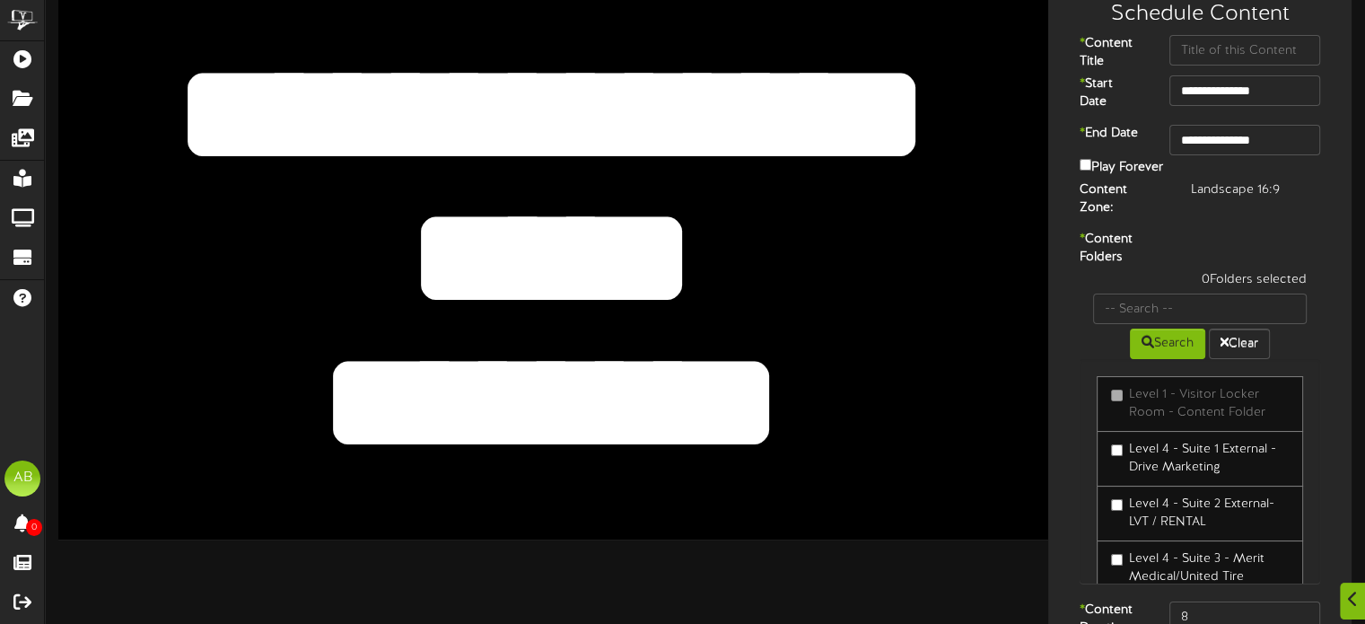
type textarea "********"
click at [1004, 156] on div at bounding box center [553, 260] width 990 height 557
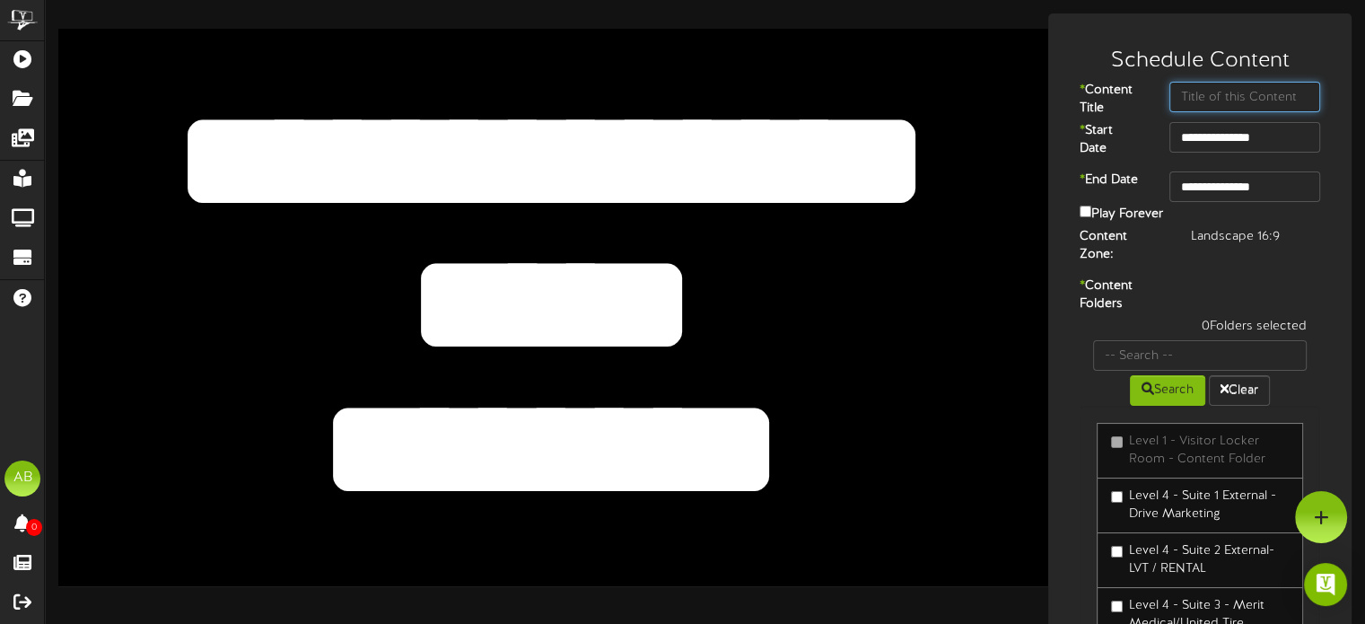
click at [1232, 100] on input "text" at bounding box center [1246, 97] width 152 height 31
paste input "Services"
click at [1179, 94] on input "Services" at bounding box center [1246, 97] width 152 height 31
type input "Intermountain Home Services"
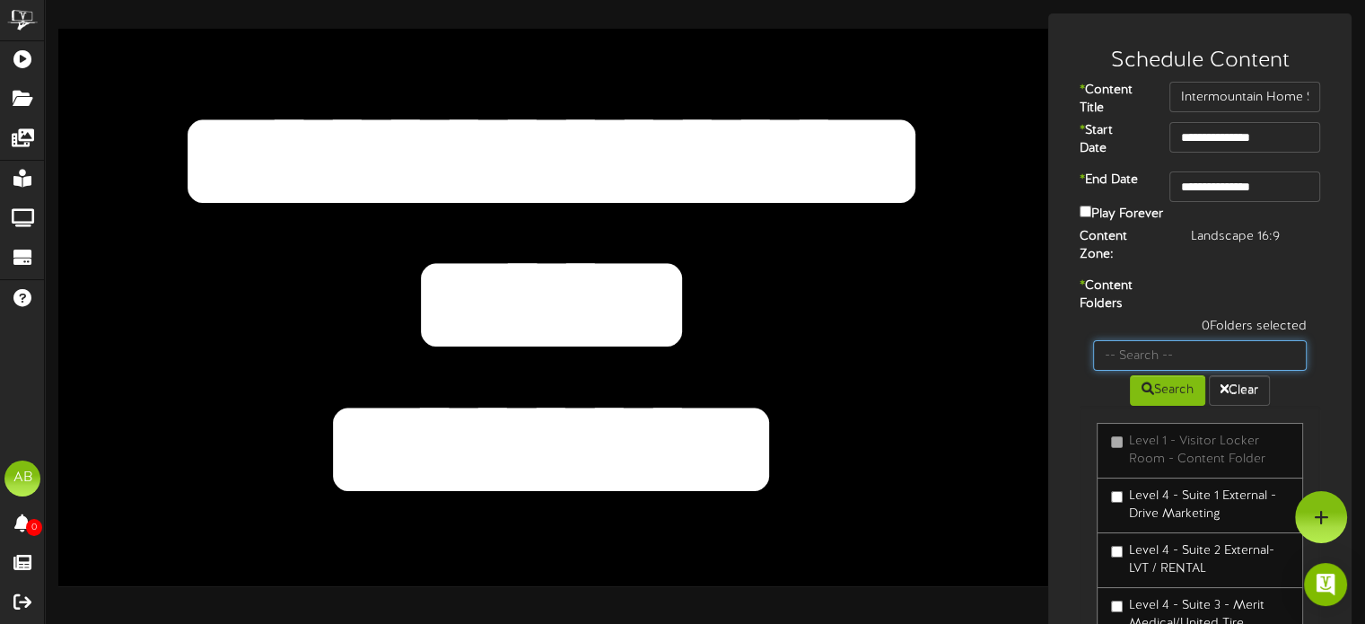
click at [1121, 354] on input "text" at bounding box center [1200, 355] width 214 height 31
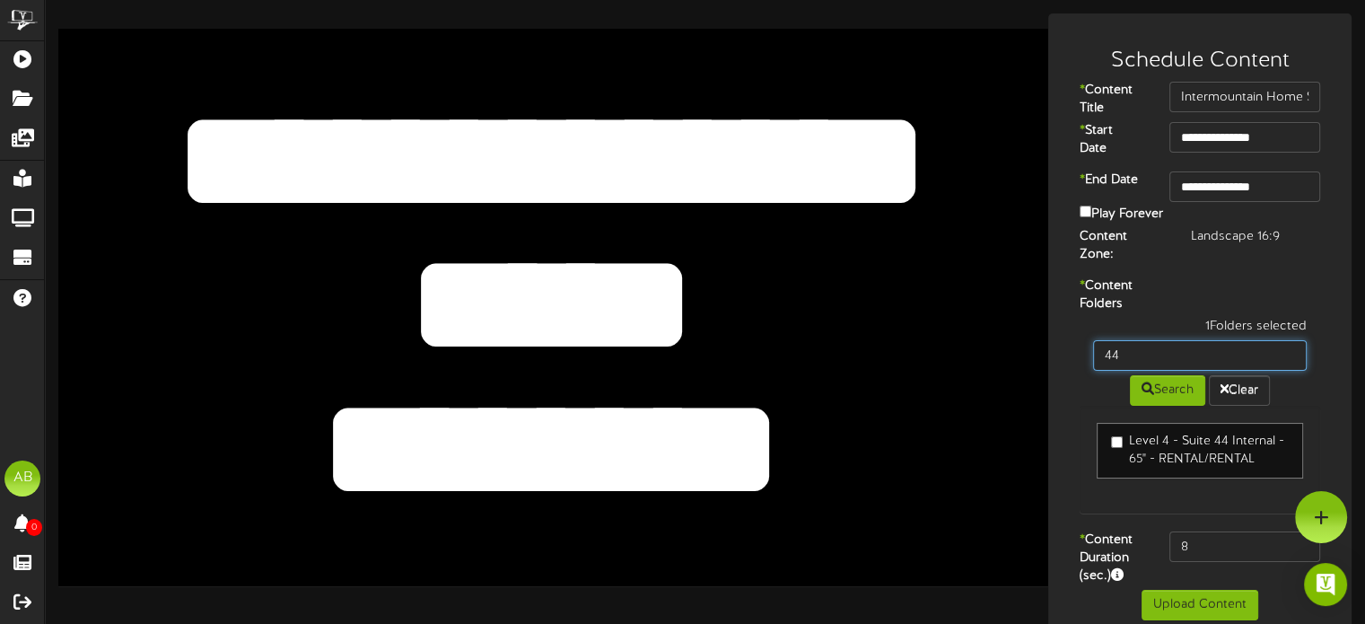
click at [1156, 340] on input "44" at bounding box center [1200, 355] width 214 height 31
type input "4"
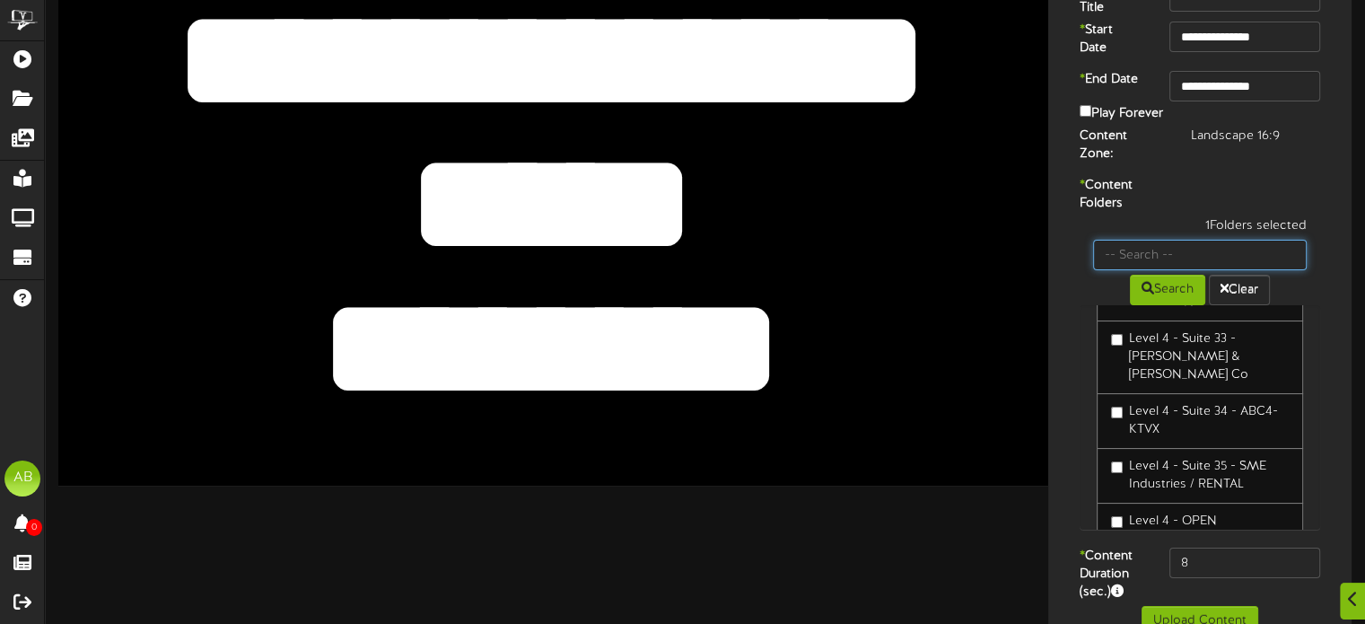
scroll to position [1608, 0]
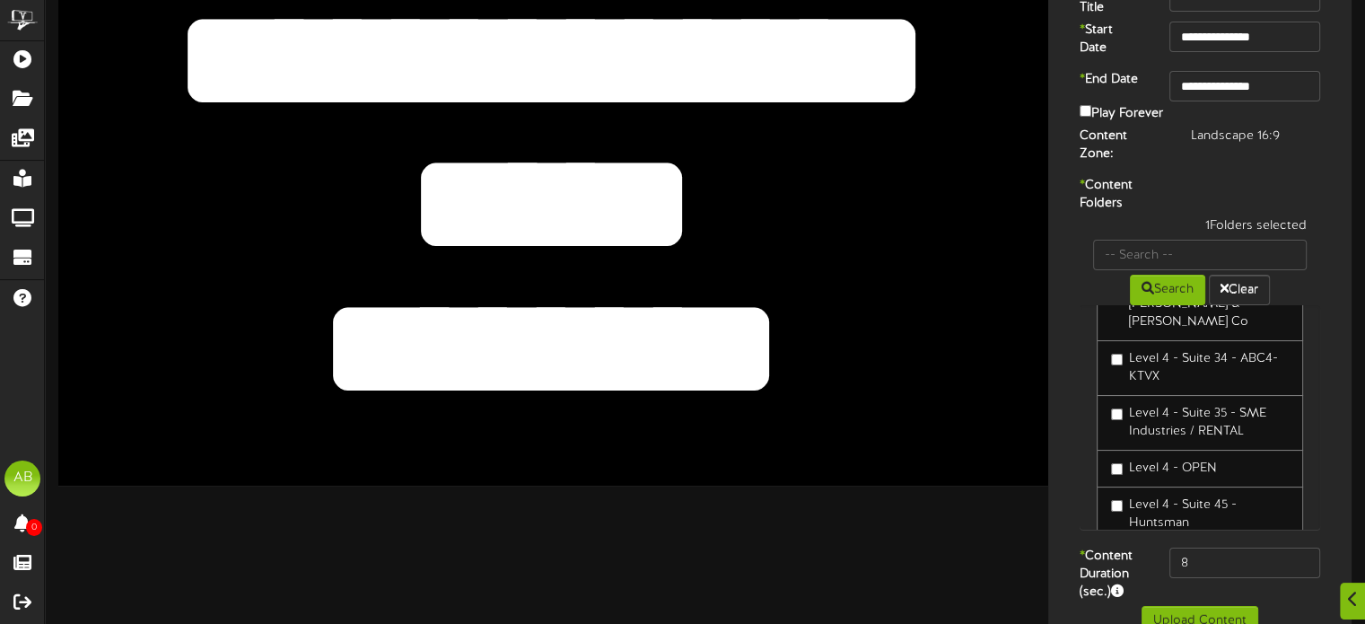
click at [1169, 460] on label "Level 4 - OPEN" at bounding box center [1164, 469] width 106 height 18
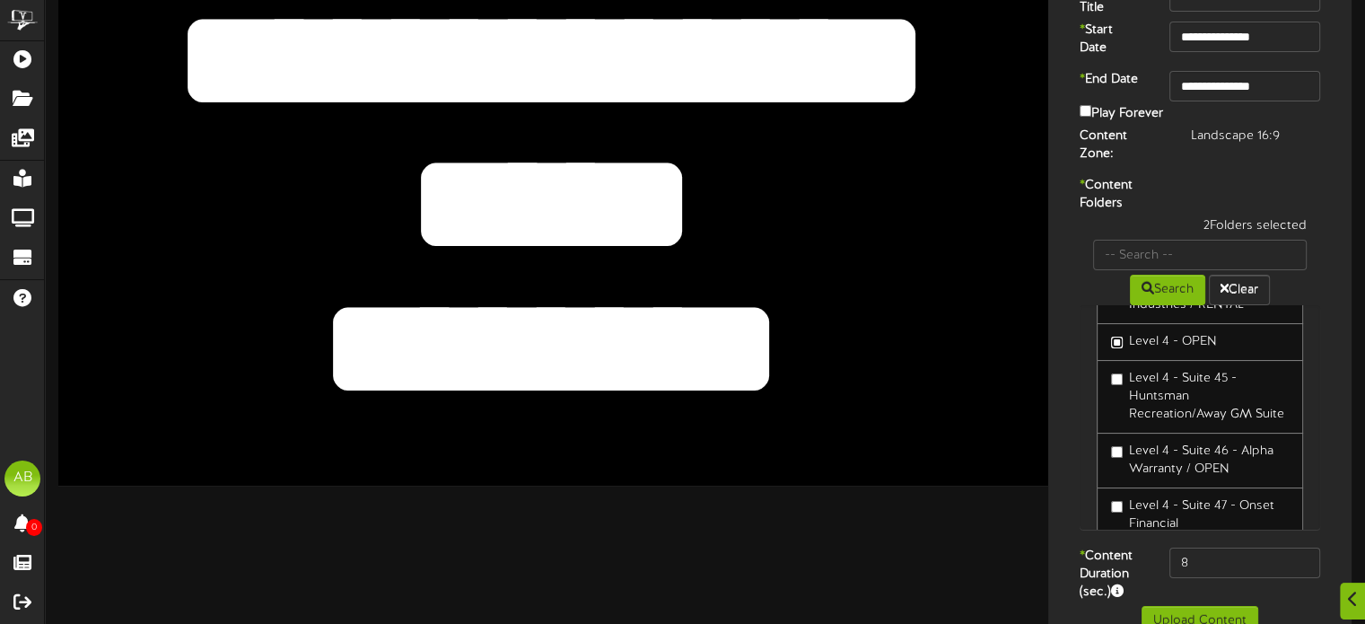
scroll to position [1738, 0]
click at [1200, 550] on input "8" at bounding box center [1246, 563] width 152 height 31
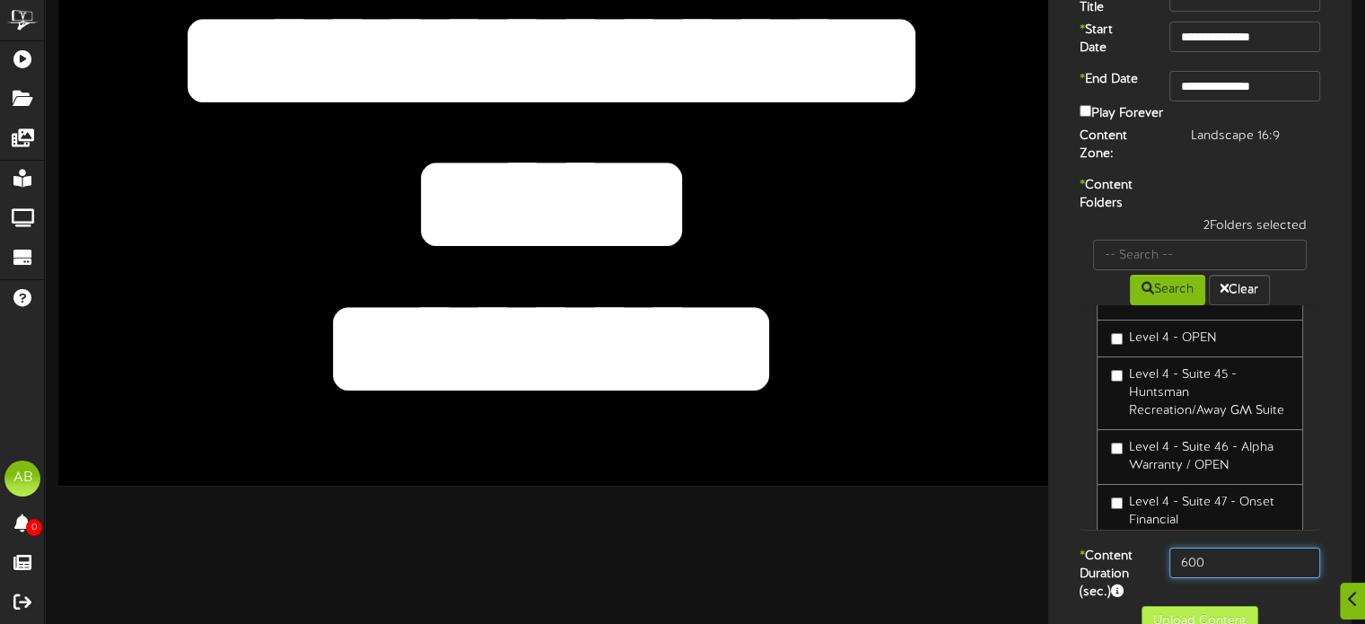
type input "600"
click at [1176, 606] on button "Upload Content" at bounding box center [1200, 621] width 117 height 31
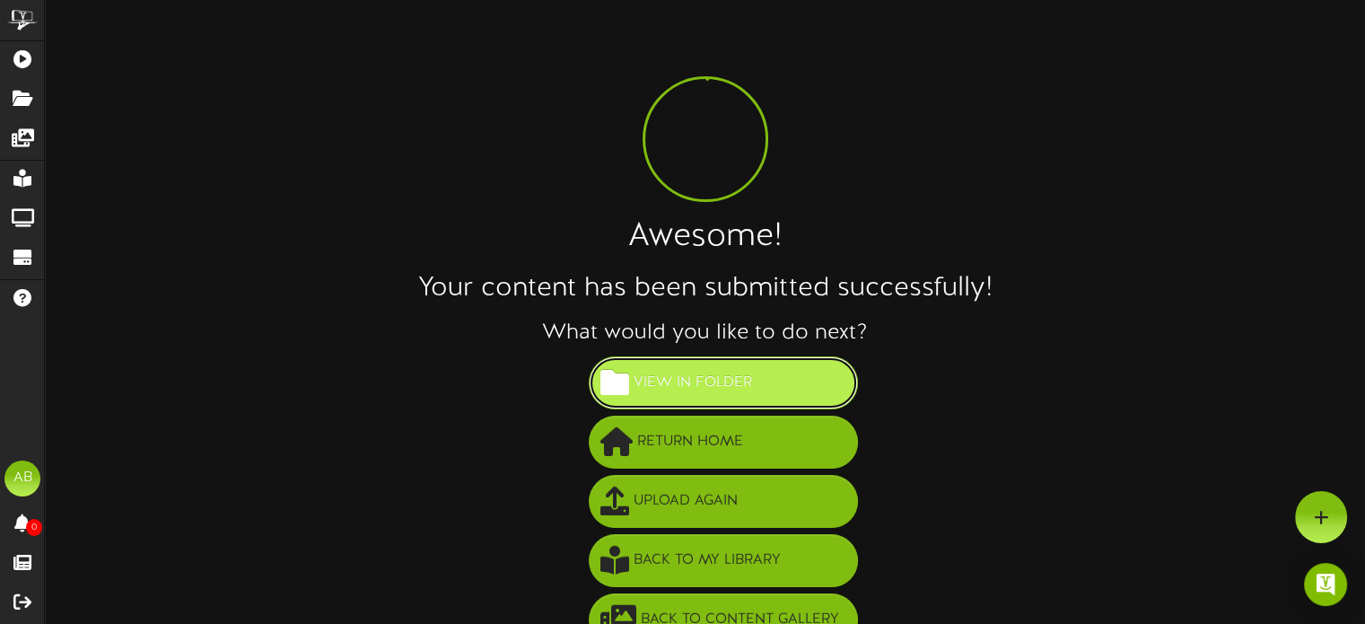
click at [713, 377] on span "View in Folder" at bounding box center [692, 383] width 127 height 30
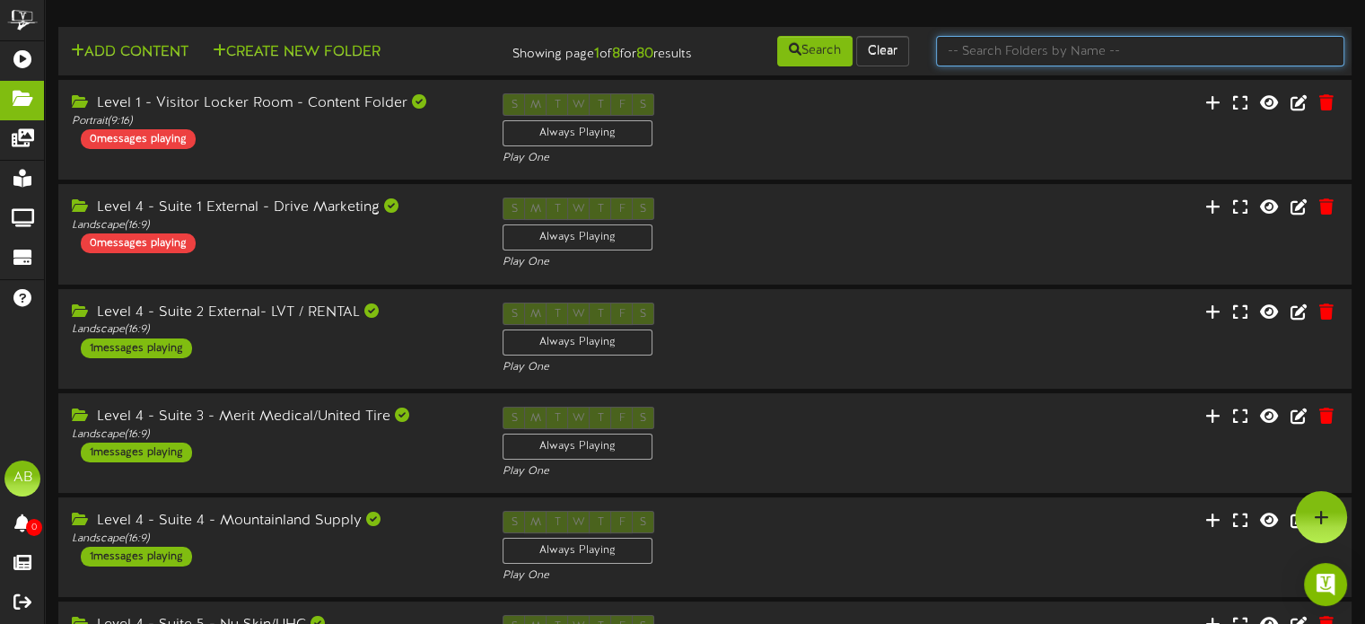
click at [1002, 41] on input "text" at bounding box center [1140, 51] width 408 height 31
type input "44"
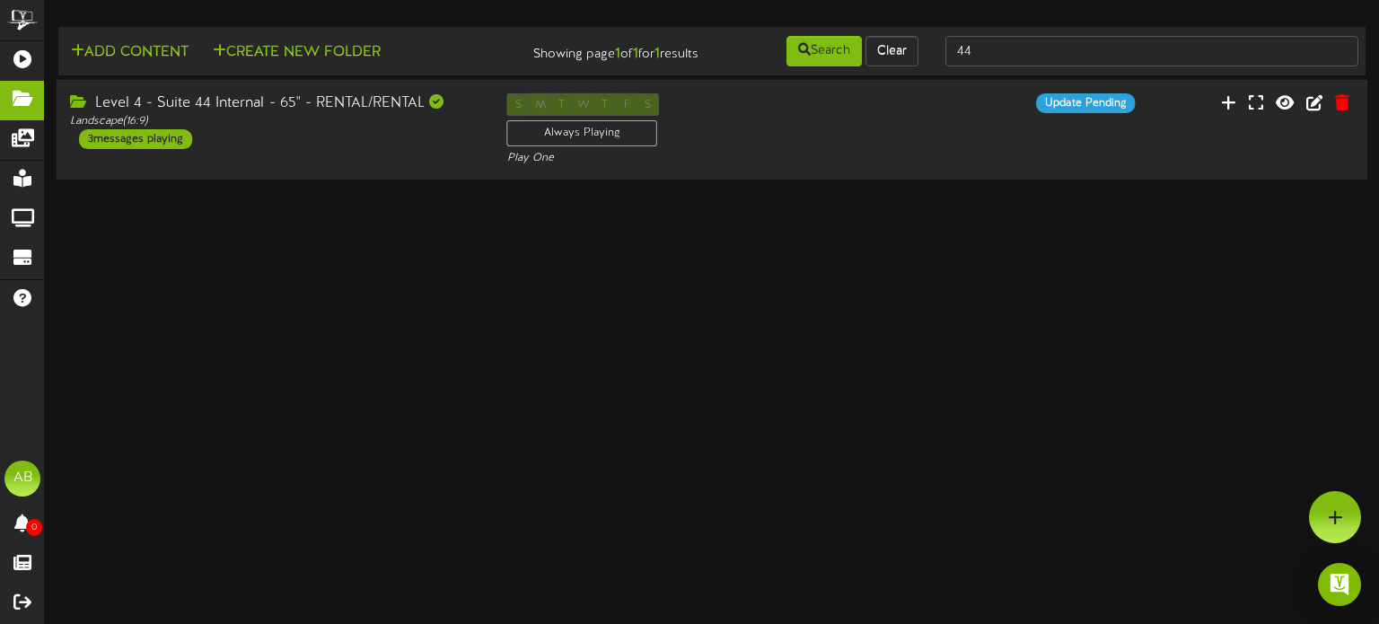
click at [307, 173] on div "Level 4 - Suite 44 Internal - 65" - RENTAL/RENTAL Landscape ( 16:9 ) 3 messages…" at bounding box center [712, 130] width 1311 height 101
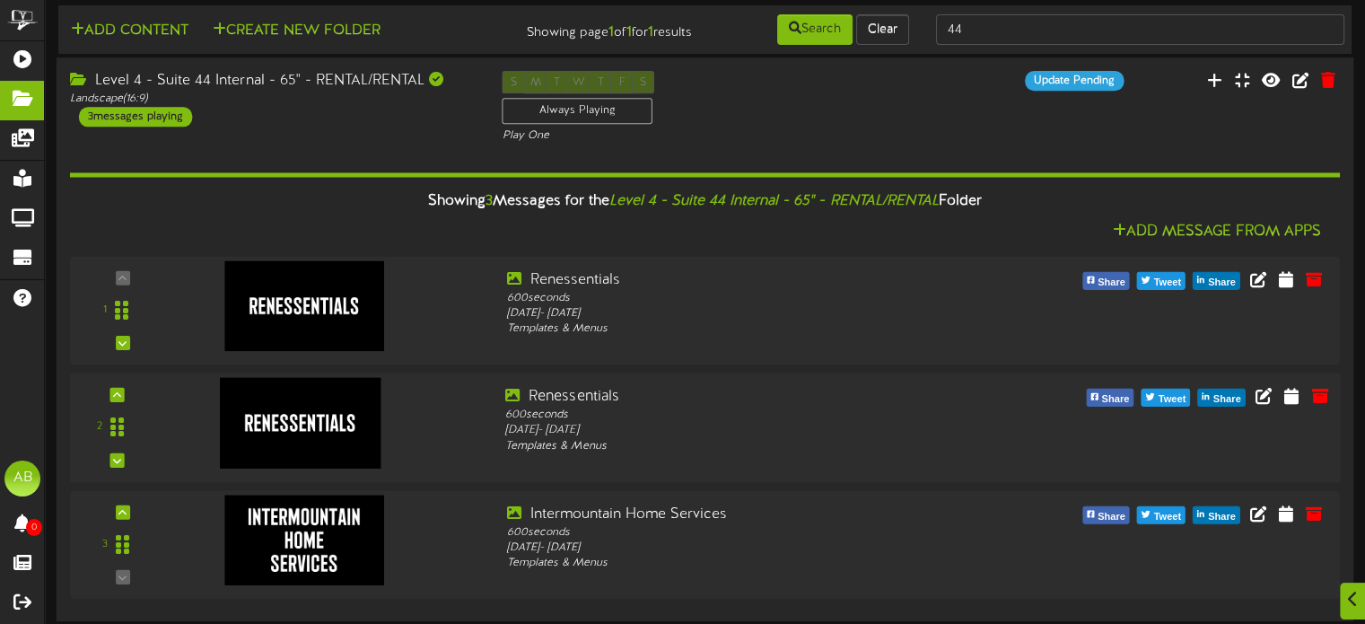
scroll to position [21, 0]
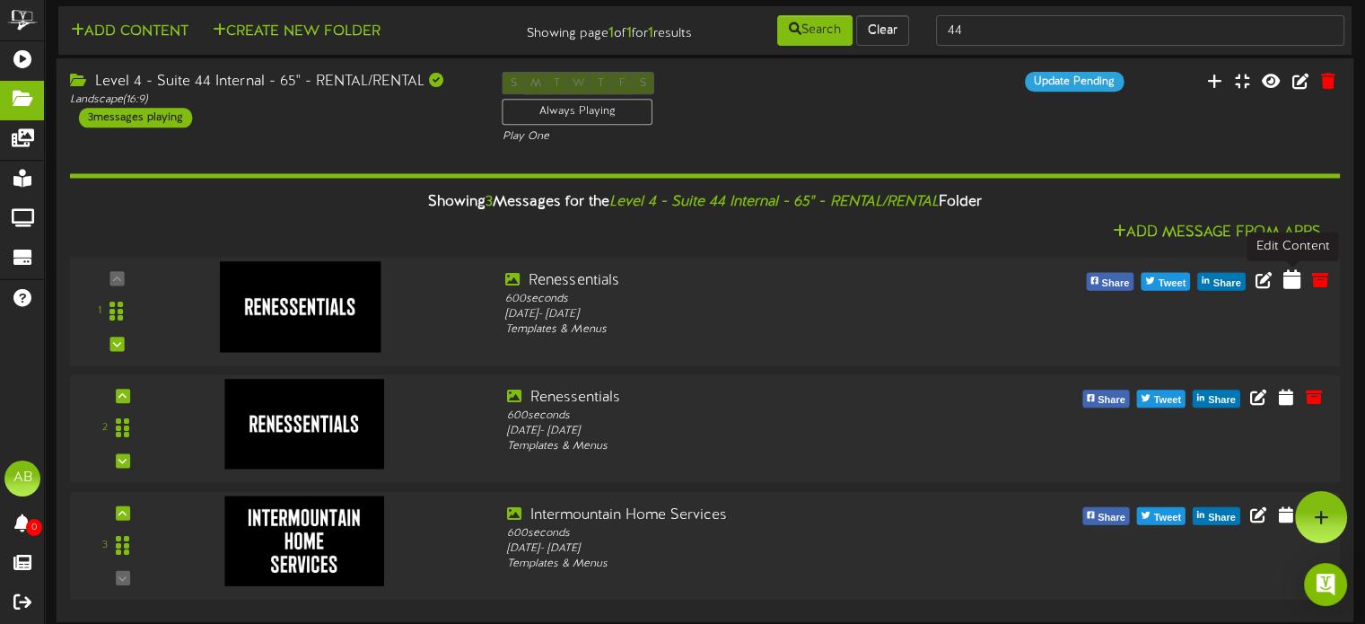
click at [1294, 276] on icon at bounding box center [1292, 279] width 17 height 20
select select "*"
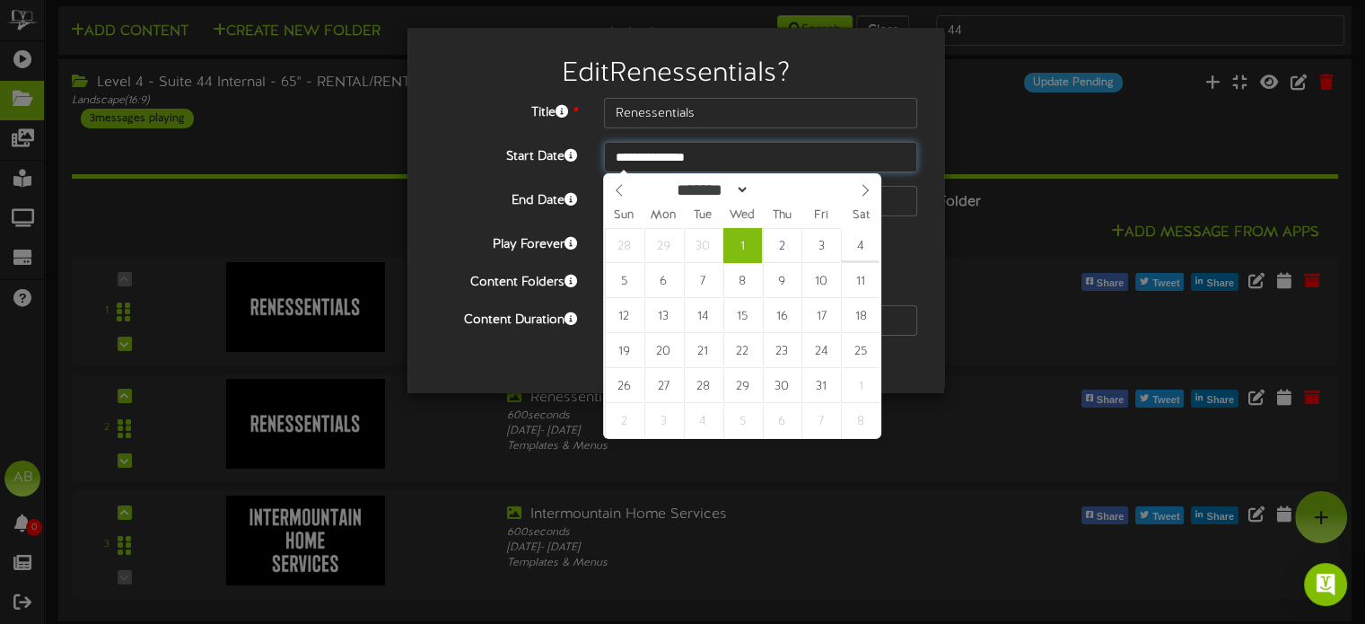
click at [760, 146] on input "**********" at bounding box center [760, 157] width 313 height 31
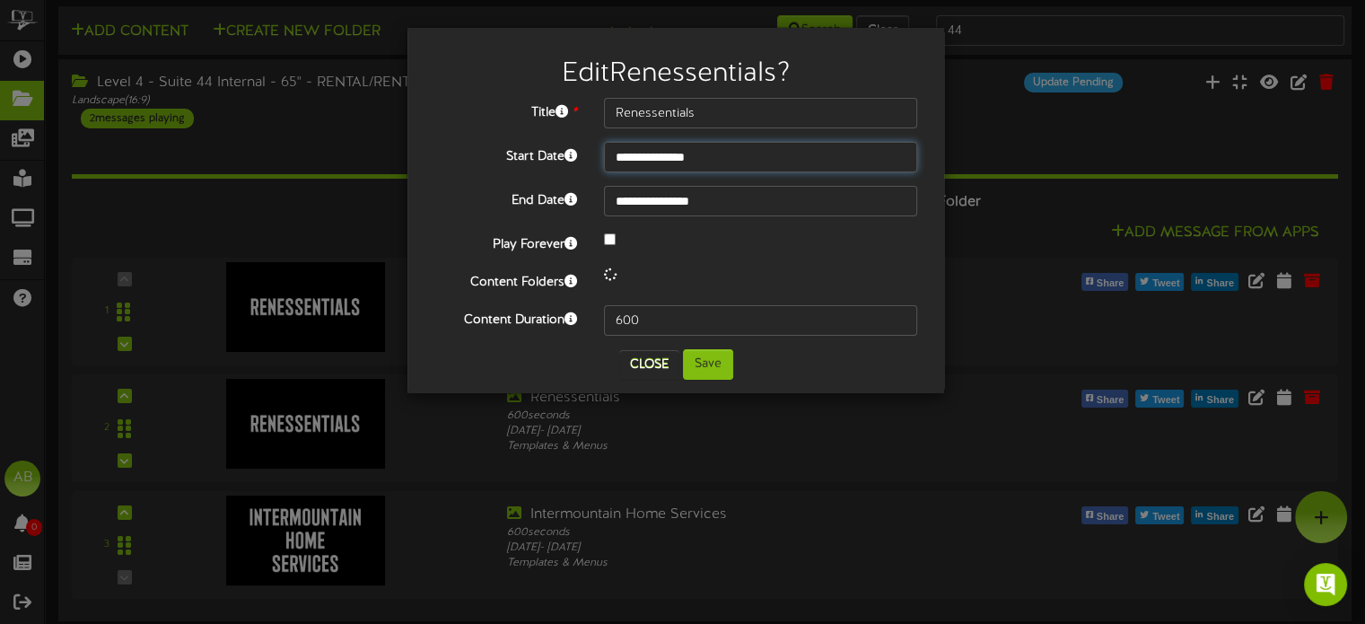
type input "**********"
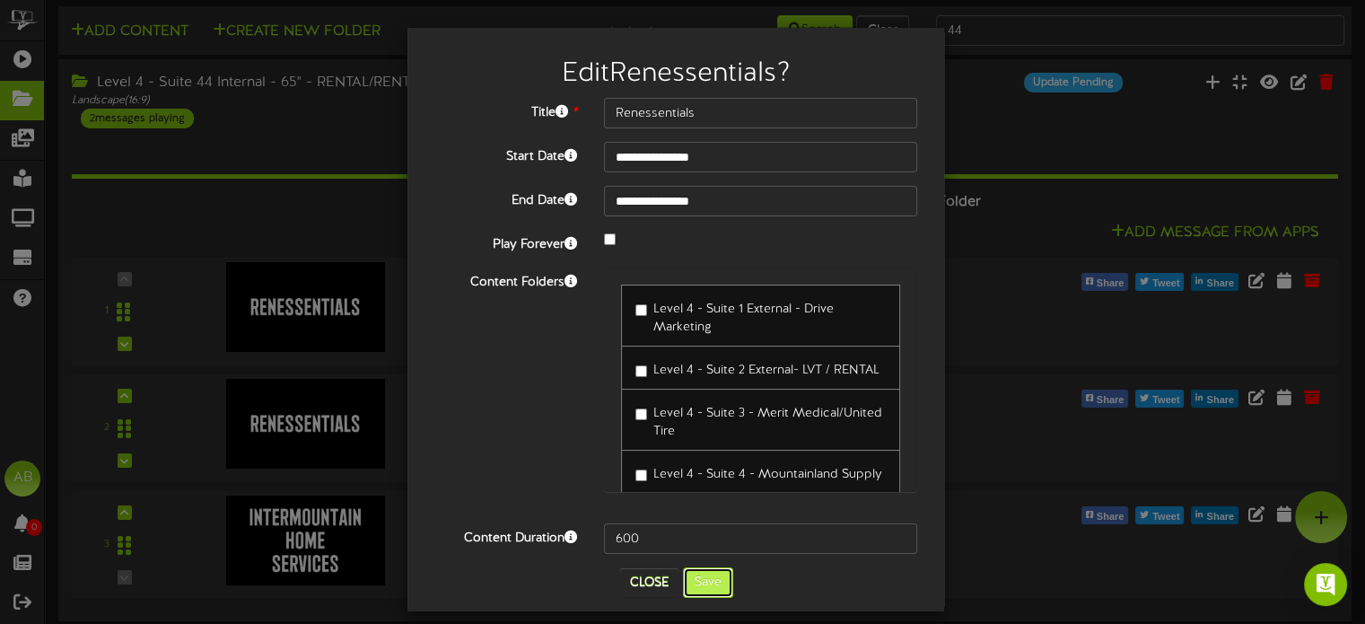
click at [715, 575] on button "Save" at bounding box center [708, 582] width 50 height 31
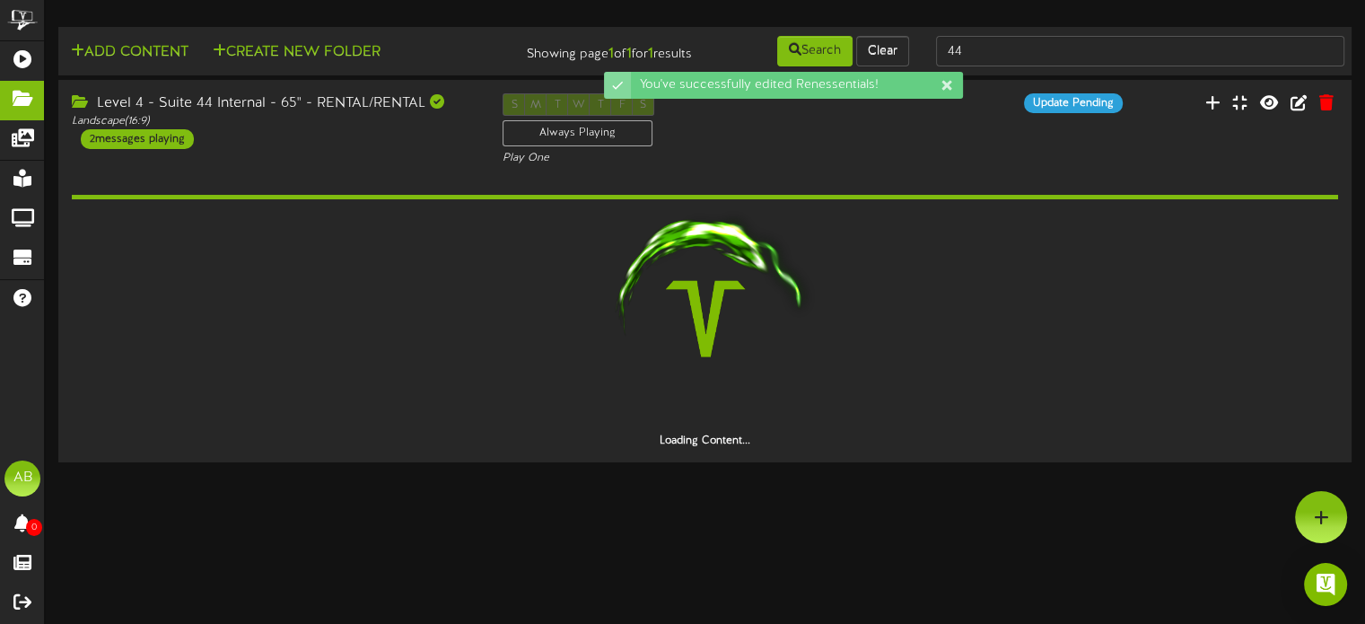
scroll to position [0, 0]
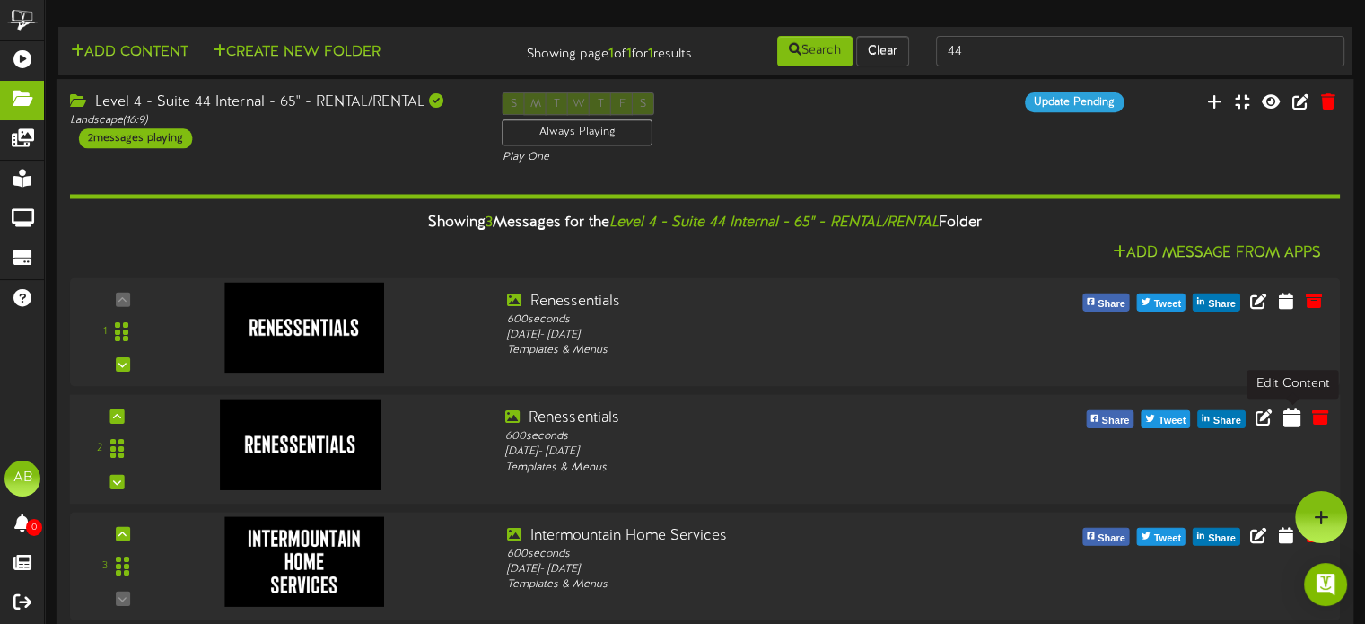
click at [1290, 423] on icon at bounding box center [1292, 417] width 17 height 20
select select "*"
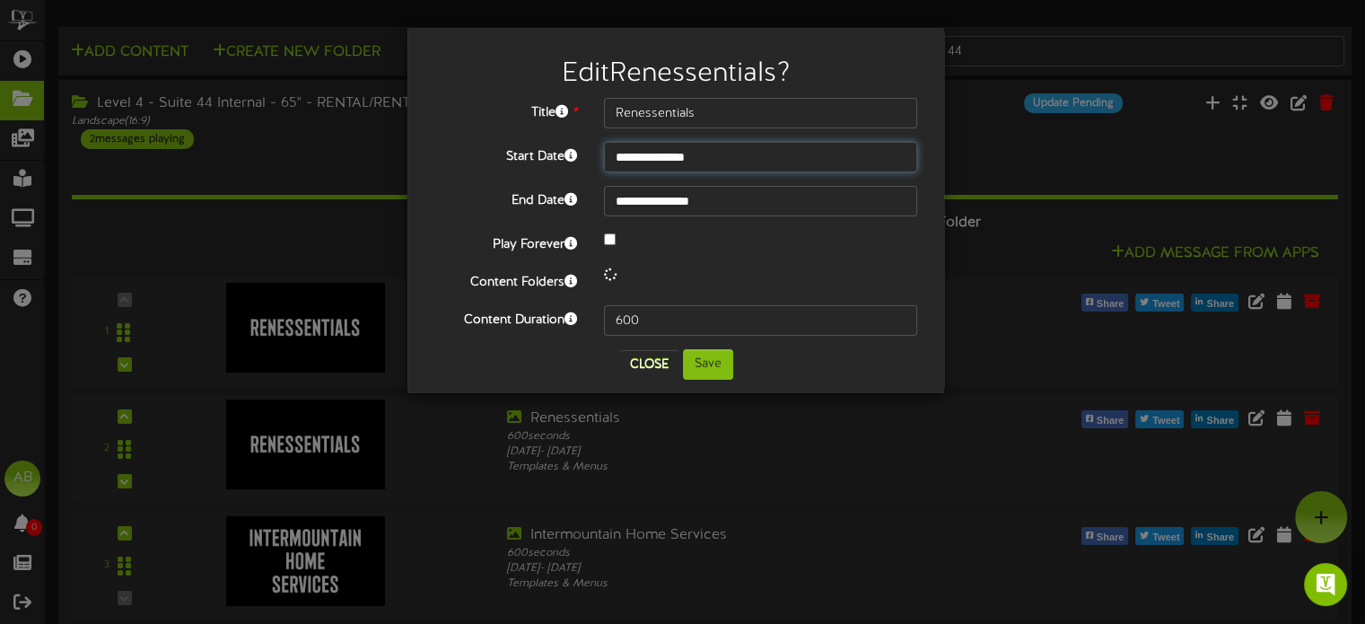
click at [741, 146] on input "**********" at bounding box center [760, 157] width 313 height 31
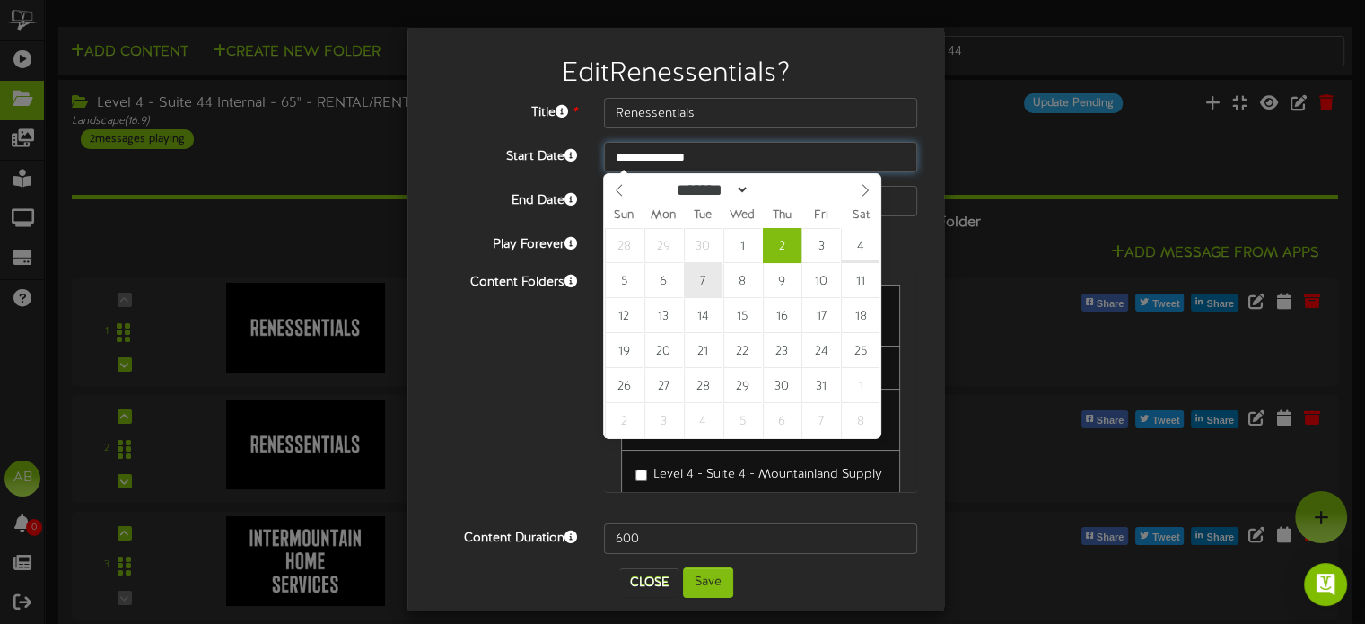
type input "**********"
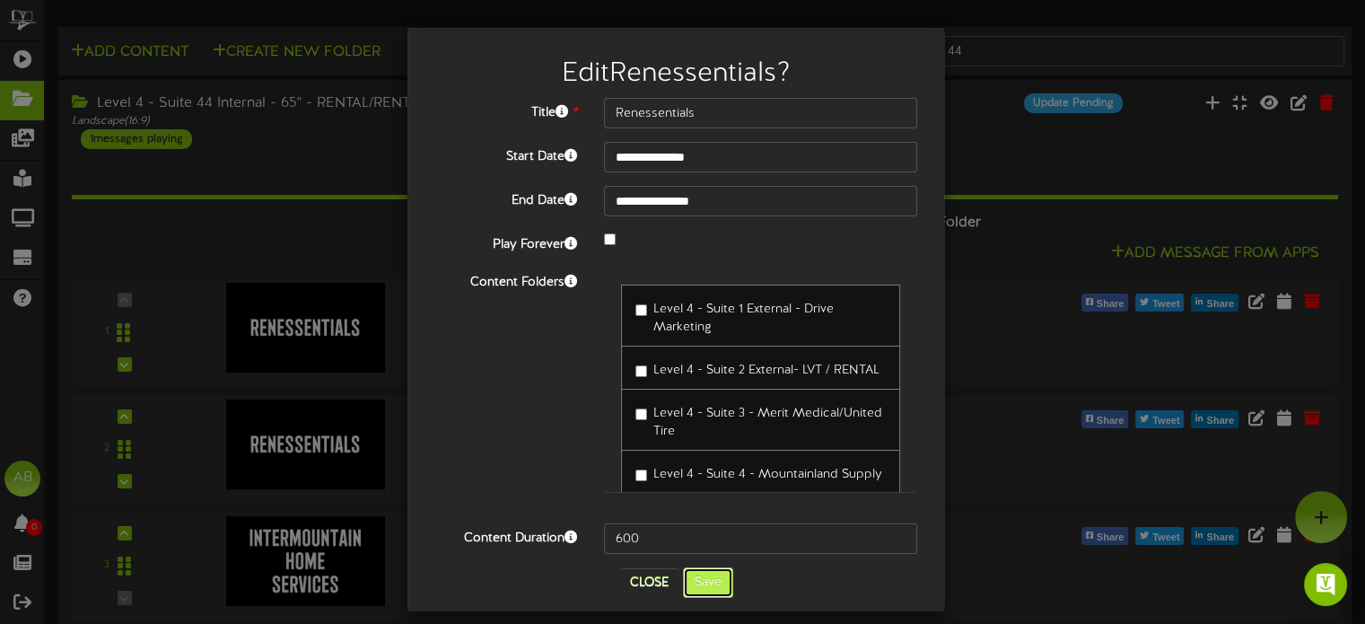
click at [713, 584] on button "Save" at bounding box center [708, 582] width 50 height 31
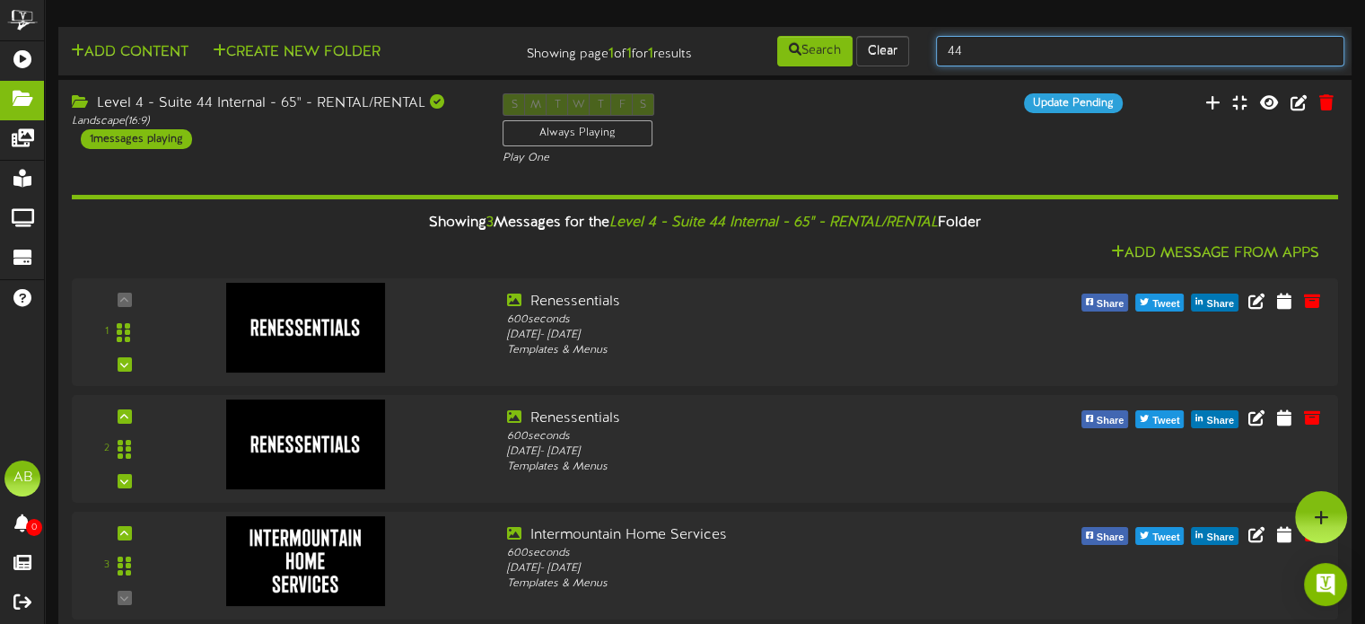
click at [1005, 52] on input "44" at bounding box center [1140, 51] width 408 height 31
type input "4 open"
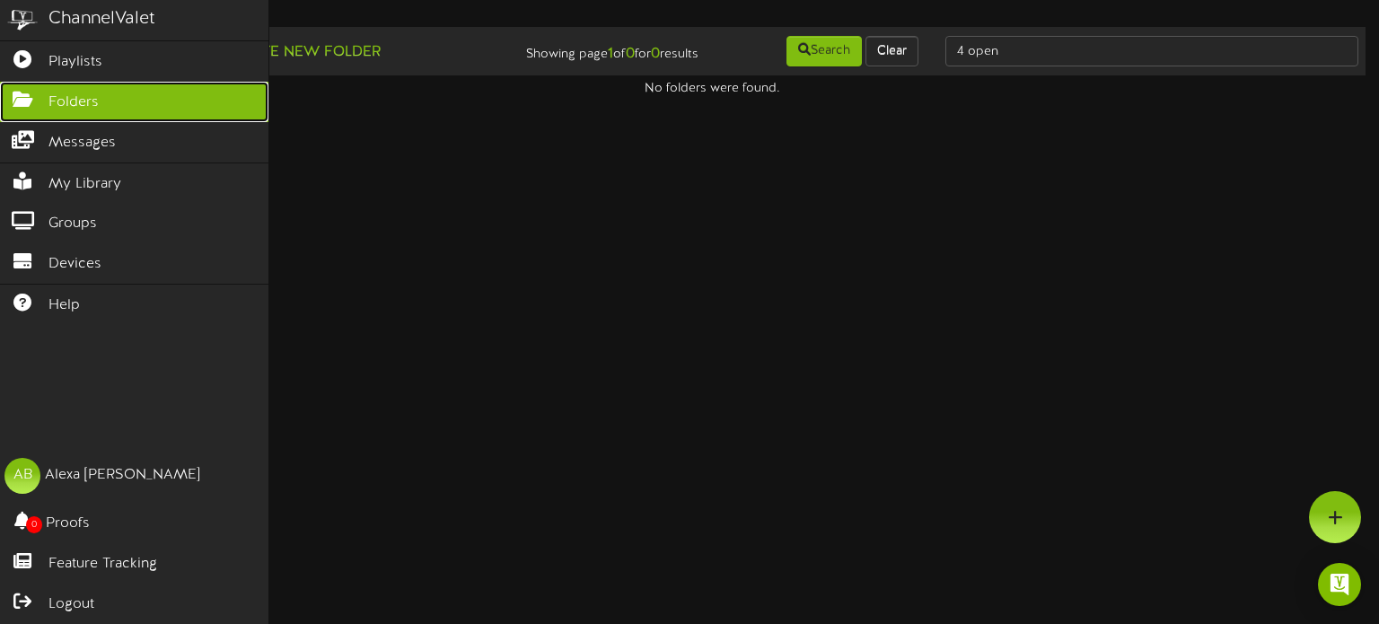
click at [50, 86] on link "Folders" at bounding box center [134, 102] width 268 height 40
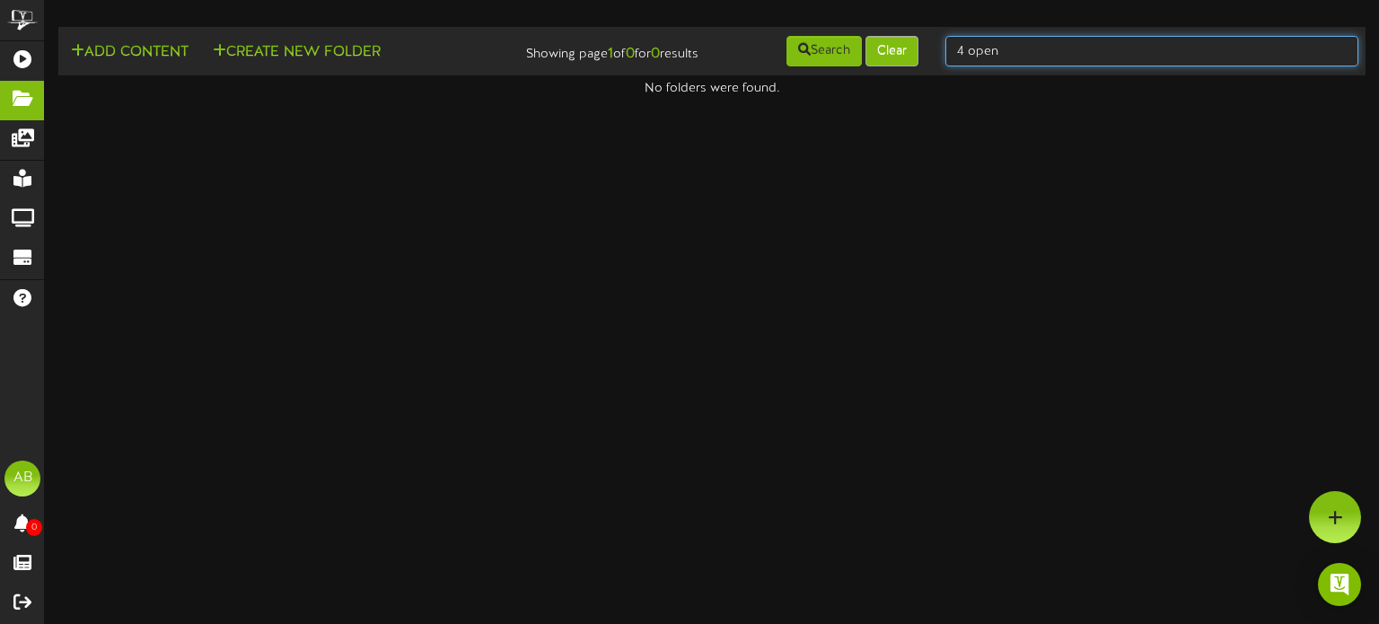
drag, startPoint x: 1024, startPoint y: 58, endPoint x: 880, endPoint y: 39, distance: 145.9
click at [880, 39] on div "Add Content Create New Folder Showing page 1 of 0 for 0 results Search Clear 4 …" at bounding box center [712, 51] width 1320 height 34
type input "45"
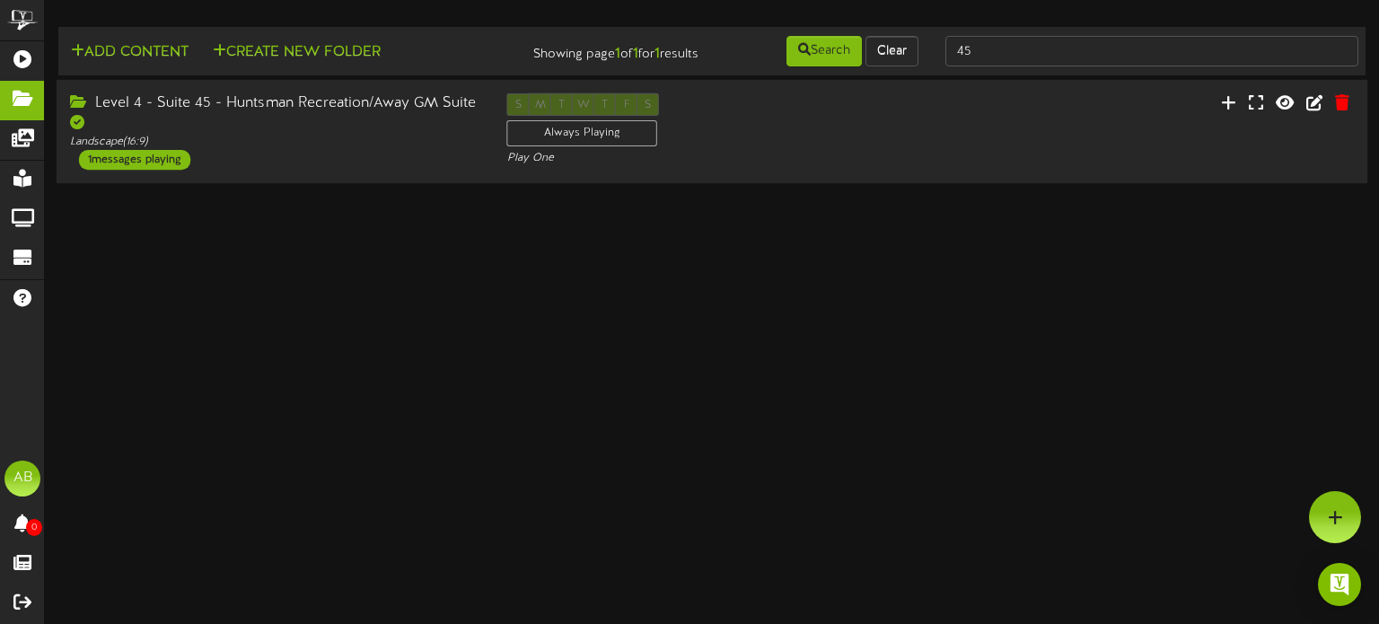
click at [343, 118] on div "Level 4 - Suite 45 - Huntsman Recreation/Away GM Suite" at bounding box center [275, 113] width 410 height 41
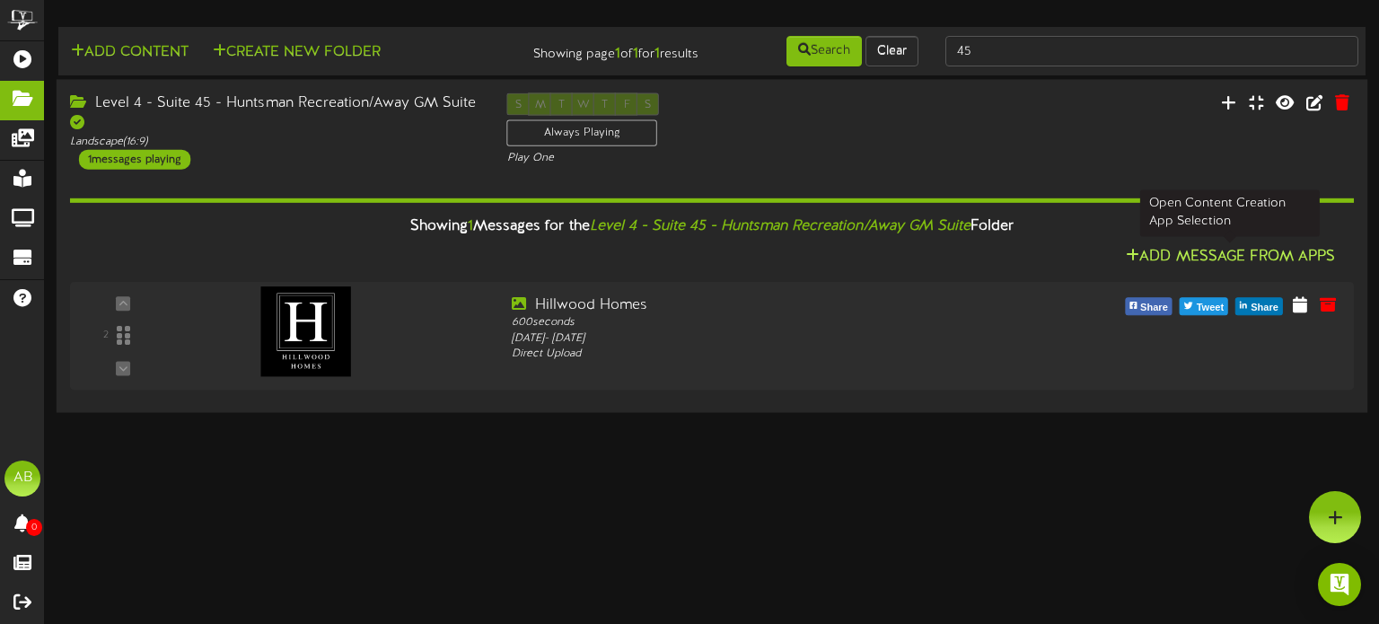
click at [1223, 257] on button "Add Message From Apps" at bounding box center [1230, 257] width 220 height 22
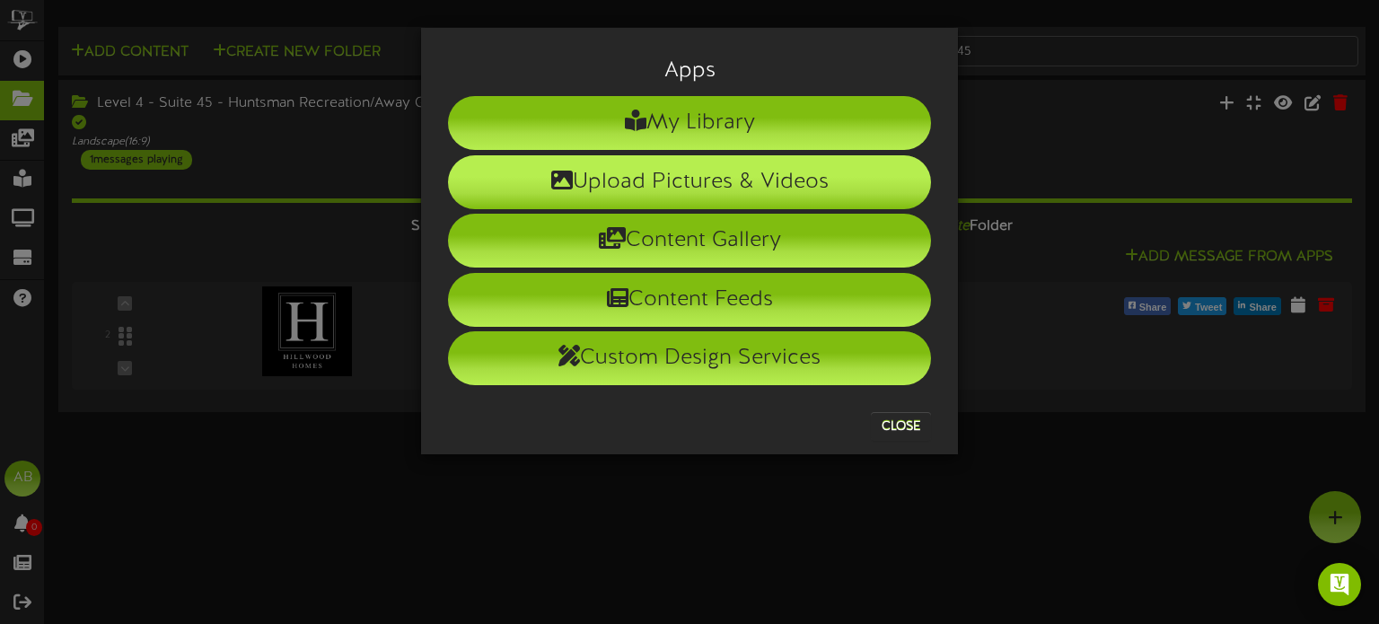
click at [733, 178] on li "Upload Pictures & Videos" at bounding box center [689, 182] width 483 height 54
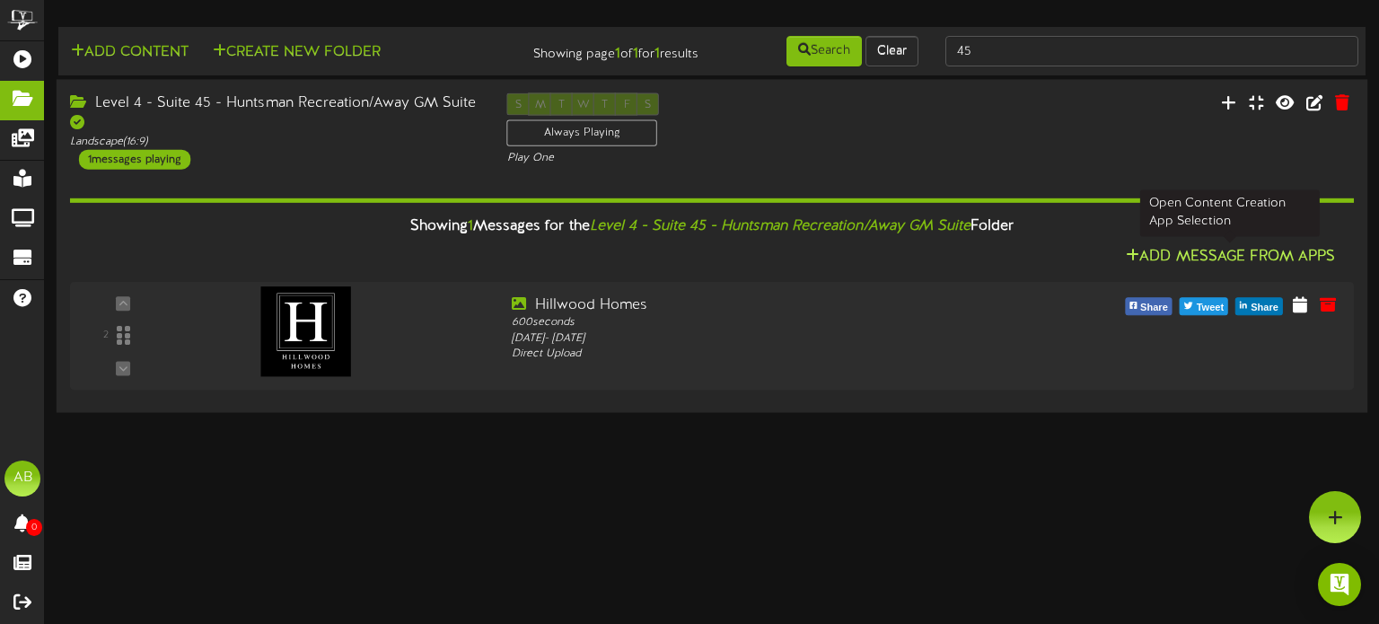
click at [1191, 247] on button "Add Message From Apps" at bounding box center [1230, 257] width 220 height 22
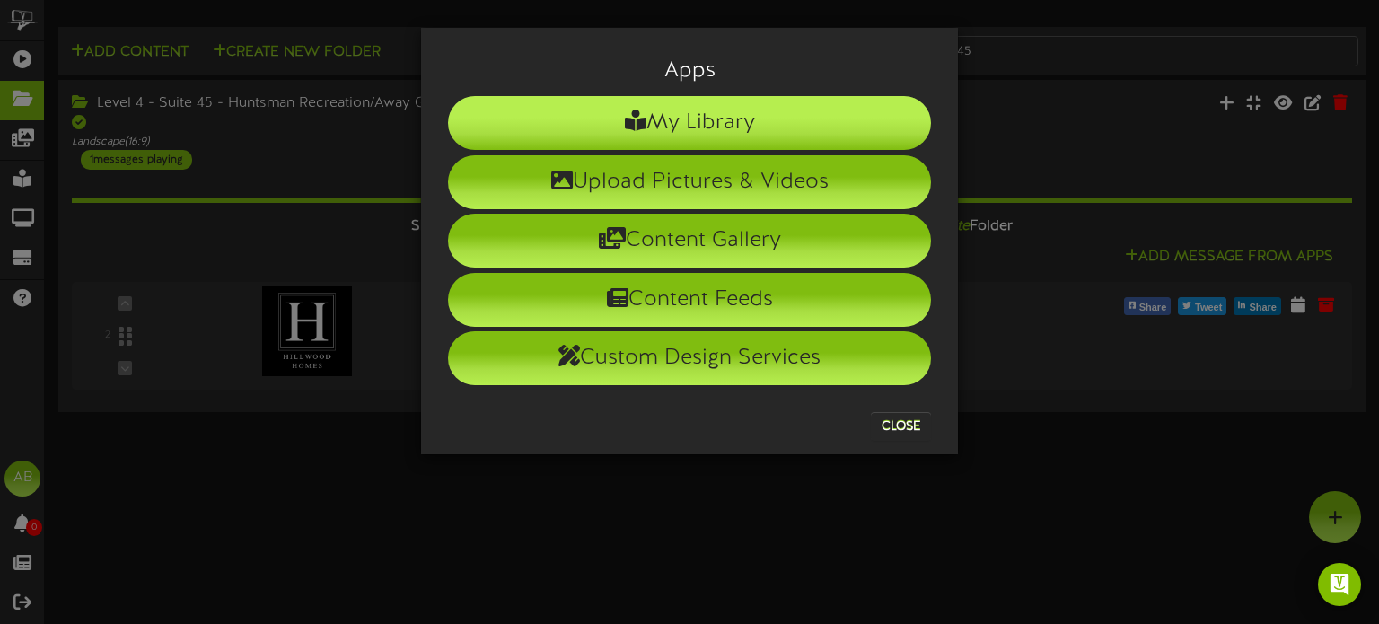
click at [647, 135] on li "My Library" at bounding box center [689, 123] width 483 height 54
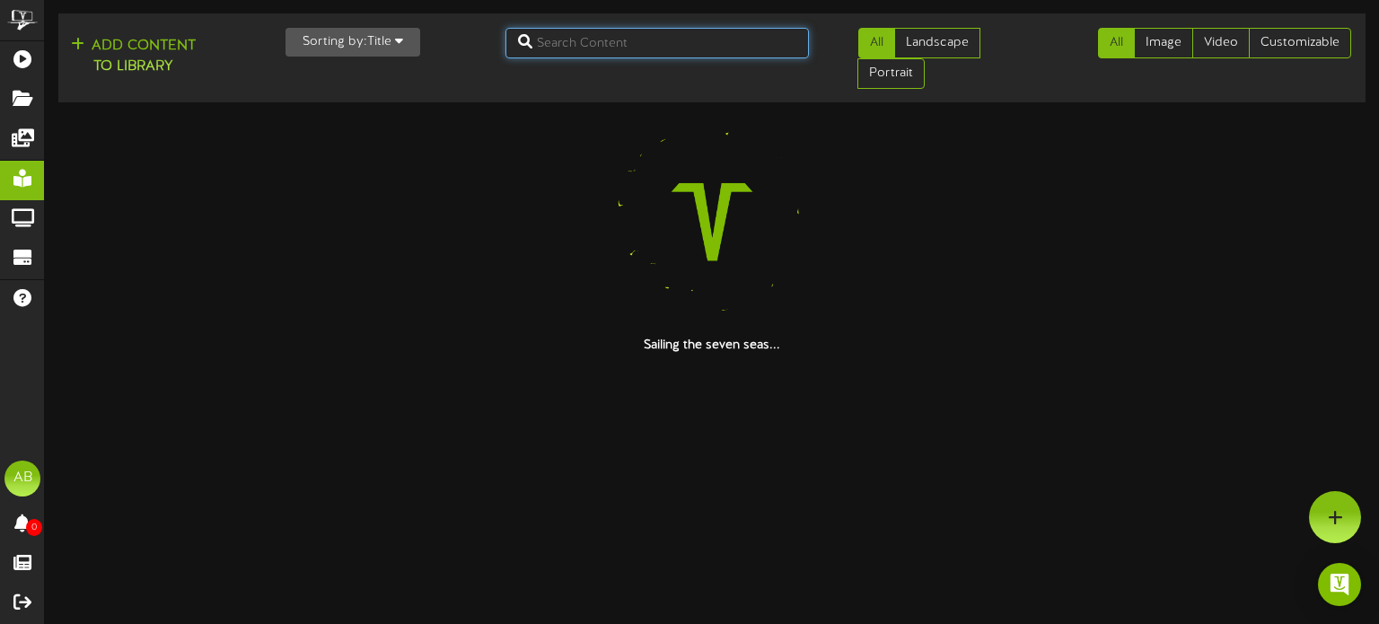
click at [584, 39] on input "text" at bounding box center [656, 43] width 303 height 31
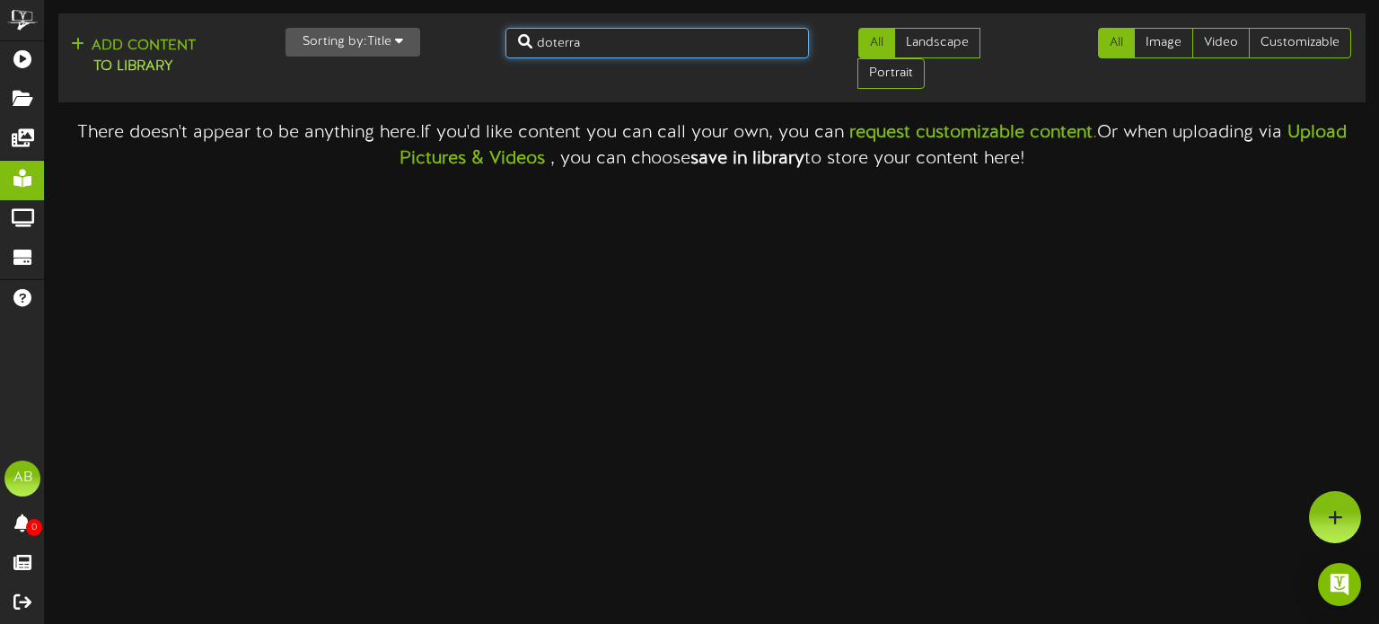
type input "doterra"
click at [1339, 512] on icon at bounding box center [1335, 517] width 15 height 16
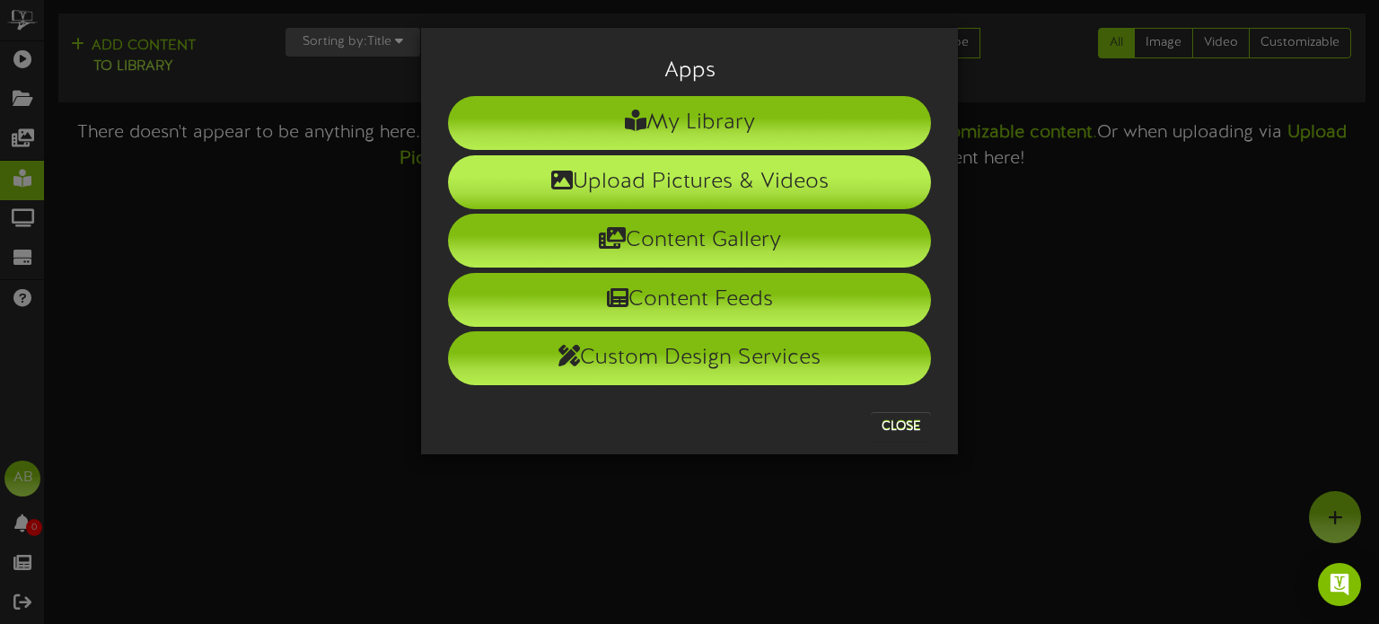
click at [725, 197] on li "Upload Pictures & Videos" at bounding box center [689, 182] width 483 height 54
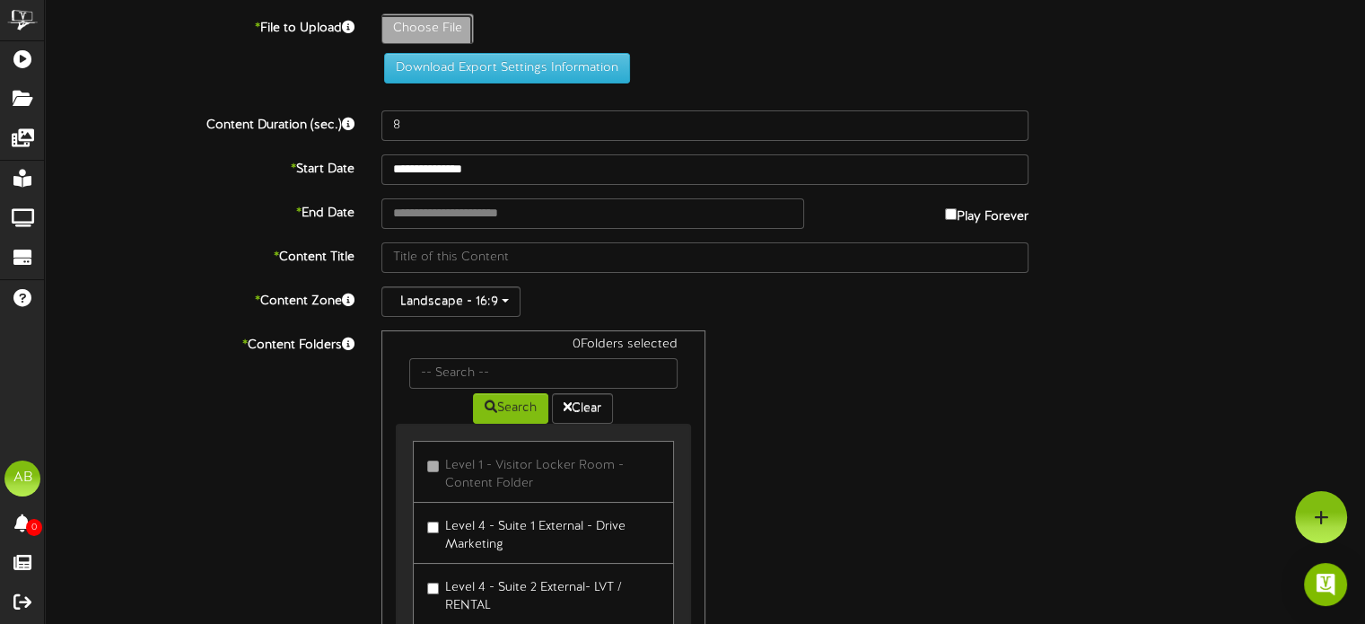
type input "**********"
type input "doterra-wellness-advocate-black"
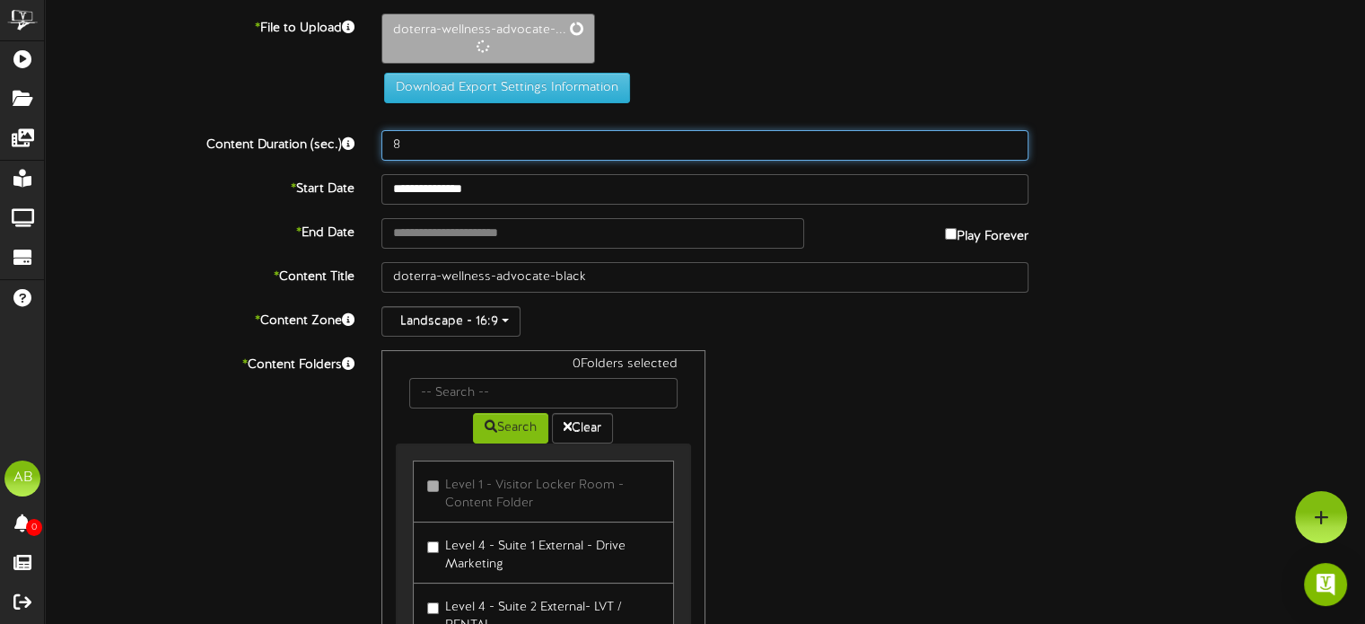
click at [456, 133] on input "8" at bounding box center [705, 145] width 647 height 31
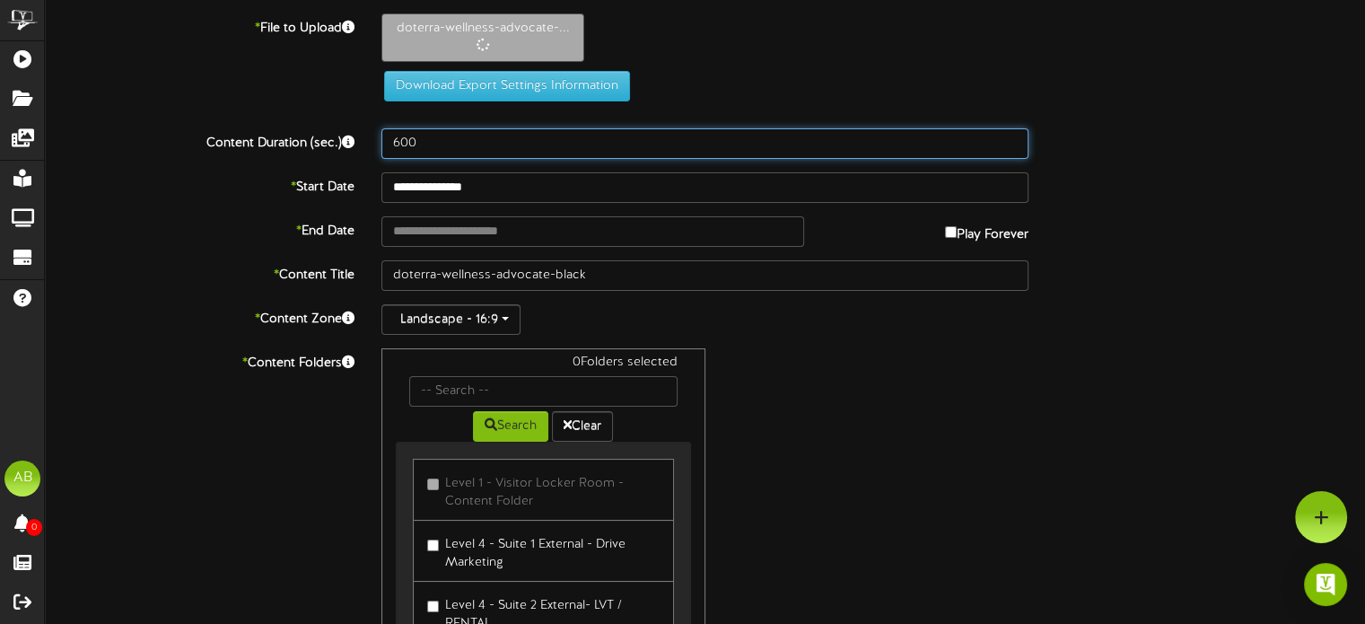
type input "600"
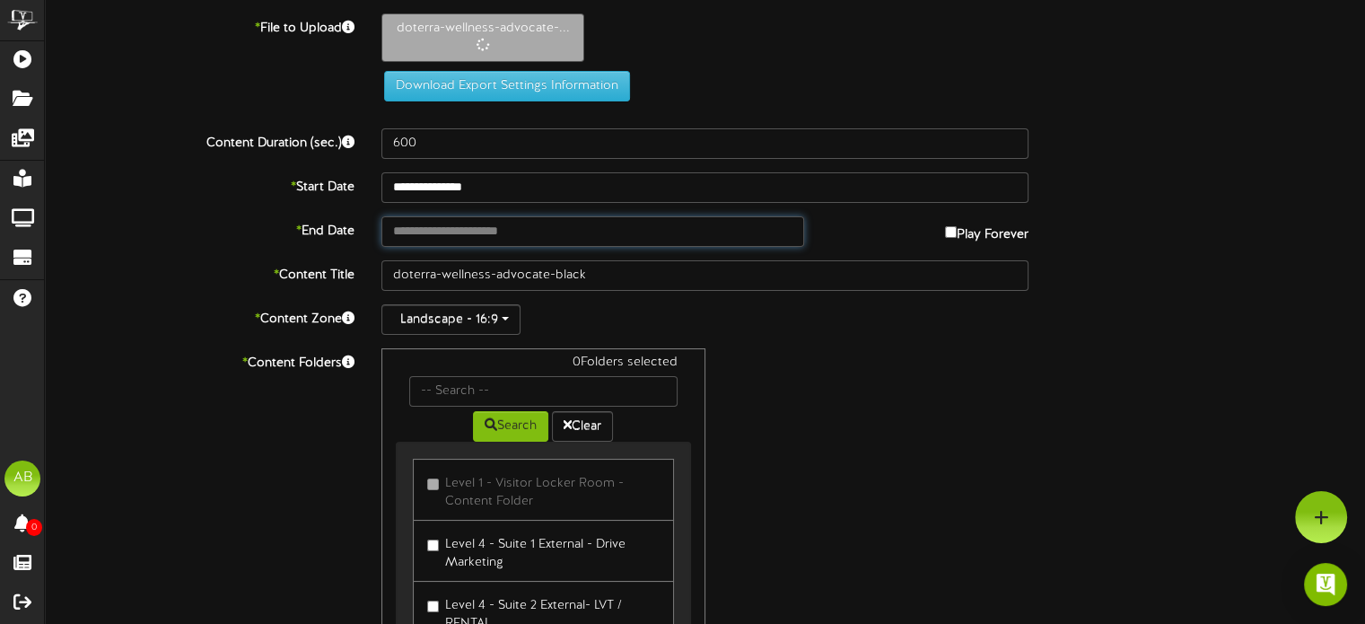
click at [506, 235] on input "text" at bounding box center [593, 231] width 422 height 31
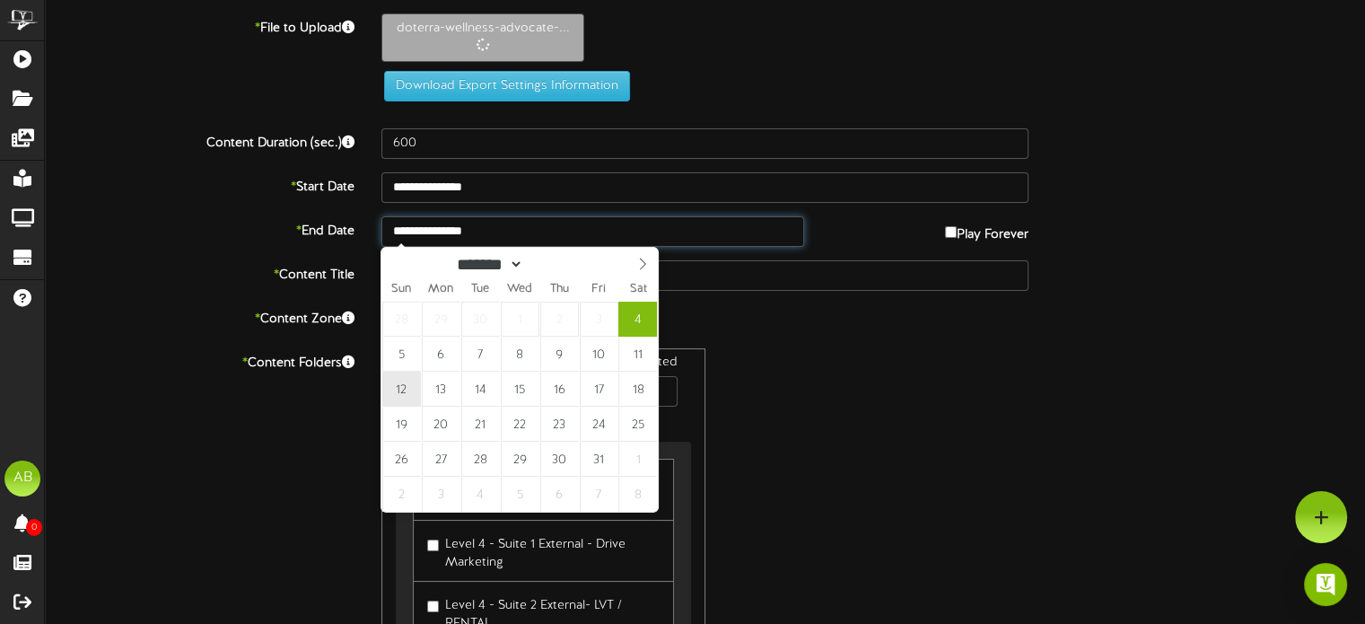
type input "**********"
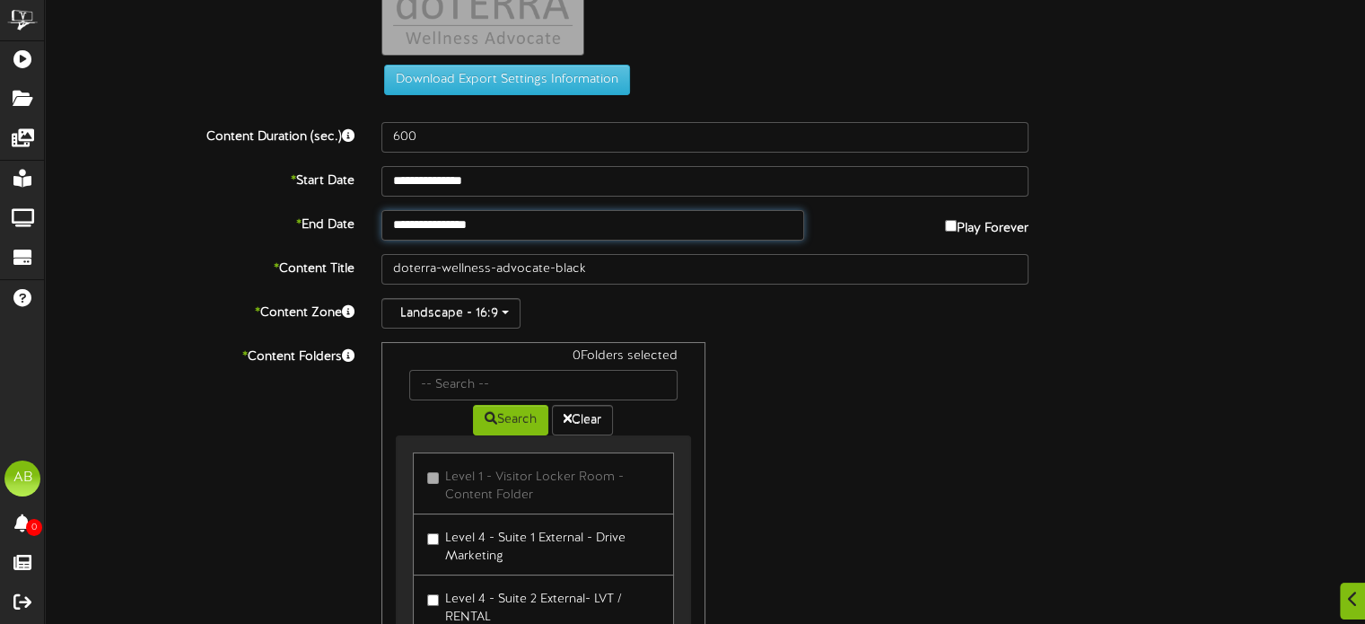
scroll to position [136, 0]
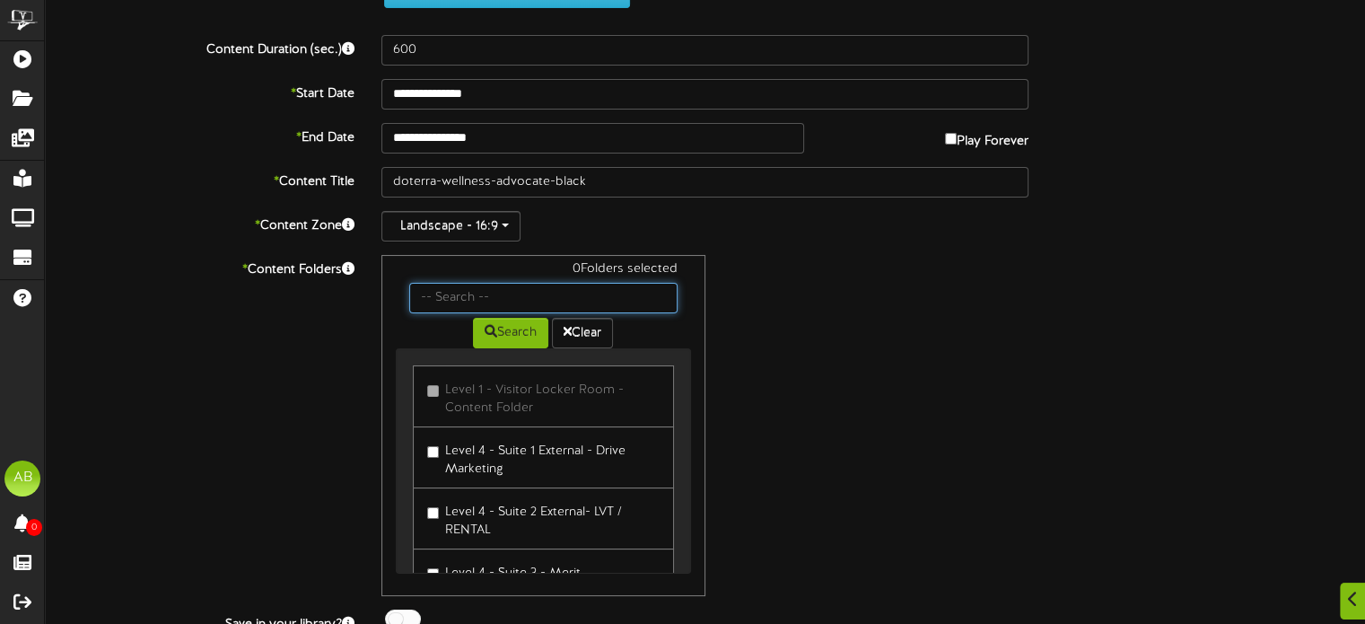
click at [475, 296] on input "text" at bounding box center [543, 298] width 268 height 31
type input "45"
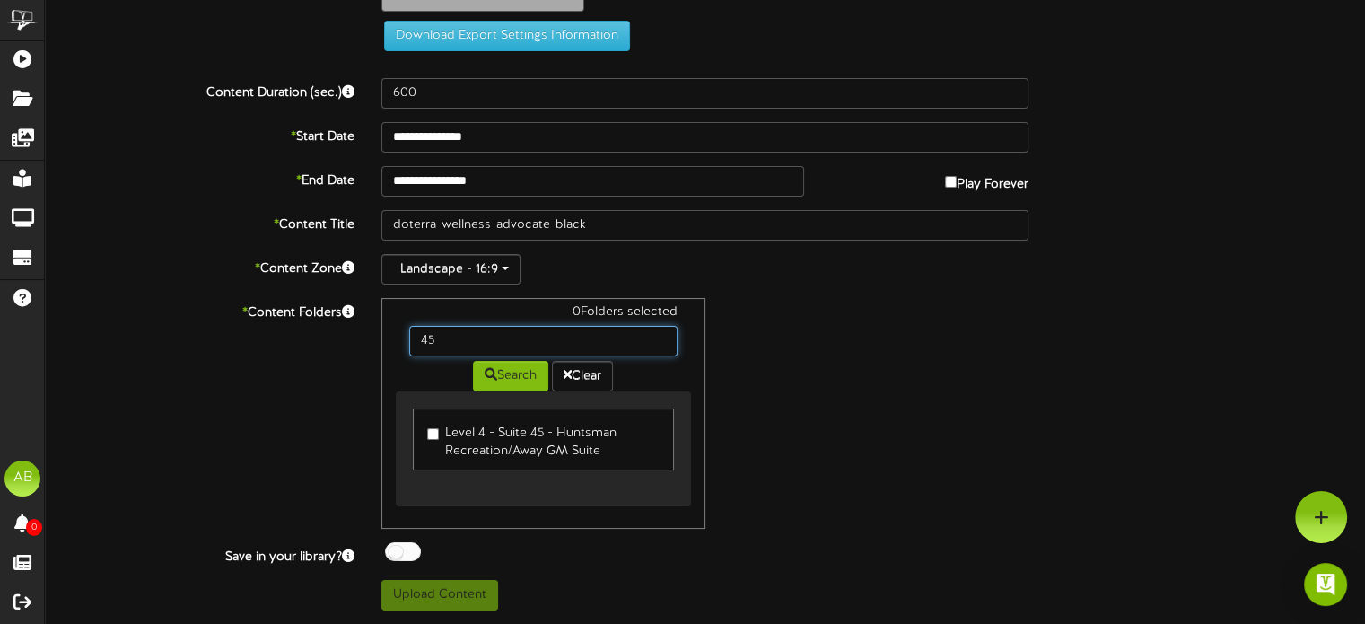
scroll to position [90, 0]
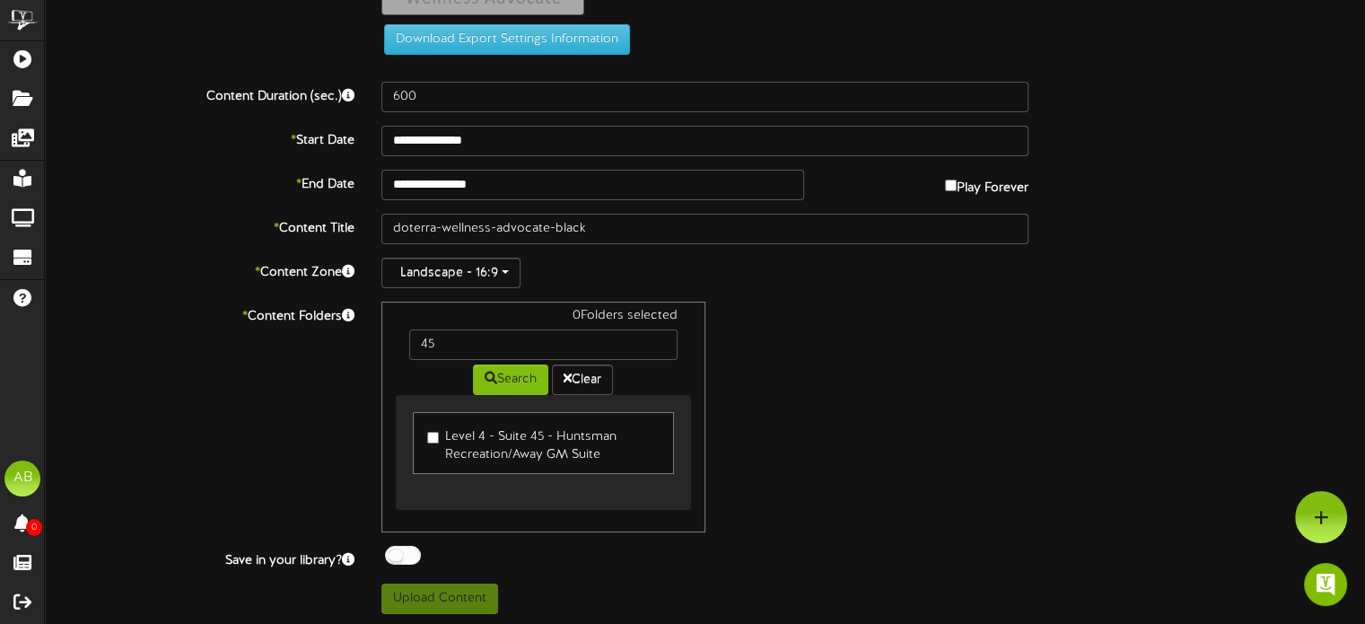
click at [436, 427] on label "Level 4 - Suite 45 - Huntsman Recreation/Away GM Suite" at bounding box center [543, 443] width 232 height 42
click at [443, 595] on button "Upload Content" at bounding box center [440, 598] width 117 height 31
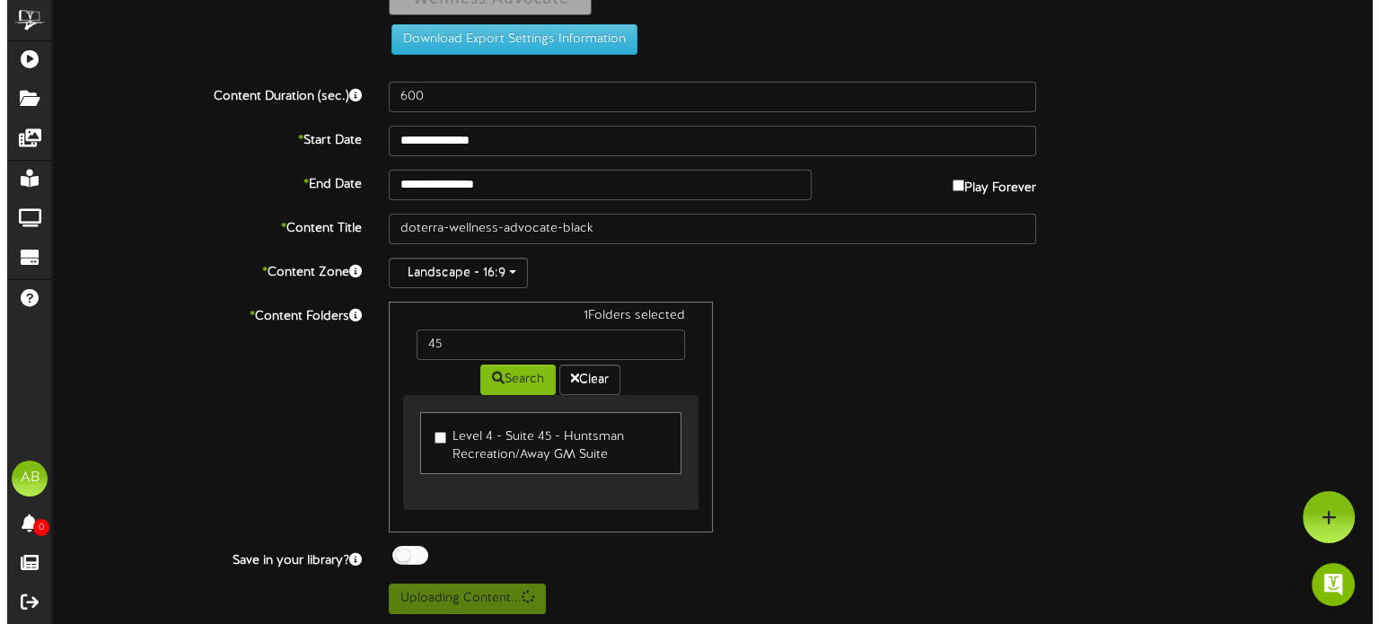
scroll to position [0, 0]
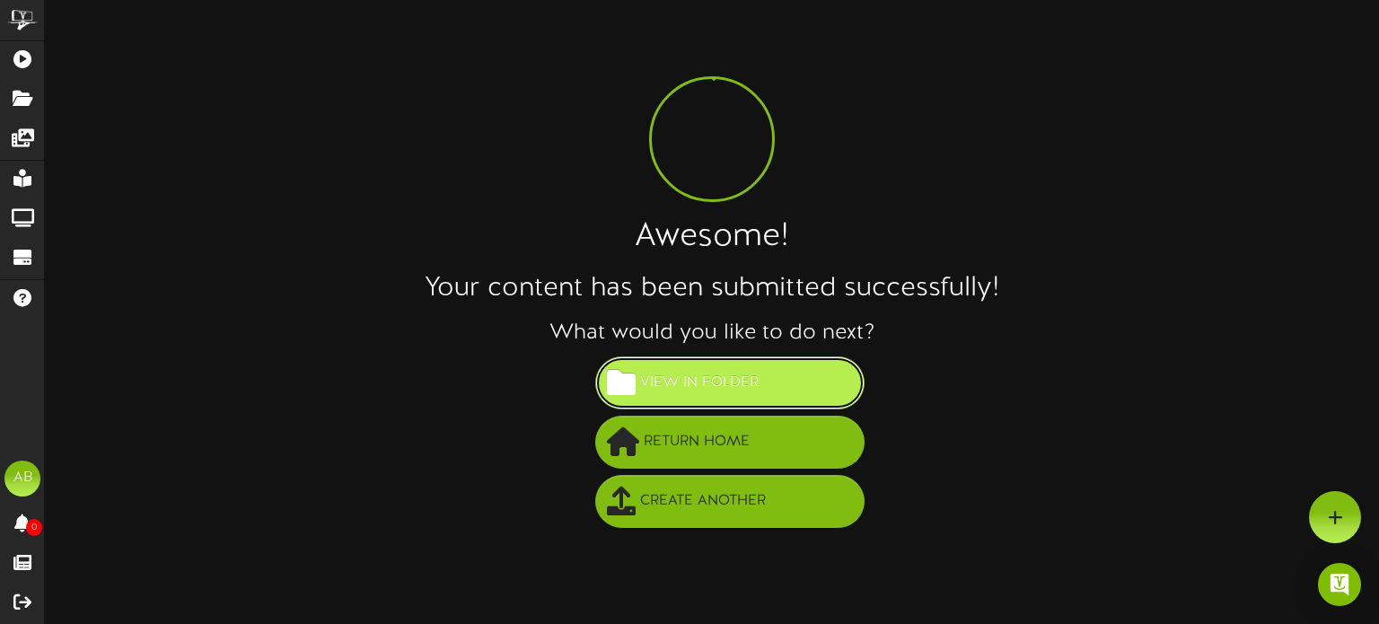
click at [724, 400] on button "View in Folder" at bounding box center [729, 382] width 269 height 53
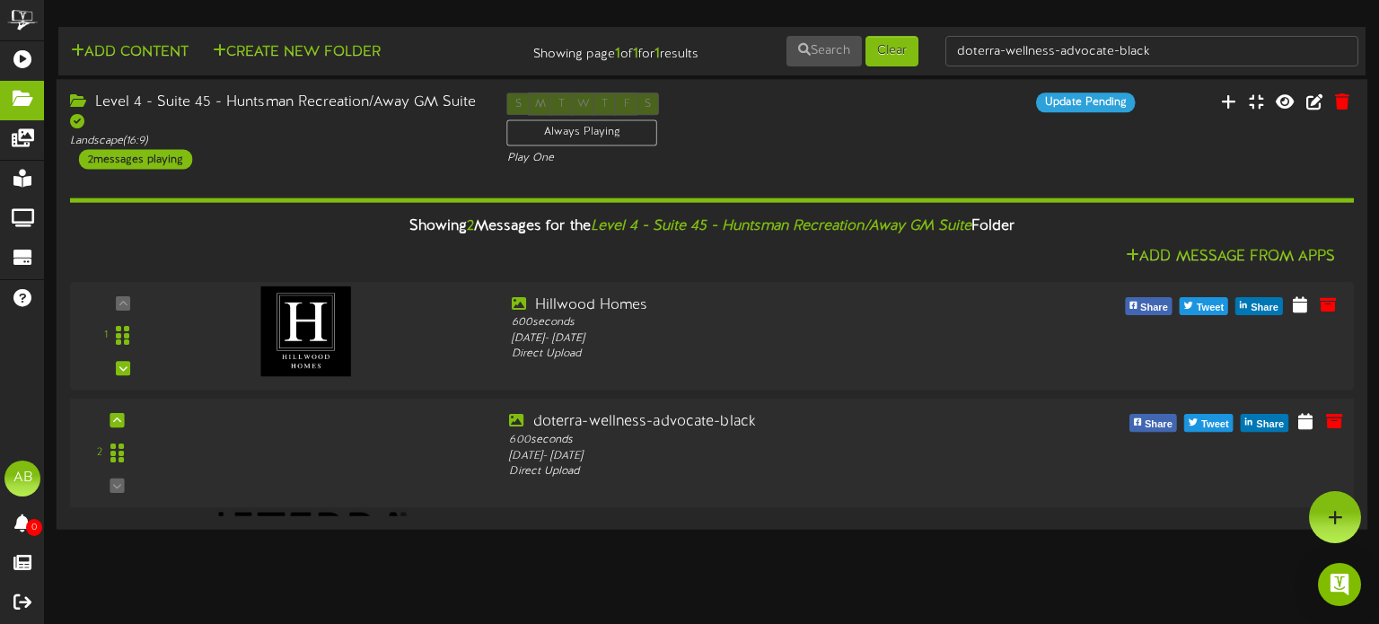
click at [328, 453] on div at bounding box center [299, 429] width 209 height 91
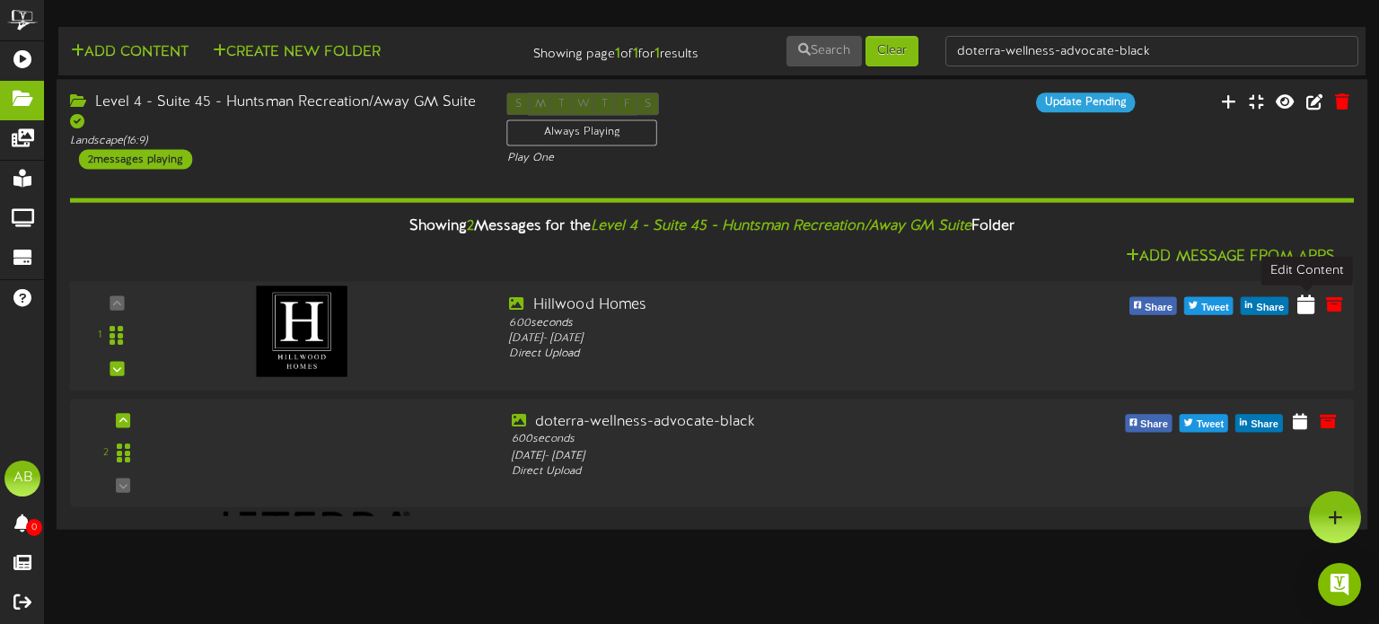
click at [1300, 304] on icon at bounding box center [1305, 304] width 17 height 20
select select "*"
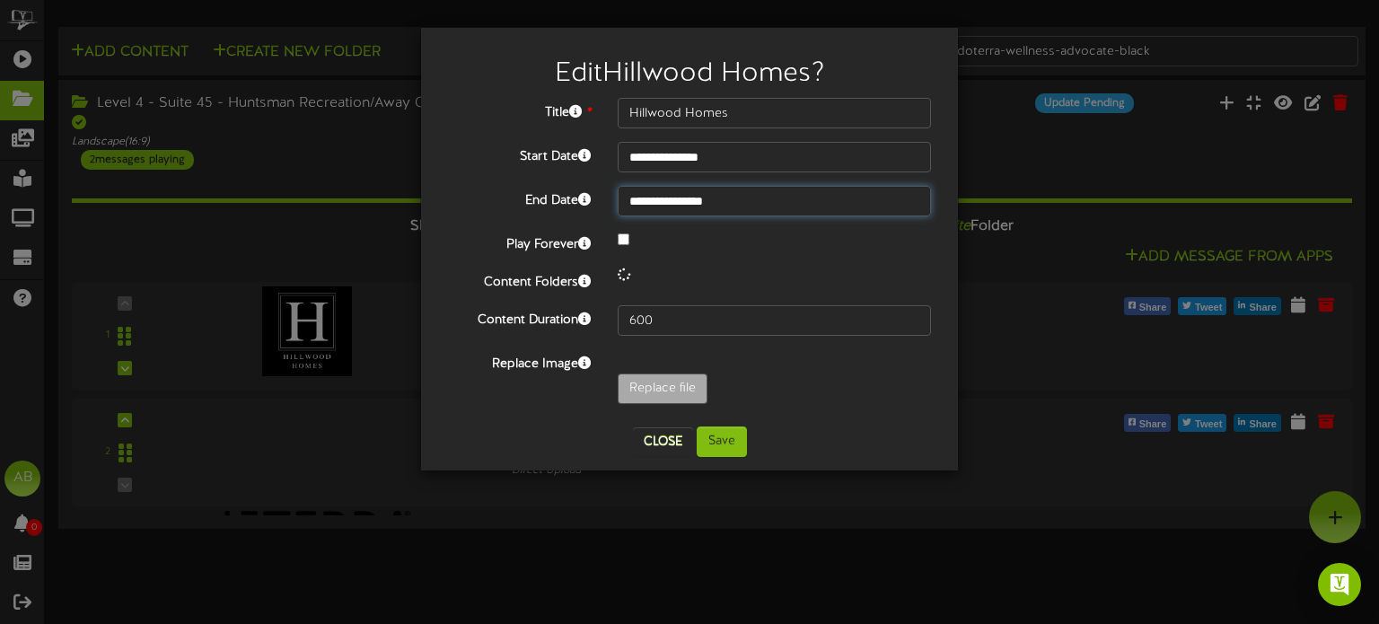
click at [715, 200] on input "**********" at bounding box center [774, 201] width 313 height 31
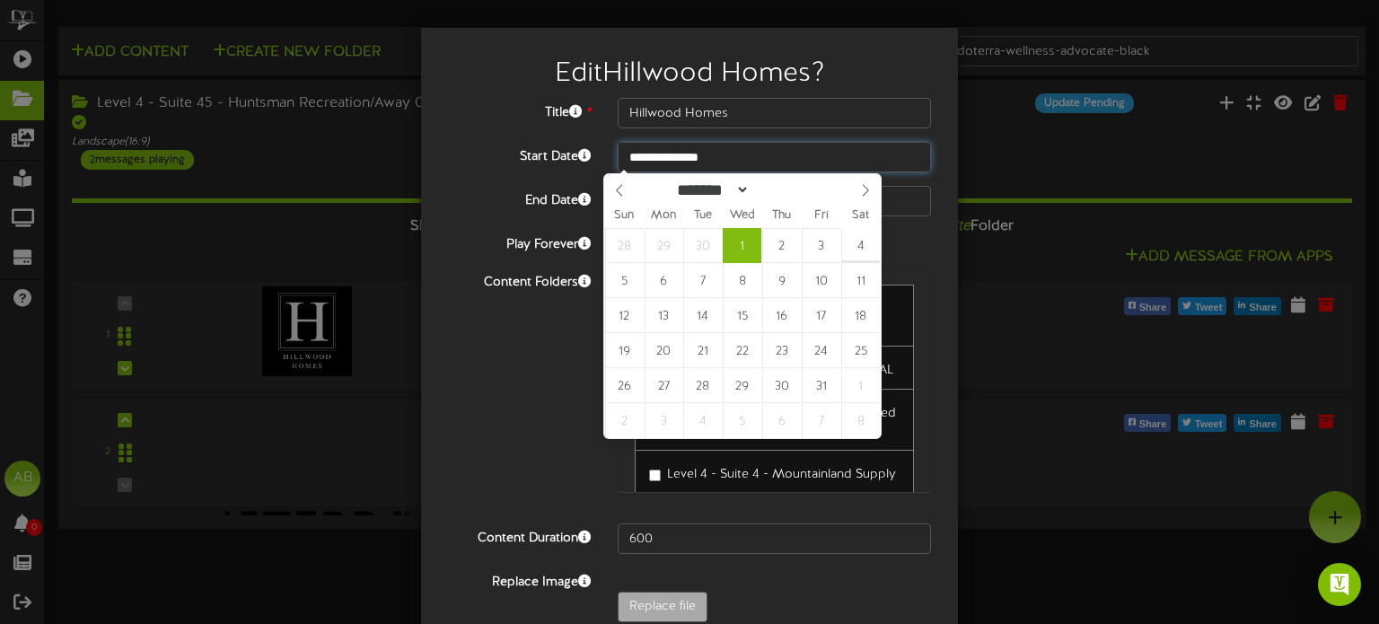
click at [693, 155] on input "**********" at bounding box center [774, 157] width 313 height 31
type input "**********"
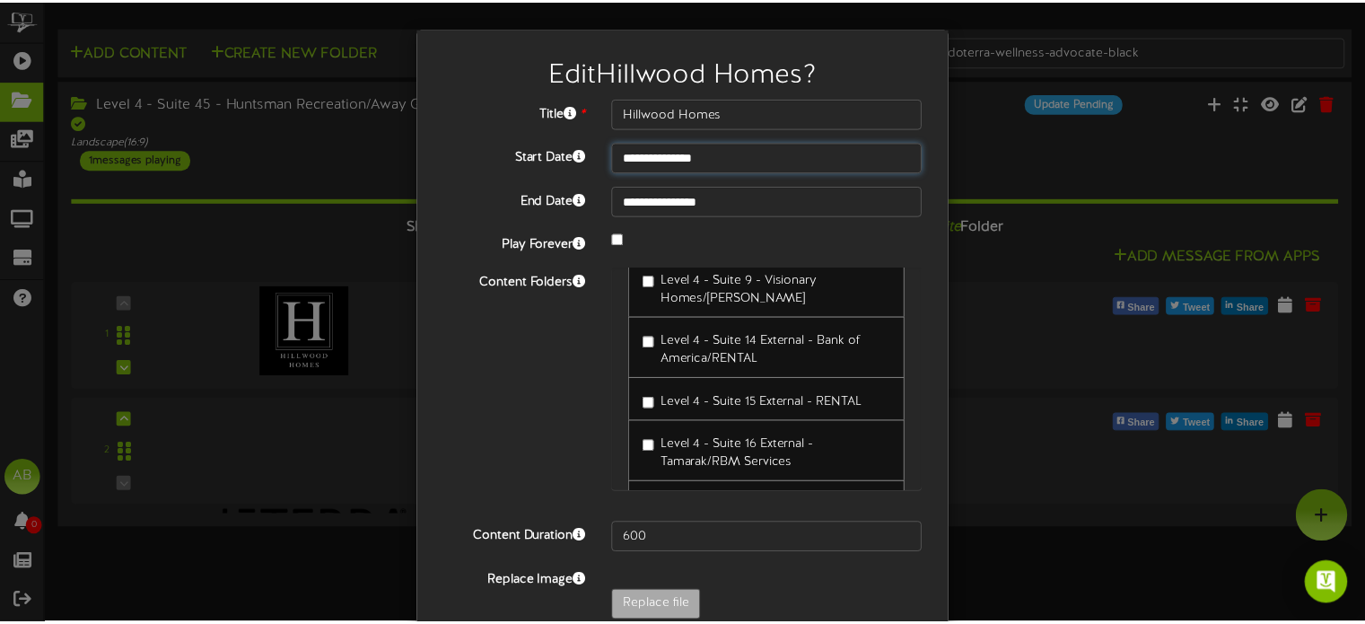
scroll to position [91, 0]
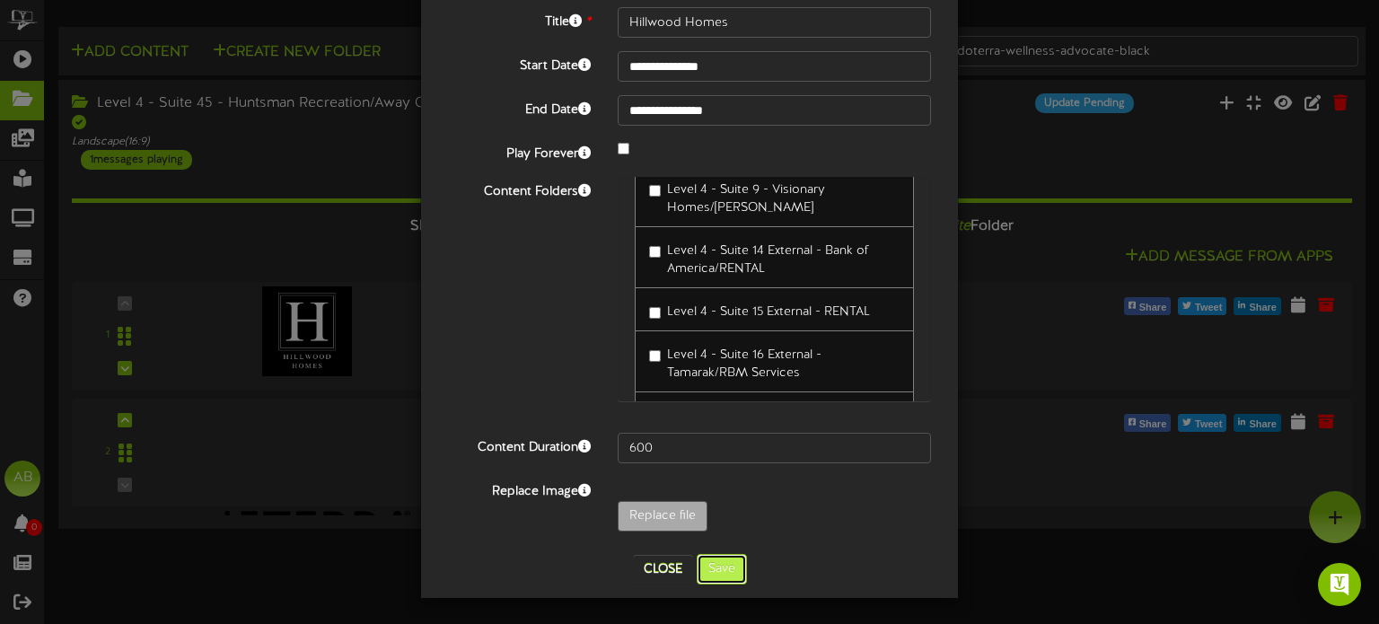
click at [733, 563] on button "Save" at bounding box center [722, 569] width 50 height 31
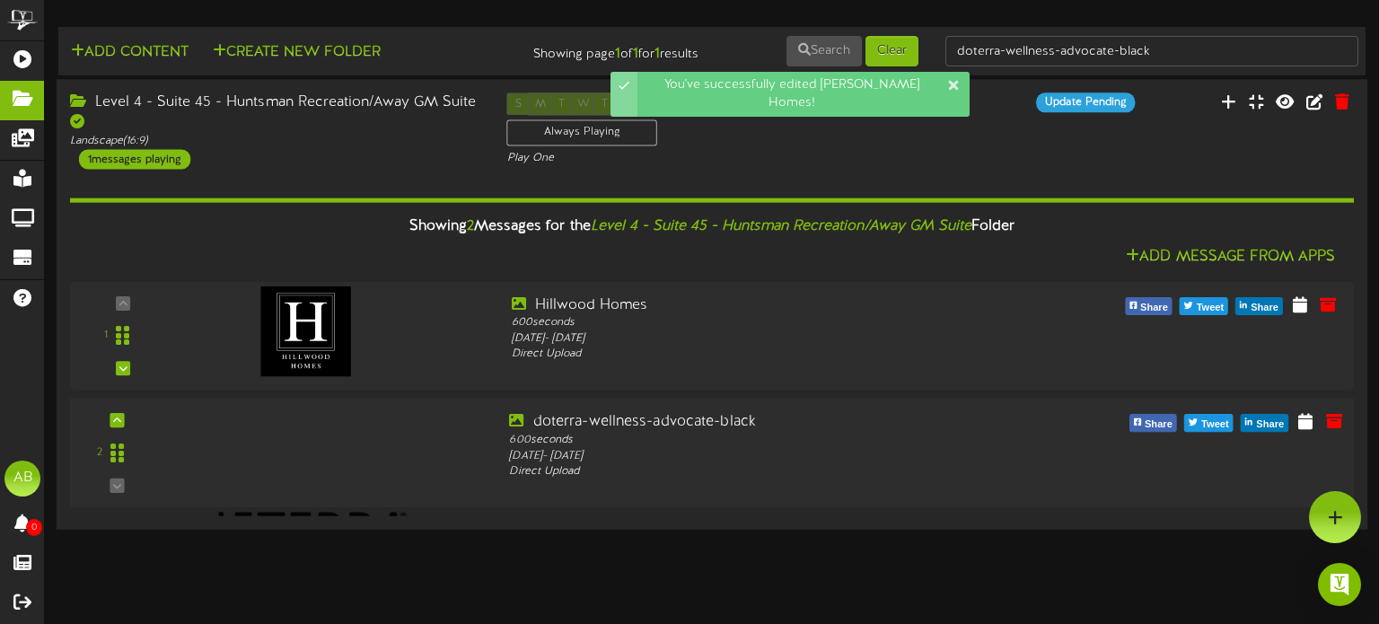
click at [365, 448] on div at bounding box center [299, 429] width 209 height 91
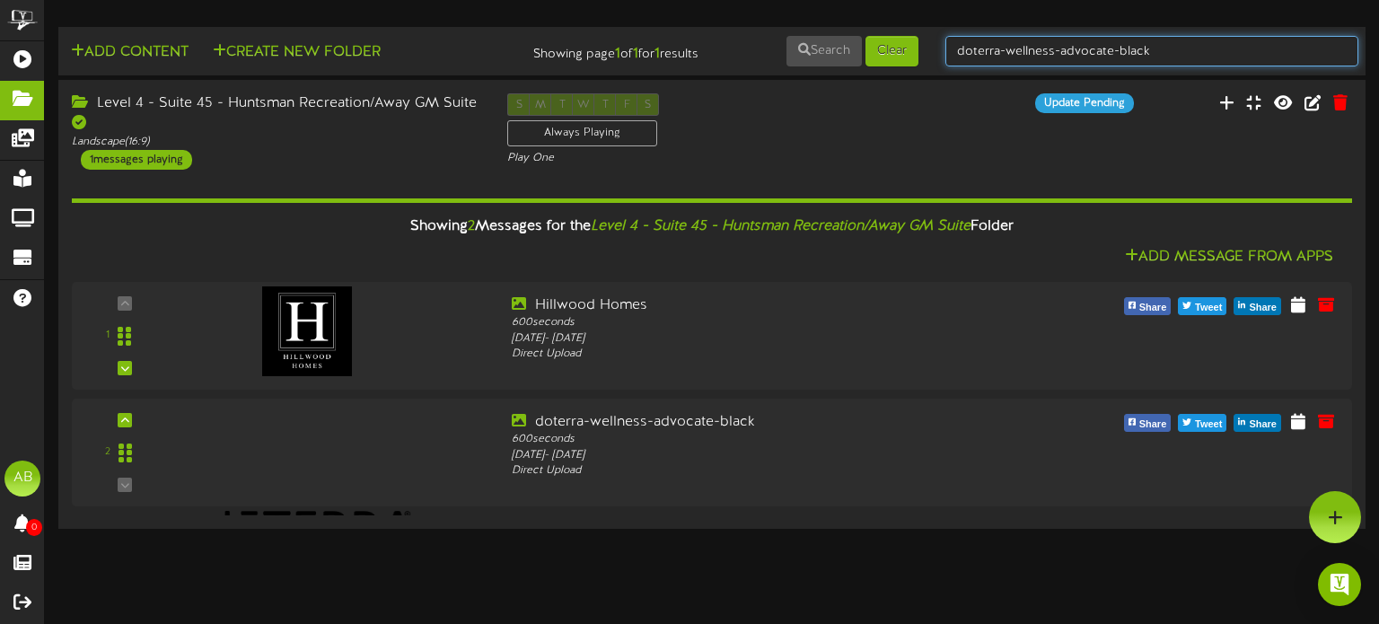
drag, startPoint x: 1206, startPoint y: 55, endPoint x: 816, endPoint y: -8, distance: 394.6
click at [816, 0] on html "ChannelValet Playlists Folders Messages My Library Groups Devices Help AB Alexa…" at bounding box center [689, 266] width 1379 height 533
type input "46"
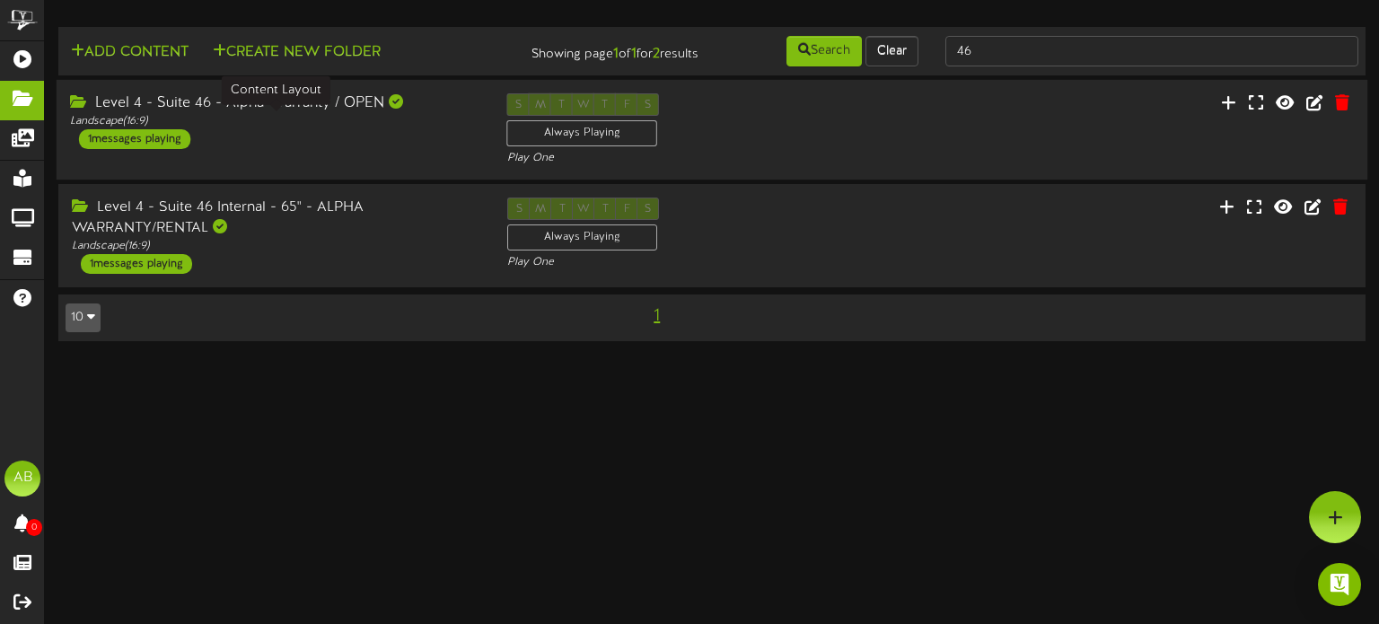
click at [367, 118] on div "Landscape ( 16:9 )" at bounding box center [275, 121] width 410 height 15
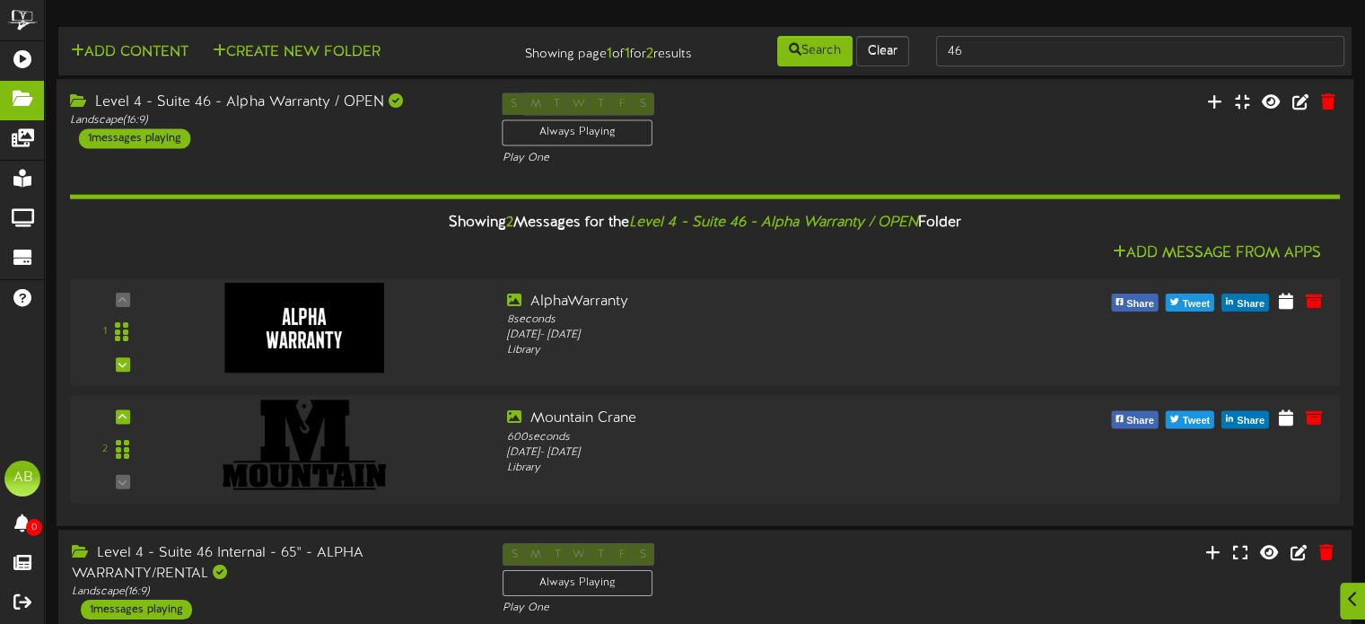
scroll to position [79, 0]
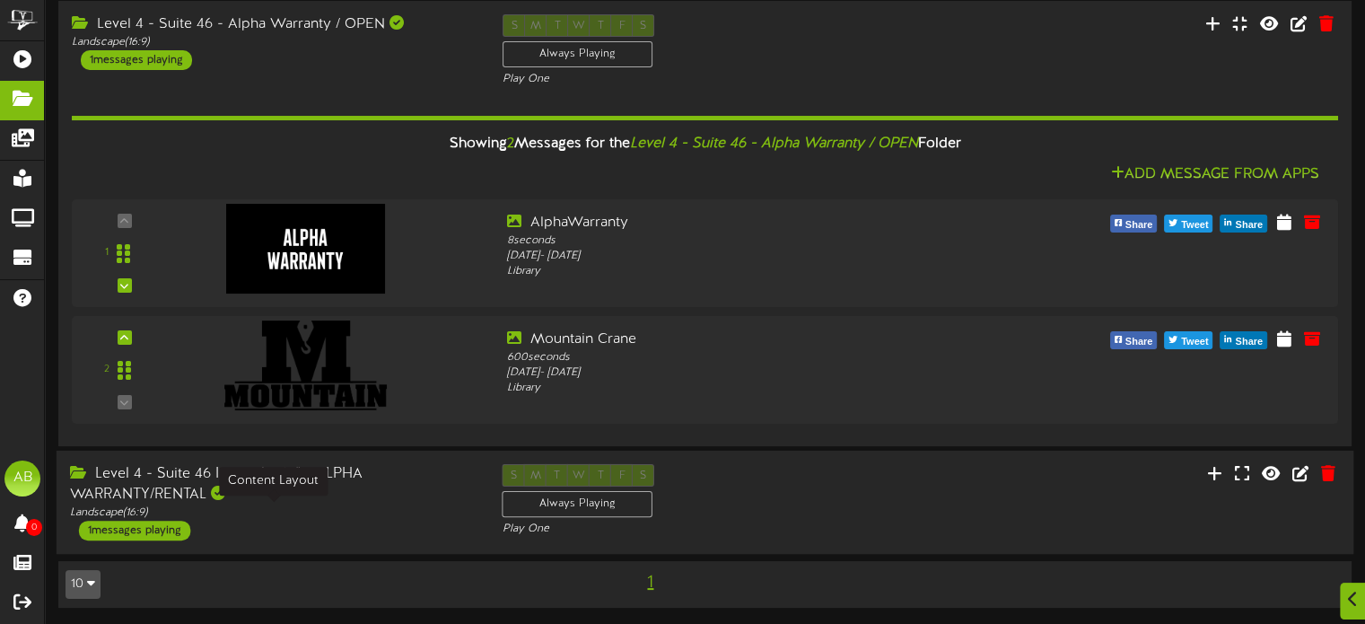
click at [384, 505] on div "Landscape ( 16:9 )" at bounding box center [273, 512] width 406 height 15
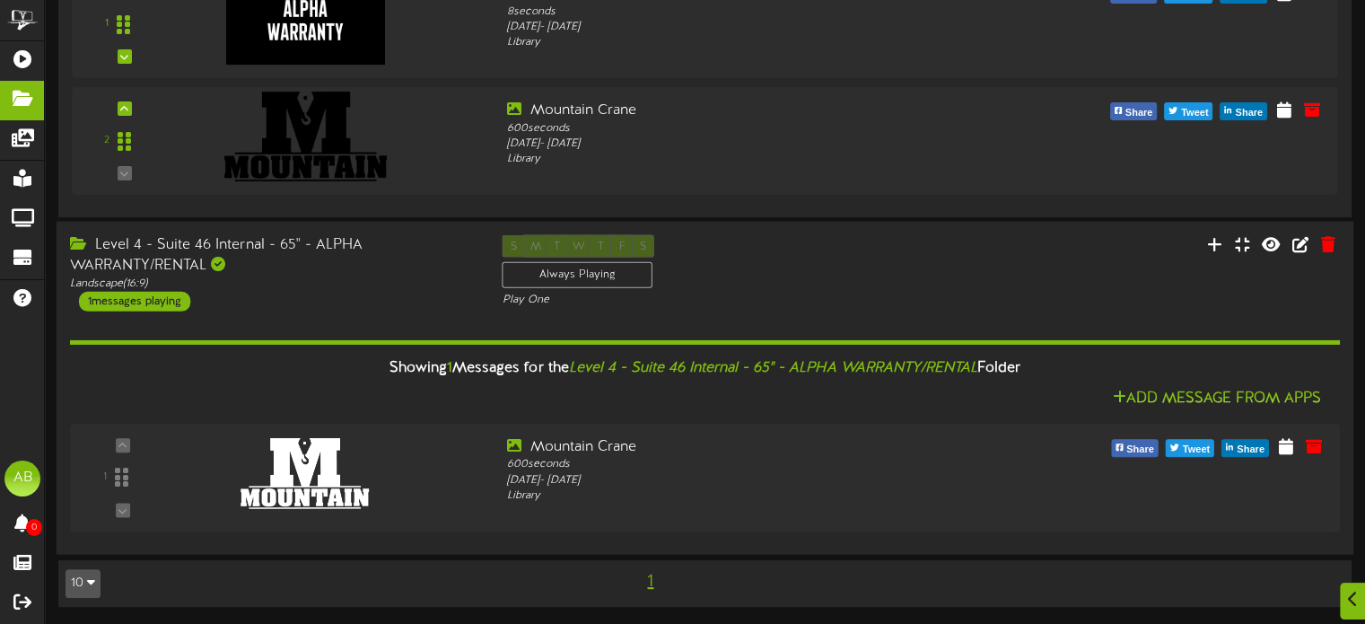
scroll to position [0, 0]
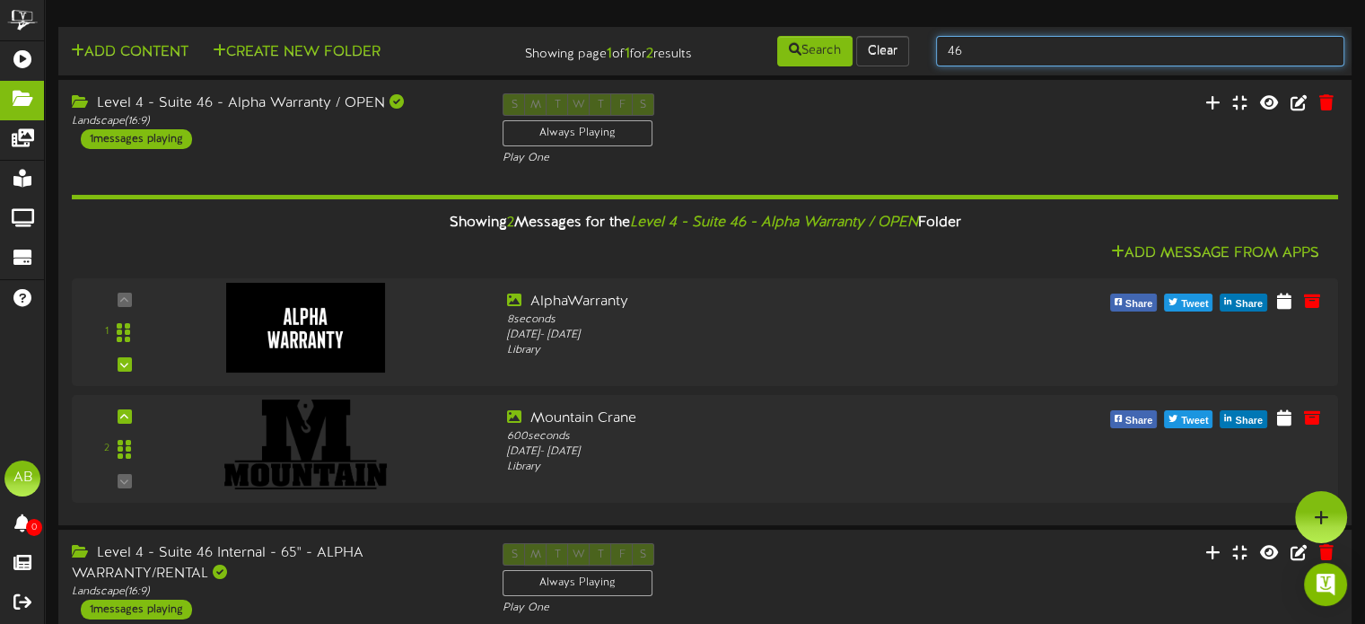
click at [1070, 57] on input "46" at bounding box center [1140, 51] width 408 height 31
type input "47"
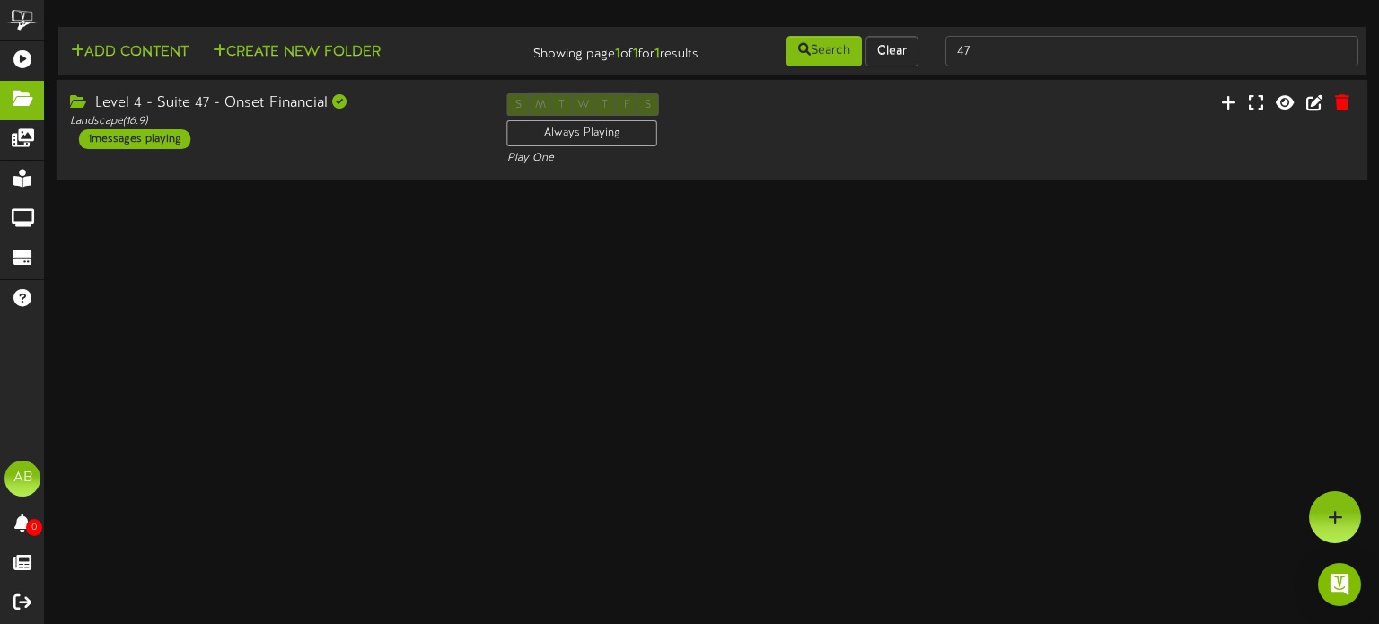
click at [291, 145] on div "Level 4 - Suite 47 - Onset Financial Landscape ( 16:9 ) 1 messages playing" at bounding box center [275, 121] width 437 height 56
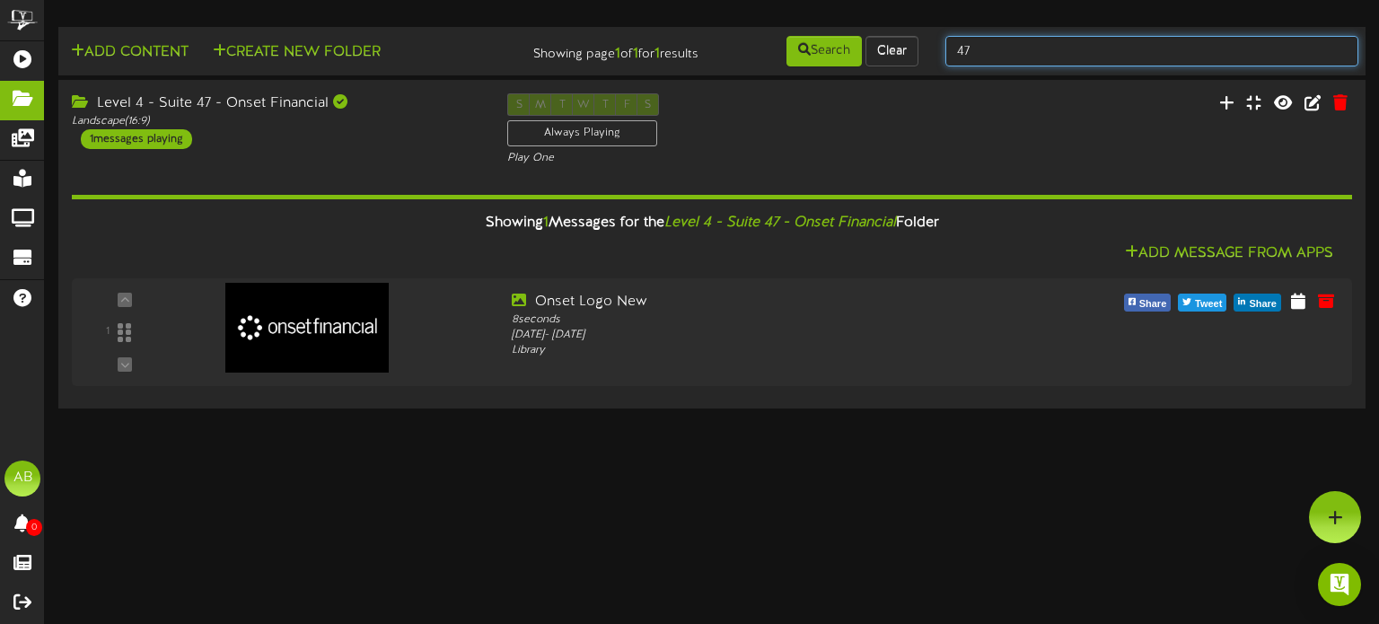
click at [996, 49] on input "47" at bounding box center [1151, 51] width 413 height 31
type input "48"
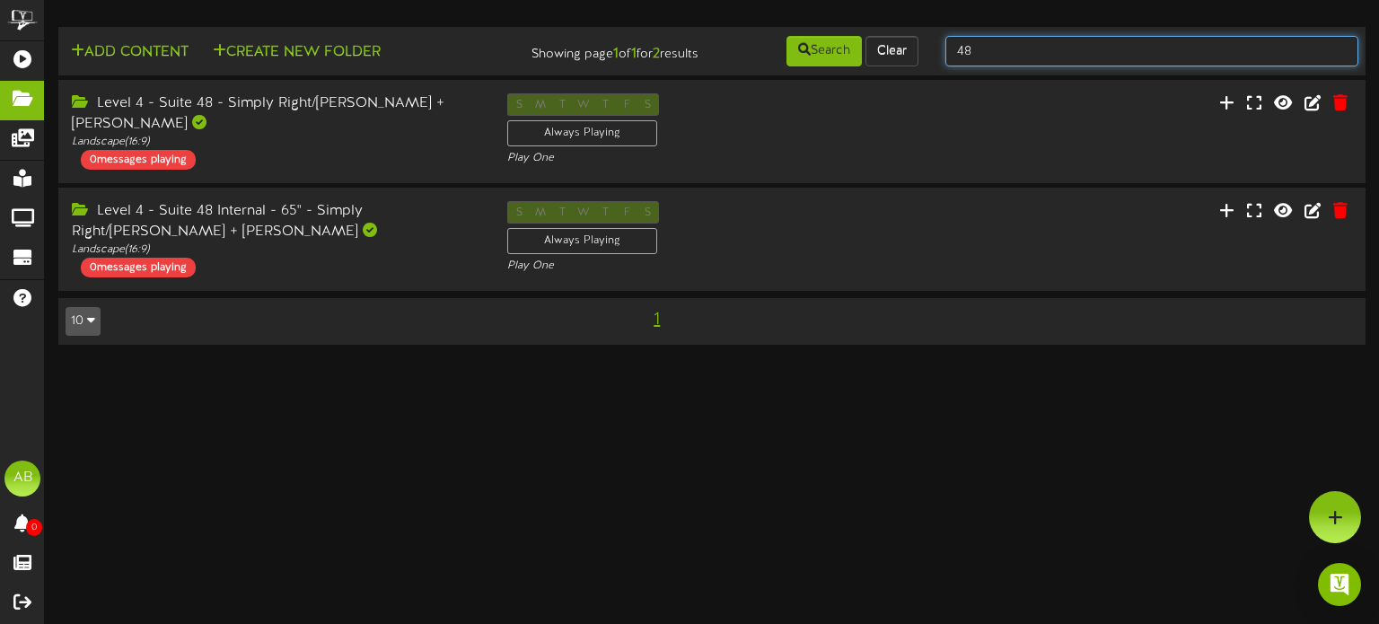
click at [990, 41] on input "48" at bounding box center [1151, 51] width 413 height 31
type input "49"
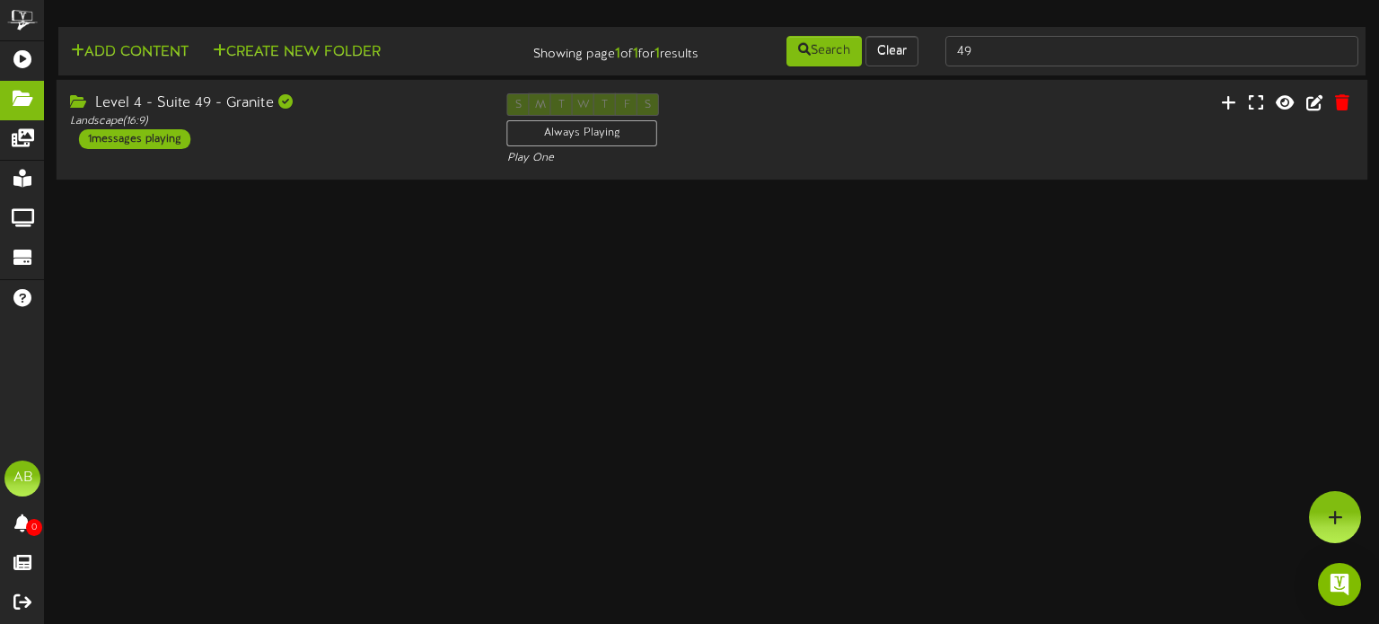
click at [430, 174] on div "Level 4 - Suite 49 - Granite Landscape ( 16:9 ) 1 messages playing S M T W T F …" at bounding box center [712, 130] width 1311 height 101
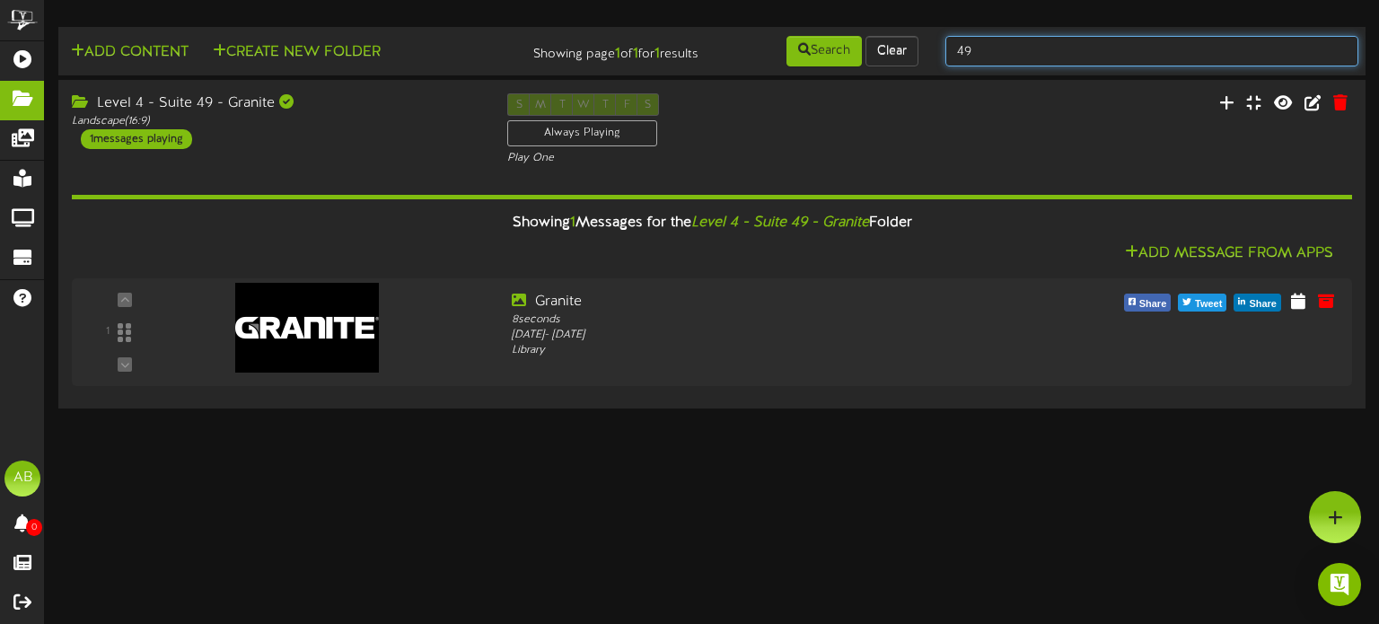
click at [1003, 55] on input "49" at bounding box center [1151, 51] width 413 height 31
type input "4"
type input "52"
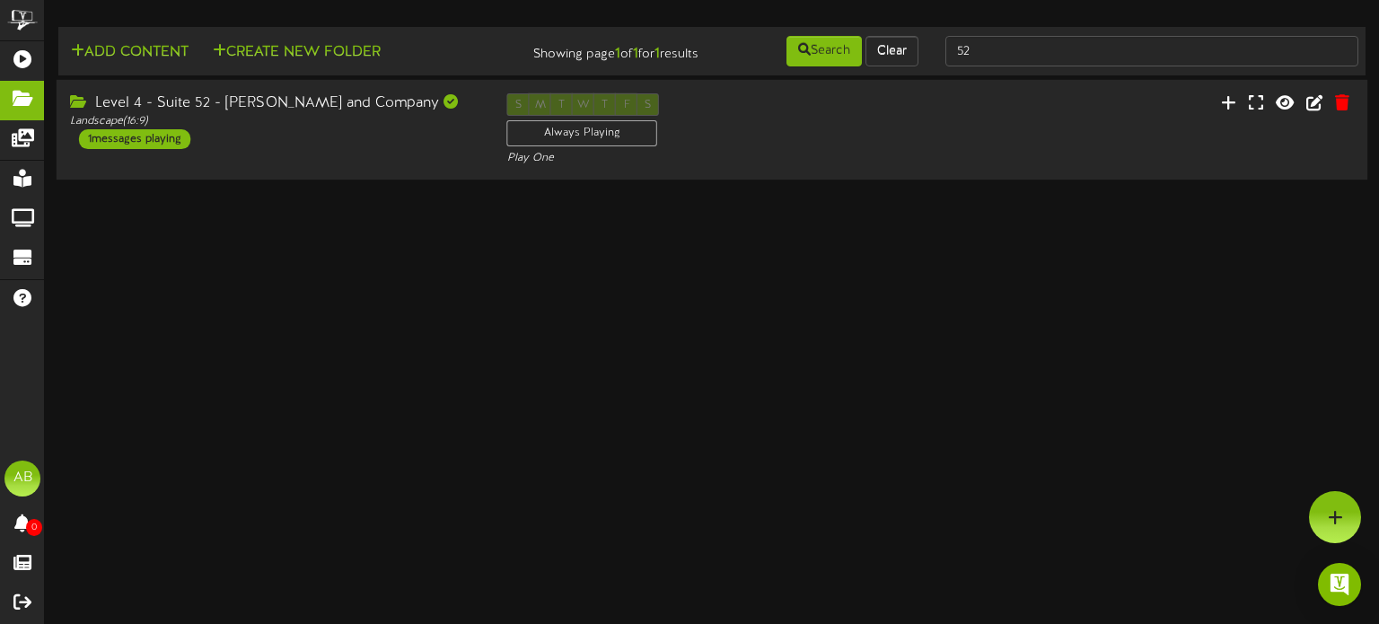
click at [352, 132] on div "Level 4 - Suite 52 - Nicholas and Company Landscape ( 16:9 ) 1 messages playing" at bounding box center [275, 121] width 437 height 56
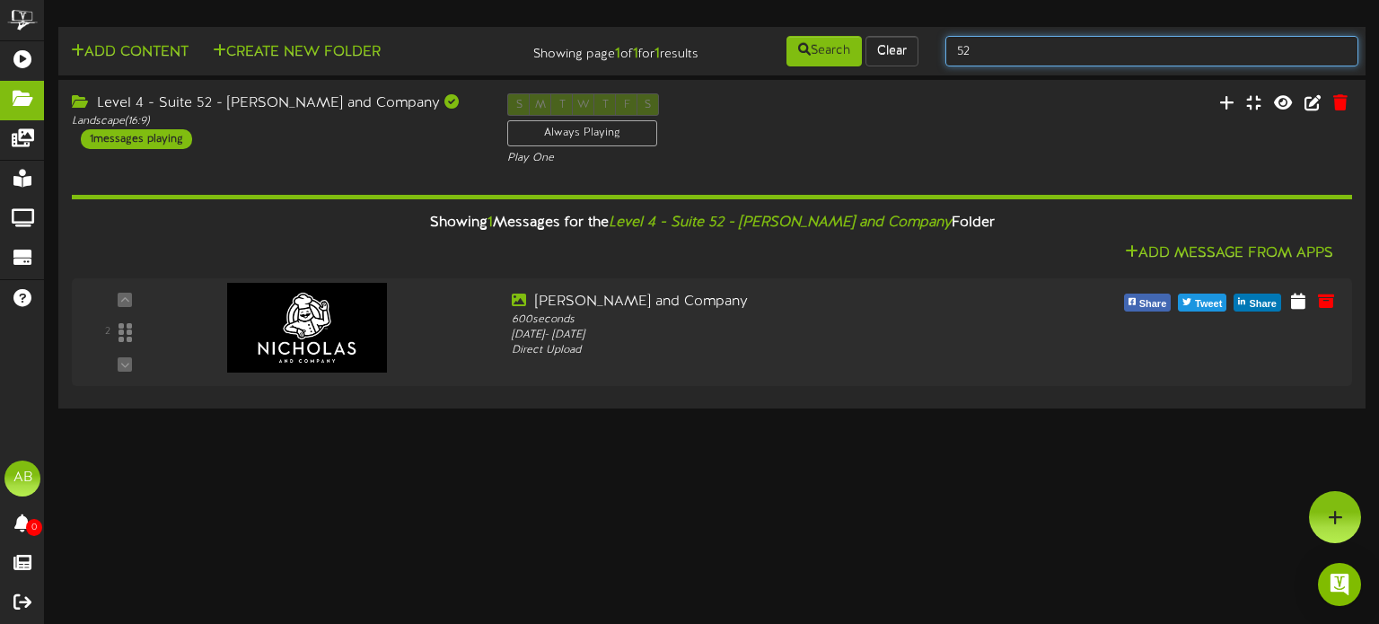
click at [996, 46] on input "52" at bounding box center [1151, 51] width 413 height 31
type input "53"
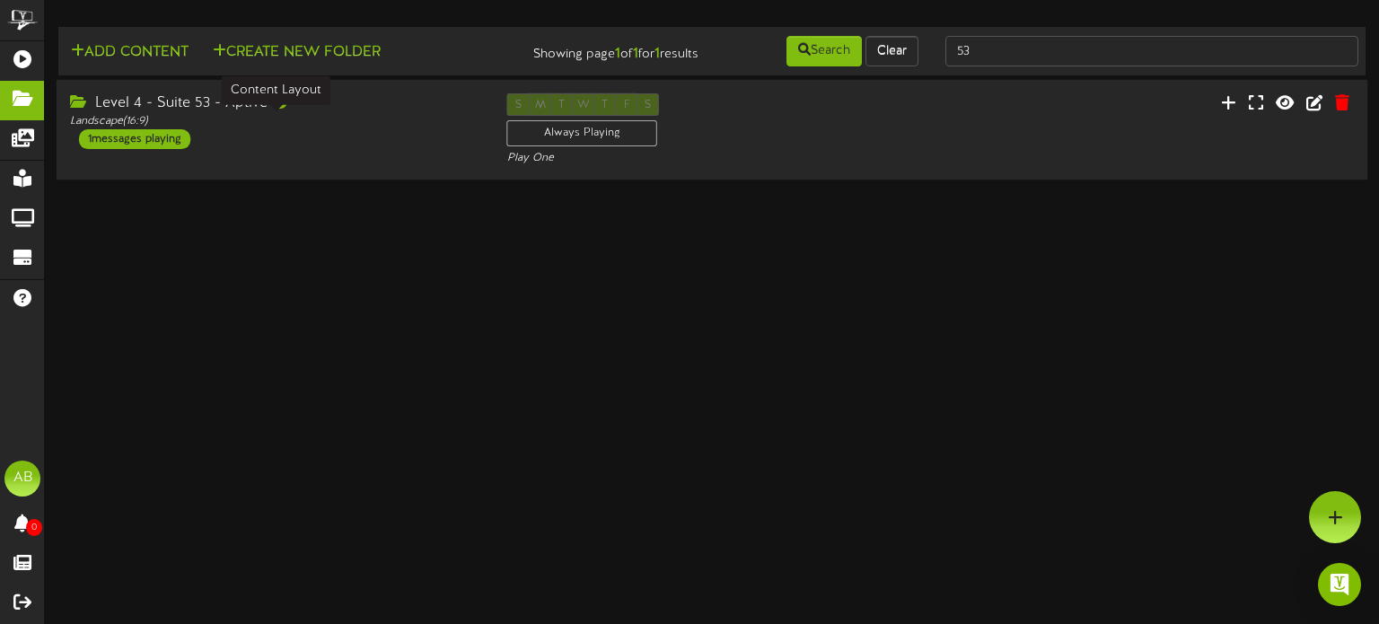
click at [394, 114] on div "Landscape ( 16:9 )" at bounding box center [275, 121] width 410 height 15
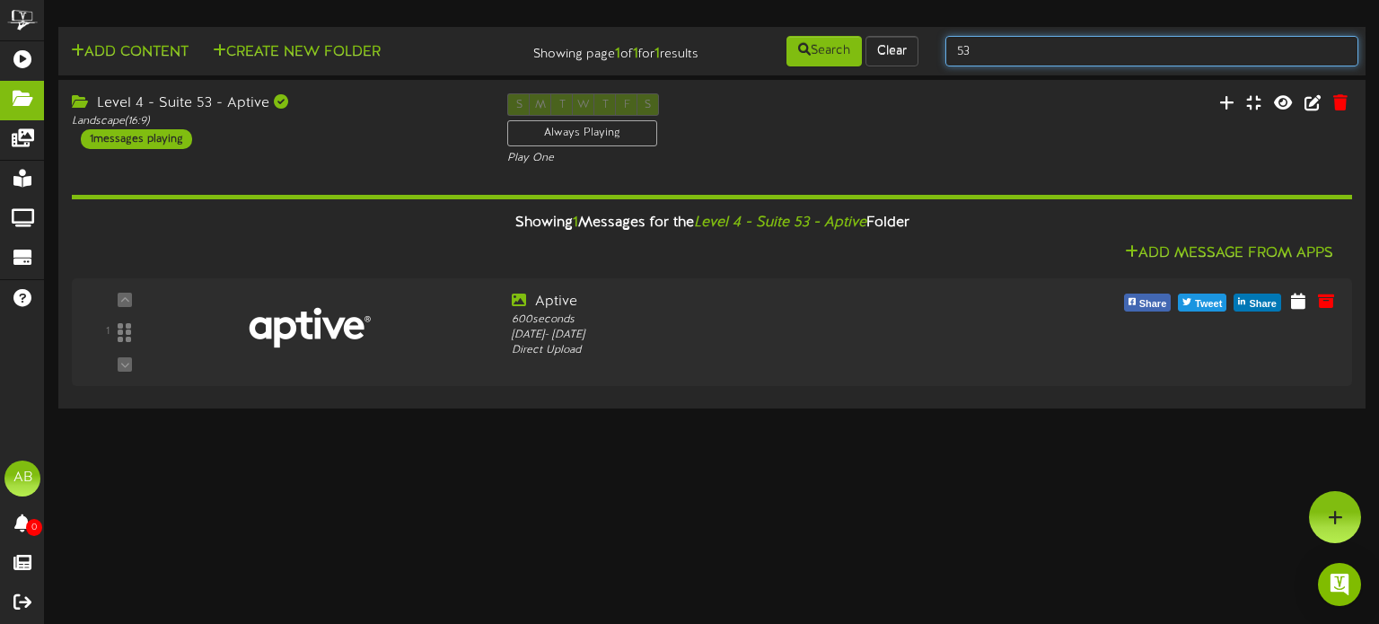
click at [995, 52] on input "53" at bounding box center [1151, 51] width 413 height 31
type input "54"
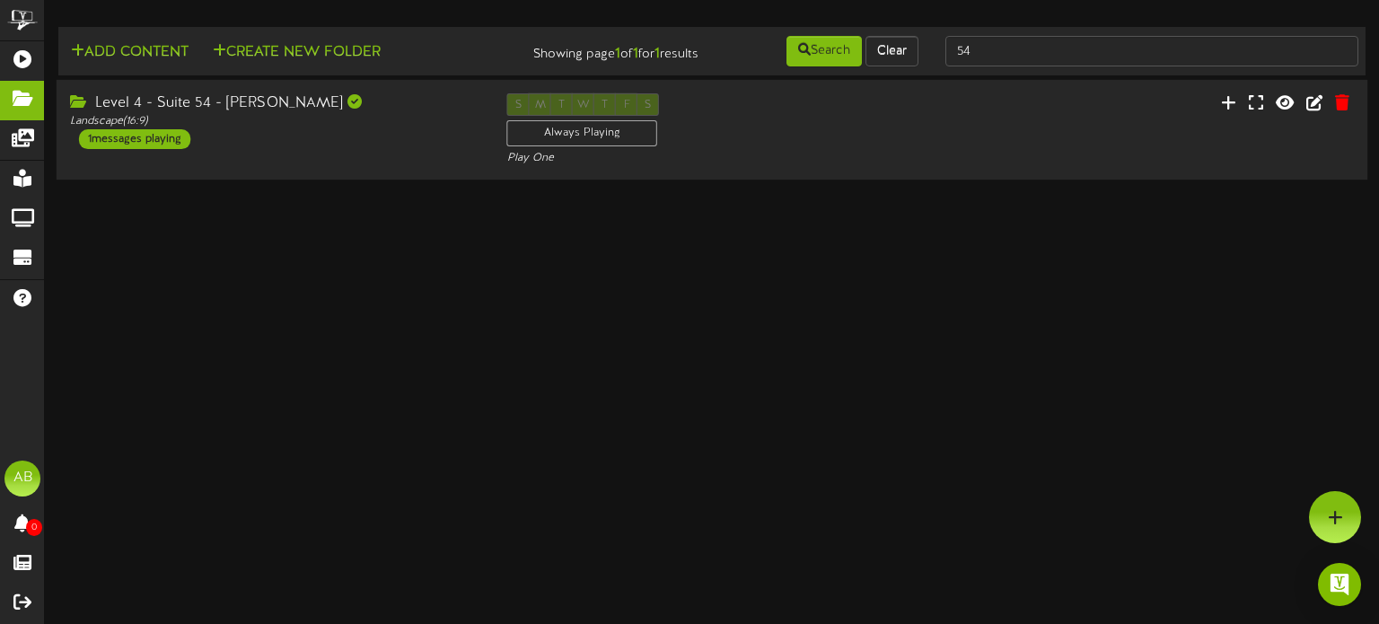
click at [353, 105] on div "Level 4 - Suite 54 - [PERSON_NAME]" at bounding box center [275, 103] width 410 height 21
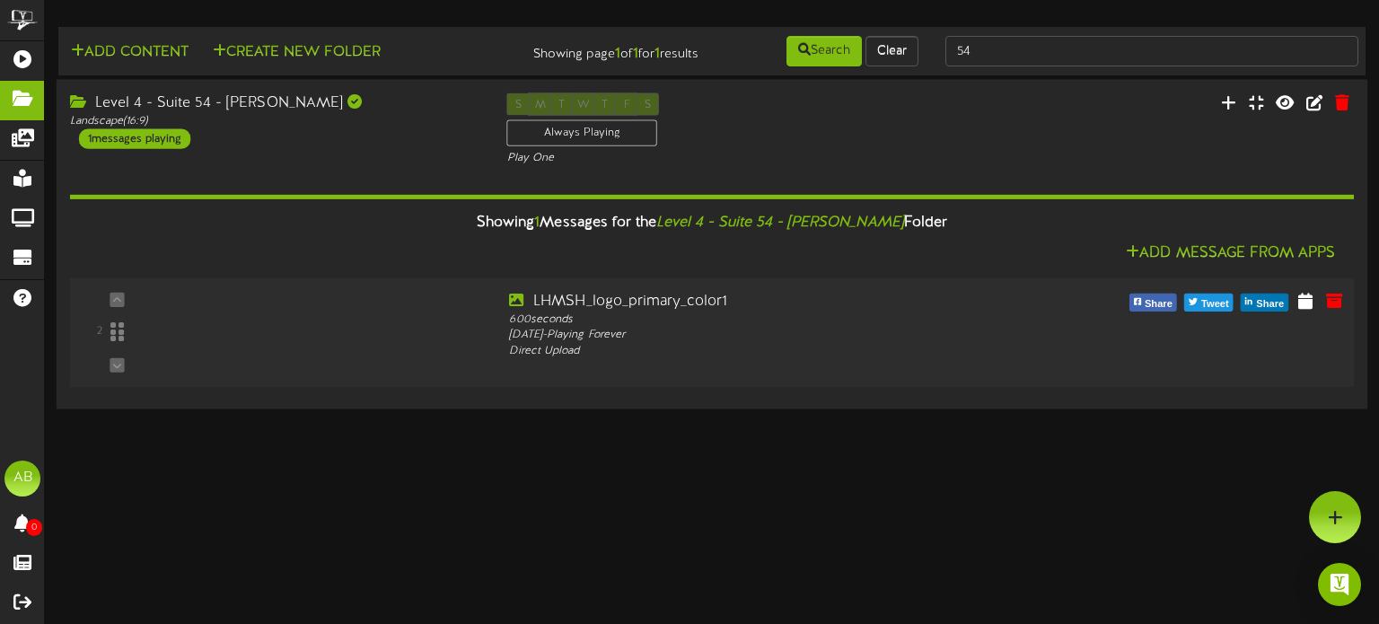
click at [366, 279] on div at bounding box center [299, 309] width 209 height 91
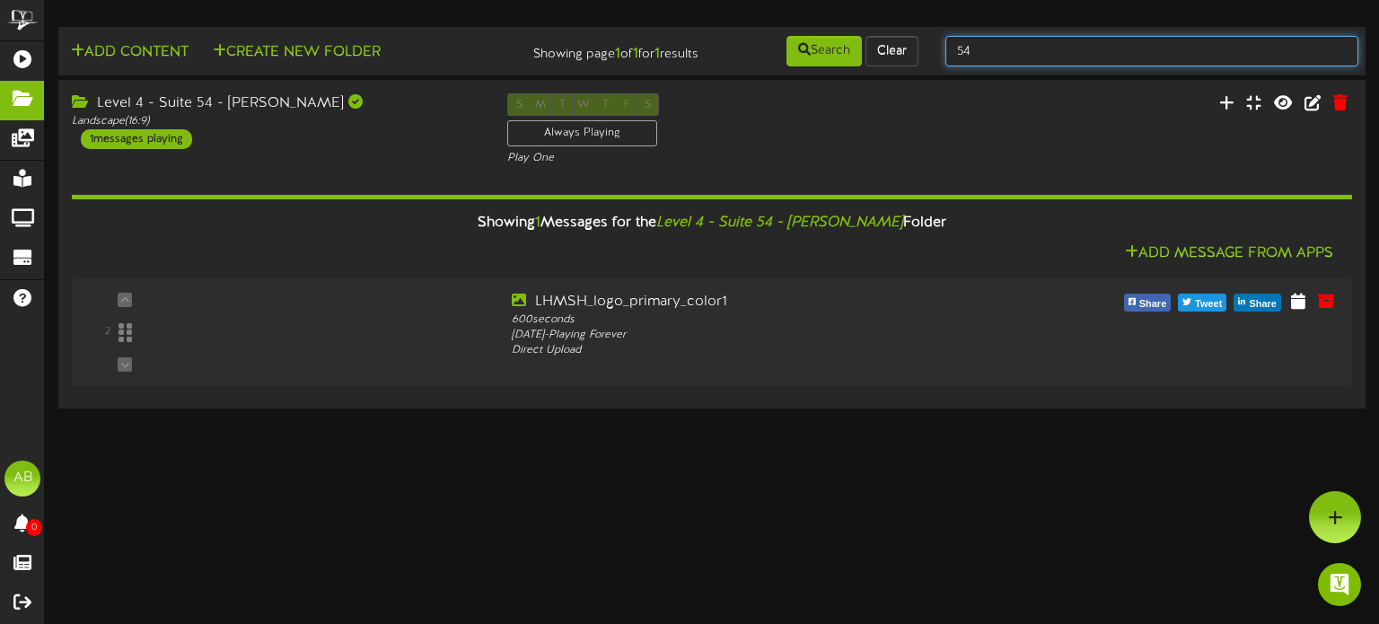
click at [995, 58] on input "54" at bounding box center [1151, 51] width 413 height 31
type input "55"
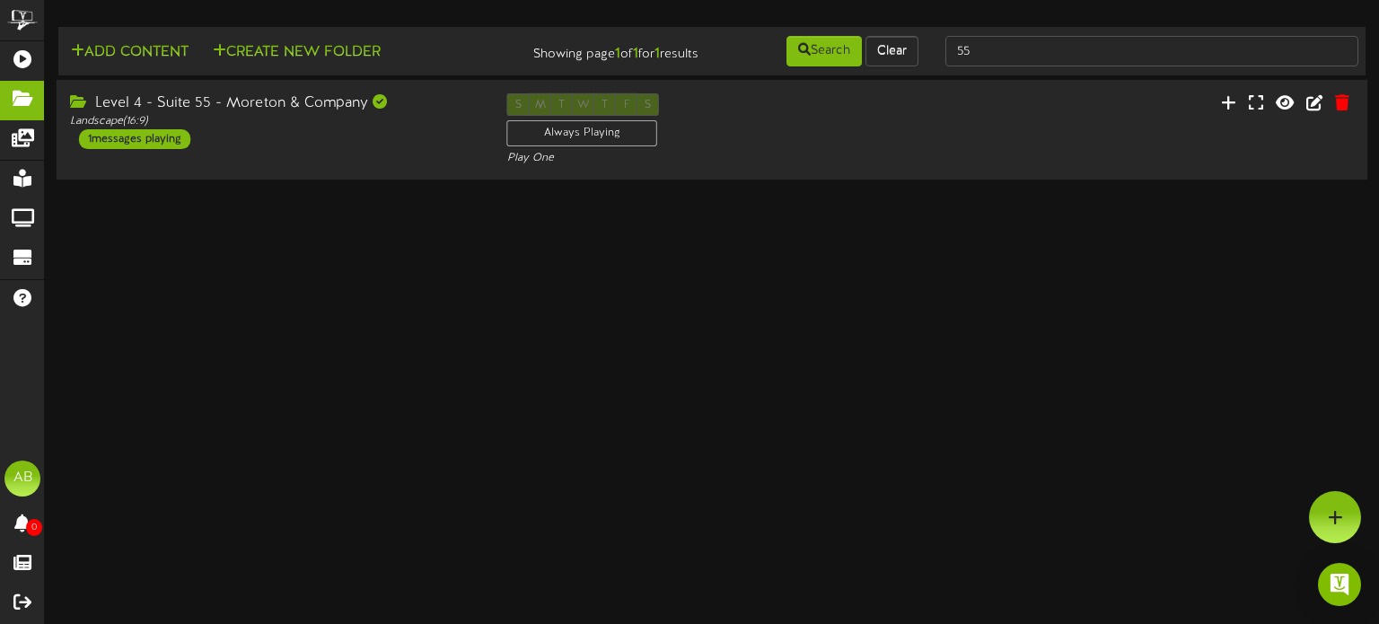
click at [340, 136] on div "Level 4 - Suite 55 - Moreton & Company Landscape ( 16:9 ) 1 messages playing" at bounding box center [275, 121] width 437 height 56
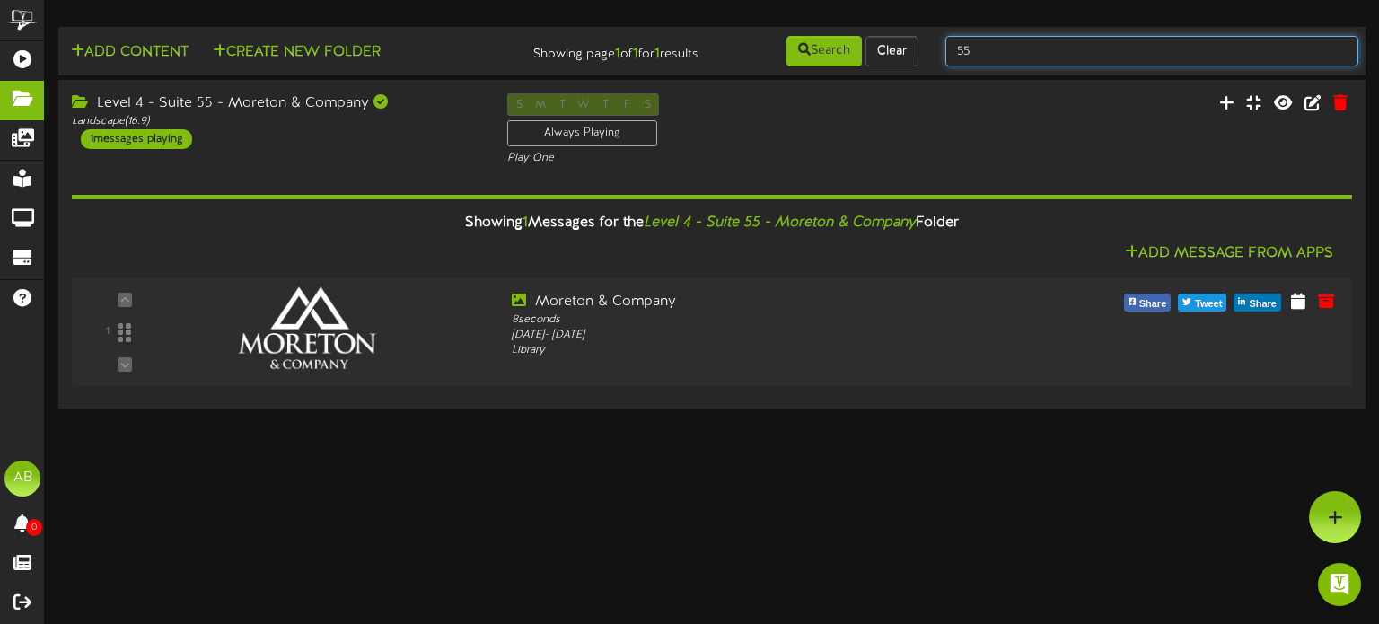
click at [1013, 57] on input "55" at bounding box center [1151, 51] width 413 height 31
type input "56"
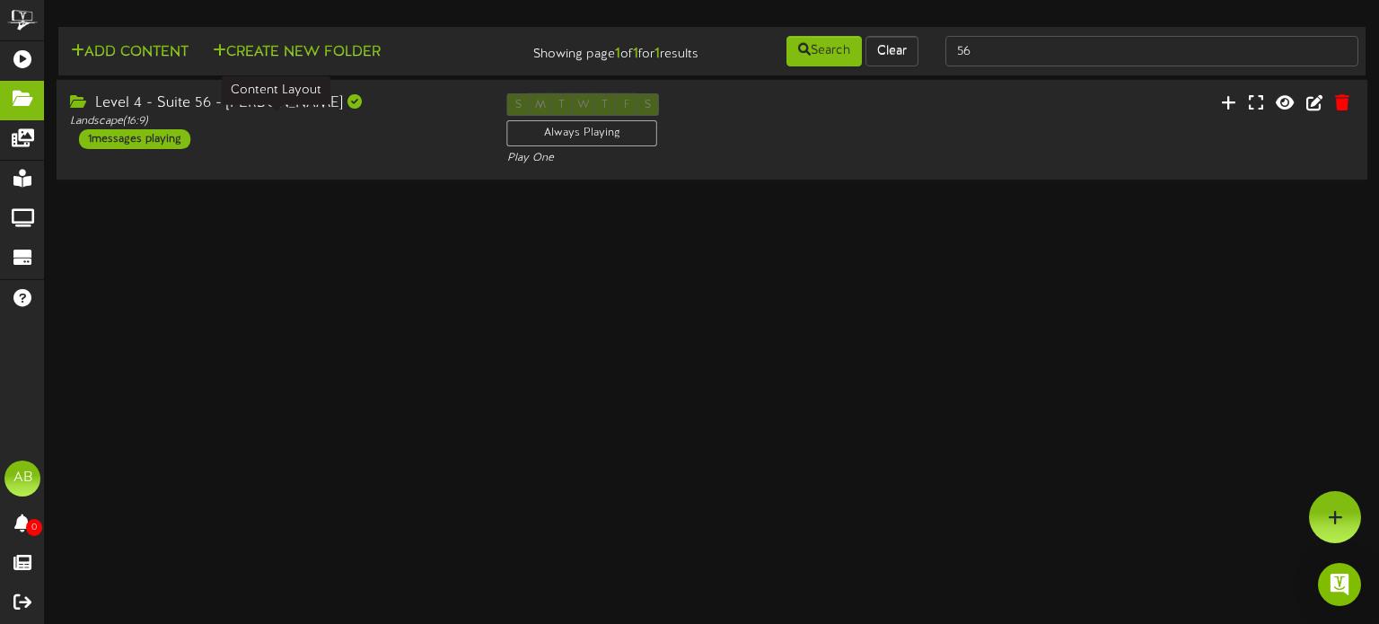
click at [354, 115] on div "Landscape ( 16:9 )" at bounding box center [275, 121] width 410 height 15
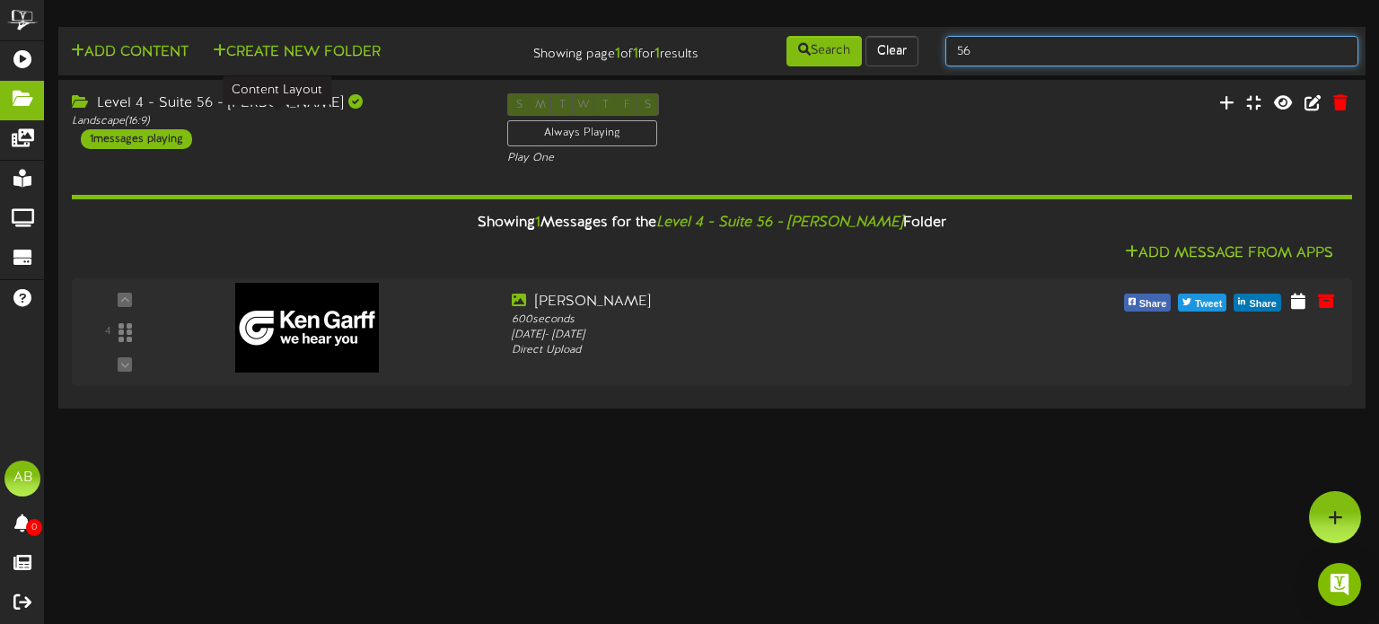
click at [966, 57] on input "56" at bounding box center [1151, 51] width 413 height 31
type input "5"
type input "internal"
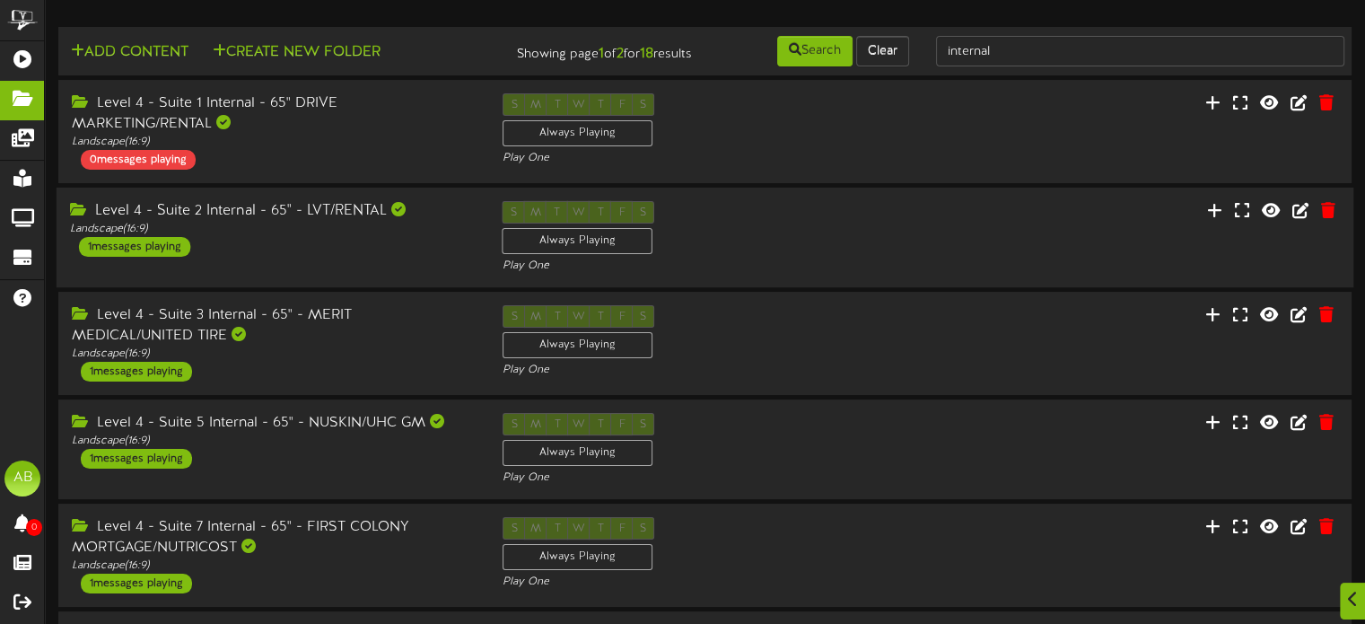
scroll to position [190, 0]
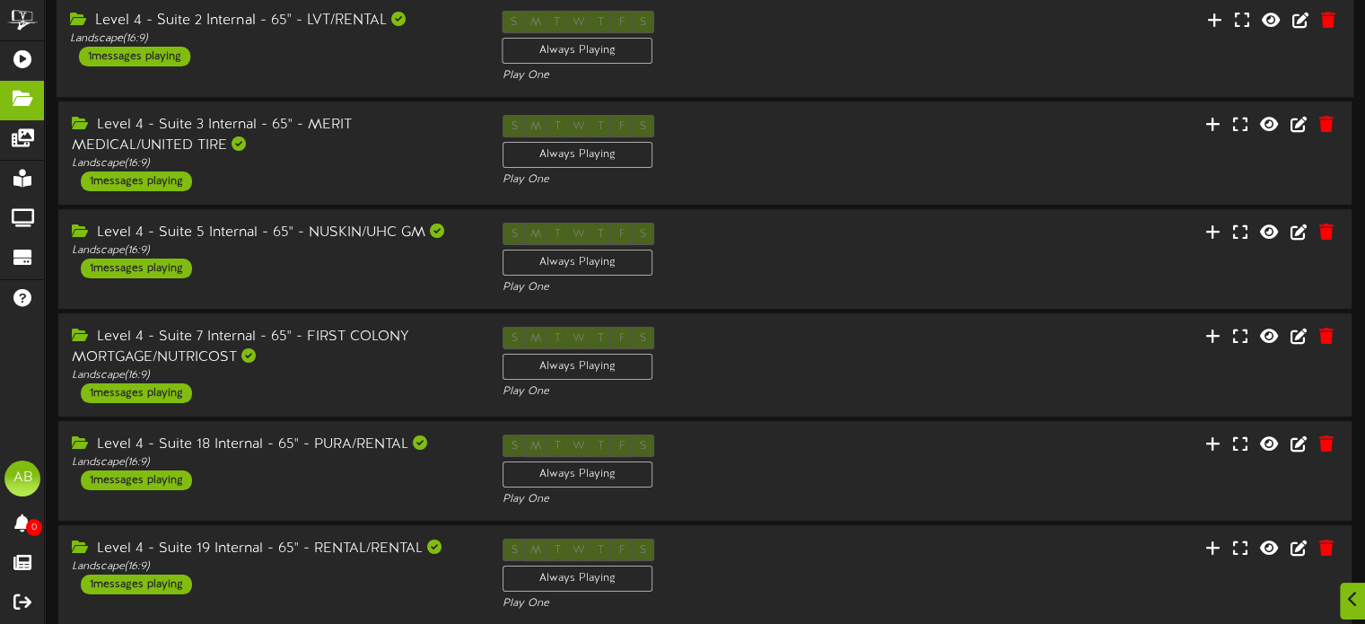
click at [305, 66] on div "Level 4 - Suite 2 Internal - 65" - LVT/RENTAL Landscape ( 16:9 ) 1 messages pla…" at bounding box center [273, 39] width 433 height 56
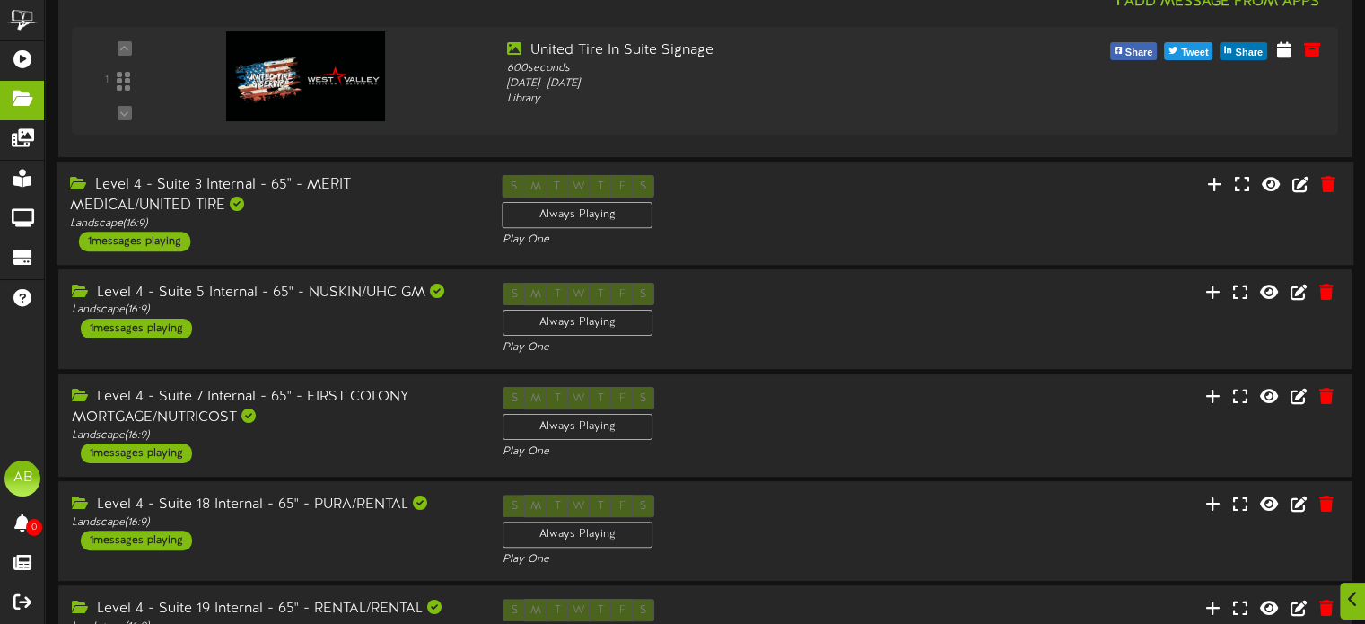
scroll to position [394, 0]
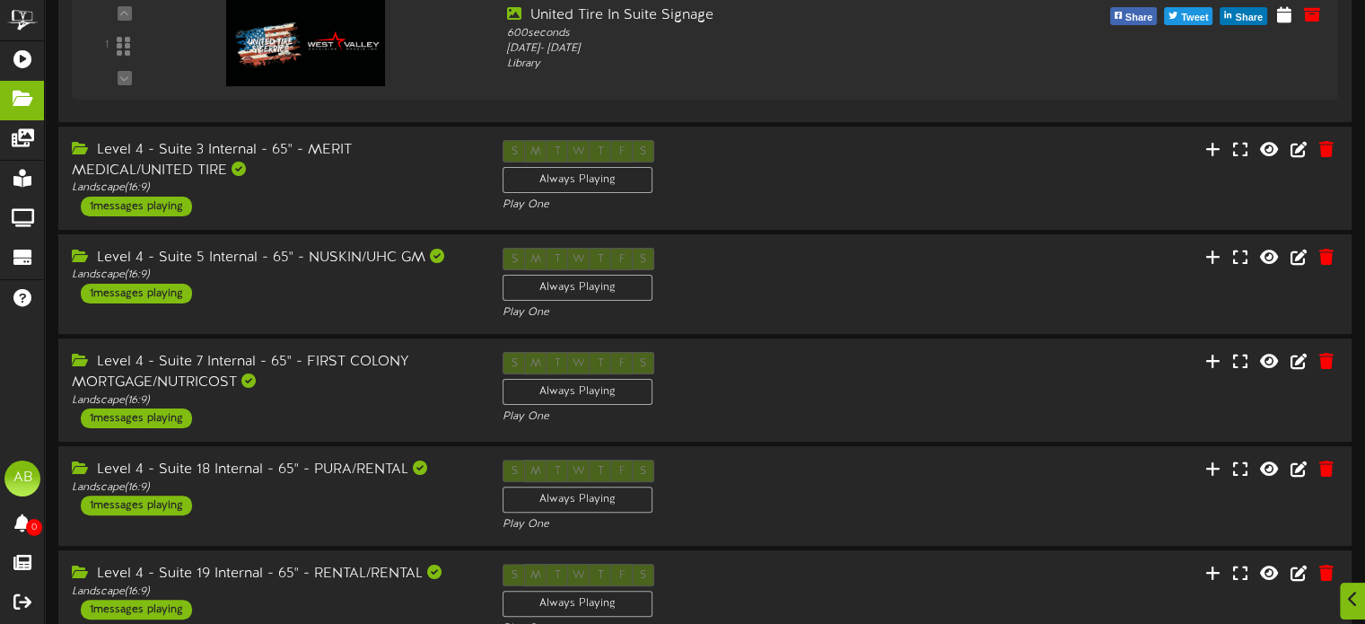
click at [323, 246] on div "Add Content Create New Folder Showing page 1 of 2 for 18 results Search Clear" at bounding box center [705, 338] width 1320 height 1411
click at [335, 154] on div "Level 4 - Suite 3 Internal - 65" - MERIT MEDICAL/UNITED TIRE" at bounding box center [273, 160] width 406 height 41
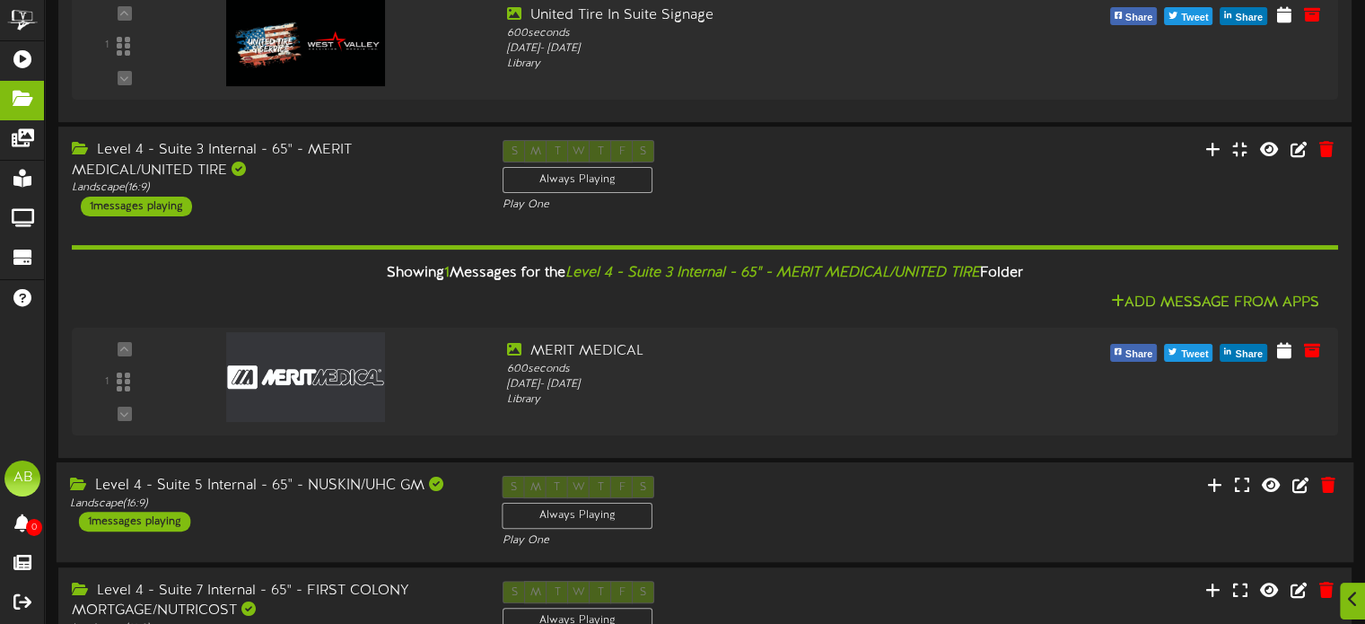
scroll to position [715, 0]
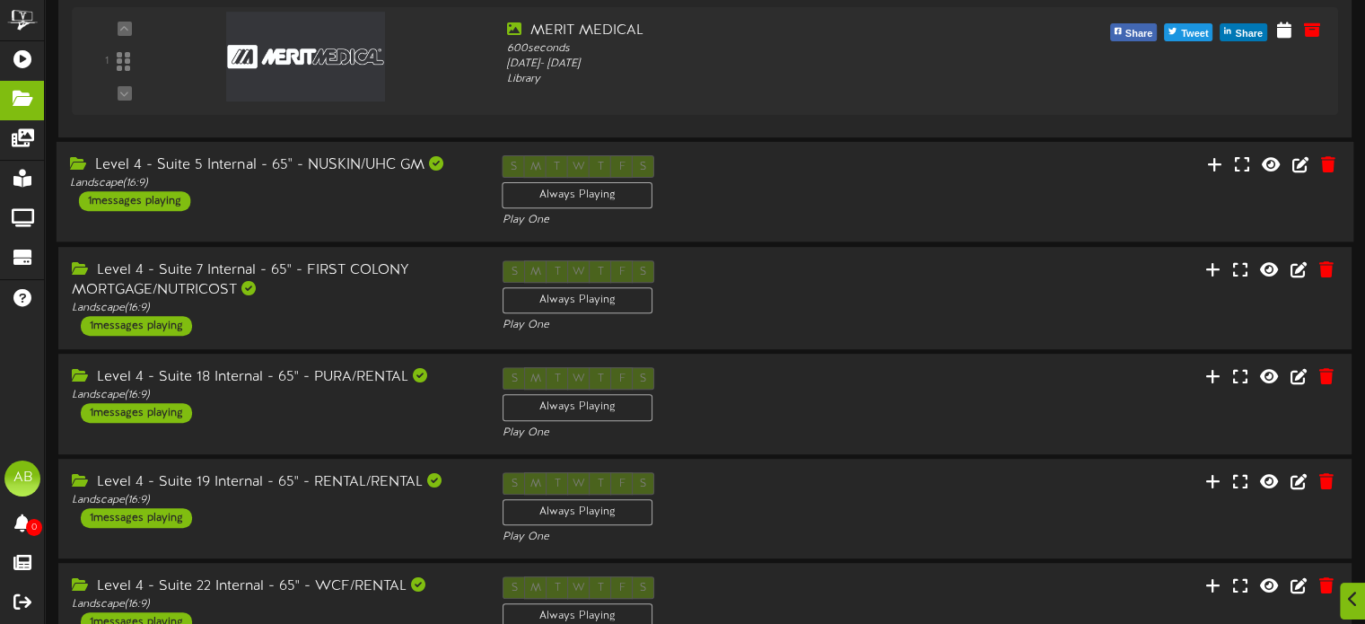
click at [355, 225] on div "Level 4 - Suite 5 Internal - 65" - NUSKIN/UHC GM Landscape ( 16:9 ) 1 messages …" at bounding box center [705, 192] width 1297 height 74
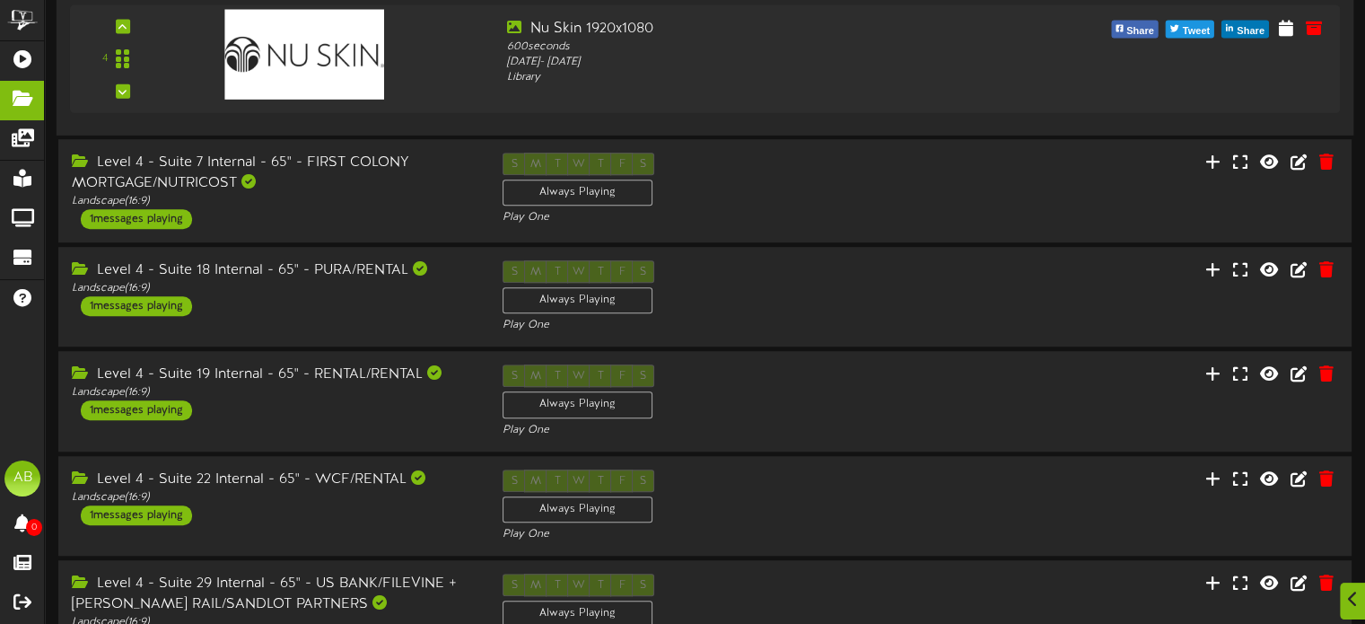
scroll to position [1169, 0]
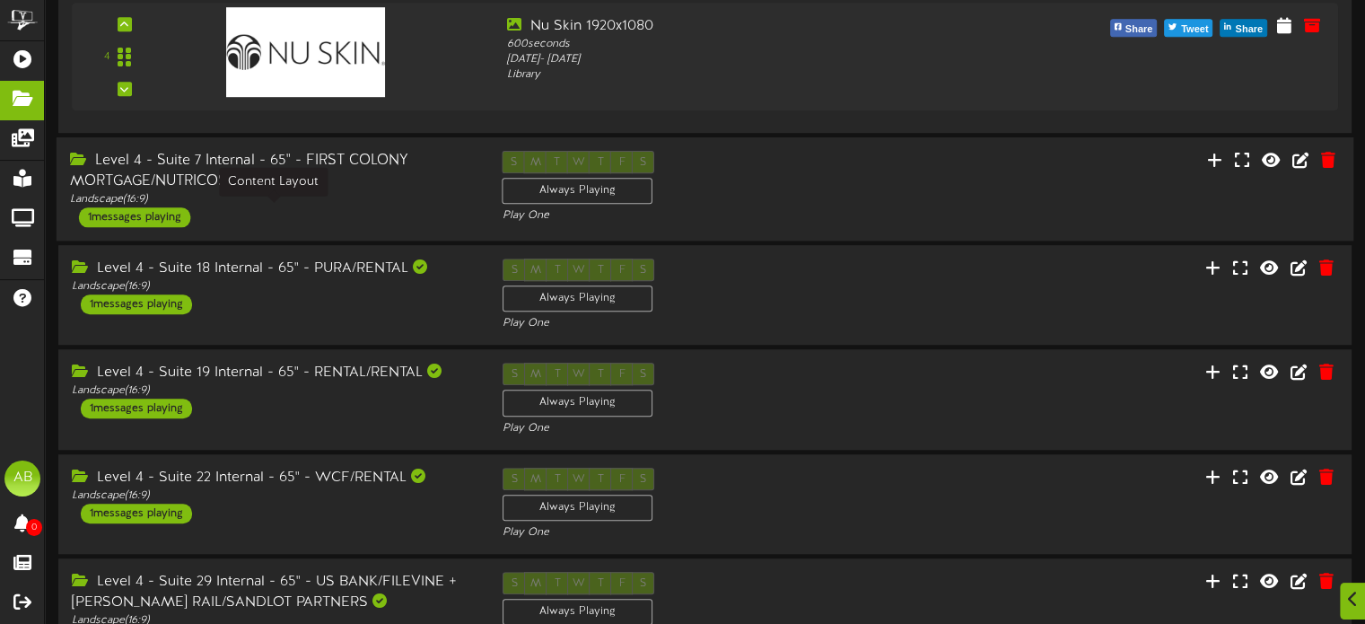
click at [292, 207] on div "Landscape ( 16:9 )" at bounding box center [273, 199] width 406 height 15
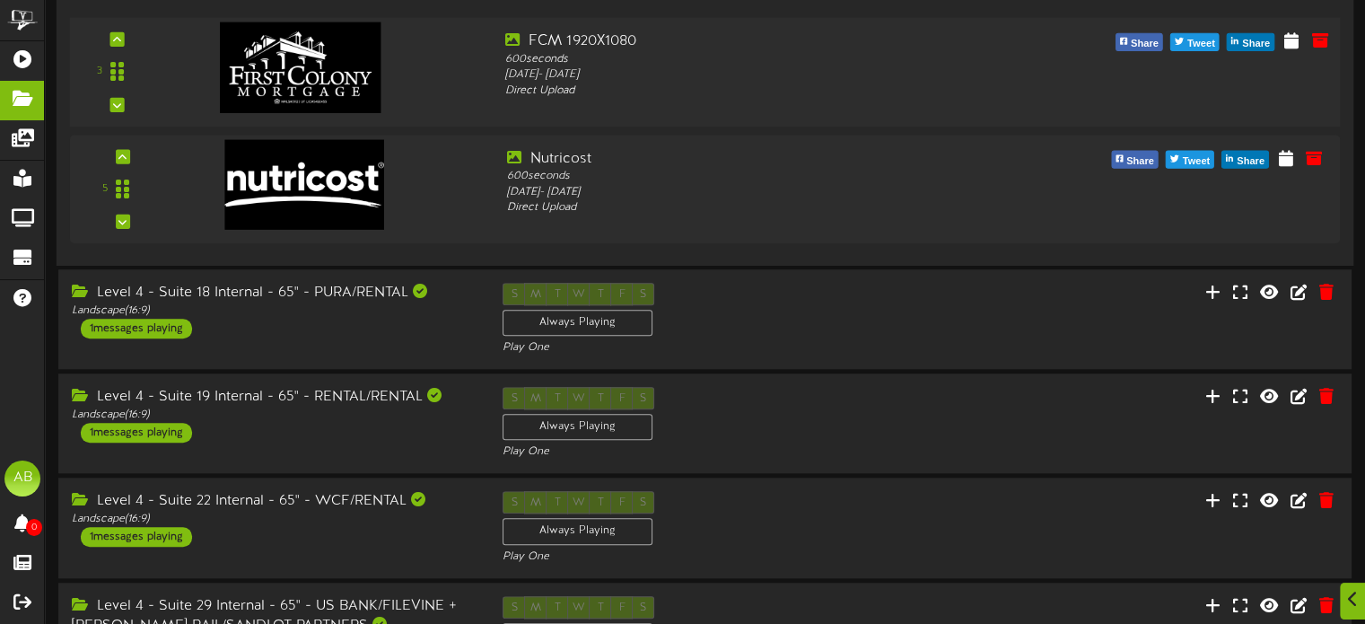
scroll to position [1605, 0]
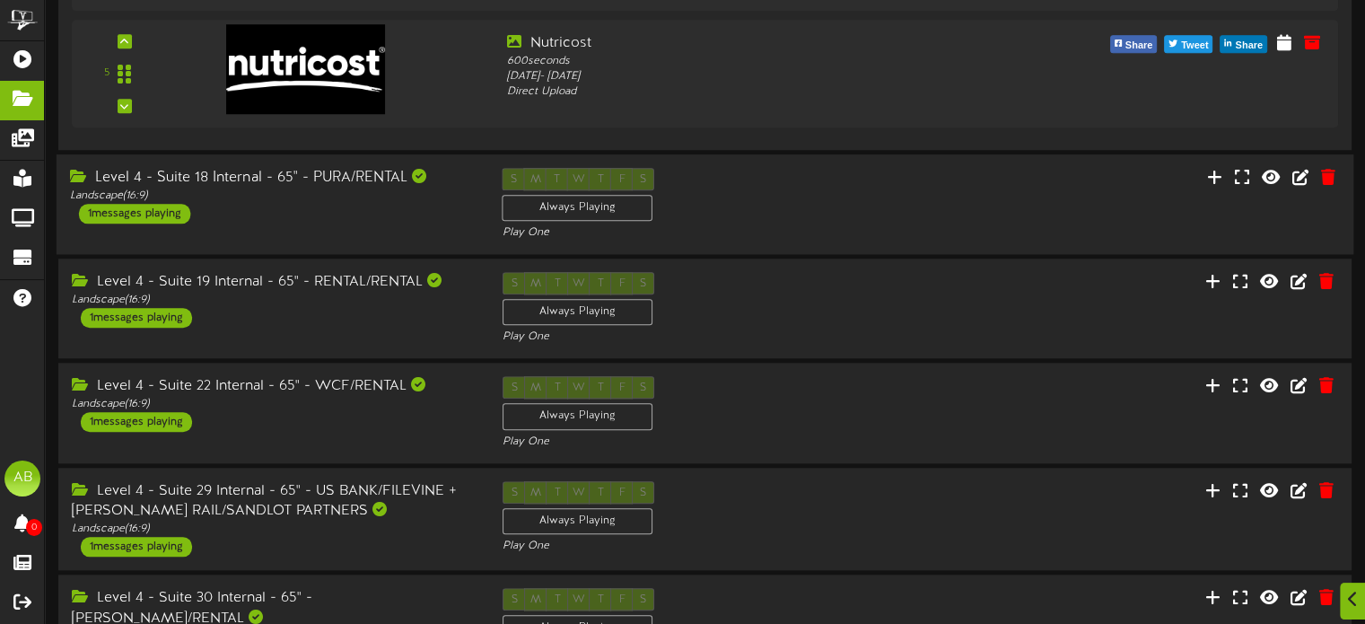
click at [341, 224] on div "Level 4 - Suite 18 Internal - 65" - PURA/RENTAL Landscape ( 16:9 ) 1 messages p…" at bounding box center [273, 196] width 433 height 56
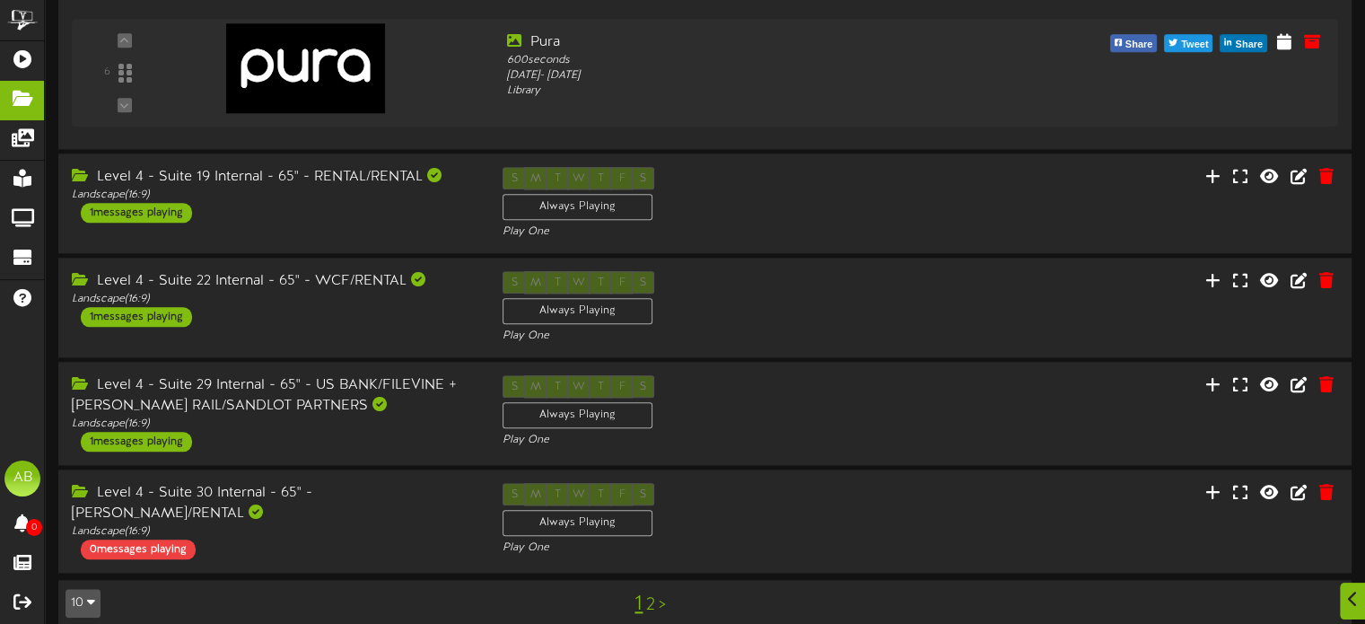
scroll to position [1966, 0]
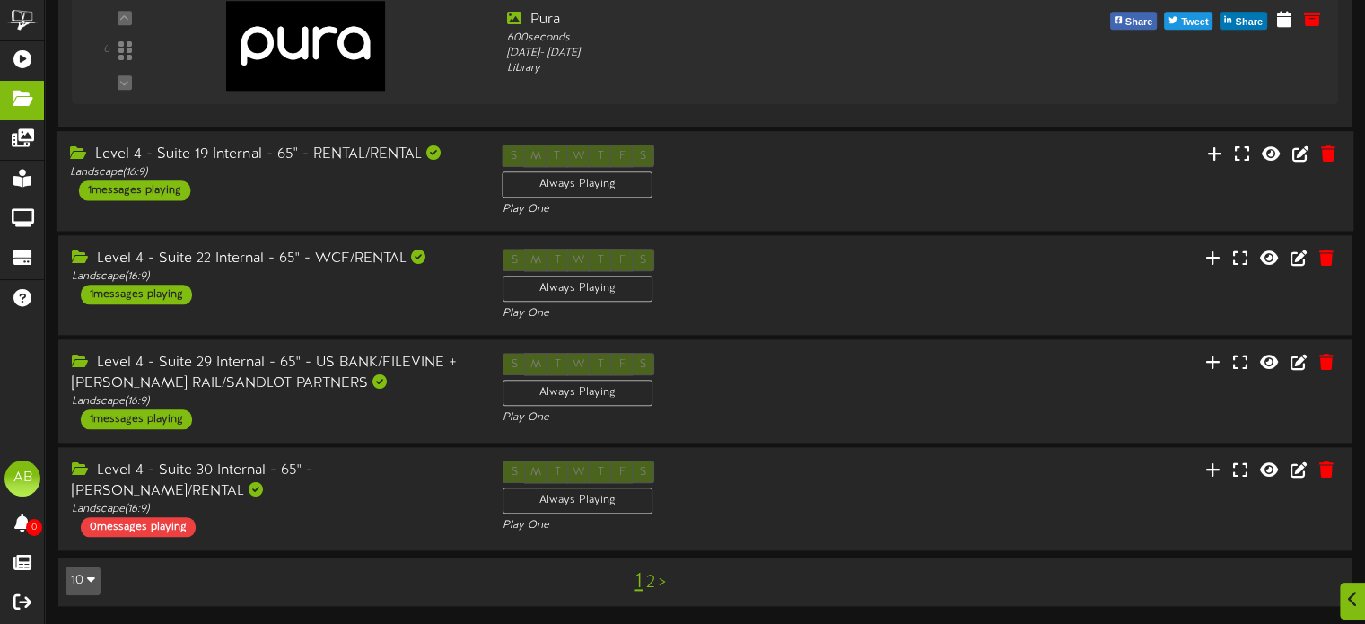
click at [275, 159] on div "Level 4 - Suite 19 Internal - 65" - RENTAL/RENTAL" at bounding box center [273, 155] width 406 height 21
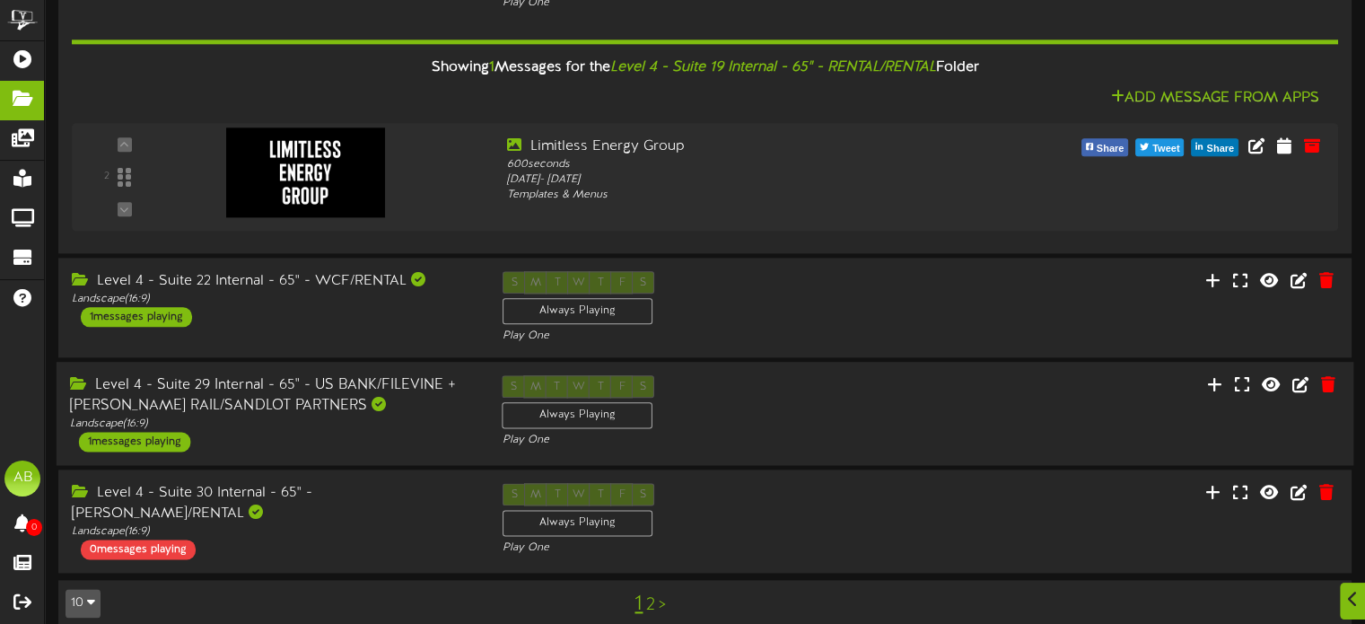
scroll to position [2176, 0]
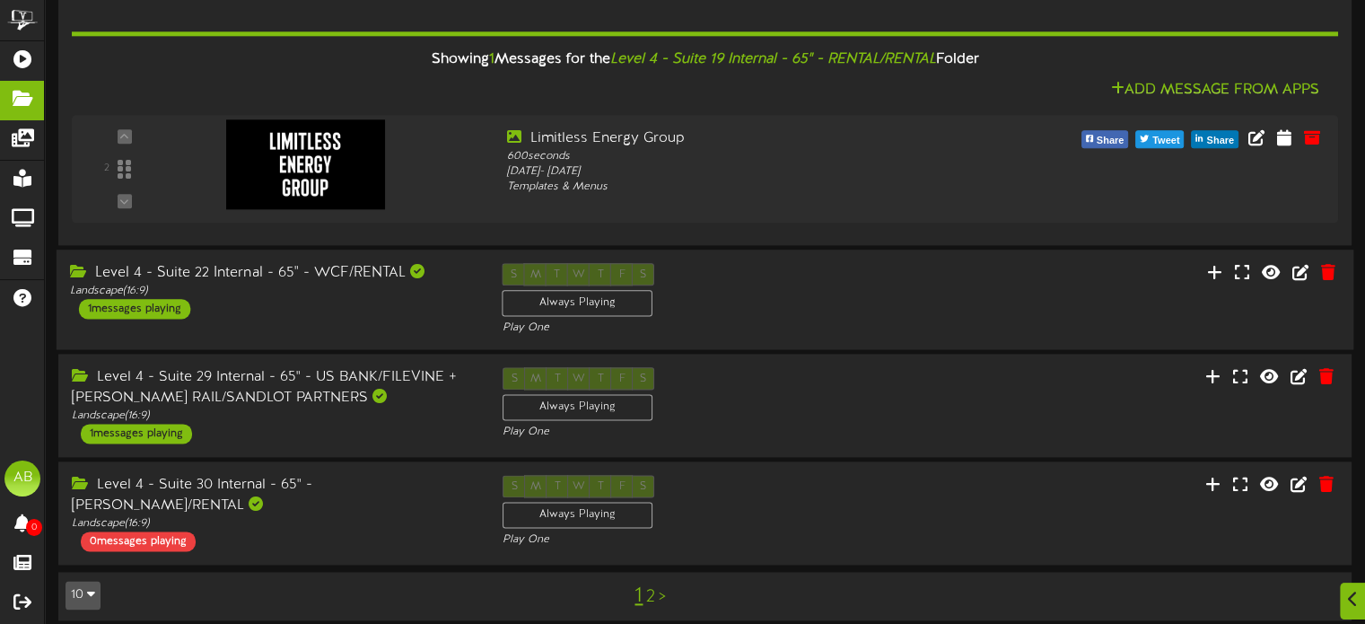
click at [288, 313] on div "Level 4 - Suite 22 Internal - 65" - WCF/RENTAL Landscape ( 16:9 ) 1 messages pl…" at bounding box center [273, 291] width 433 height 56
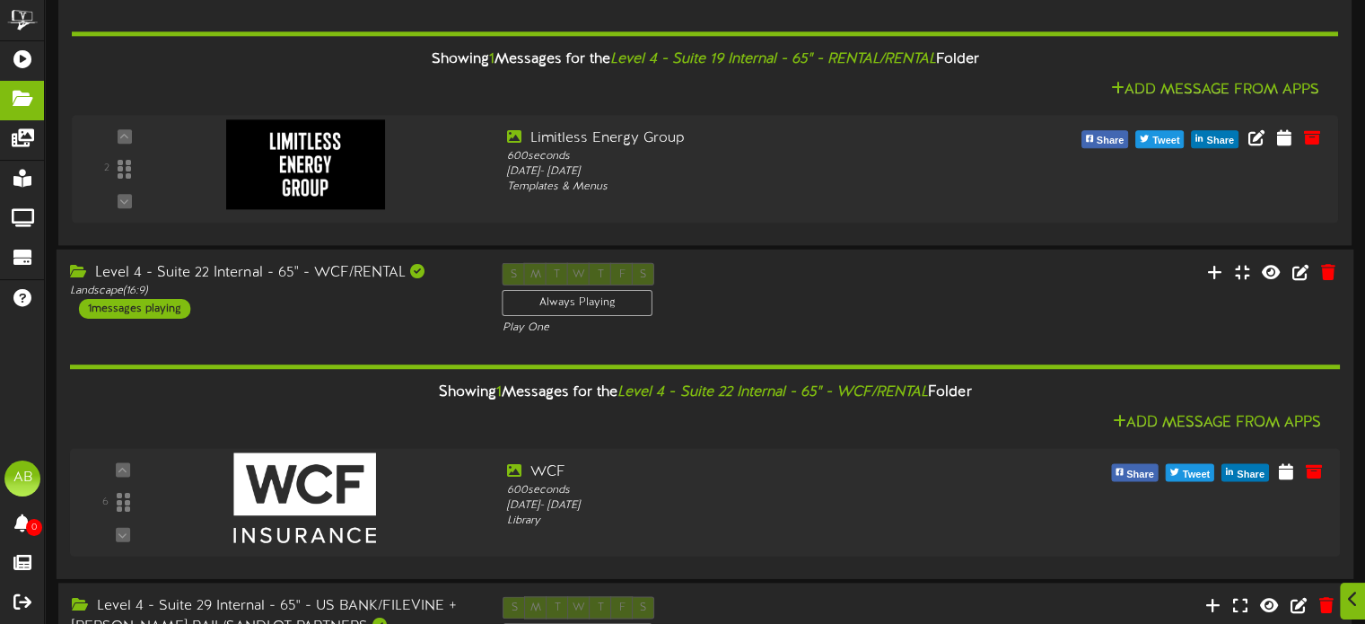
scroll to position [2430, 0]
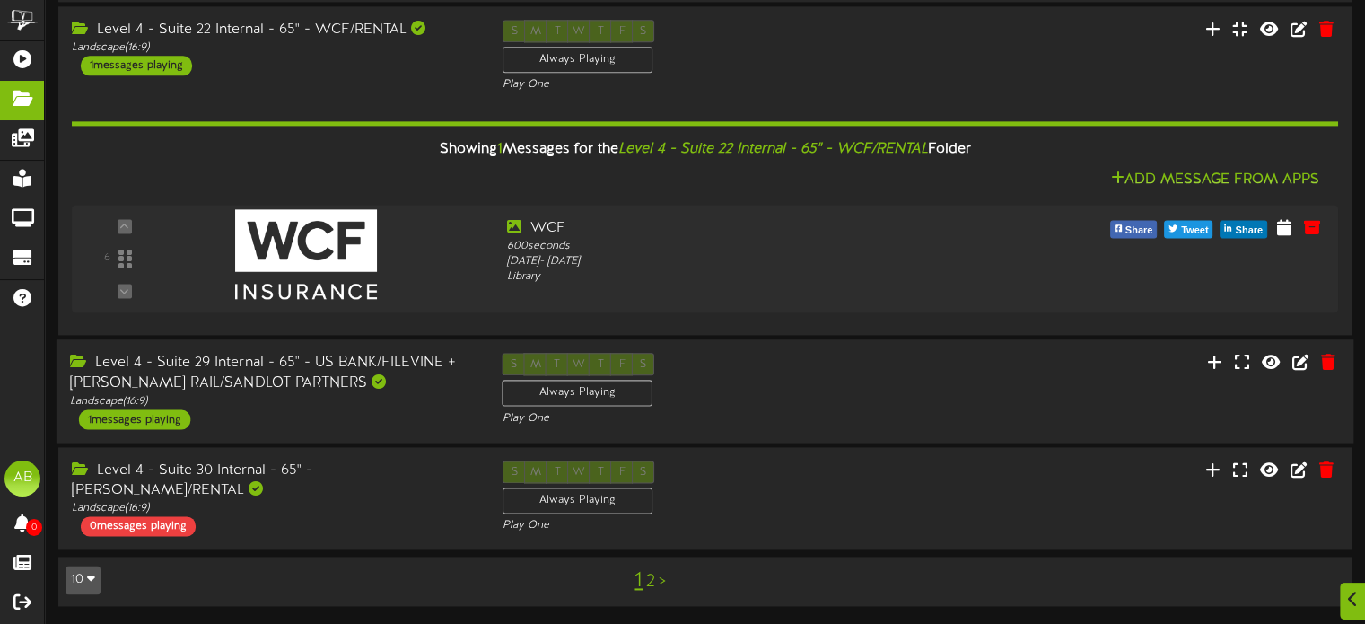
click at [315, 389] on div "Level 4 - Suite 29 Internal - 65" - US BANK/FILEVINE + [PERSON_NAME] RAIL/SANDL…" at bounding box center [273, 373] width 406 height 41
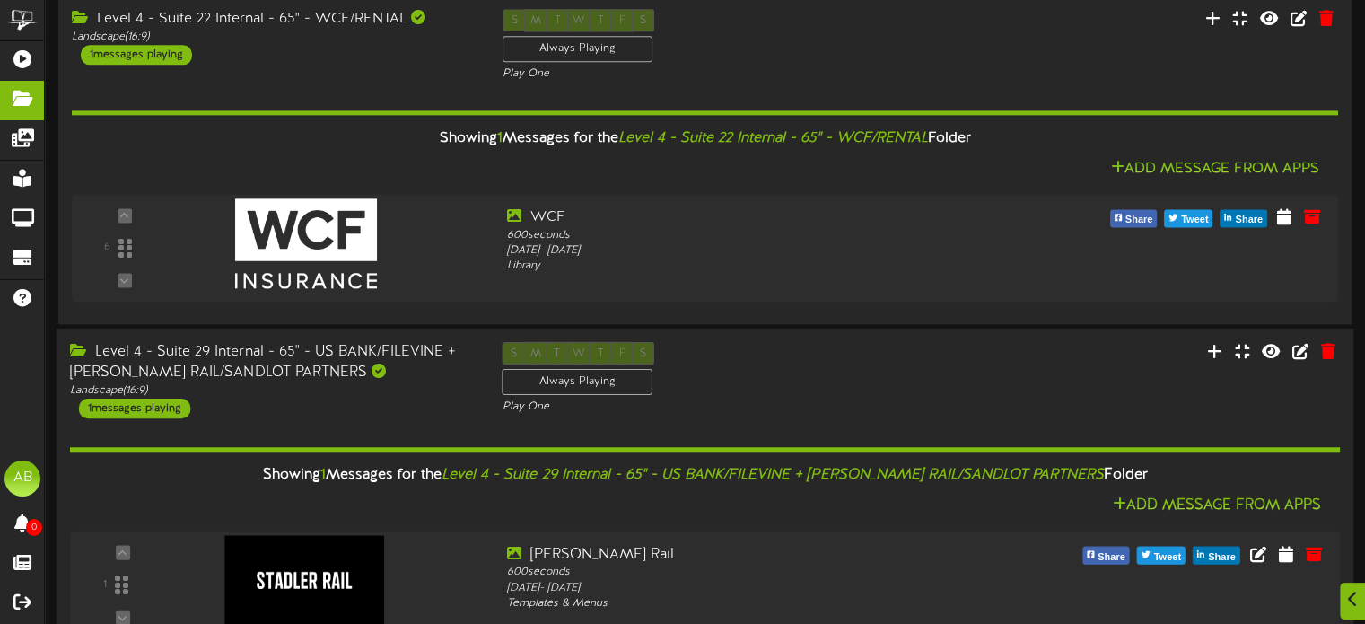
scroll to position [2658, 0]
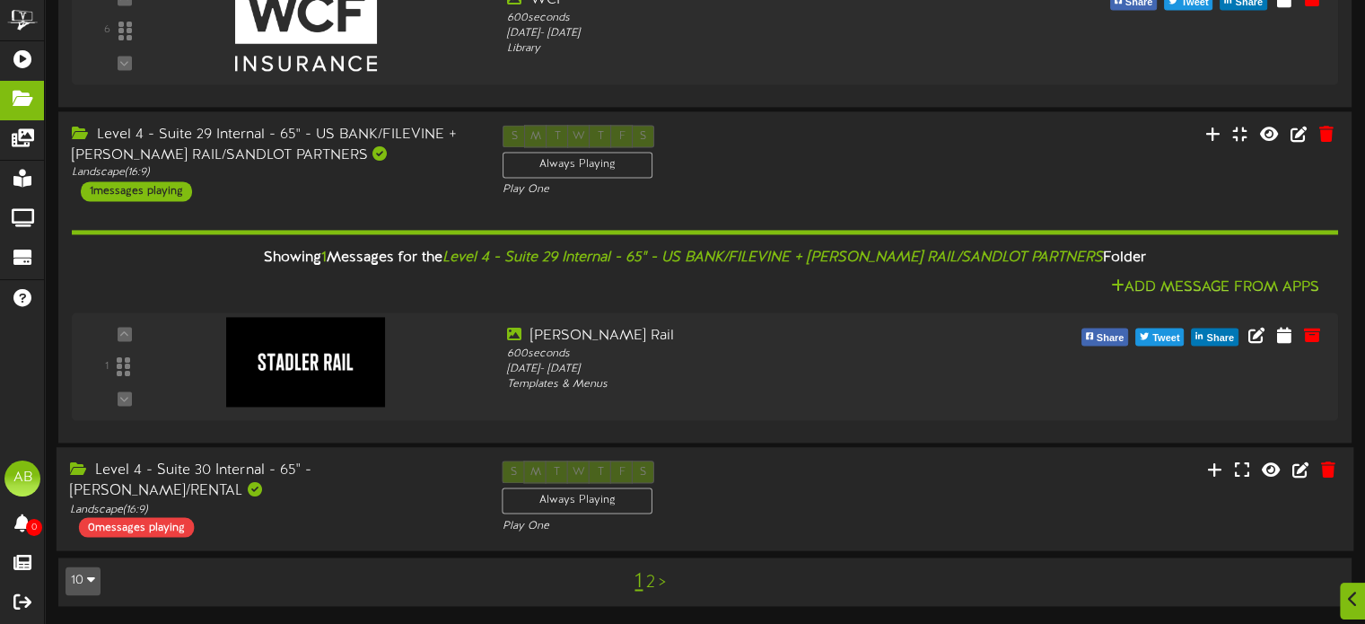
click at [324, 516] on div "Level 4 - Suite 30 Internal - 65" - TROY TURNER/RENTAL Landscape ( 16:9 ) 0 mes…" at bounding box center [273, 499] width 433 height 76
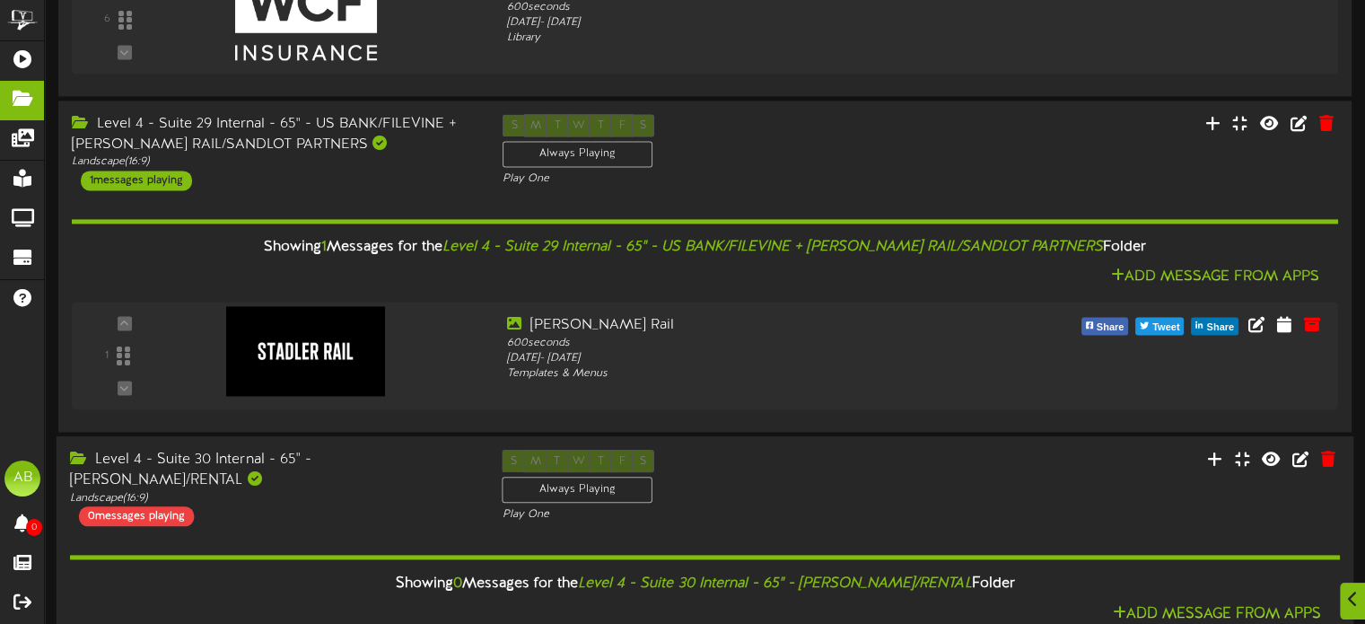
scroll to position [2818, 0]
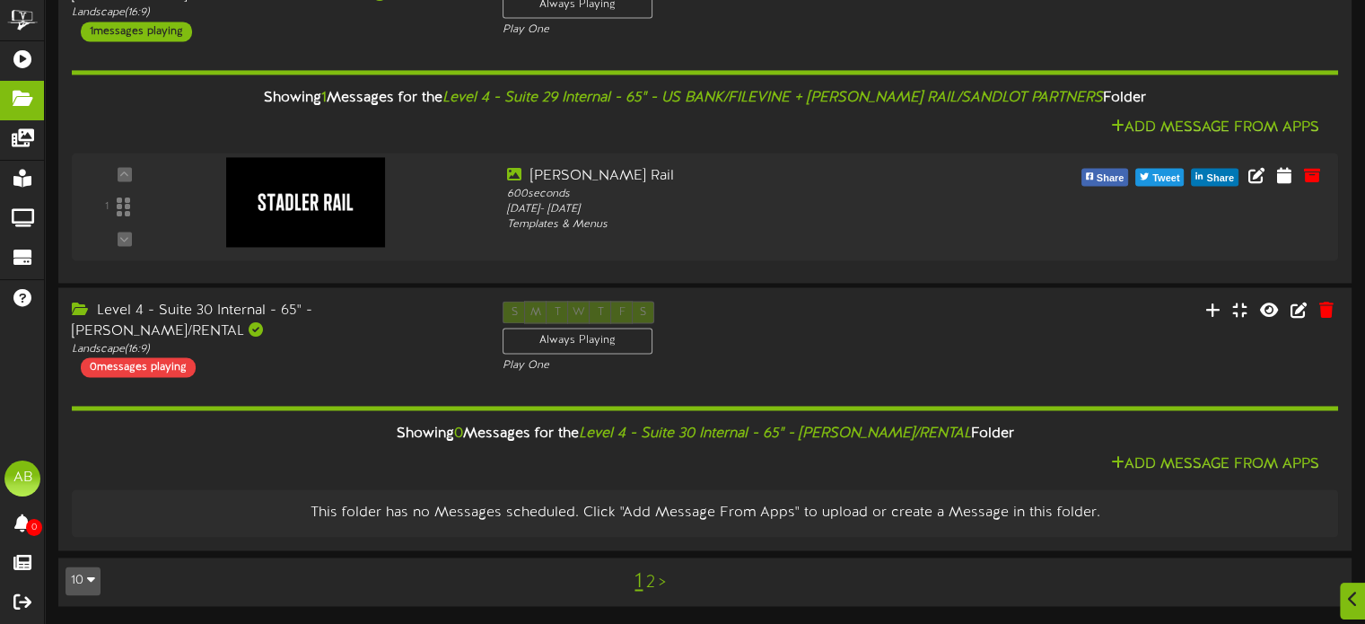
click at [646, 583] on link "2" at bounding box center [650, 583] width 9 height 20
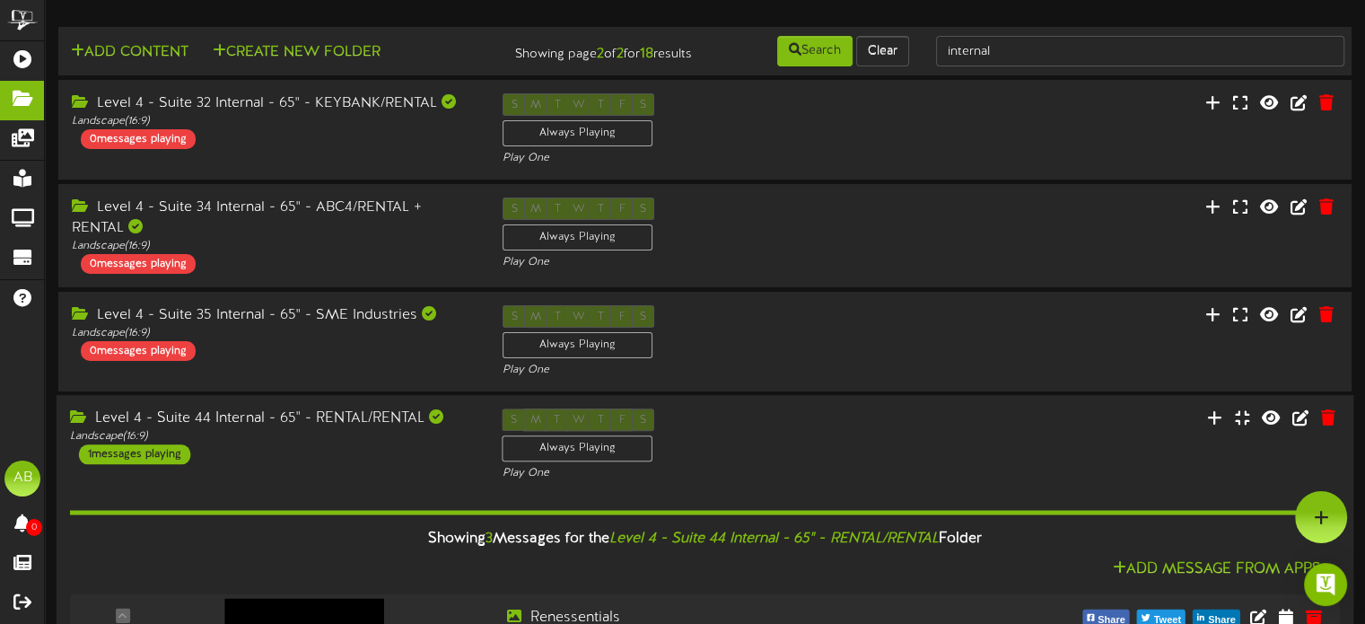
click at [382, 429] on div "Level 4 - Suite 44 Internal - 65" - RENTAL/RENTAL" at bounding box center [273, 418] width 406 height 21
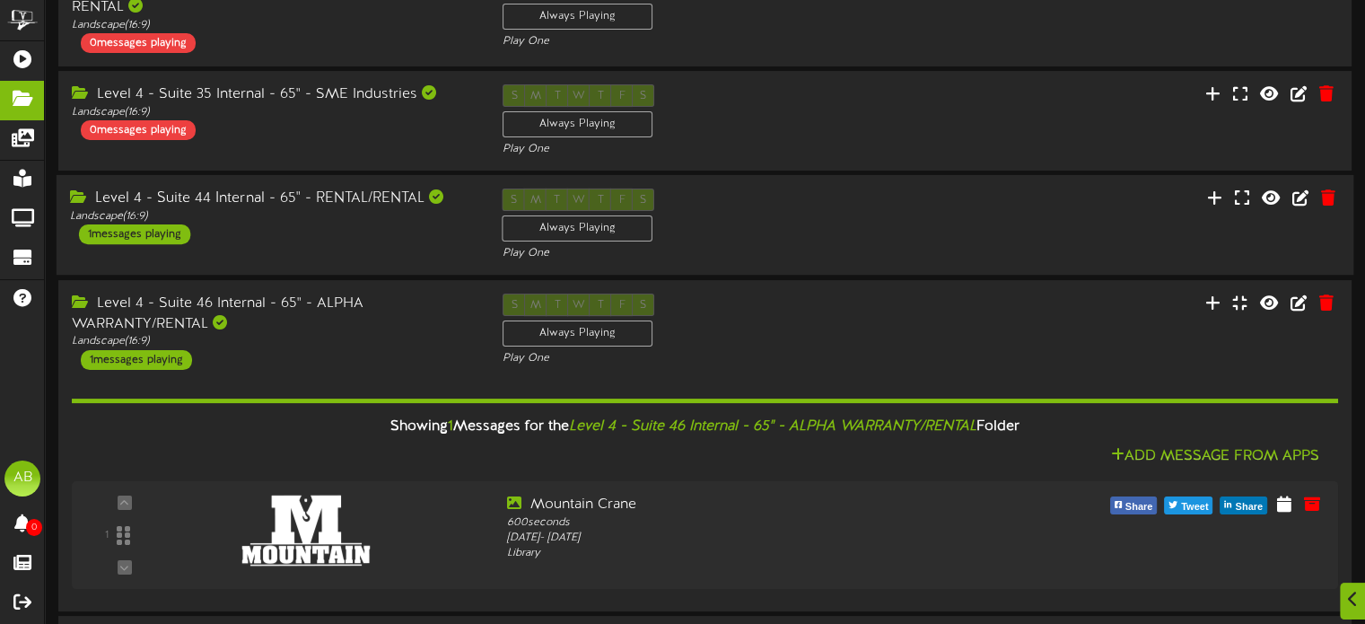
scroll to position [222, 0]
click at [352, 348] on div "Landscape ( 16:9 )" at bounding box center [273, 340] width 406 height 15
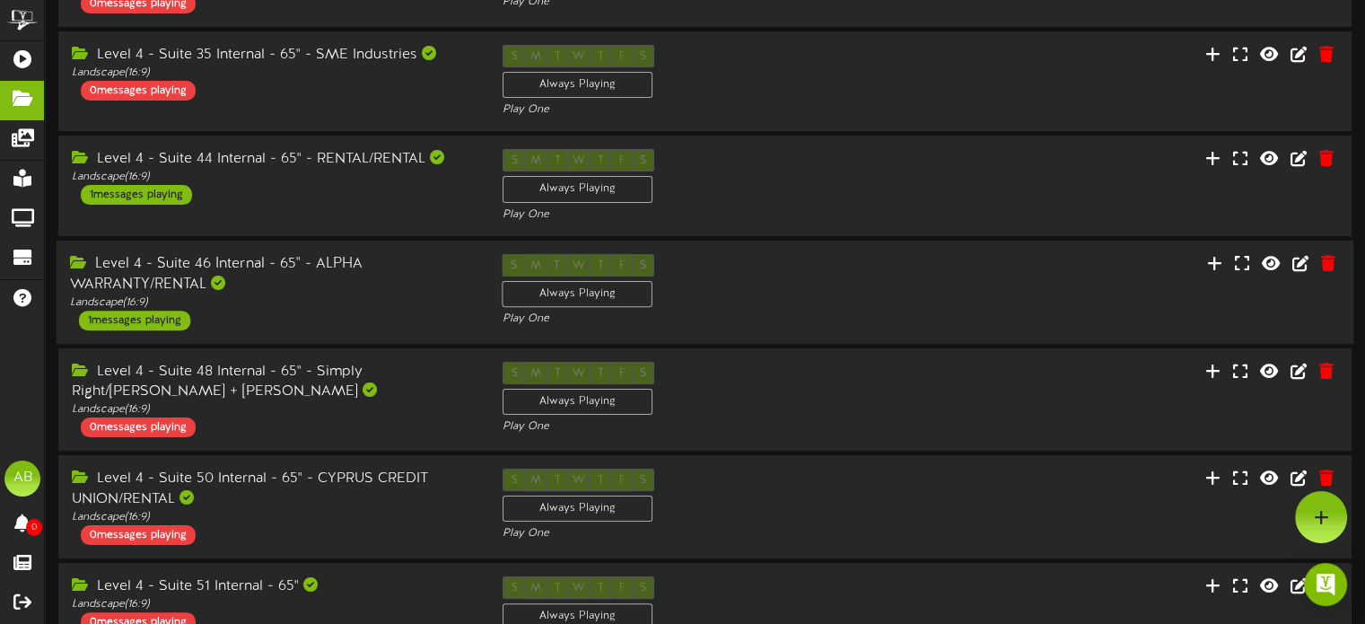
scroll to position [255, 0]
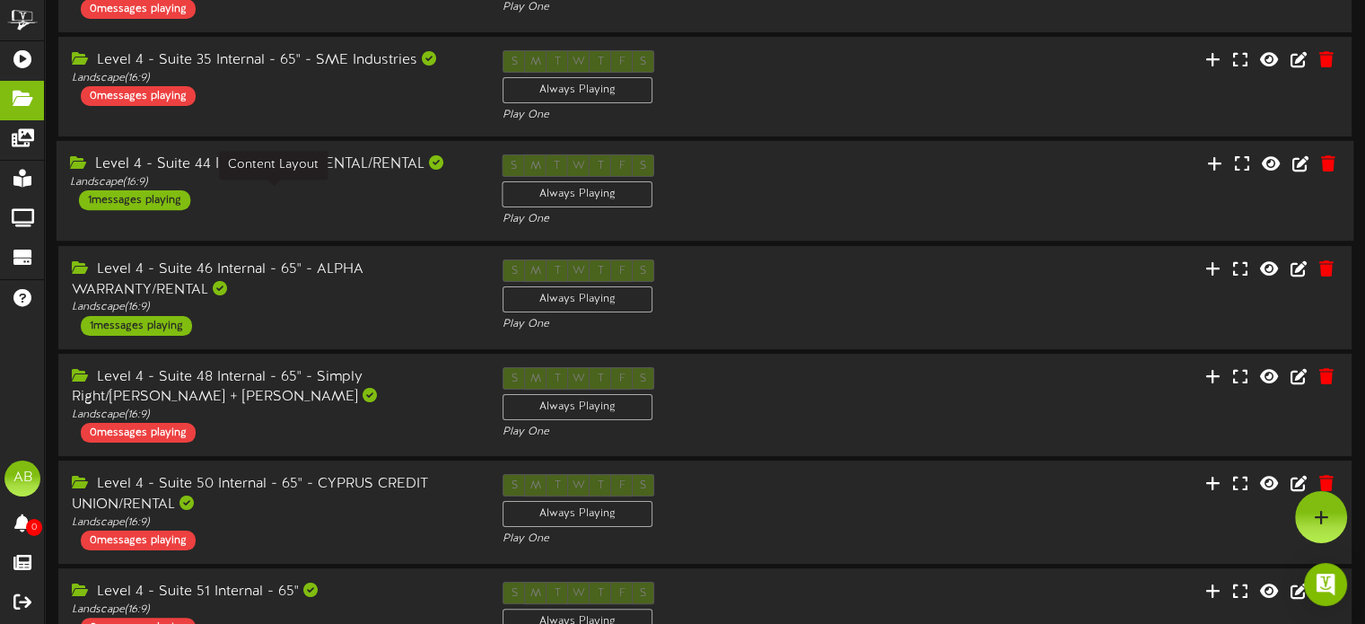
click at [338, 189] on div "Landscape ( 16:9 )" at bounding box center [273, 182] width 406 height 15
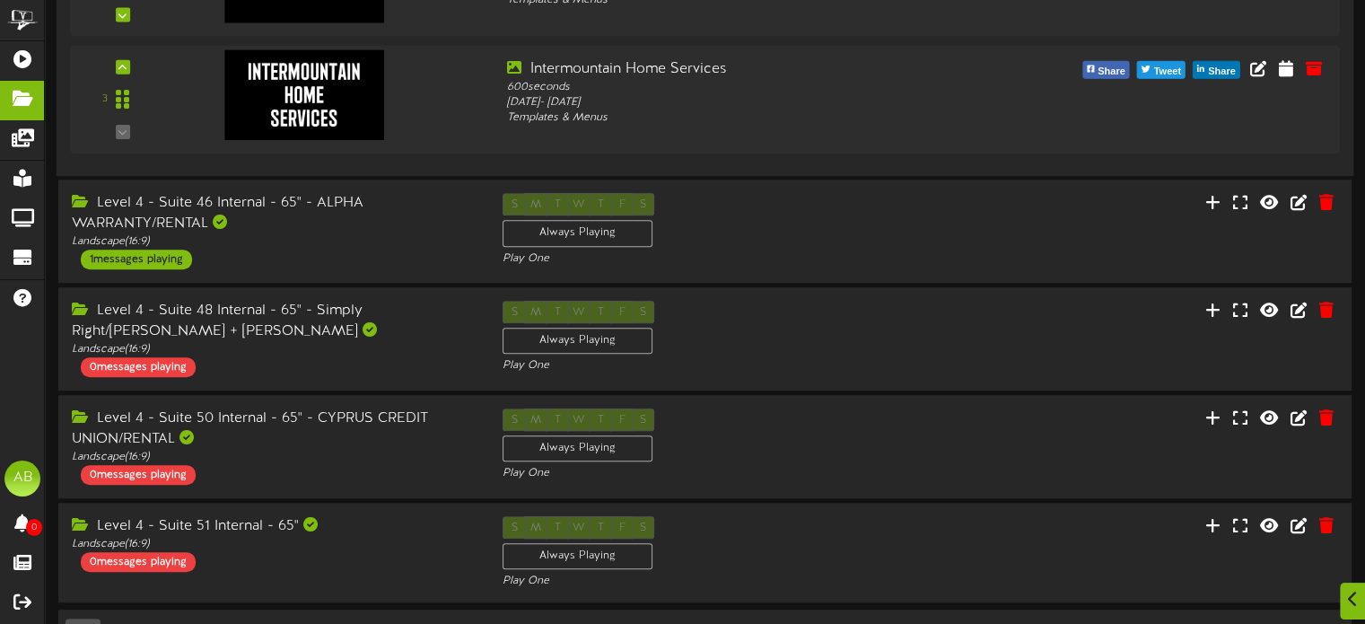
scroll to position [847, 0]
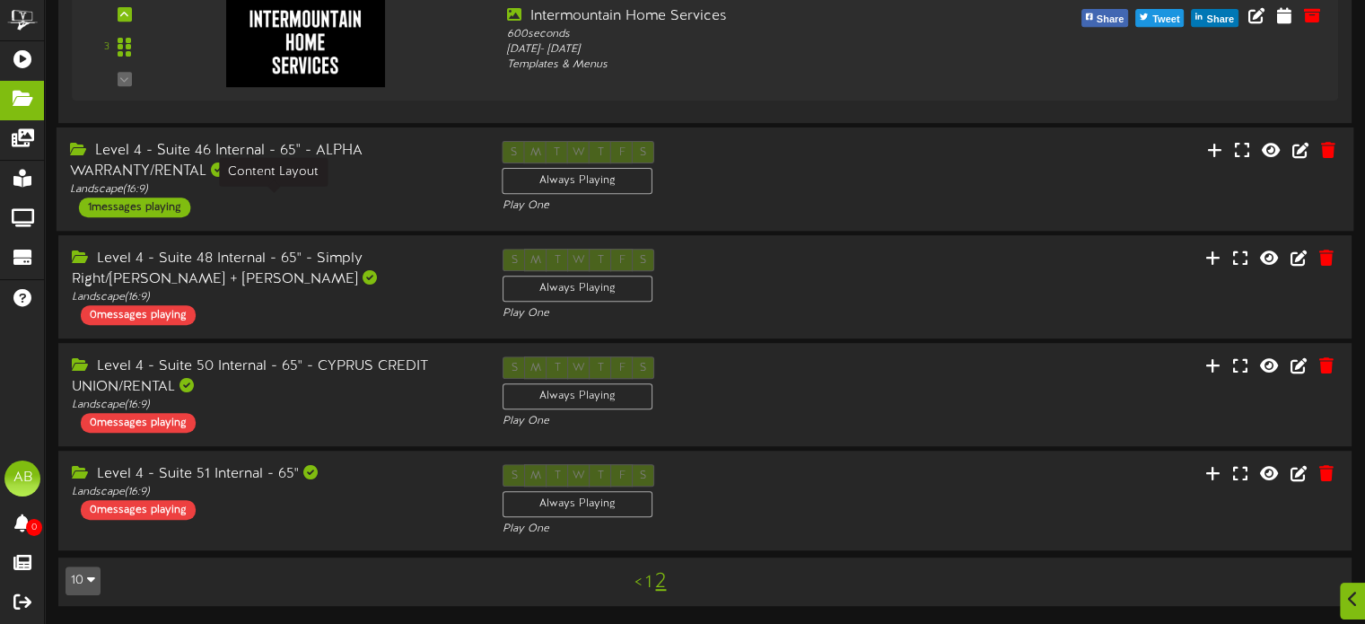
click at [289, 192] on div "Landscape ( 16:9 )" at bounding box center [273, 189] width 406 height 15
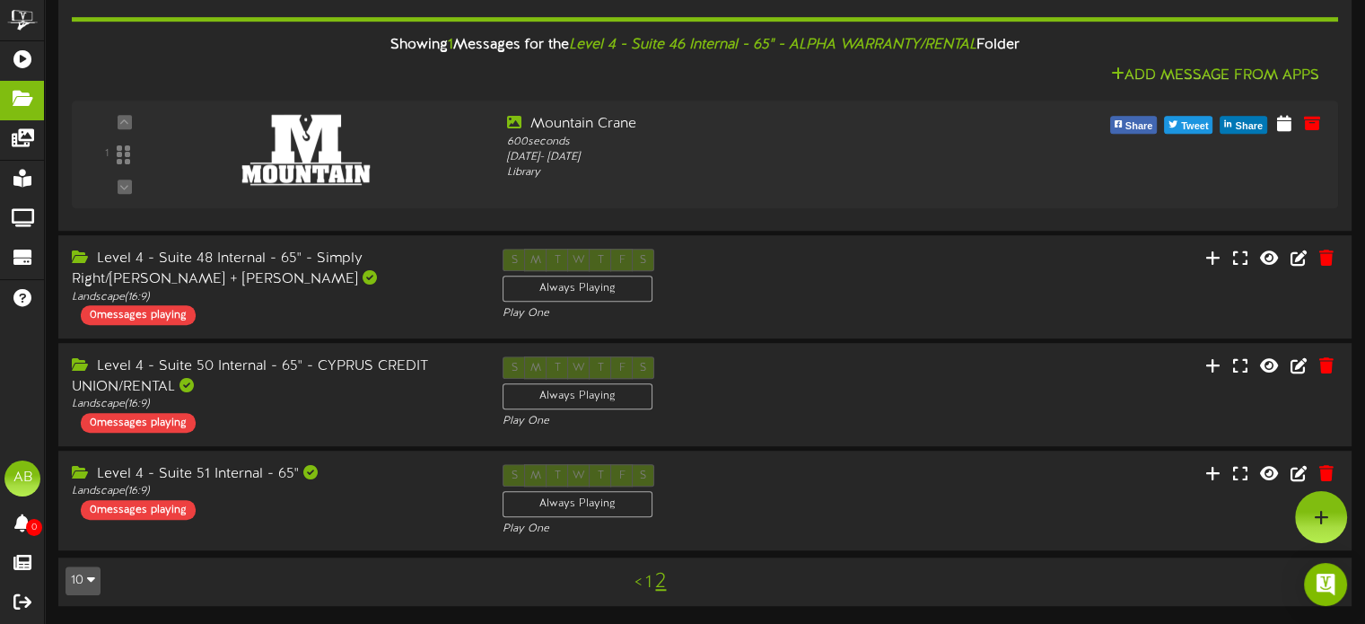
scroll to position [0, 0]
